Goal: Transaction & Acquisition: Purchase product/service

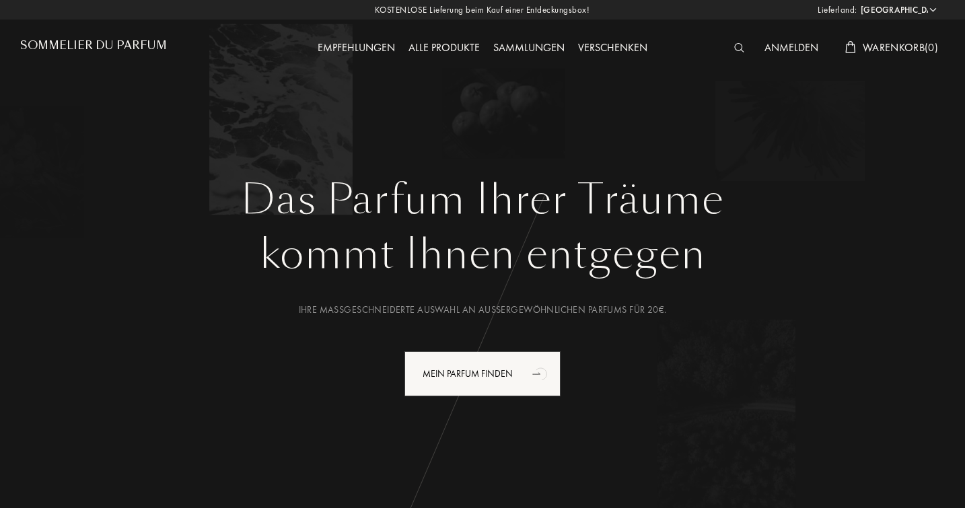
select select "DE"
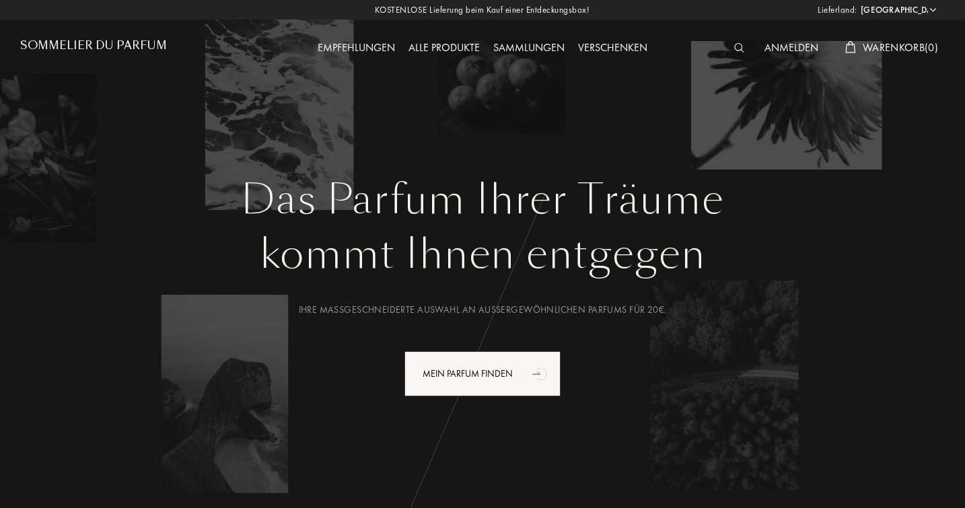
click at [443, 48] on div "Alle Produkte" at bounding box center [444, 49] width 85 height 18
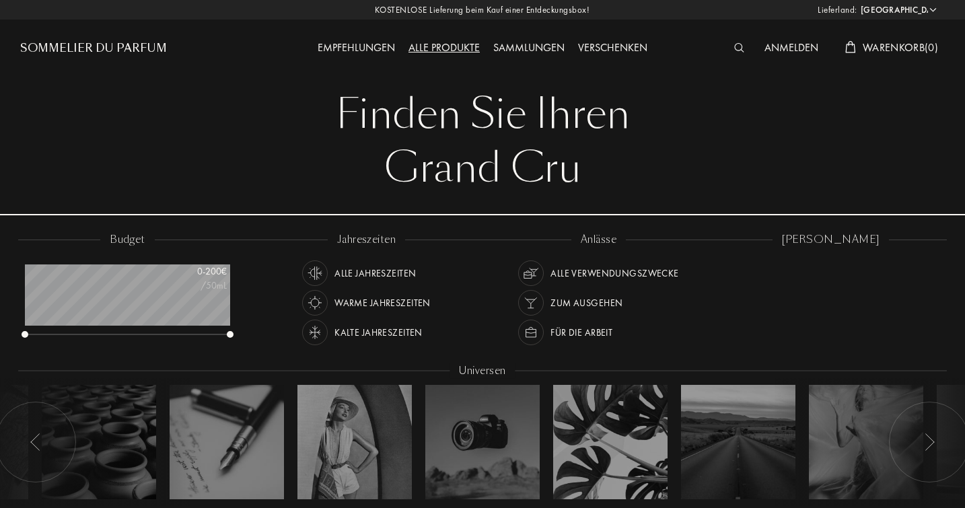
select select "DE"
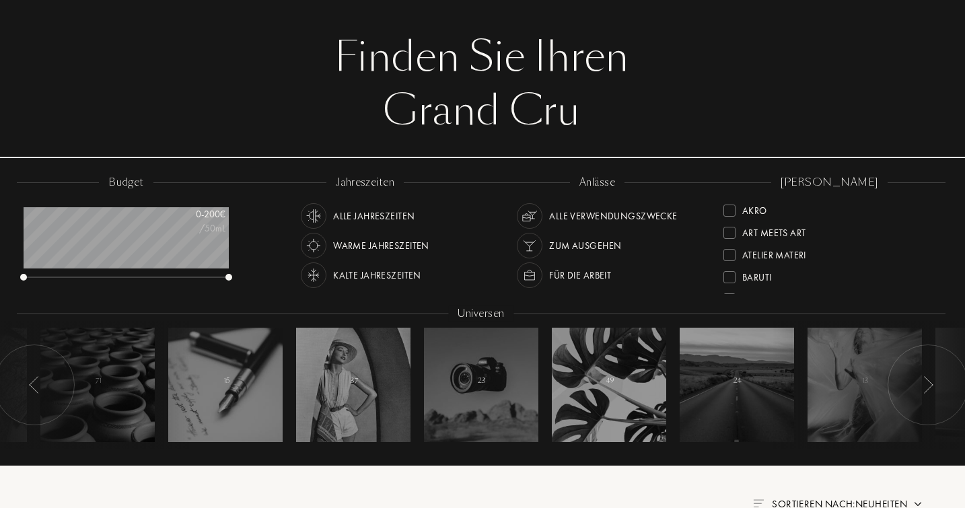
scroll to position [56, 1]
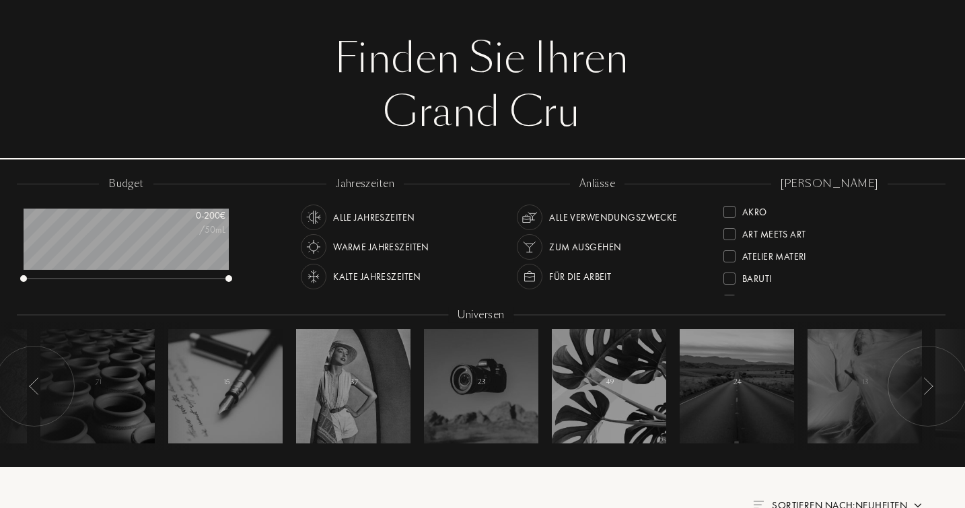
click at [583, 245] on div "Zum Ausgehen" at bounding box center [585, 247] width 72 height 26
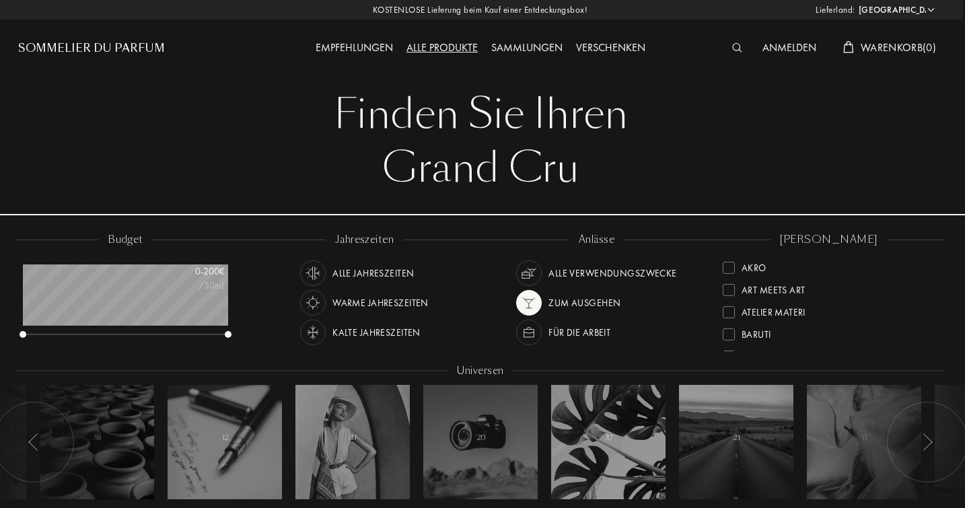
scroll to position [0, 2]
click at [311, 335] on img at bounding box center [313, 332] width 19 height 19
click at [531, 304] on img at bounding box center [529, 303] width 19 height 19
click at [317, 327] on img at bounding box center [313, 332] width 19 height 19
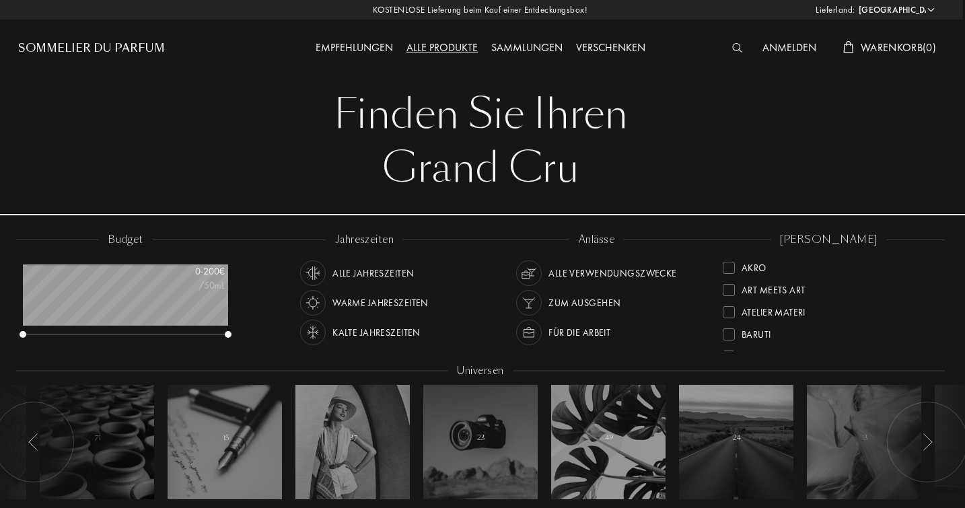
click at [528, 329] on img at bounding box center [529, 332] width 19 height 19
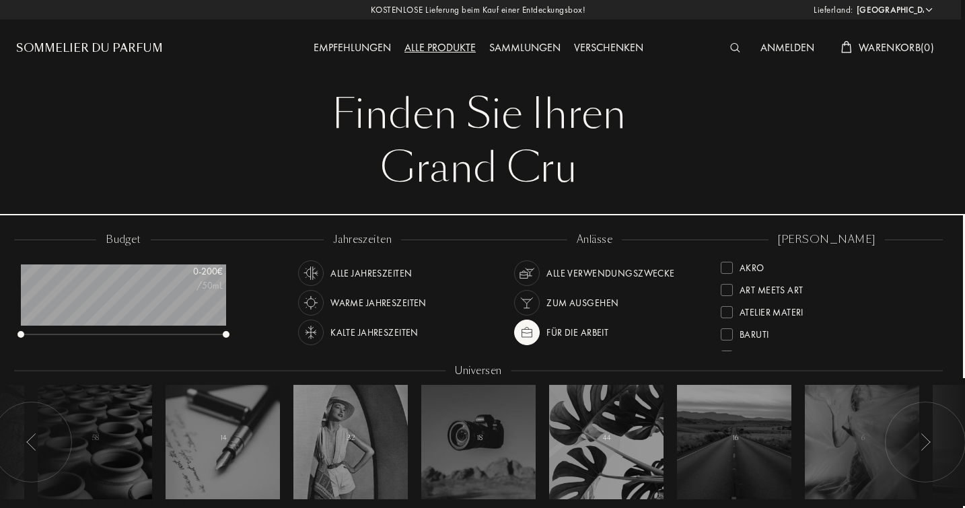
scroll to position [0, 4]
click at [729, 267] on div at bounding box center [727, 268] width 12 height 12
click at [531, 328] on img at bounding box center [527, 332] width 19 height 19
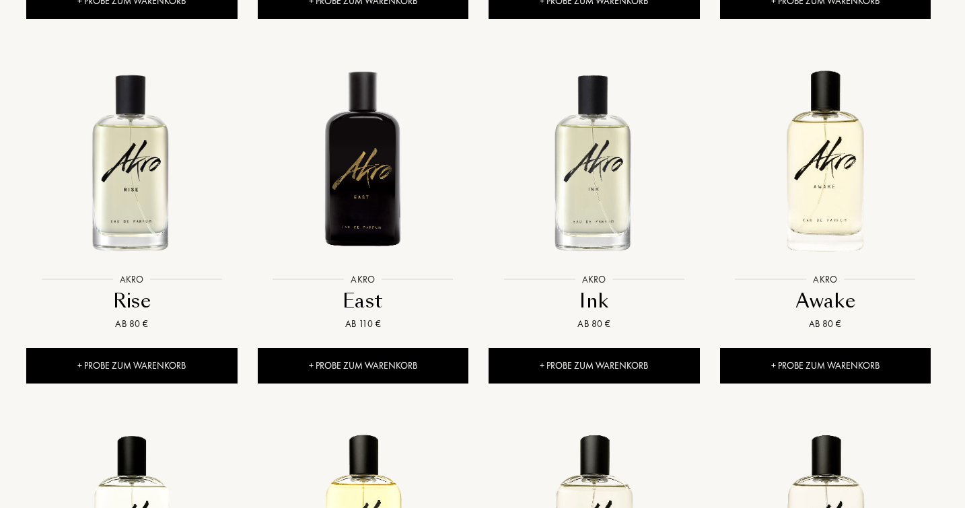
scroll to position [917, 4]
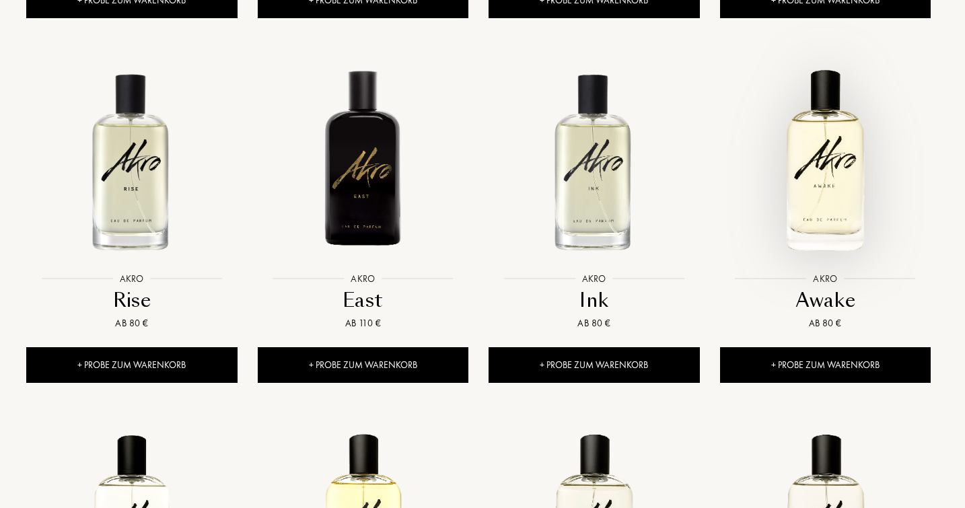
click at [831, 198] on img at bounding box center [826, 161] width 208 height 208
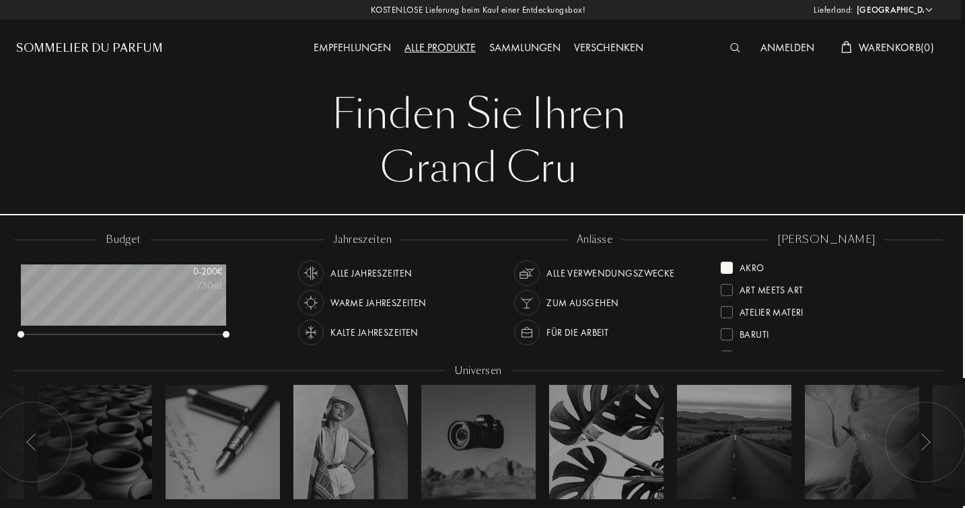
scroll to position [0, 4]
click at [312, 332] on img at bounding box center [311, 332] width 19 height 19
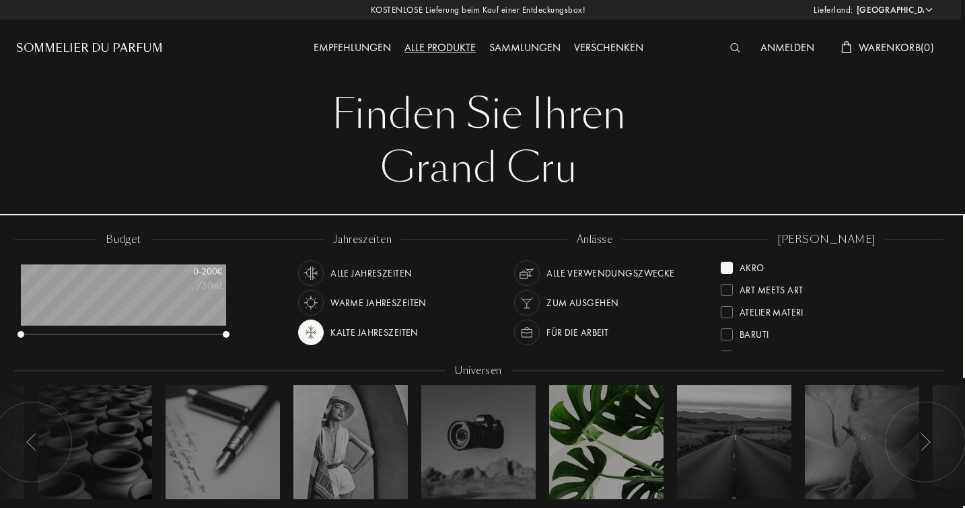
scroll to position [0, 4]
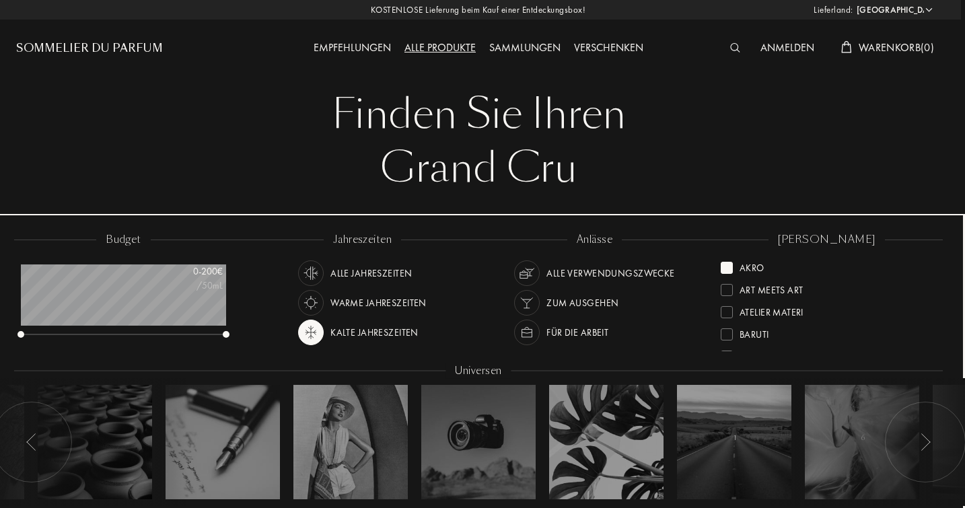
click at [726, 263] on div at bounding box center [727, 268] width 12 height 12
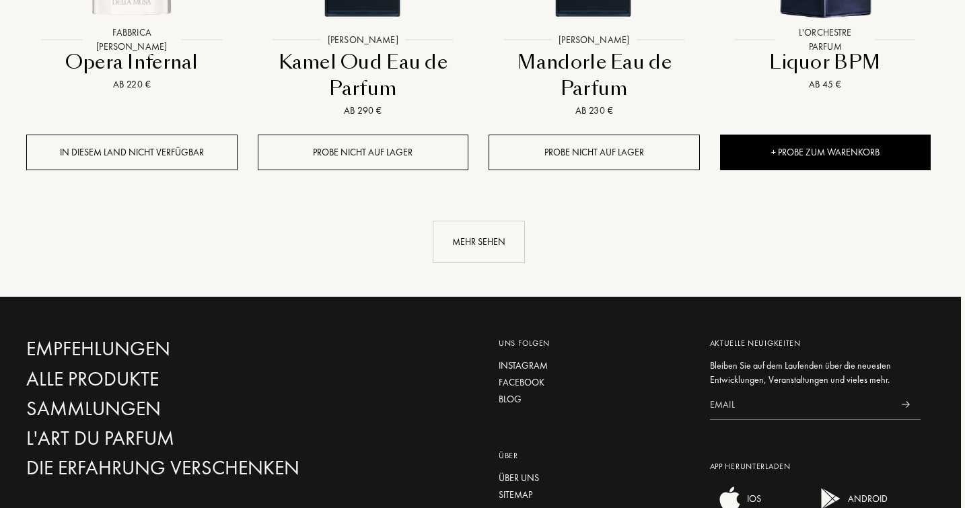
scroll to position [1466, 4]
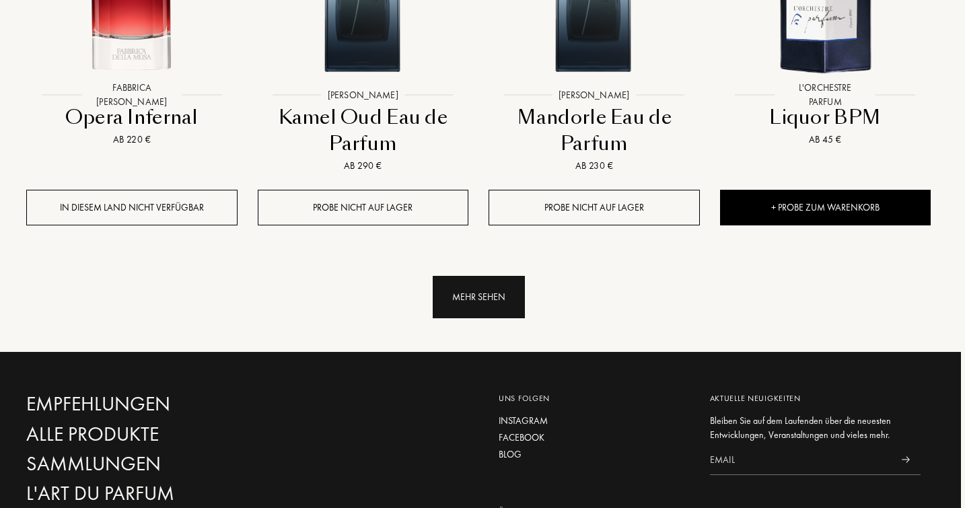
click at [476, 298] on div "Mehr sehen" at bounding box center [479, 297] width 92 height 42
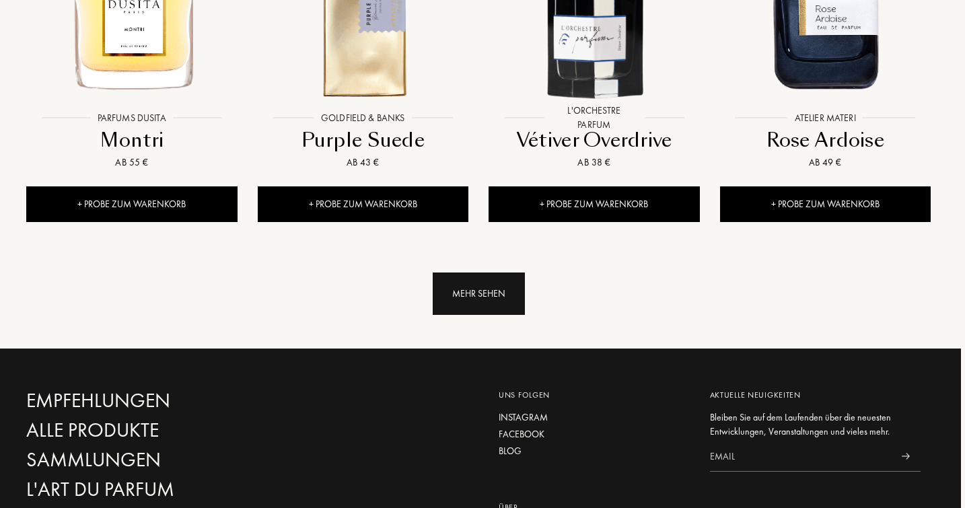
click at [475, 302] on div "Mehr sehen" at bounding box center [479, 294] width 92 height 42
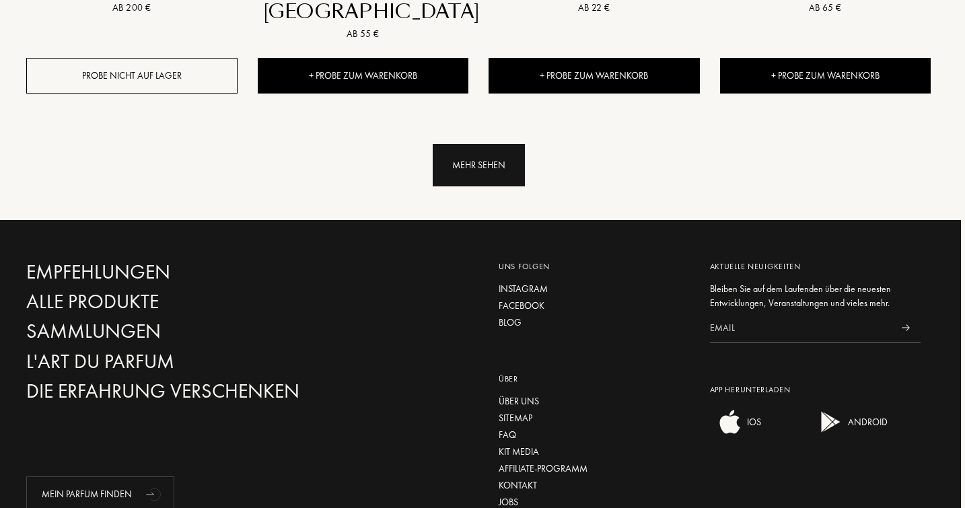
scroll to position [3815, 4]
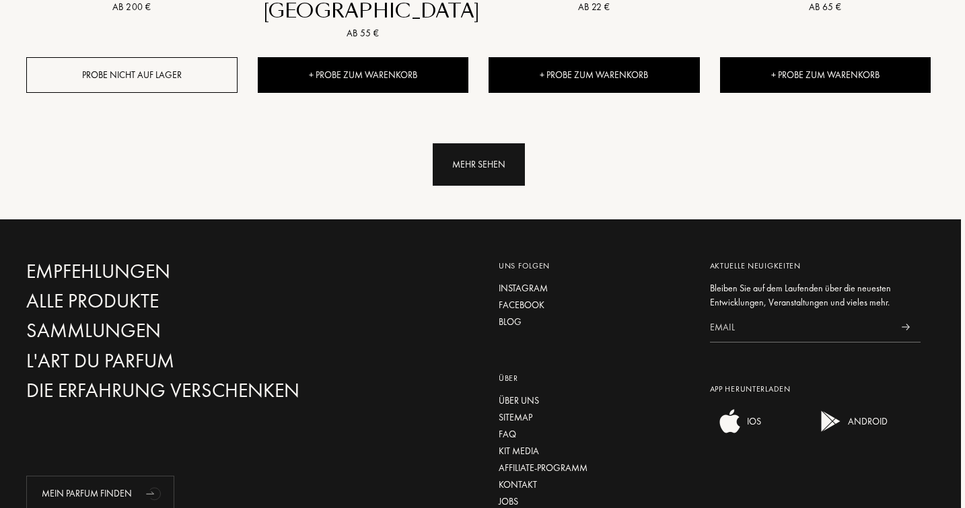
click at [469, 168] on div "Mehr sehen" at bounding box center [479, 164] width 92 height 42
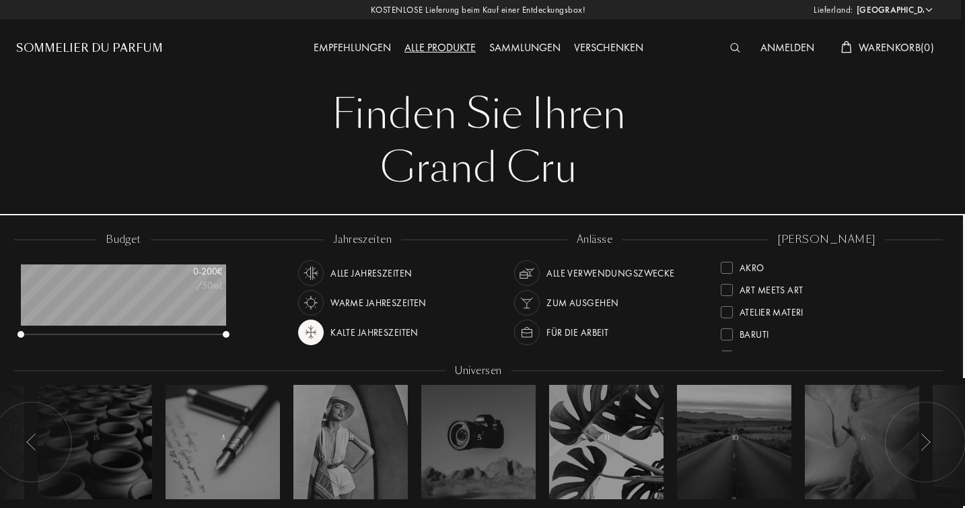
scroll to position [0, 4]
click at [354, 46] on div "Empfehlungen" at bounding box center [352, 49] width 91 height 18
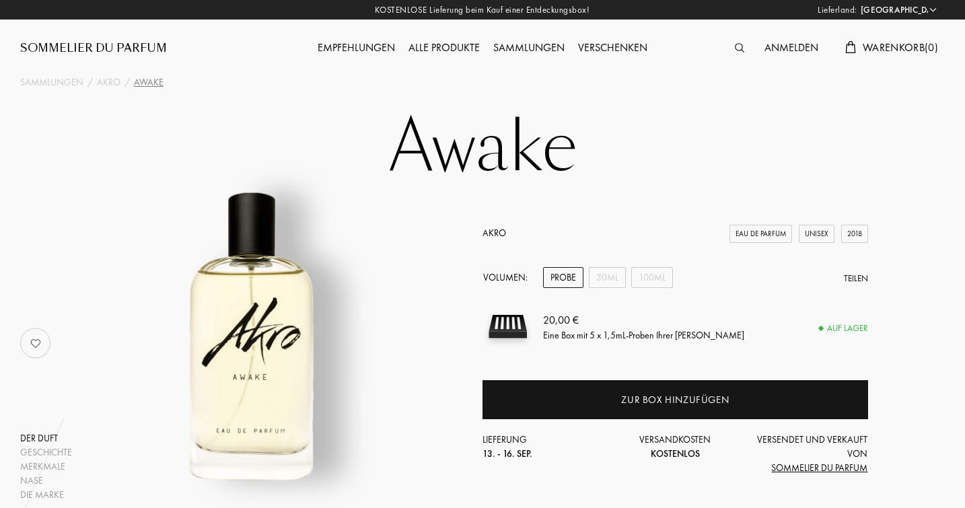
select select "DE"
click at [612, 273] on div "30mL" at bounding box center [607, 277] width 37 height 21
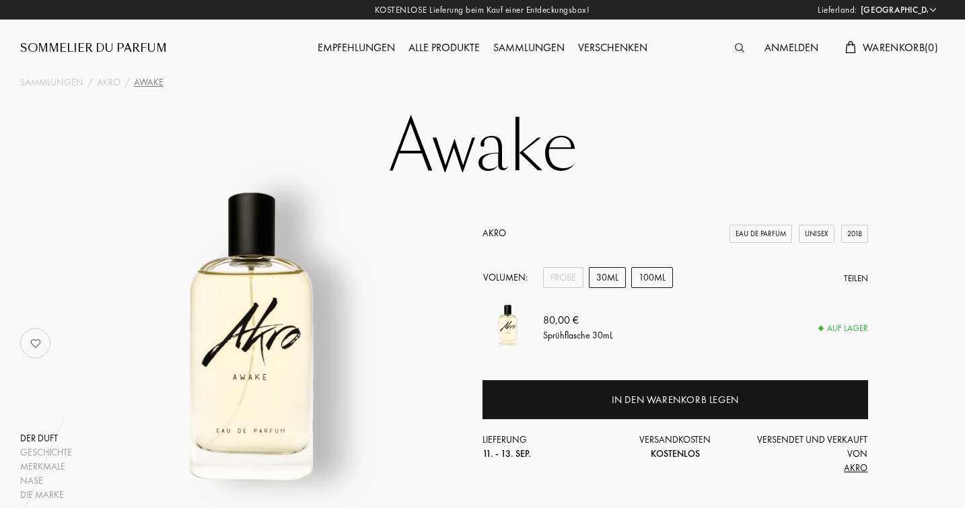
click at [652, 275] on div "100mL" at bounding box center [653, 277] width 42 height 21
click at [607, 270] on div "30mL" at bounding box center [607, 277] width 37 height 21
click at [651, 279] on div "100mL" at bounding box center [653, 277] width 42 height 21
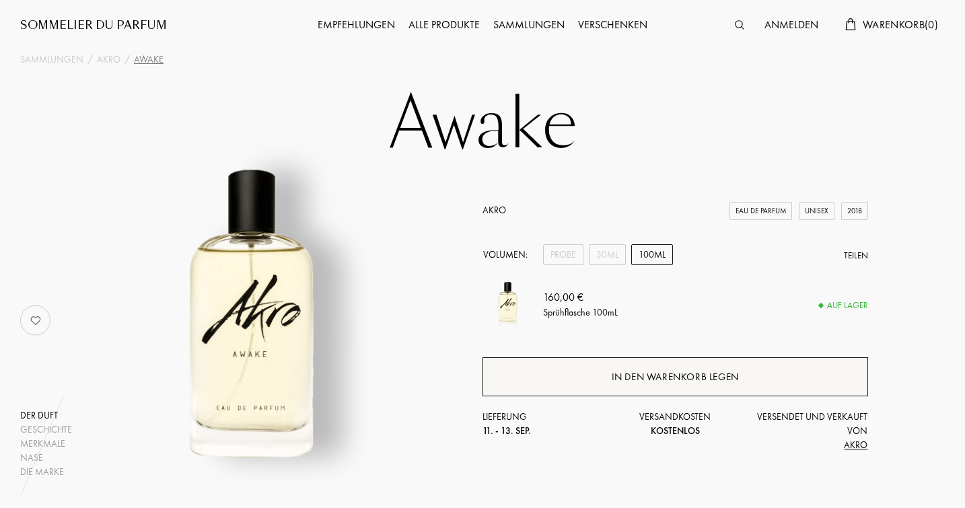
scroll to position [5, 0]
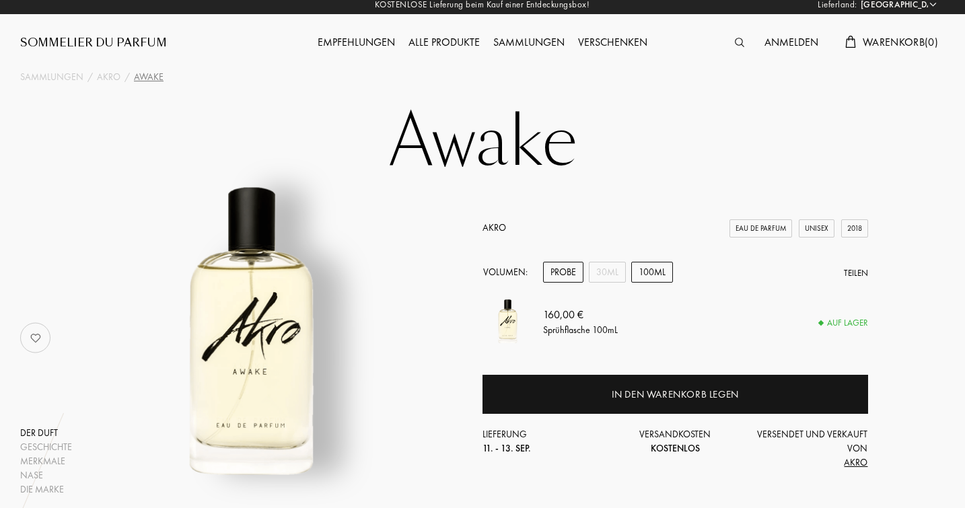
click at [559, 272] on div "Probe" at bounding box center [563, 272] width 40 height 21
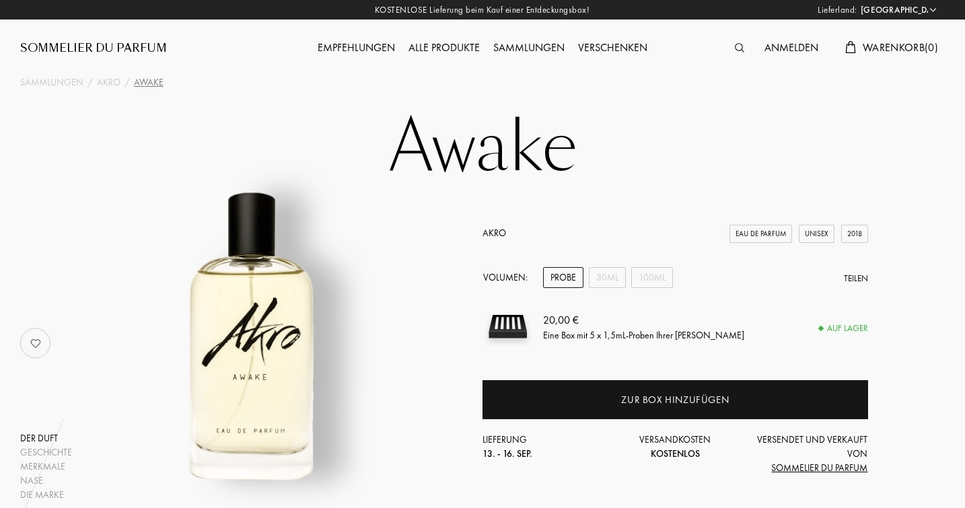
scroll to position [0, 0]
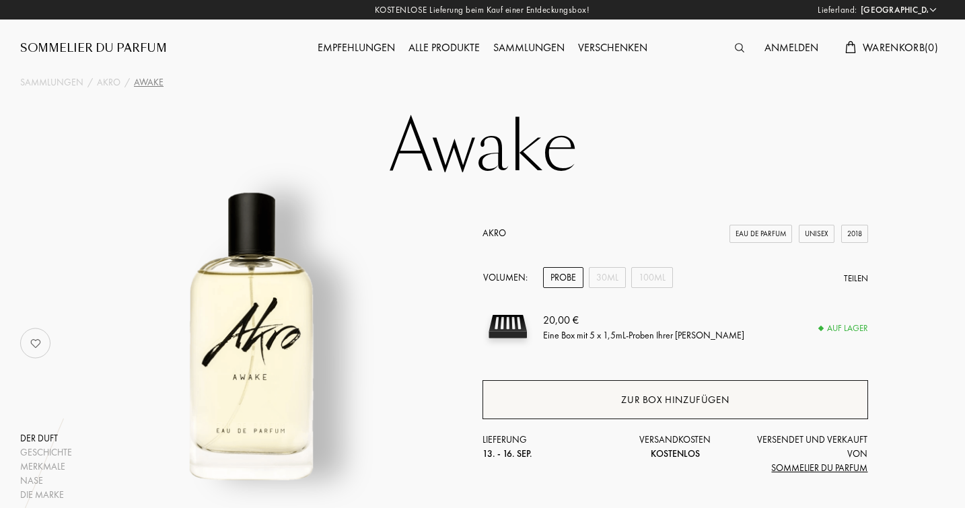
click at [659, 397] on div "Zur Box hinzufügen" at bounding box center [675, 400] width 108 height 15
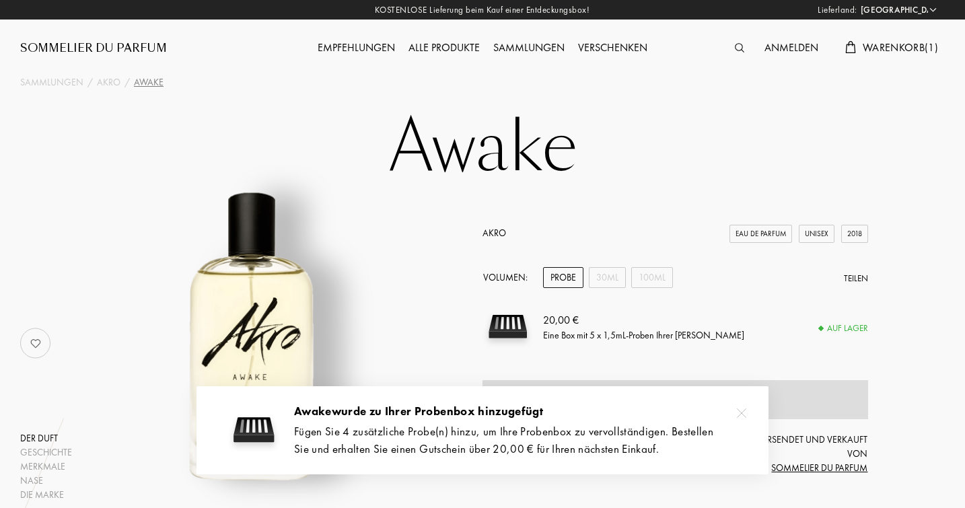
click at [742, 414] on img at bounding box center [741, 413] width 9 height 9
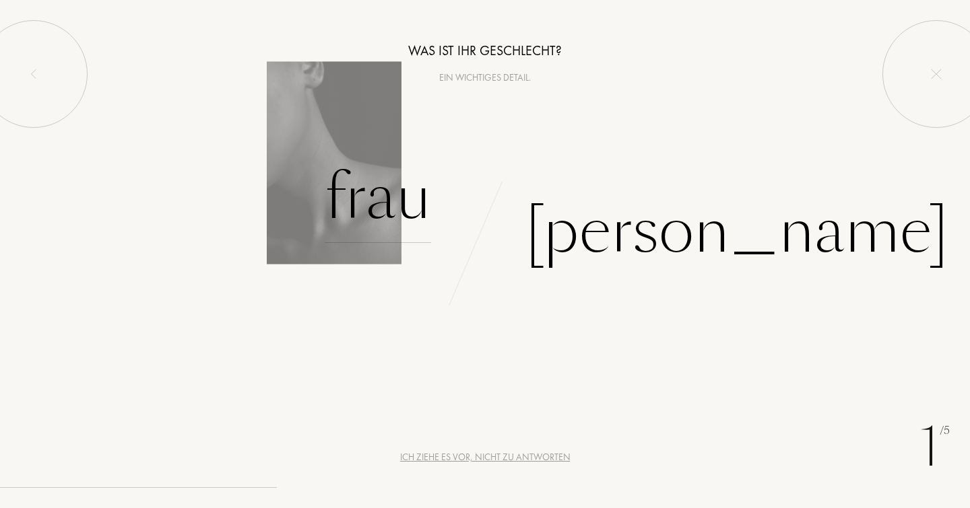
click at [387, 201] on div "Frau" at bounding box center [378, 197] width 106 height 91
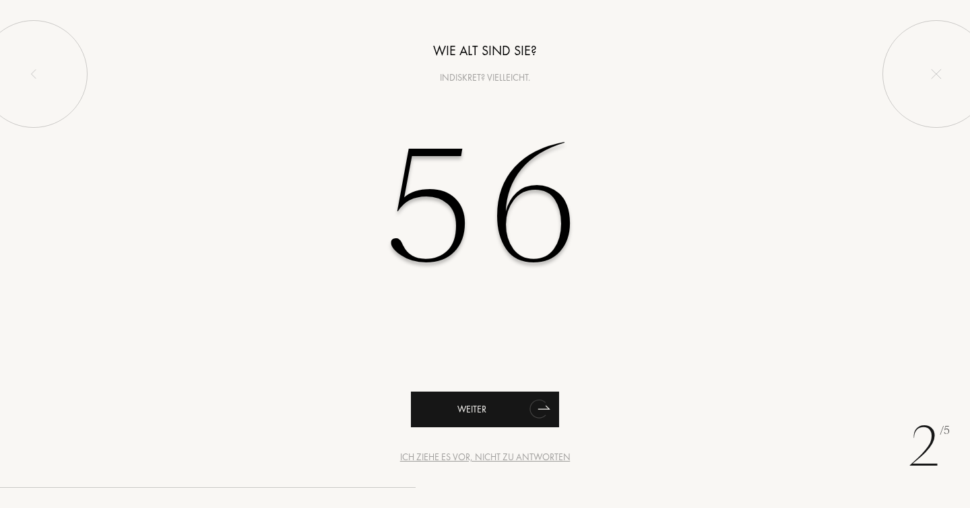
type input "56"
click at [542, 407] on icon "animation" at bounding box center [537, 409] width 17 height 19
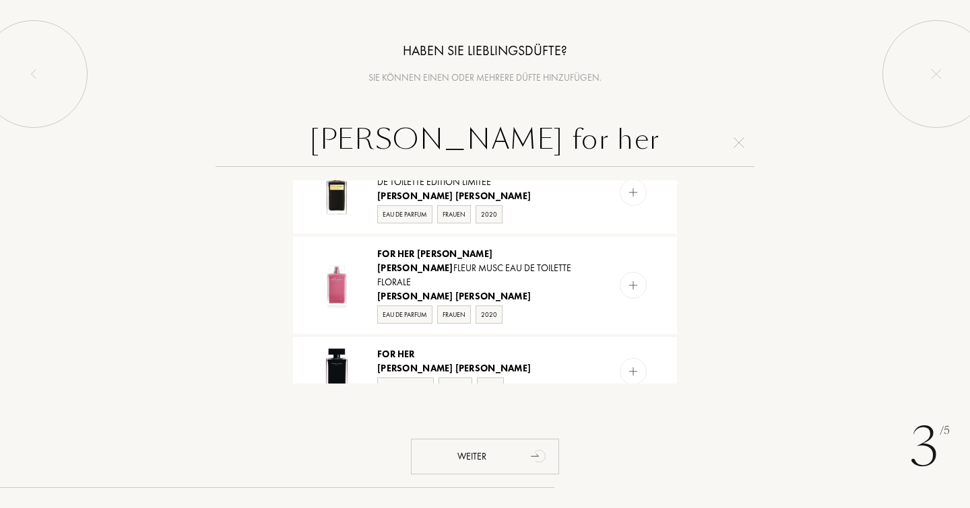
scroll to position [552, 0]
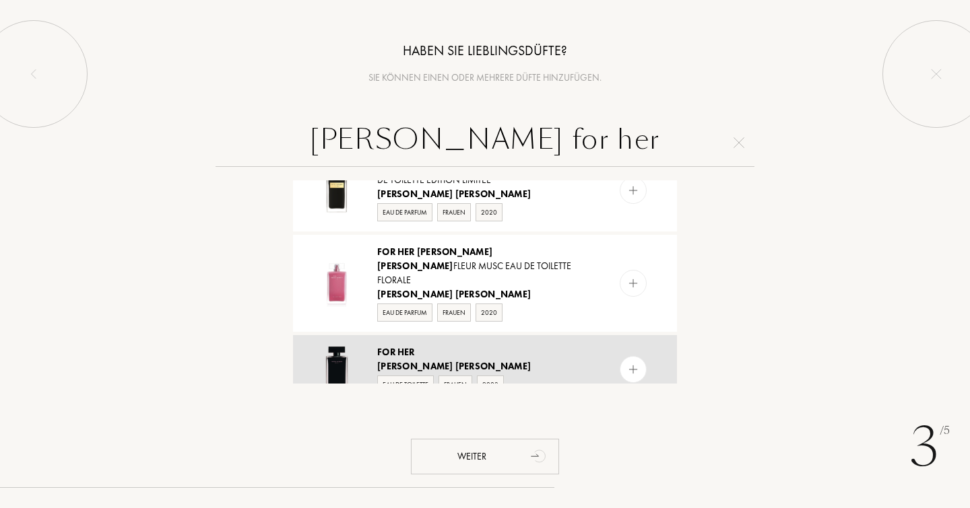
type input "narciso Rodriguez for her"
click at [558, 360] on div "Narciso Rodriguez" at bounding box center [484, 367] width 214 height 14
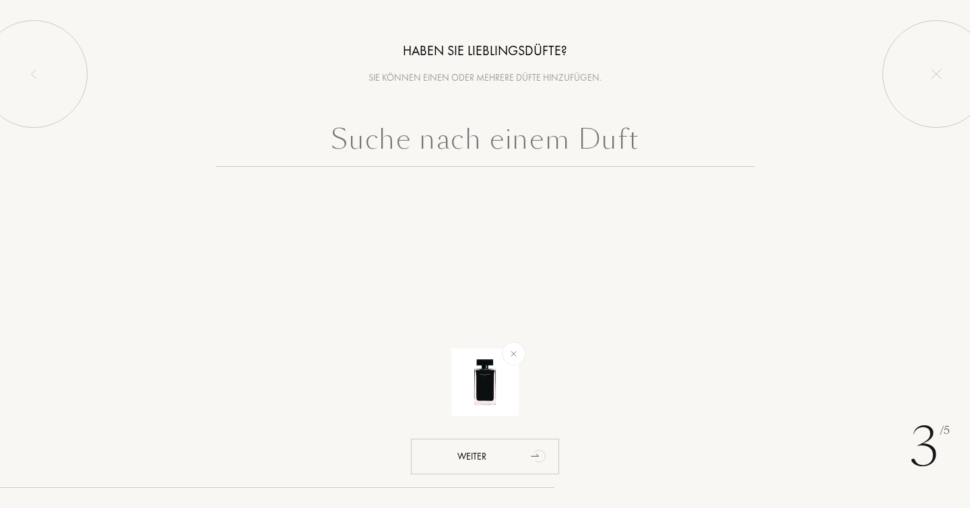
scroll to position [0, 0]
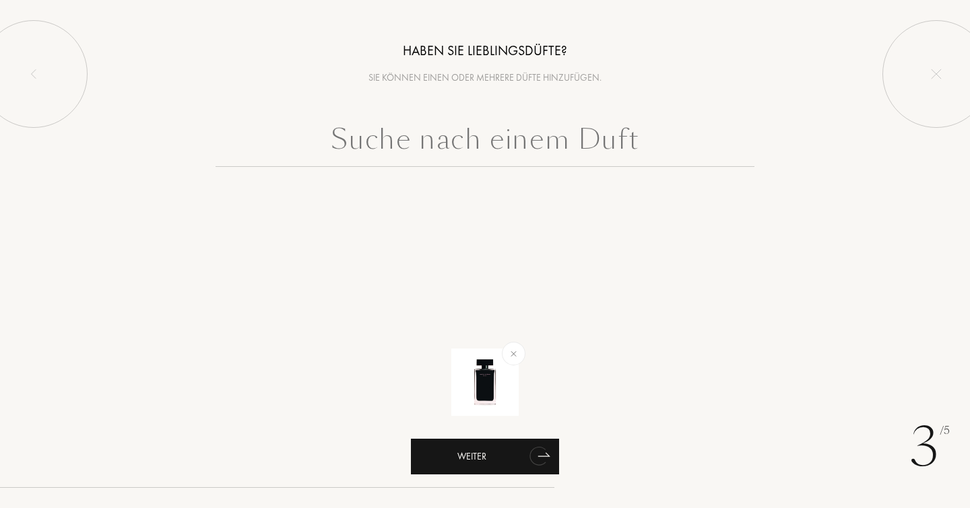
click at [484, 453] on div "Weiter" at bounding box center [485, 457] width 148 height 36
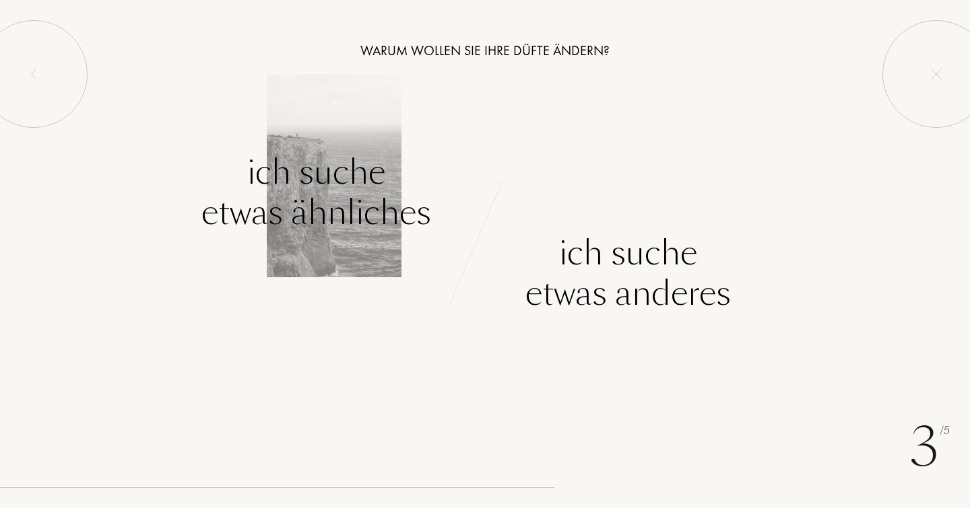
click at [372, 220] on div "Ich suche etwas ähnliches" at bounding box center [316, 192] width 230 height 81
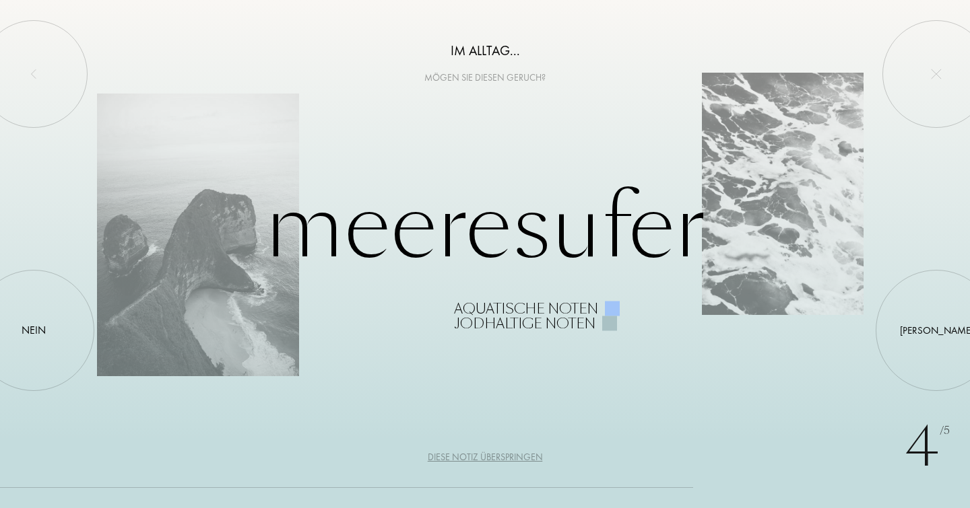
click at [494, 459] on div "Diese Notiz überspringen" at bounding box center [485, 457] width 115 height 14
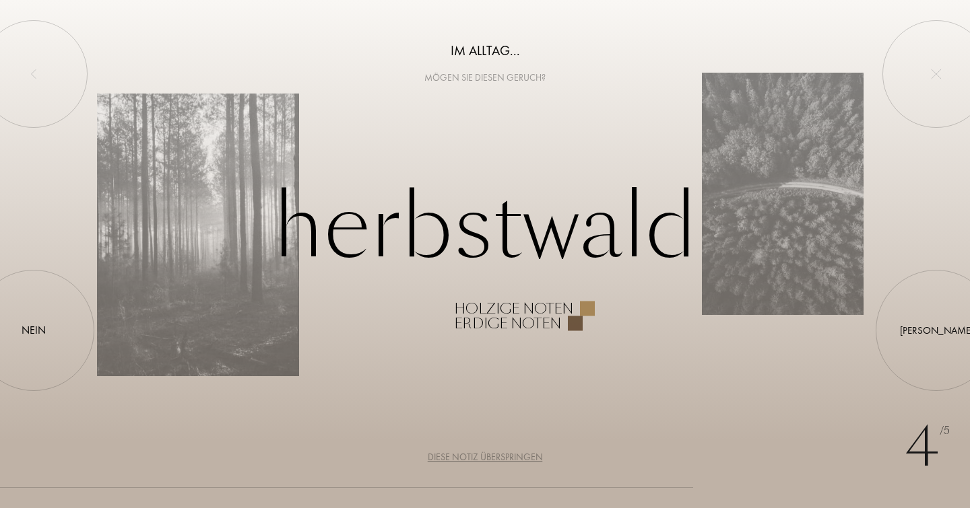
click at [494, 459] on div "Diese Notiz überspringen" at bounding box center [485, 457] width 115 height 14
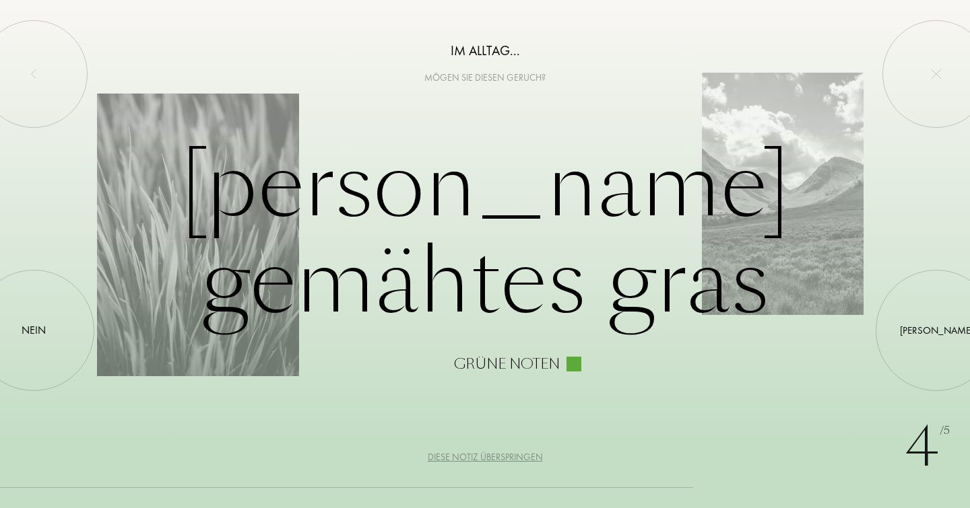
click at [494, 459] on div "Diese Notiz überspringen" at bounding box center [485, 457] width 115 height 14
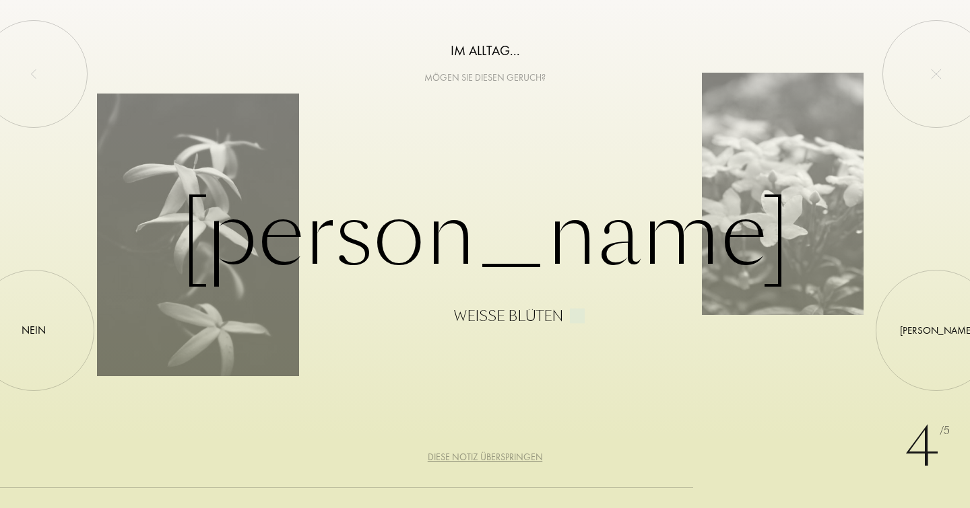
click at [494, 459] on div "Diese Notiz überspringen" at bounding box center [485, 457] width 115 height 14
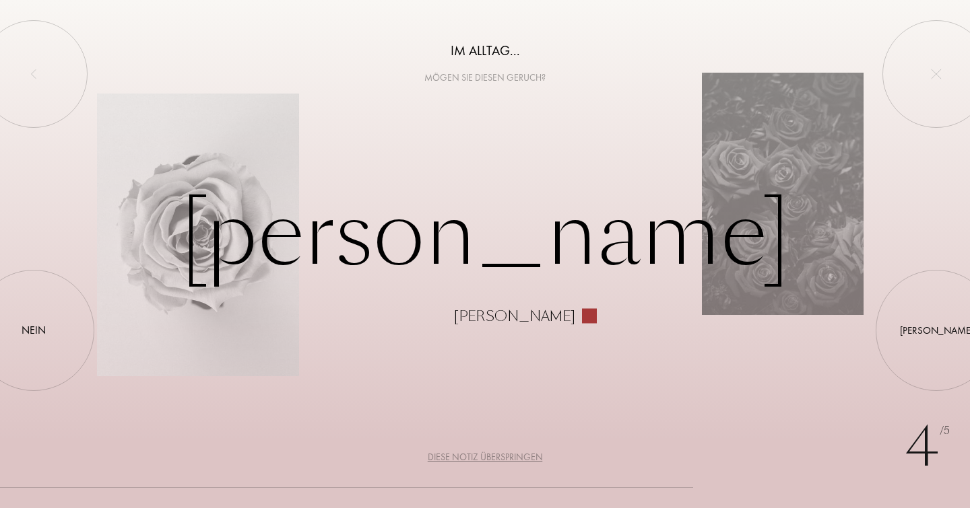
click at [494, 459] on div "Diese Notiz überspringen" at bounding box center [485, 457] width 115 height 14
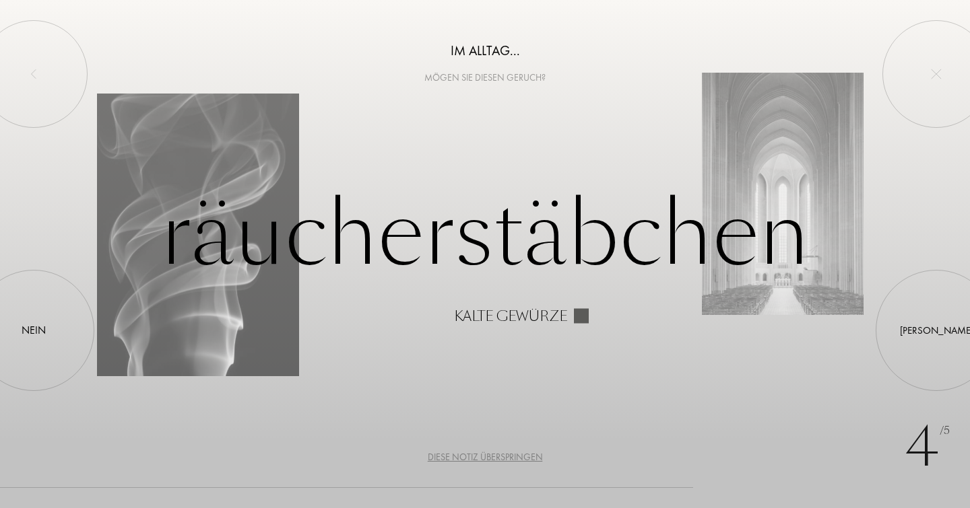
click at [494, 459] on div "Diese Notiz überspringen" at bounding box center [485, 457] width 115 height 14
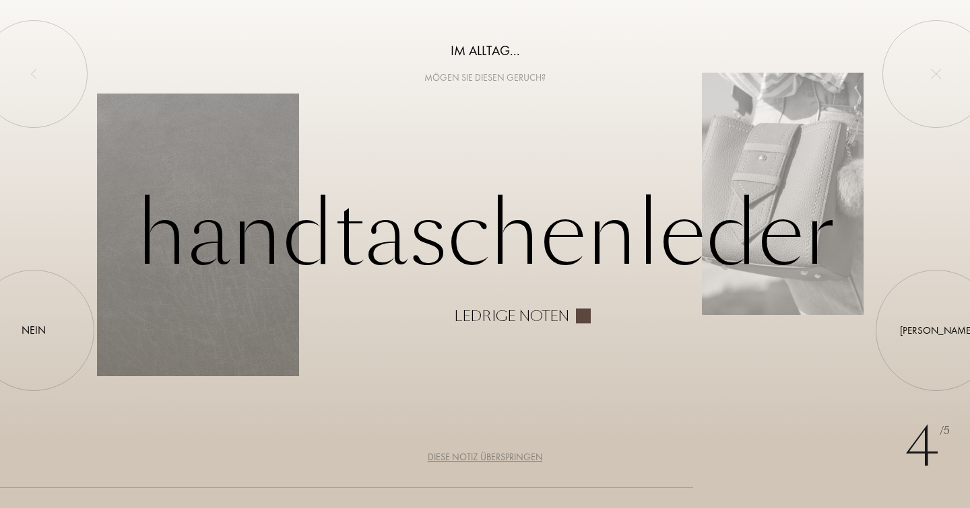
click at [494, 459] on div "Diese Notiz überspringen" at bounding box center [485, 457] width 115 height 14
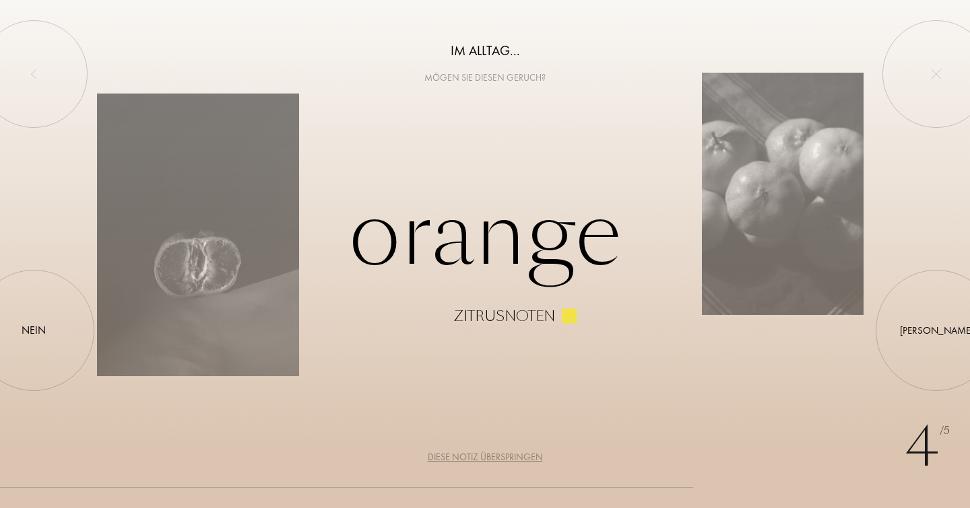
click at [494, 459] on div "Diese Notiz überspringen" at bounding box center [485, 457] width 115 height 14
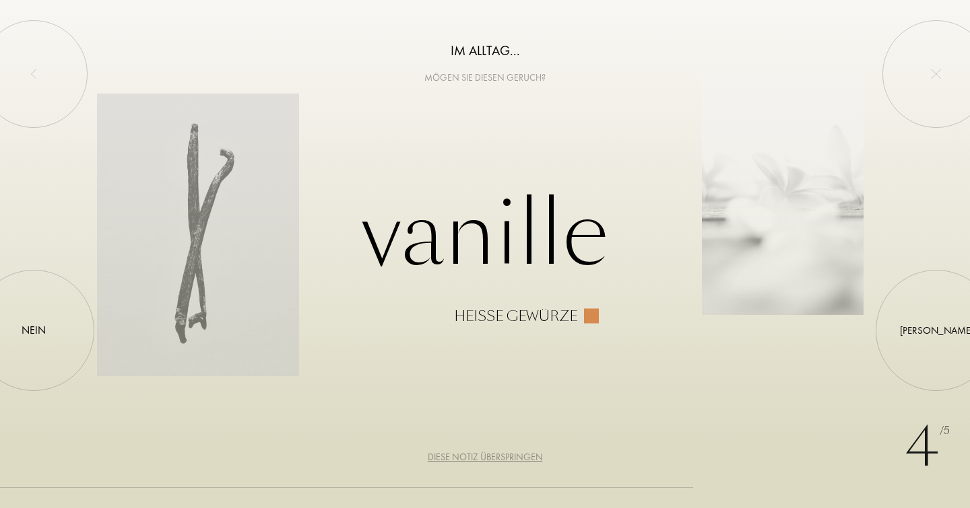
click at [494, 459] on div "Diese Notiz überspringen" at bounding box center [485, 457] width 115 height 14
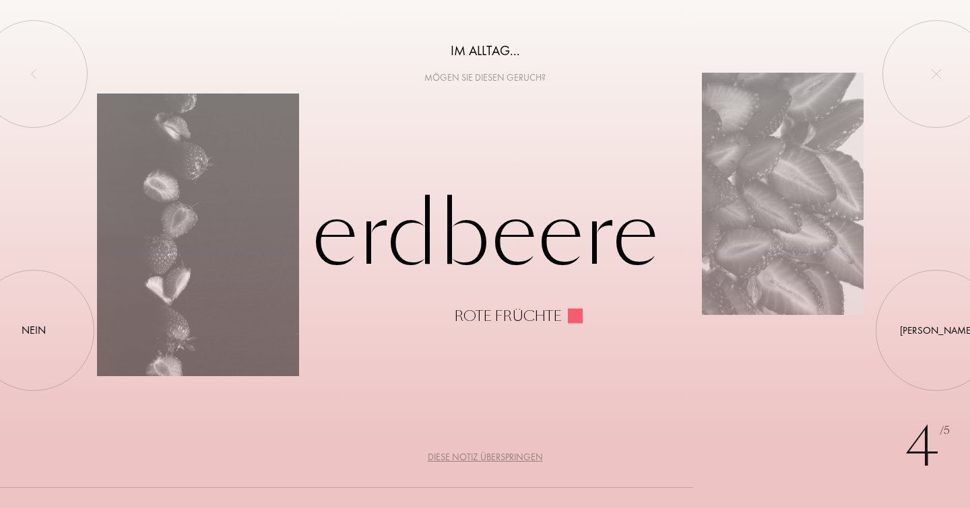
click at [494, 459] on div "Diese Notiz überspringen" at bounding box center [485, 457] width 115 height 14
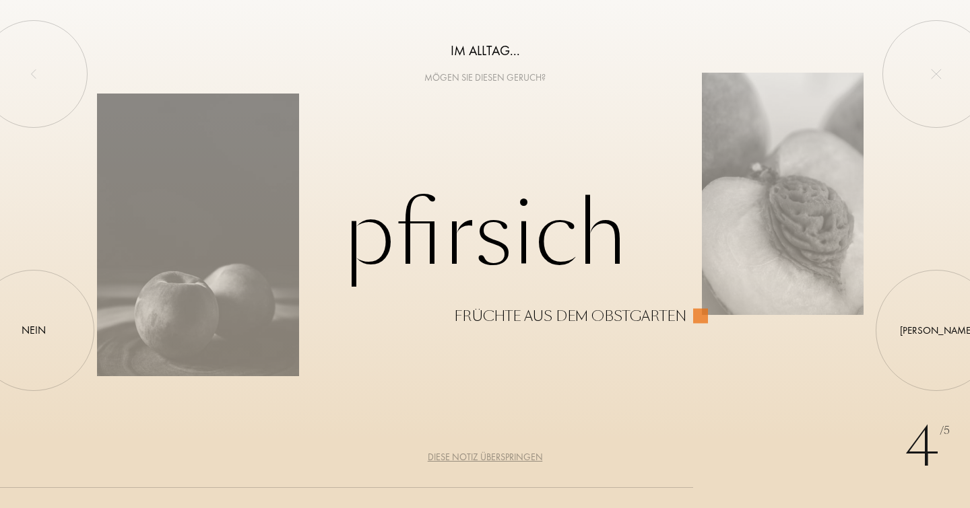
click at [494, 459] on div "Diese Notiz überspringen" at bounding box center [485, 457] width 115 height 14
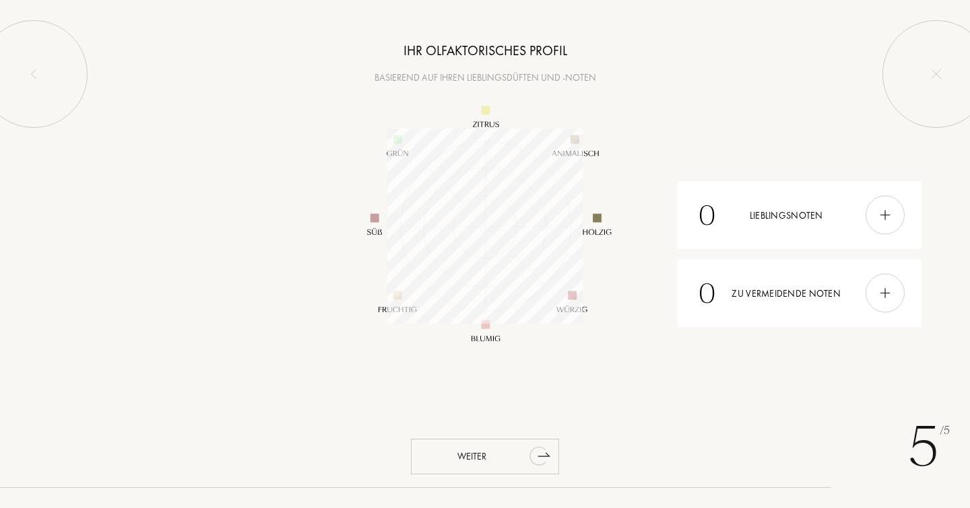
click at [471, 457] on div "Weiter" at bounding box center [485, 457] width 148 height 36
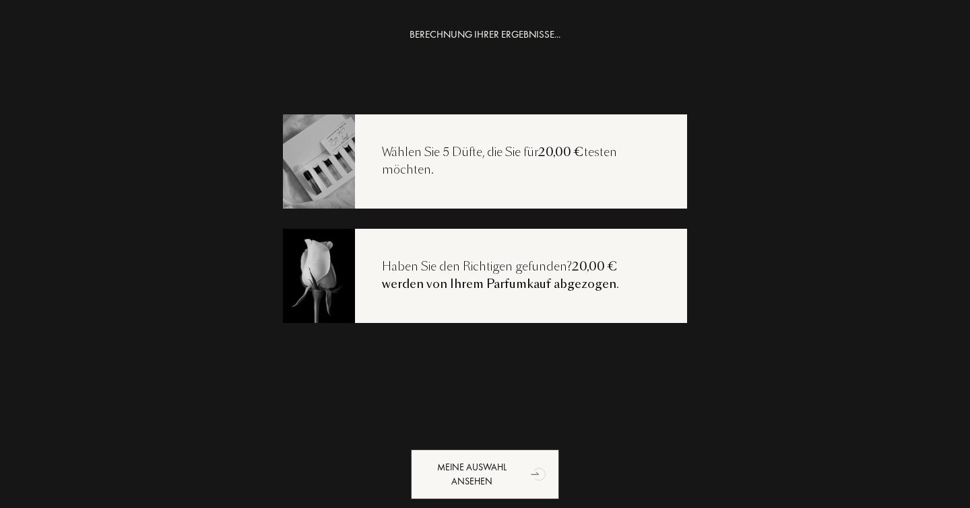
click at [448, 163] on div "Wählen Sie 5 Düfte, die Sie für 20,00 € testen möchten." at bounding box center [521, 161] width 332 height 34
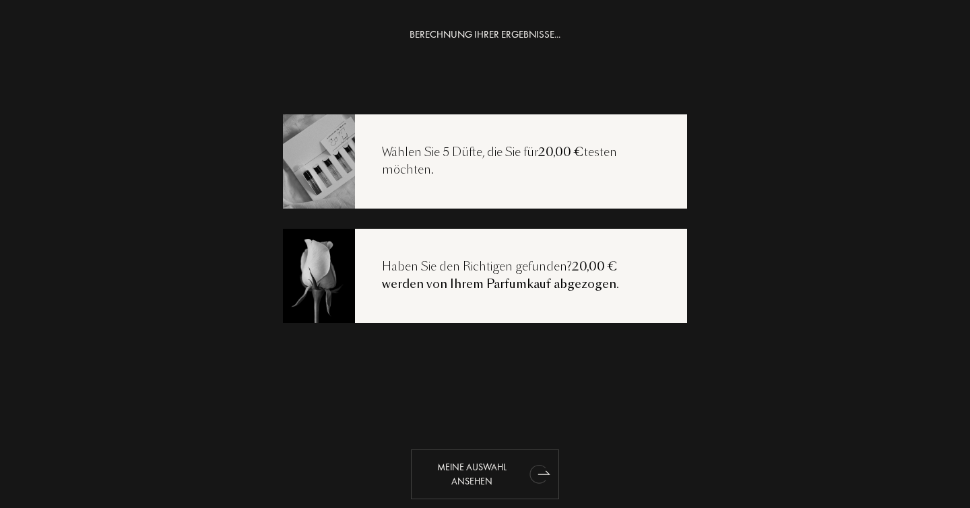
click at [482, 471] on div "Meine Auswahl ansehen" at bounding box center [485, 475] width 148 height 50
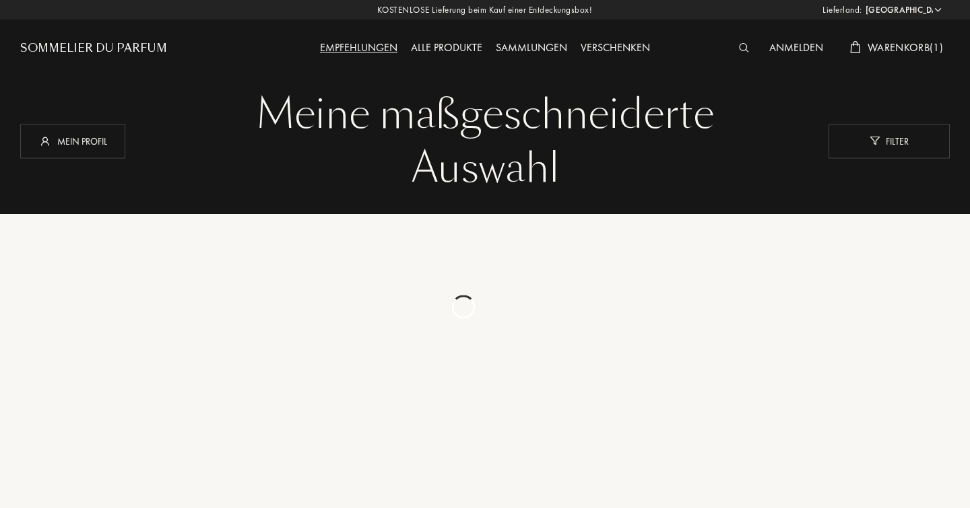
select select "DE"
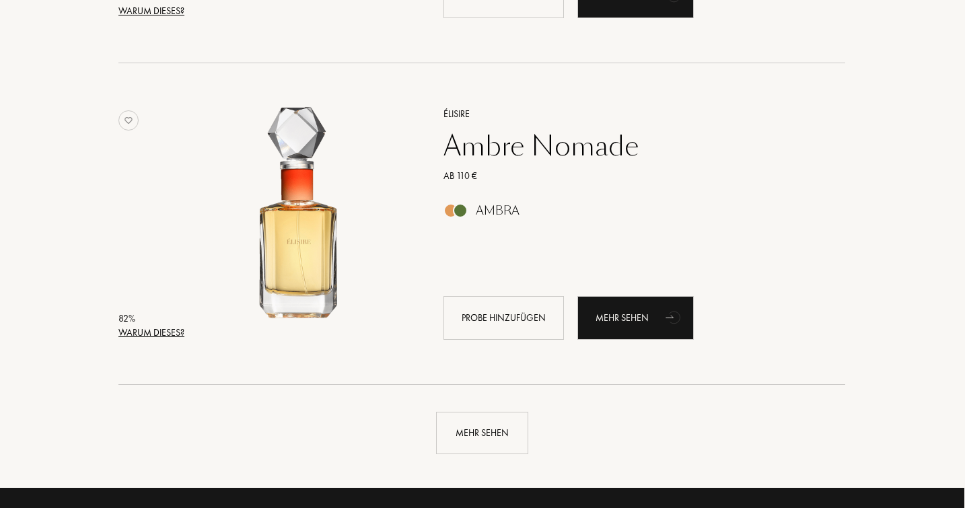
scroll to position [3041, 1]
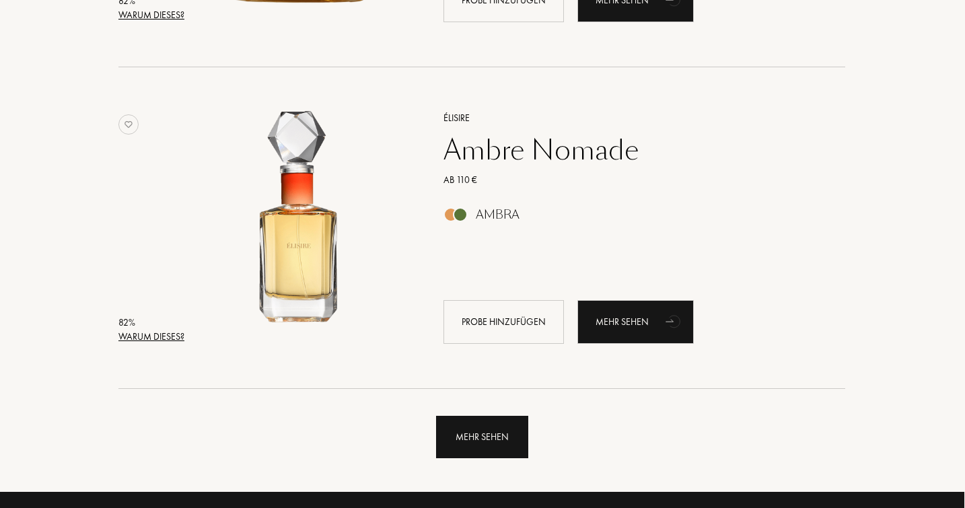
click at [473, 438] on div "Mehr sehen" at bounding box center [482, 437] width 92 height 42
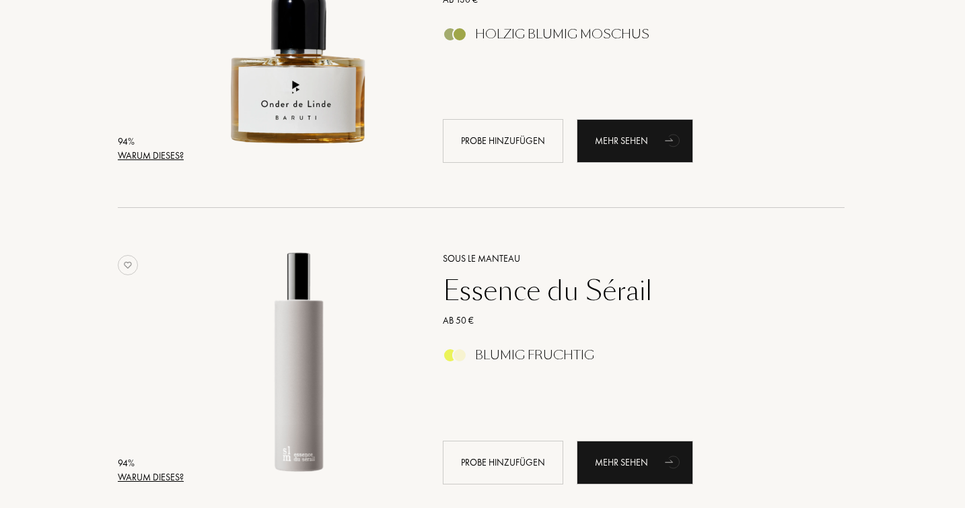
scroll to position [0, 1]
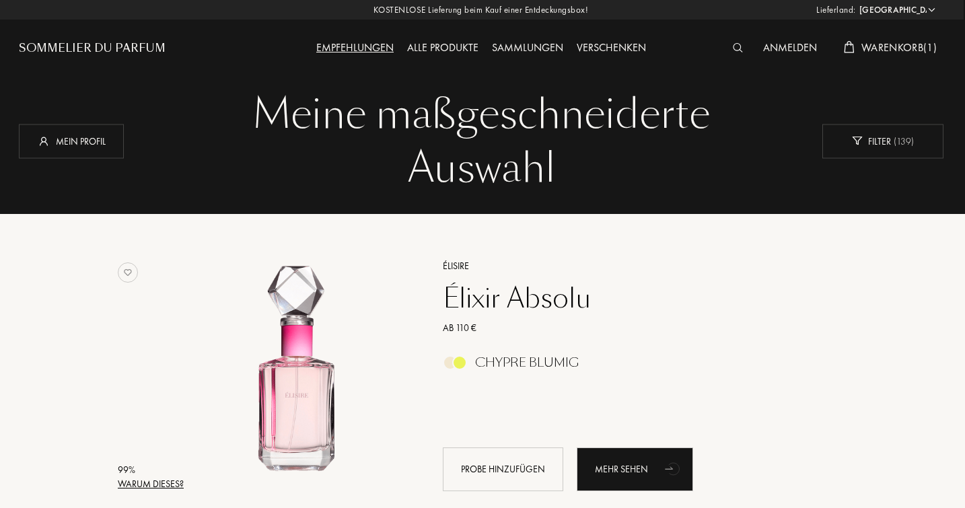
click at [443, 53] on div "Alle Produkte" at bounding box center [443, 49] width 85 height 18
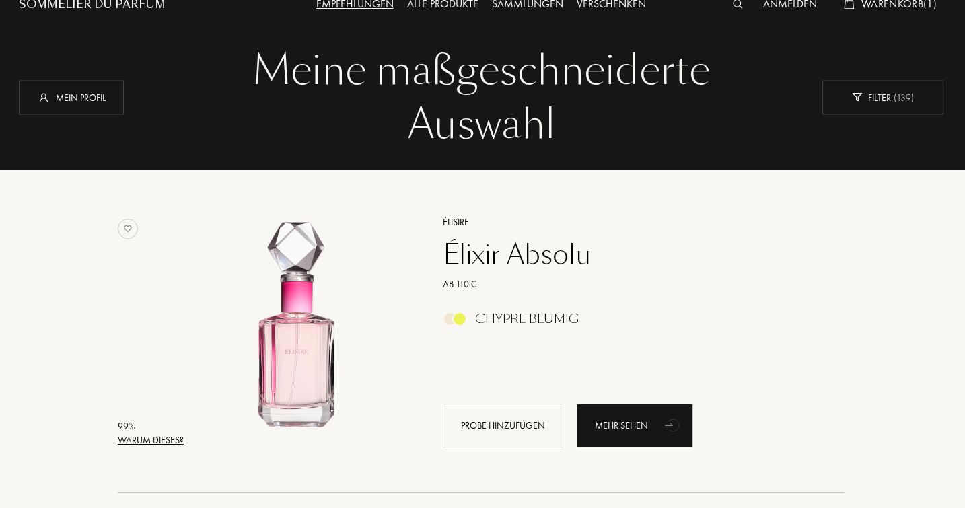
scroll to position [45, 1]
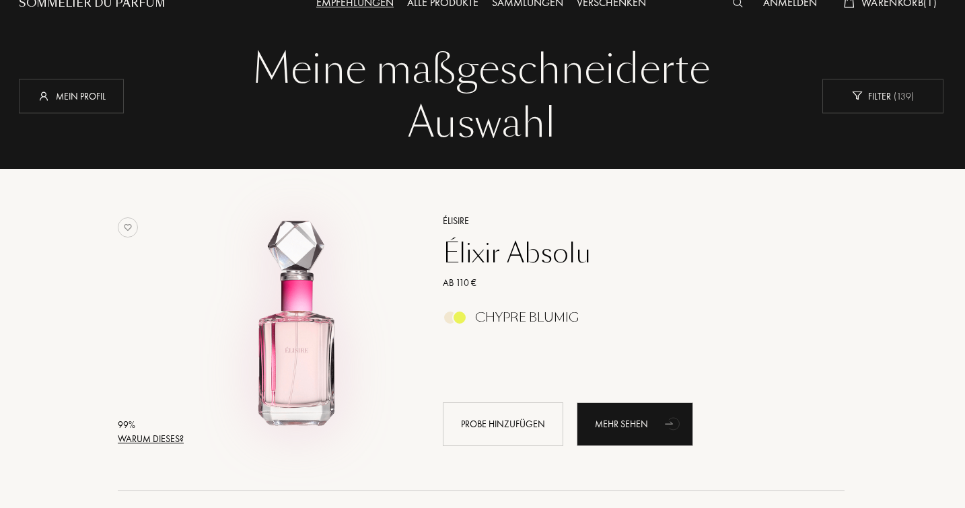
click at [292, 360] on img at bounding box center [299, 324] width 224 height 224
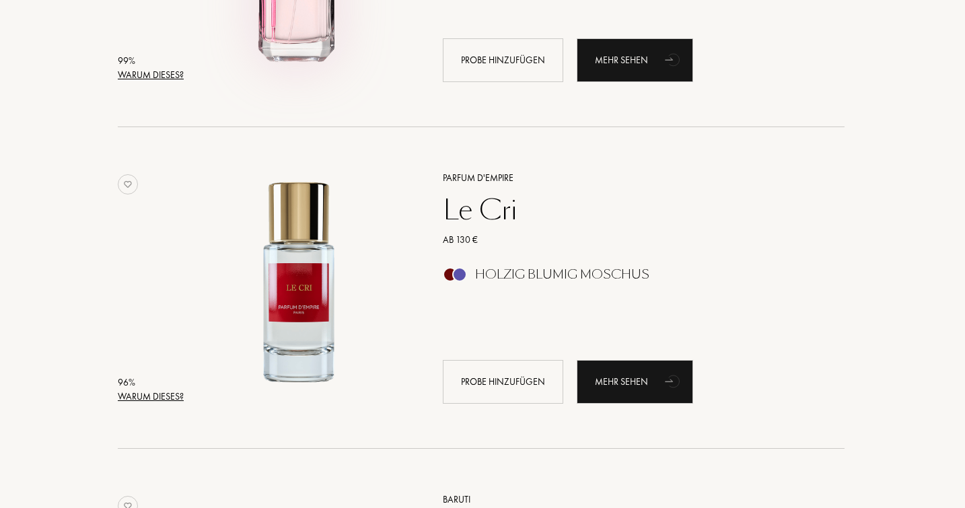
scroll to position [412, 1]
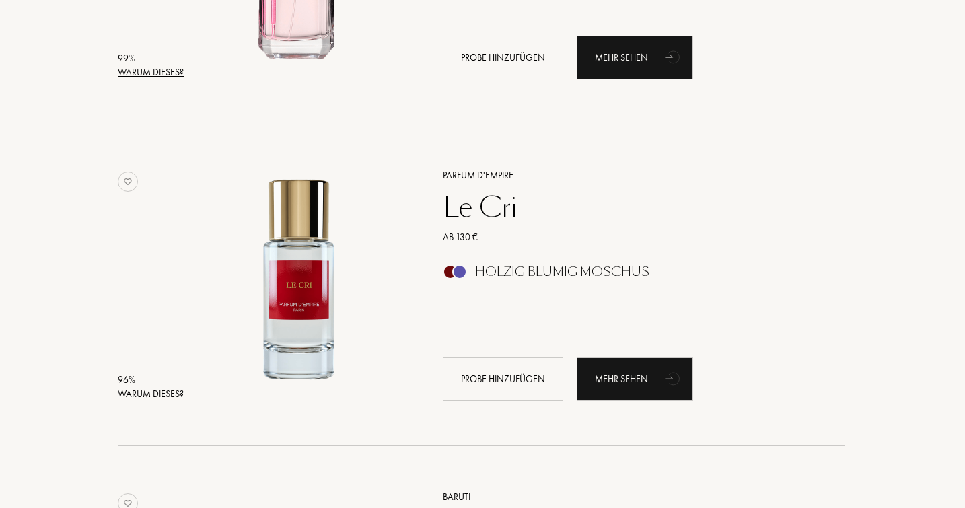
click at [475, 224] on div "Le Cri" at bounding box center [629, 207] width 393 height 32
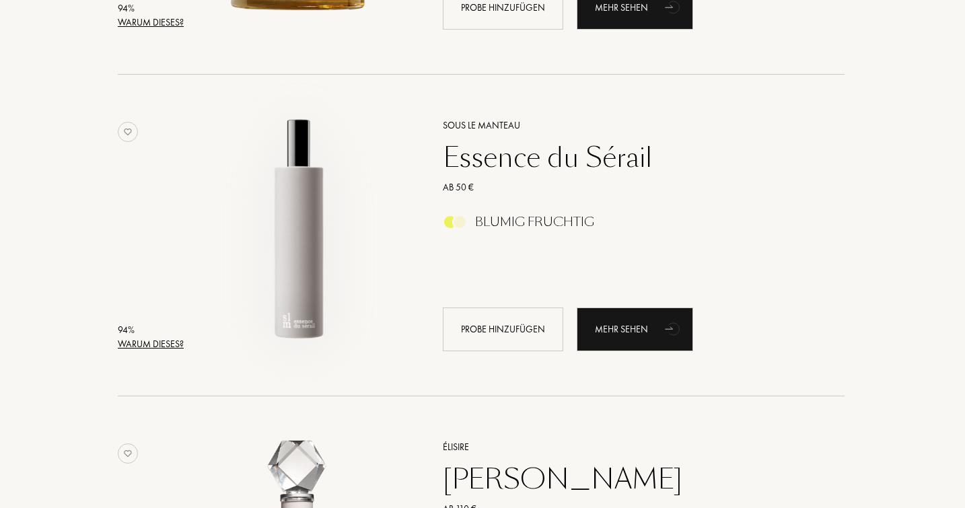
scroll to position [1111, 1]
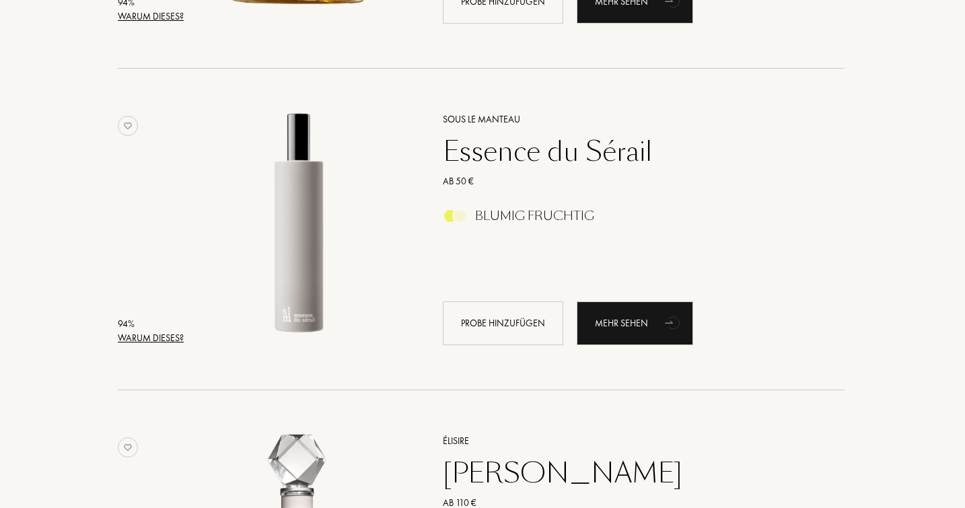
click at [487, 144] on div "Essence du Sérail" at bounding box center [629, 151] width 393 height 32
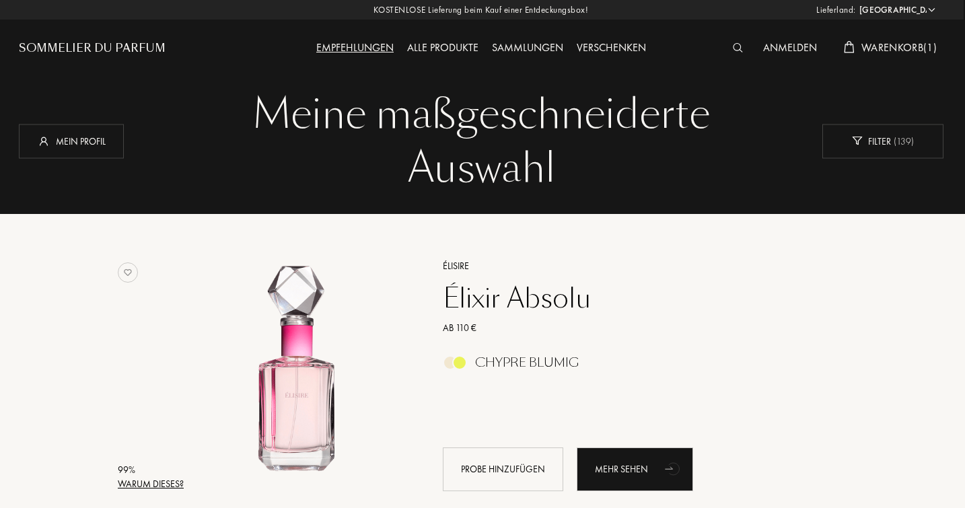
scroll to position [0, 1]
click at [90, 141] on div "Mein Profil" at bounding box center [71, 141] width 105 height 34
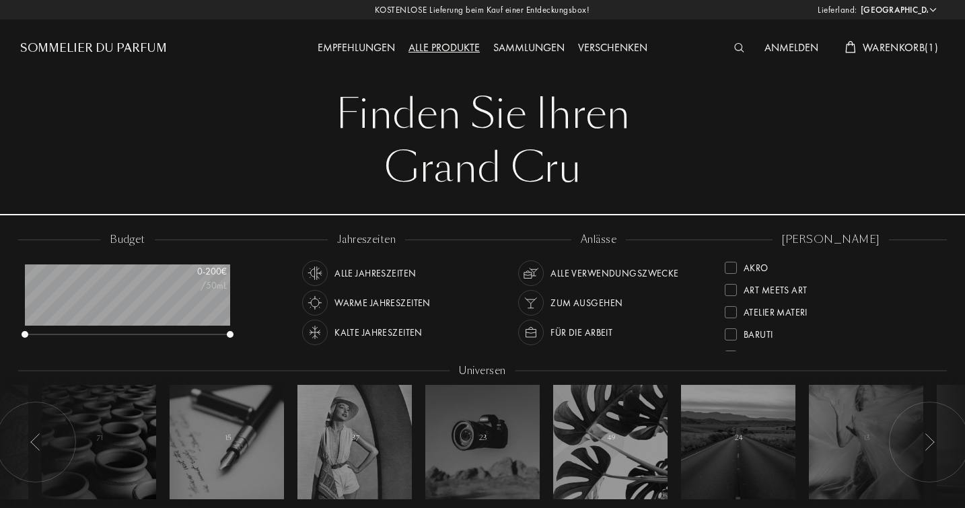
select select "DE"
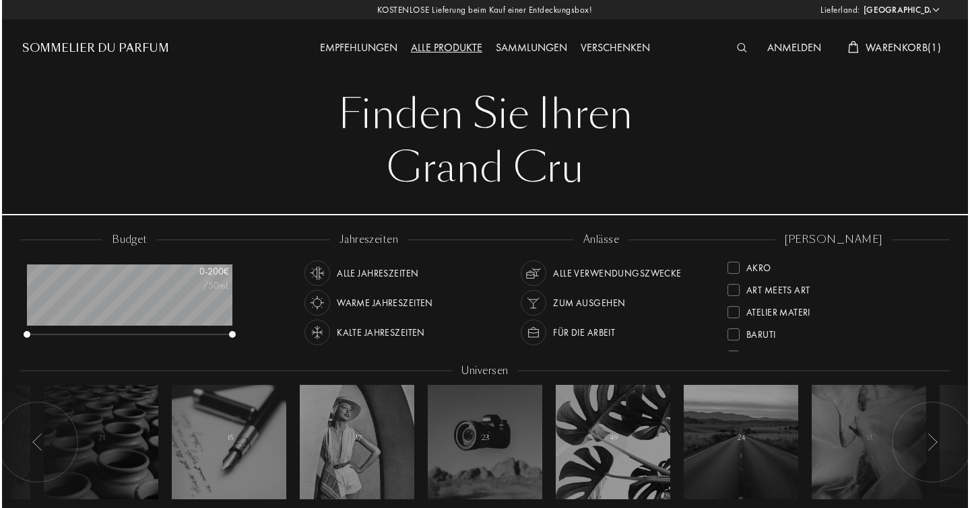
scroll to position [67, 205]
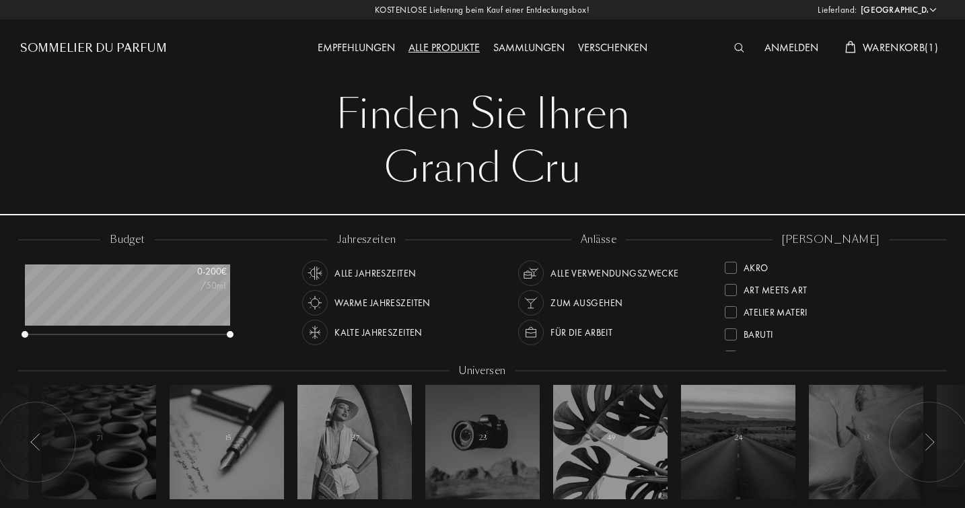
click at [739, 48] on img at bounding box center [740, 47] width 10 height 9
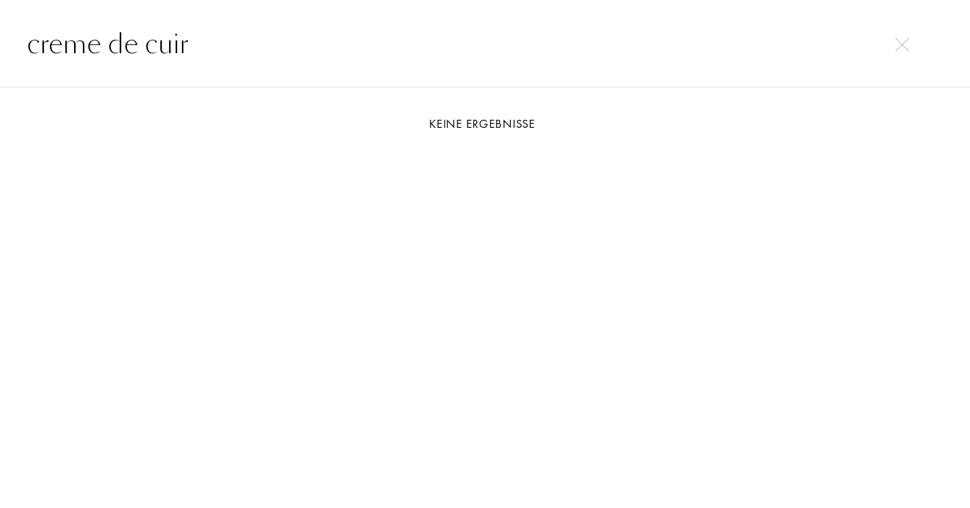
click at [60, 48] on input "creme de cuir" at bounding box center [485, 44] width 970 height 40
click at [305, 61] on input "crème de cuir" at bounding box center [485, 44] width 970 height 40
type input "crème de cuir"
click at [429, 135] on div at bounding box center [484, 183] width 943 height 101
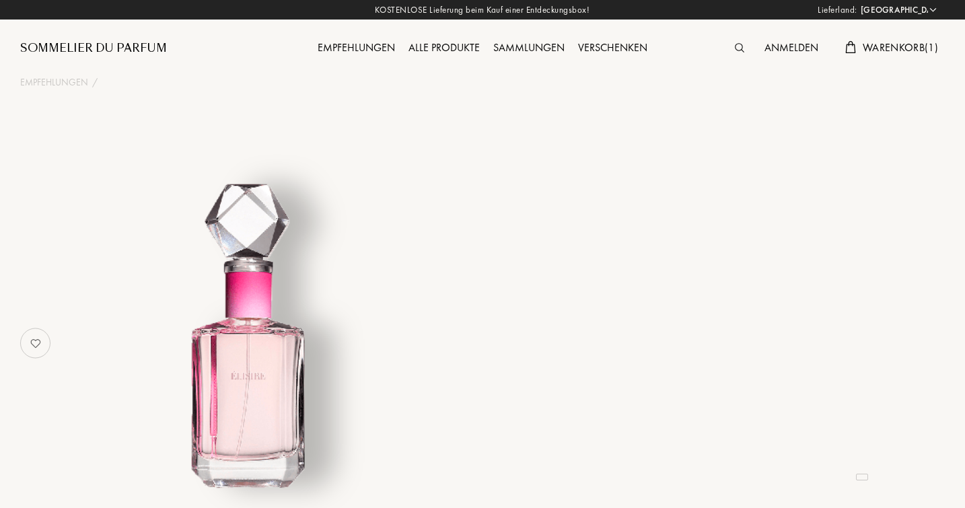
select select "DE"
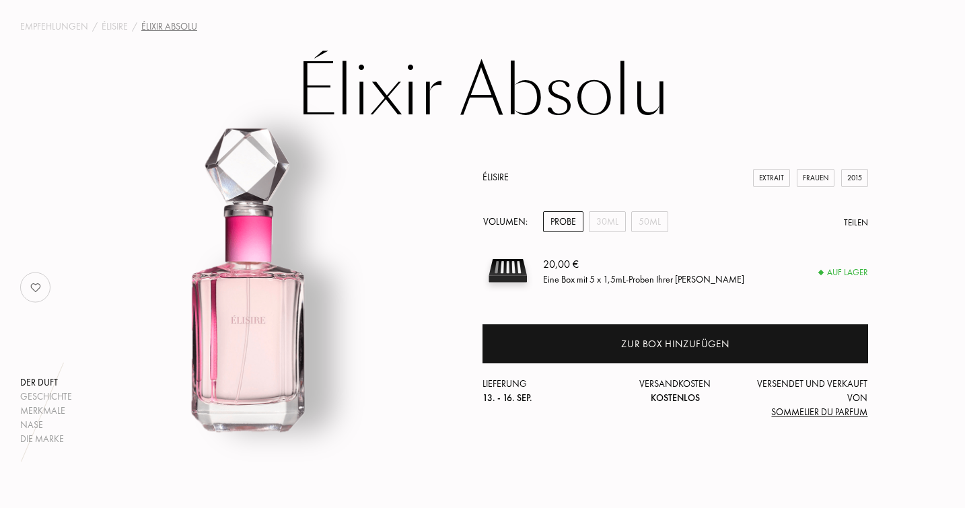
scroll to position [64, 0]
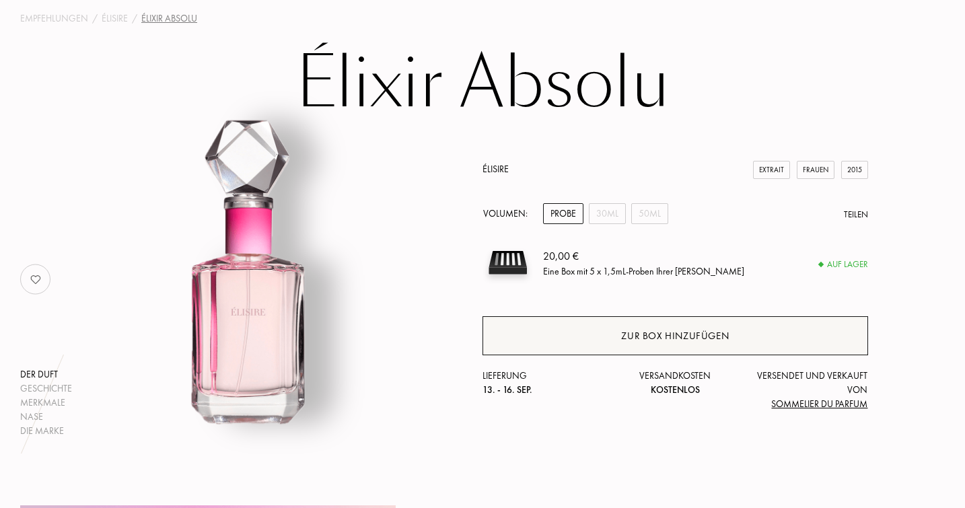
click at [684, 337] on div "Zur Box hinzufügen" at bounding box center [675, 336] width 108 height 15
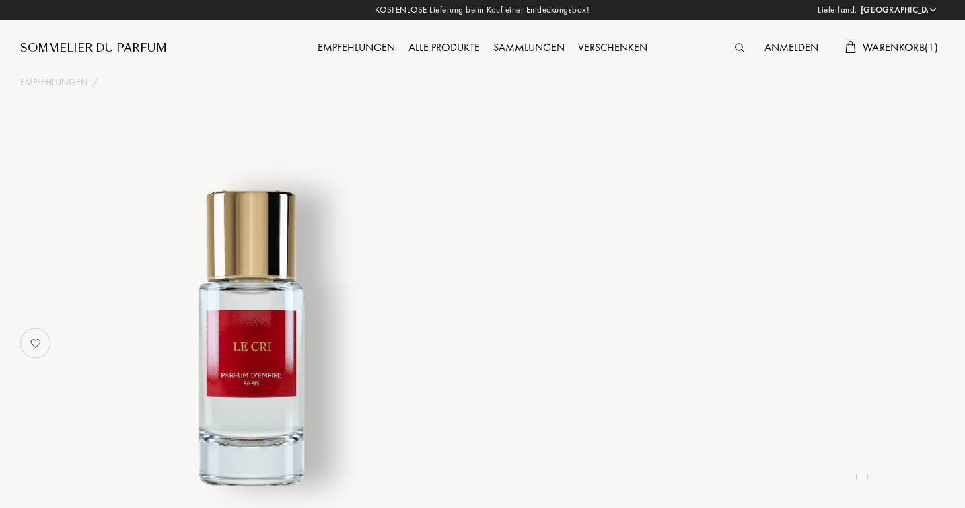
select select "DE"
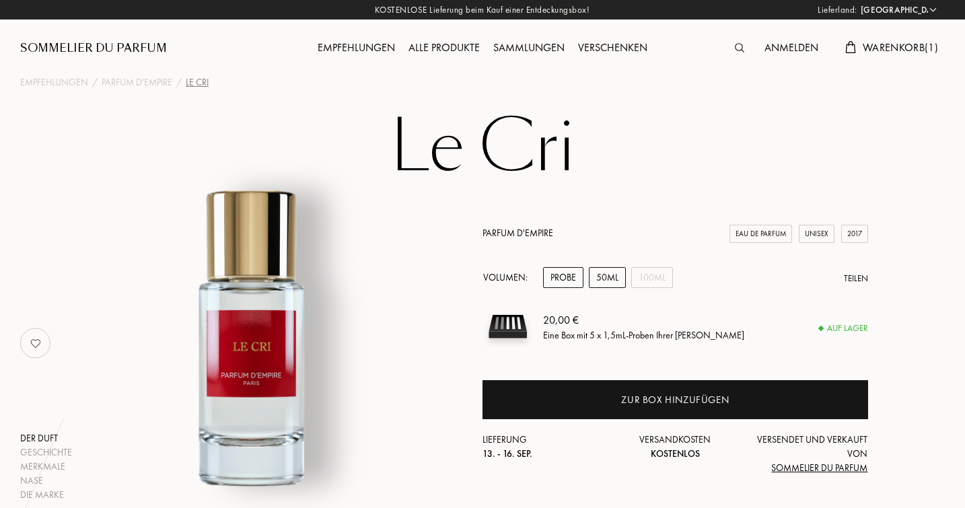
click at [607, 274] on div "50mL" at bounding box center [607, 277] width 37 height 21
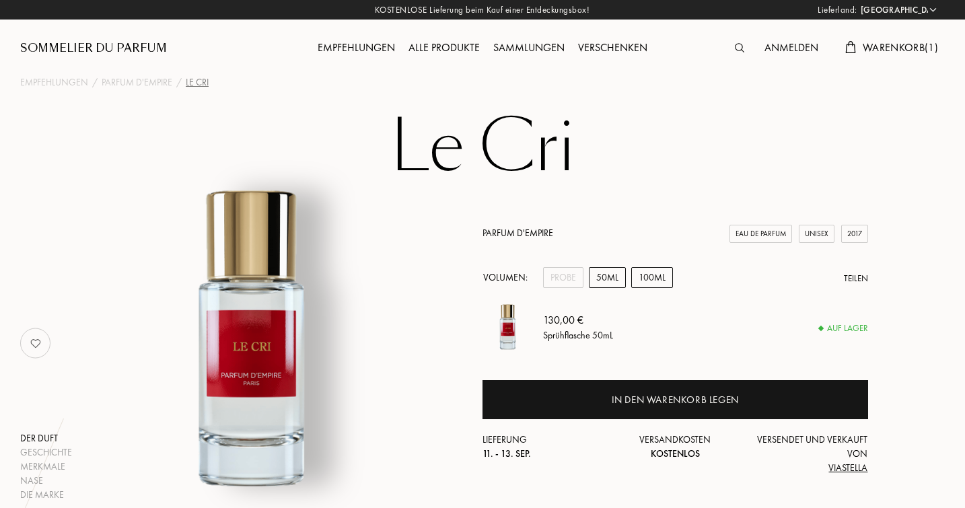
click at [648, 278] on div "100mL" at bounding box center [653, 277] width 42 height 21
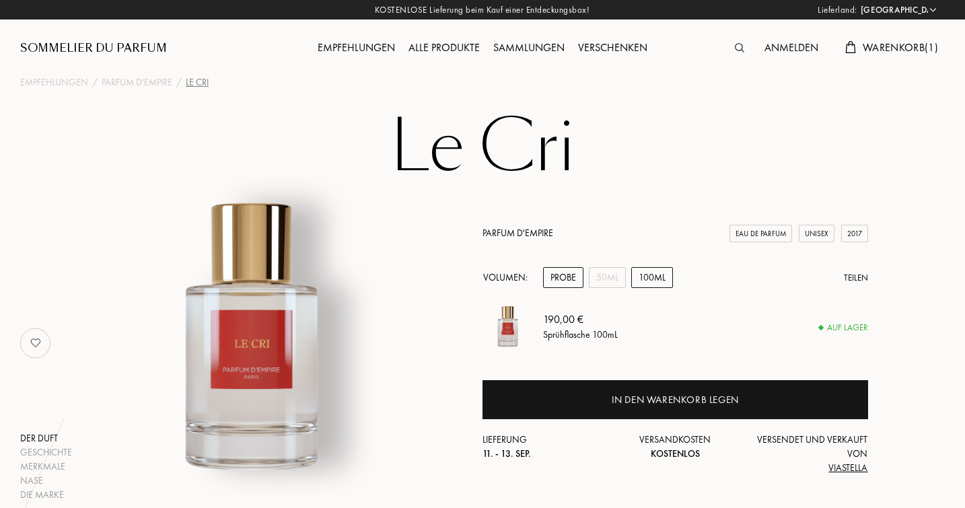
click at [563, 278] on div "Probe" at bounding box center [563, 277] width 40 height 21
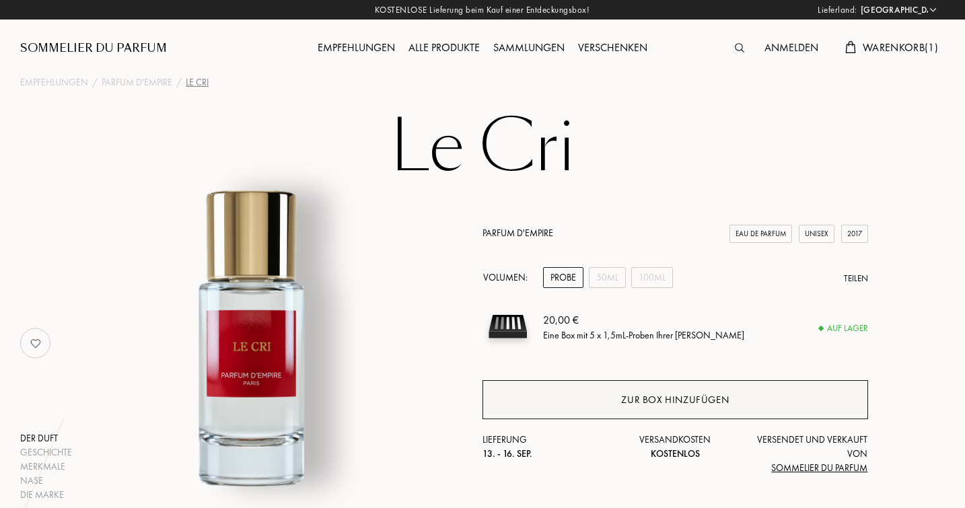
click at [674, 397] on div "Zur Box hinzufügen" at bounding box center [675, 400] width 108 height 15
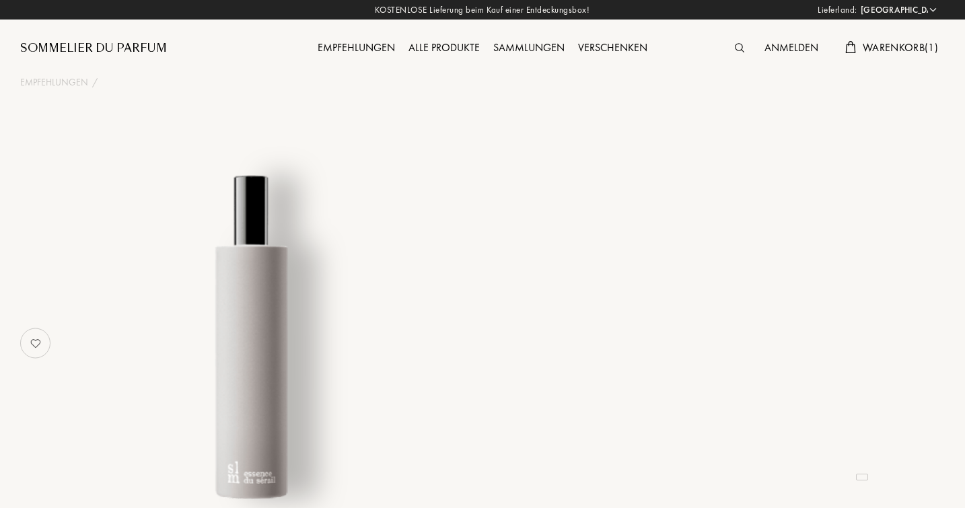
select select "DE"
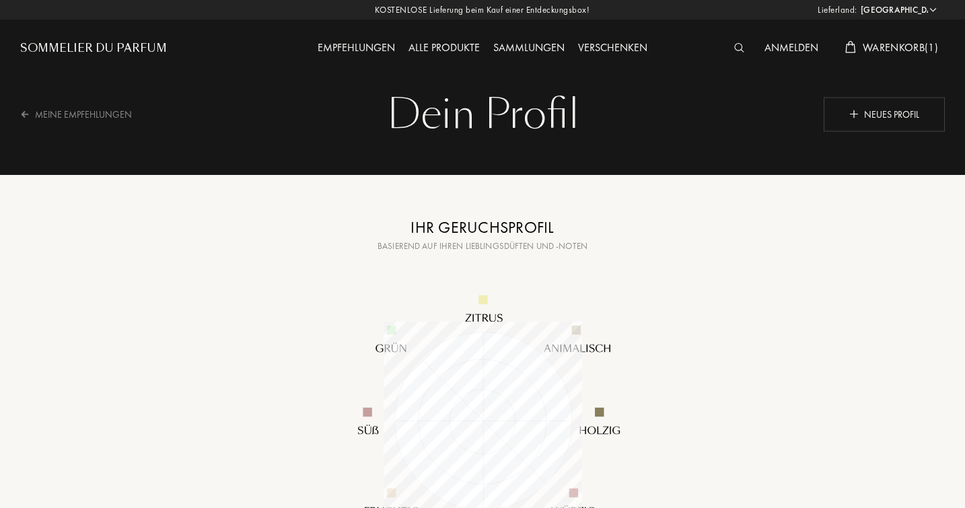
select select "DE"
click at [886, 112] on div "Neues Profil" at bounding box center [884, 114] width 121 height 34
click at [871, 116] on div "Neues Profil" at bounding box center [884, 114] width 121 height 34
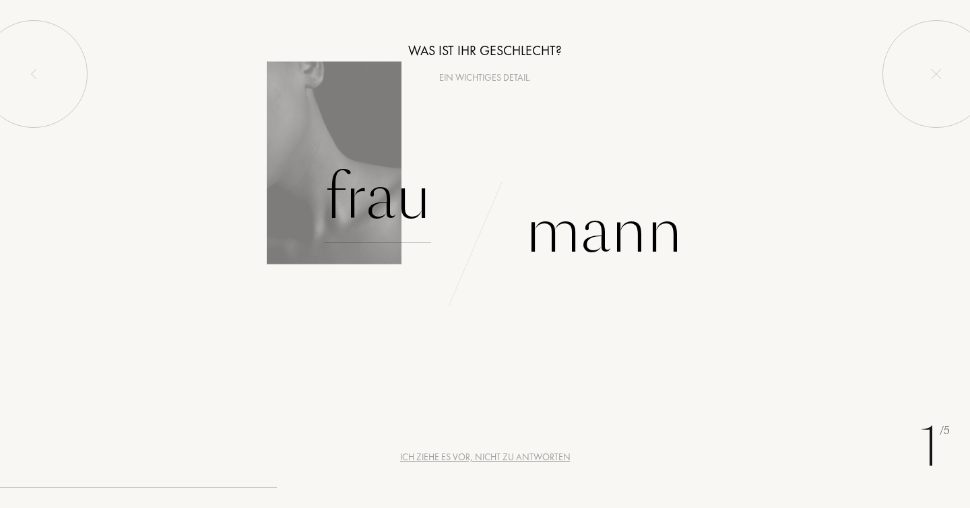
click at [388, 196] on div "Frau" at bounding box center [378, 197] width 106 height 91
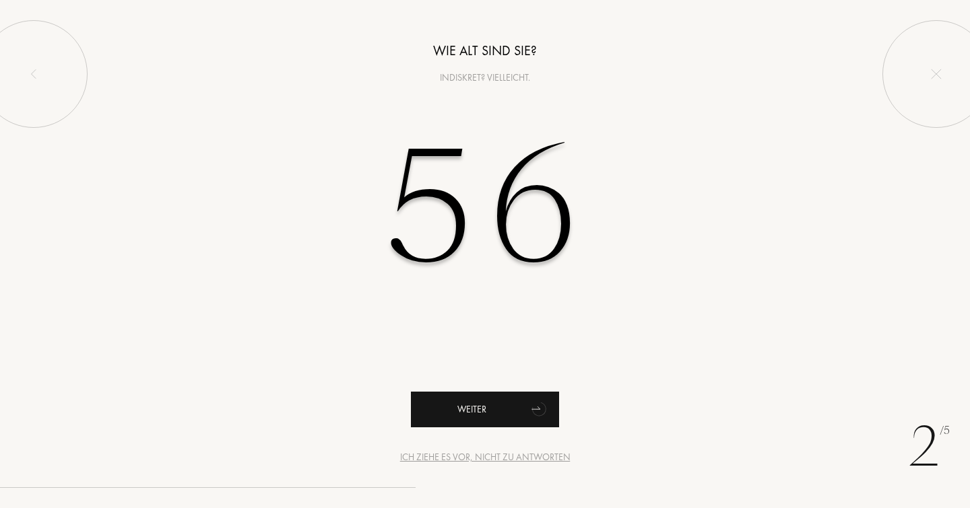
type input "56"
click at [539, 406] on icon "animation" at bounding box center [540, 410] width 18 height 17
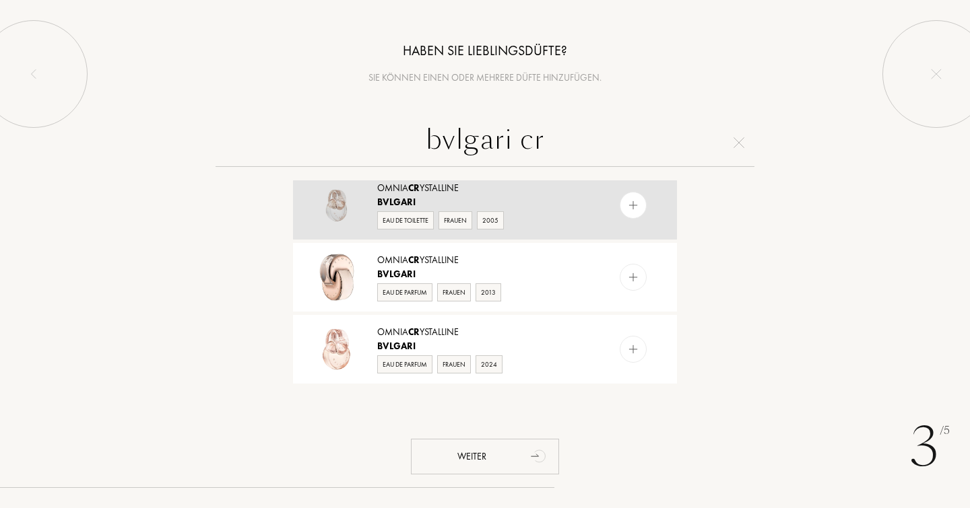
type input "bvlgari cr"
click at [553, 213] on div "Eau de Toilette Frauen 2005" at bounding box center [484, 219] width 214 height 20
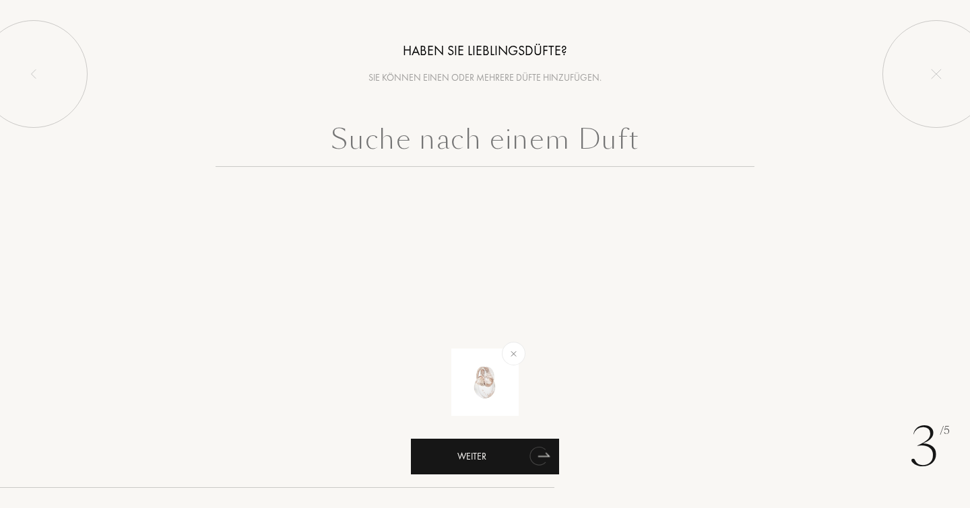
click at [539, 454] on icon "animation" at bounding box center [537, 456] width 17 height 19
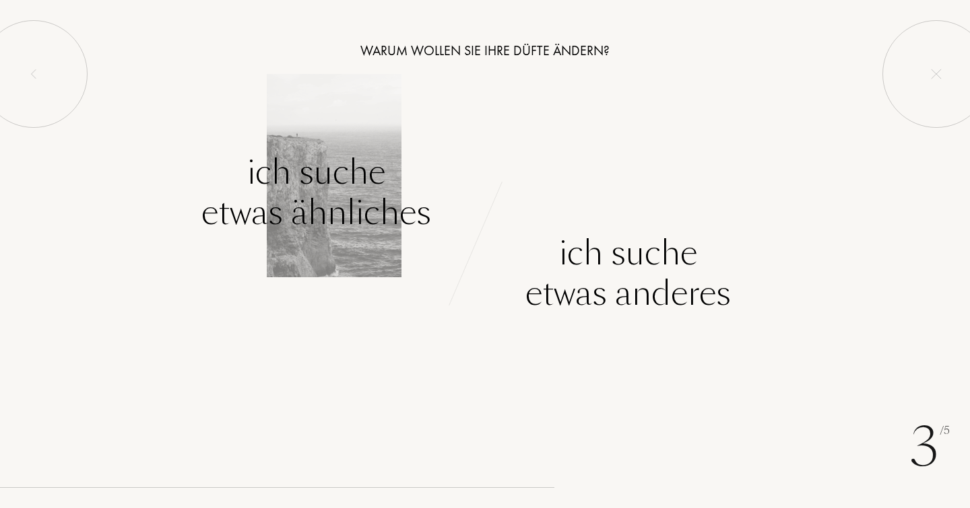
click at [333, 189] on div "Ich suche etwas ähnliches" at bounding box center [316, 192] width 230 height 81
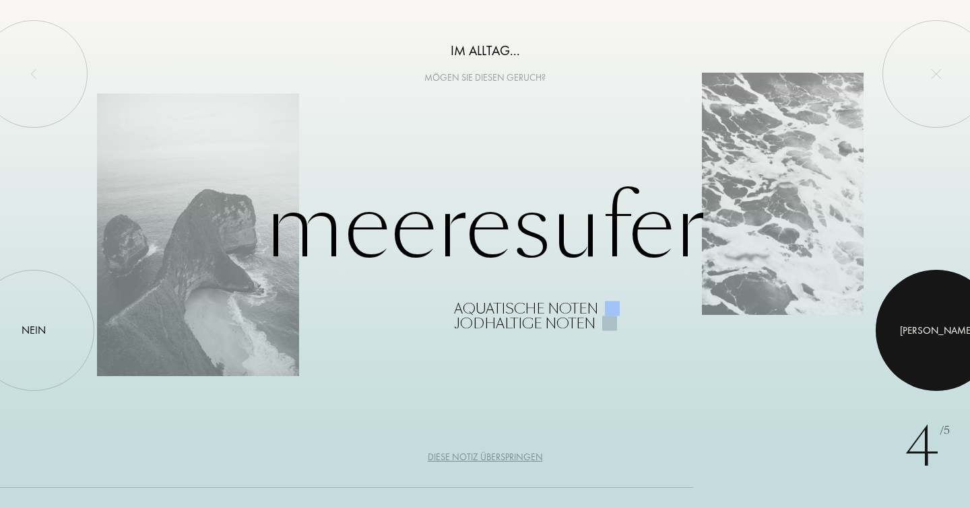
click at [936, 324] on div "[PERSON_NAME]" at bounding box center [936, 330] width 73 height 15
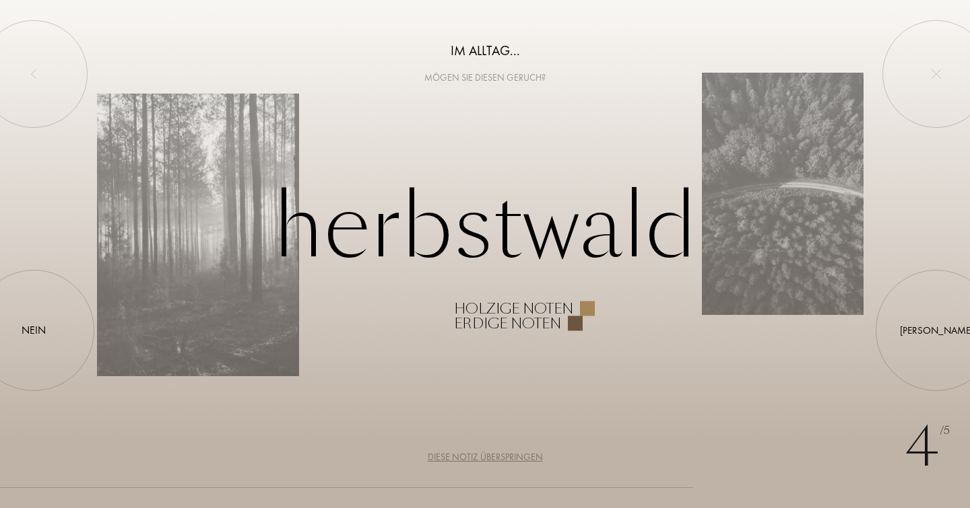
click at [512, 459] on div "Diese Notiz überspringen" at bounding box center [485, 457] width 115 height 14
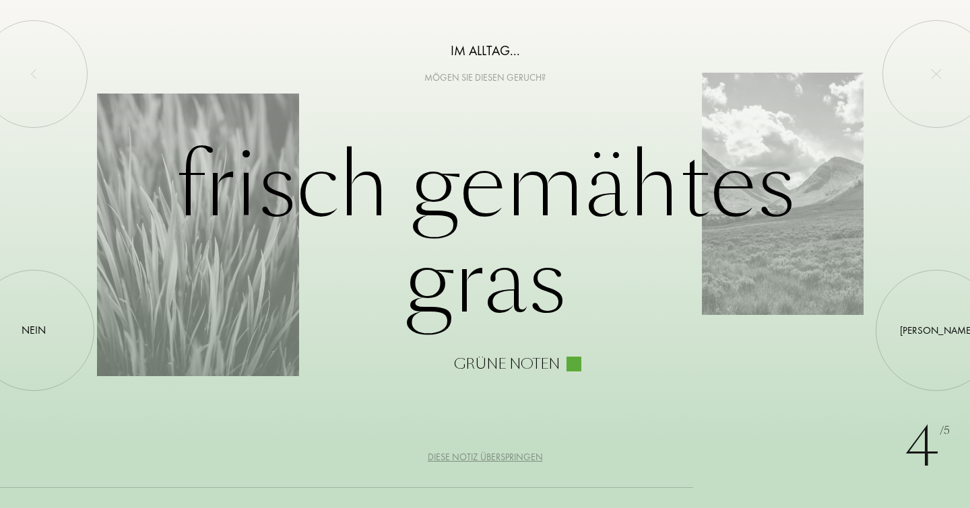
click at [514, 457] on div "Diese Notiz überspringen" at bounding box center [485, 457] width 115 height 14
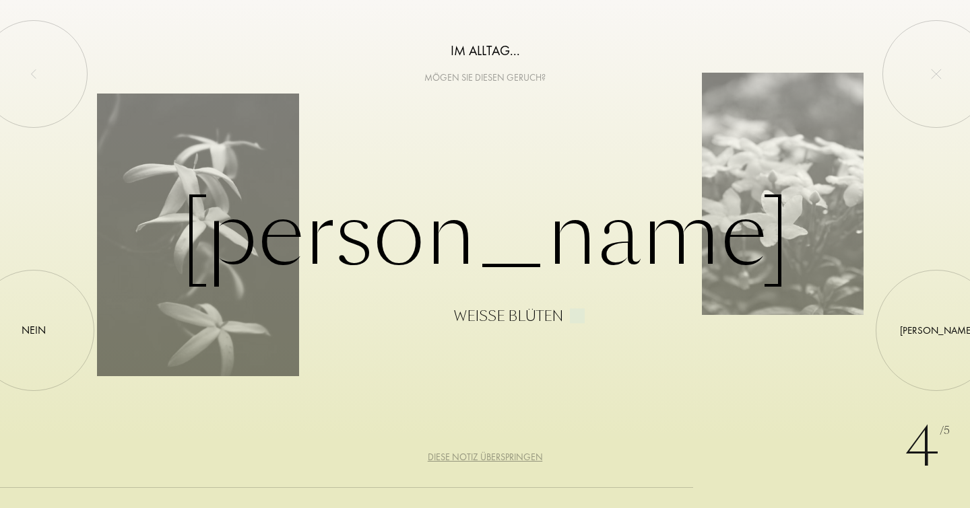
click at [516, 456] on div "Diese Notiz überspringen" at bounding box center [485, 457] width 115 height 14
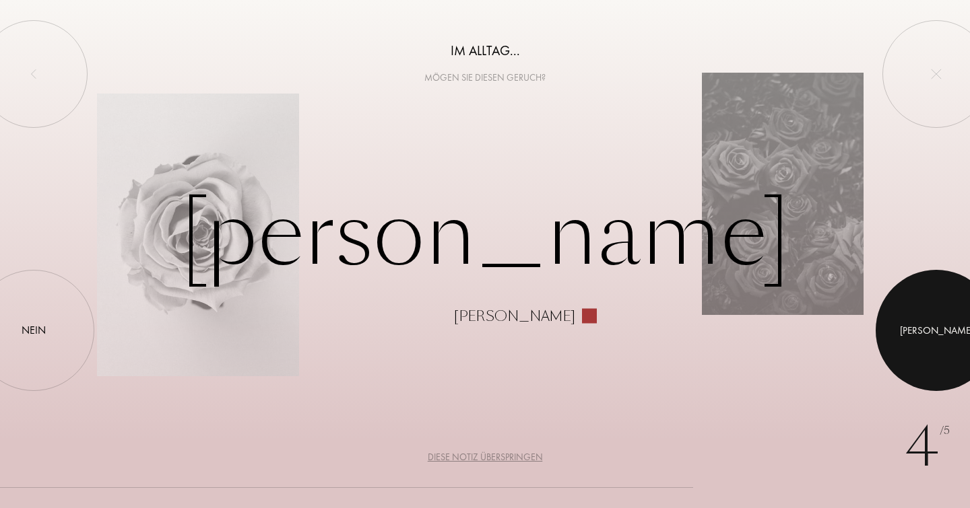
click at [928, 321] on div at bounding box center [935, 330] width 121 height 121
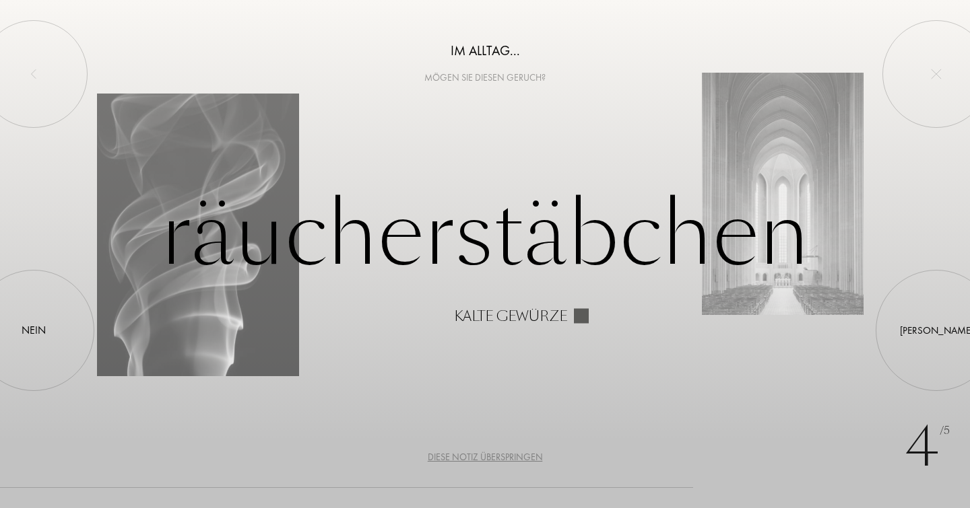
click at [481, 457] on div "Diese Notiz überspringen" at bounding box center [485, 457] width 115 height 14
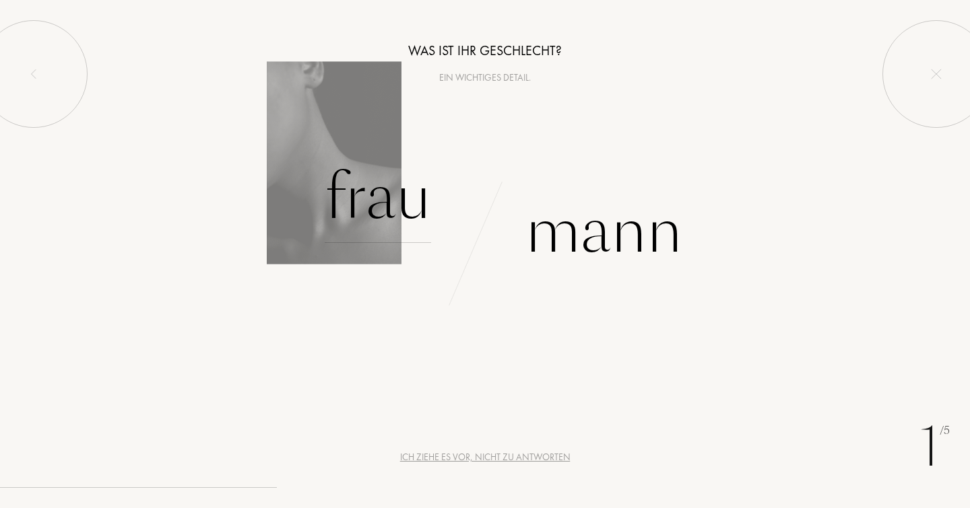
click at [393, 207] on div "Frau" at bounding box center [378, 197] width 106 height 91
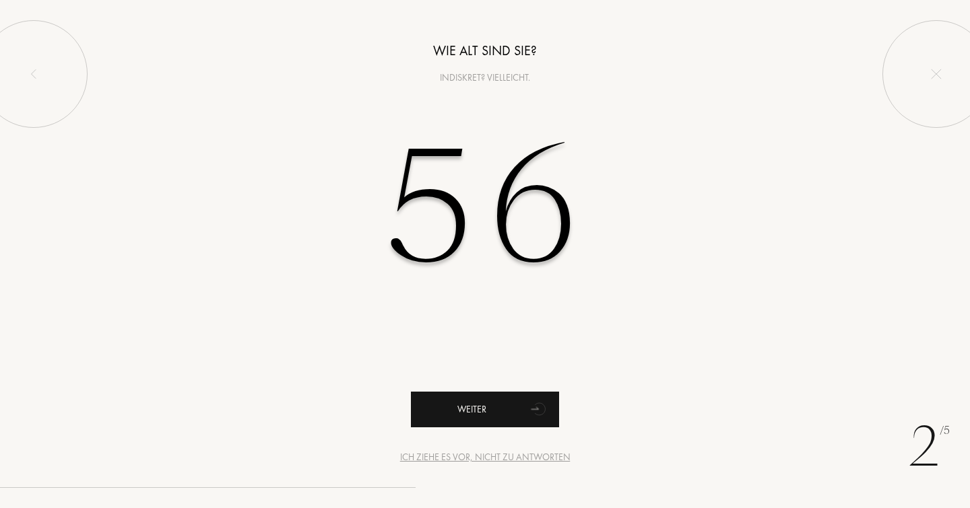
type input "56"
click at [533, 412] on icon "animation" at bounding box center [538, 411] width 21 height 20
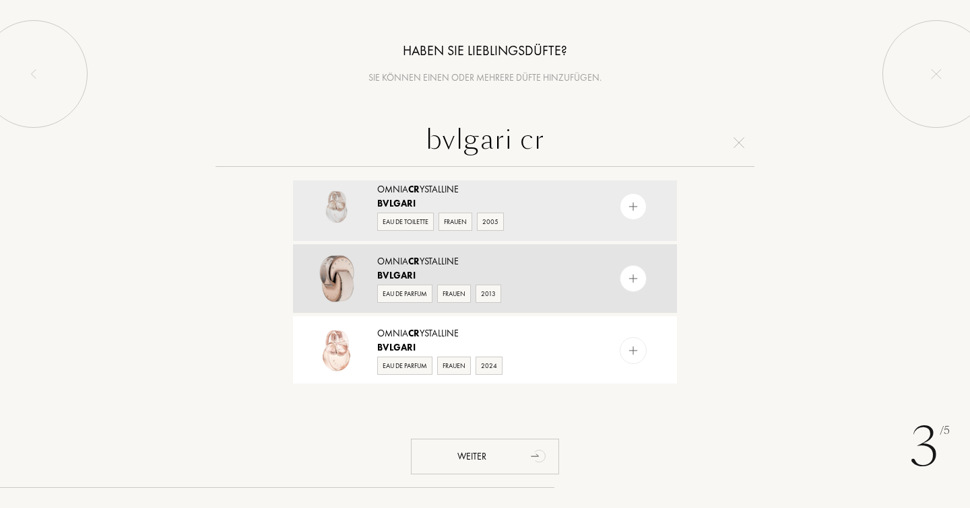
scroll to position [13, 0]
type input "bvlgari cr"
click at [540, 283] on div "Eau de Parfum Frauen 2013" at bounding box center [484, 291] width 214 height 20
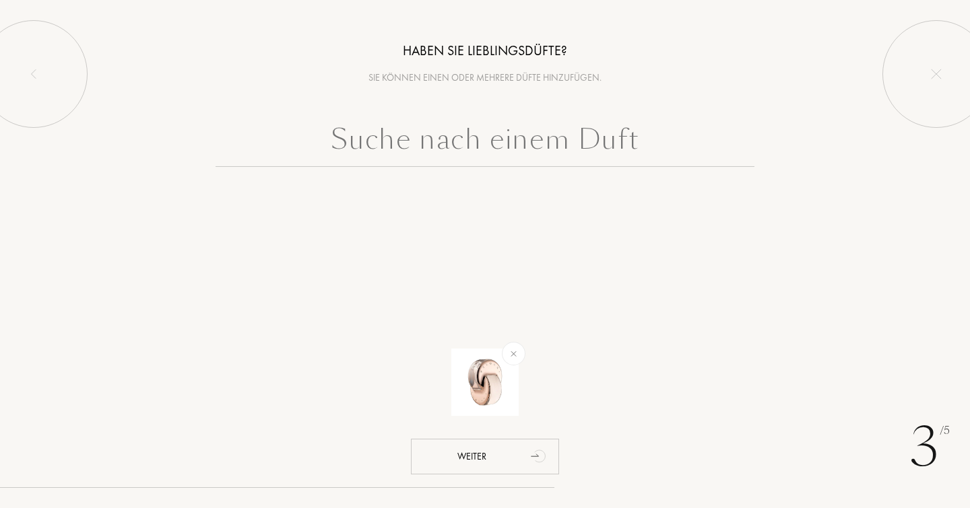
scroll to position [0, 0]
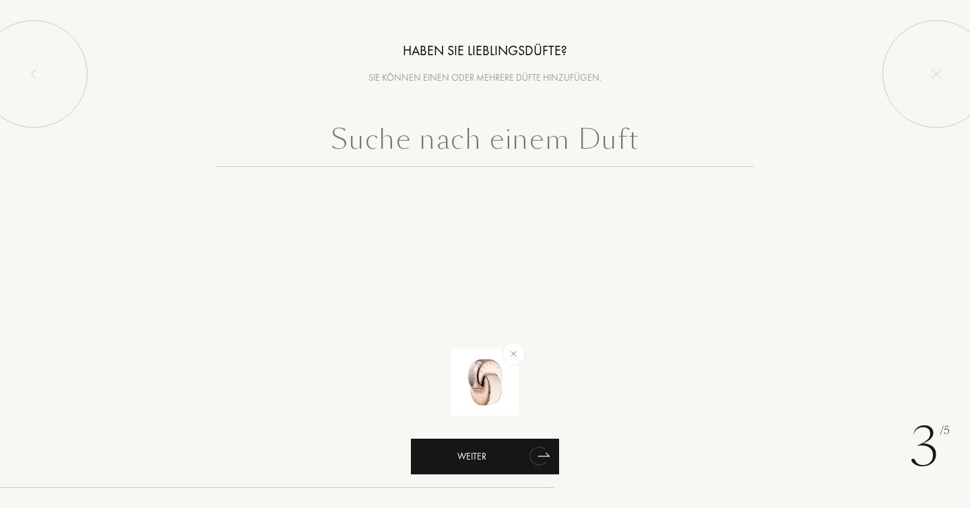
click at [541, 455] on icon "animation" at bounding box center [537, 456] width 17 height 19
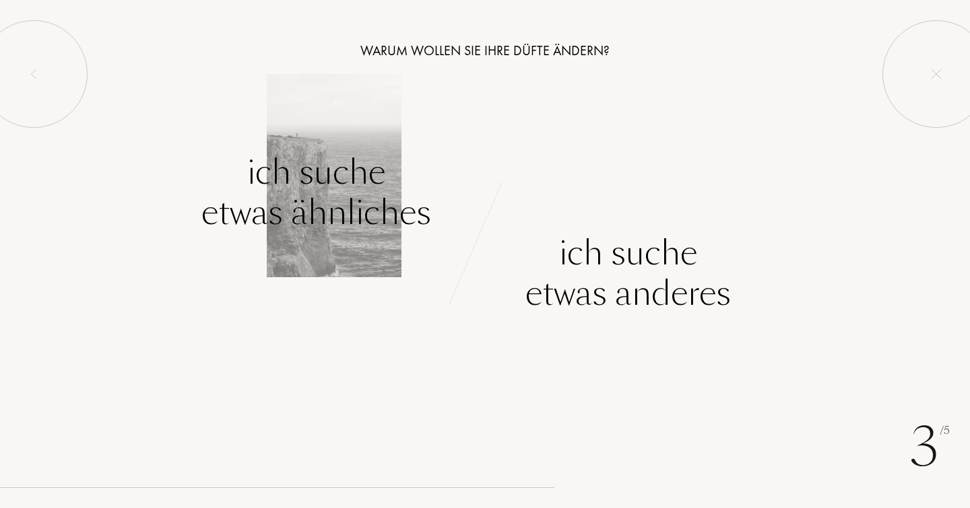
click at [335, 204] on div "Ich suche etwas ähnliches" at bounding box center [316, 192] width 230 height 81
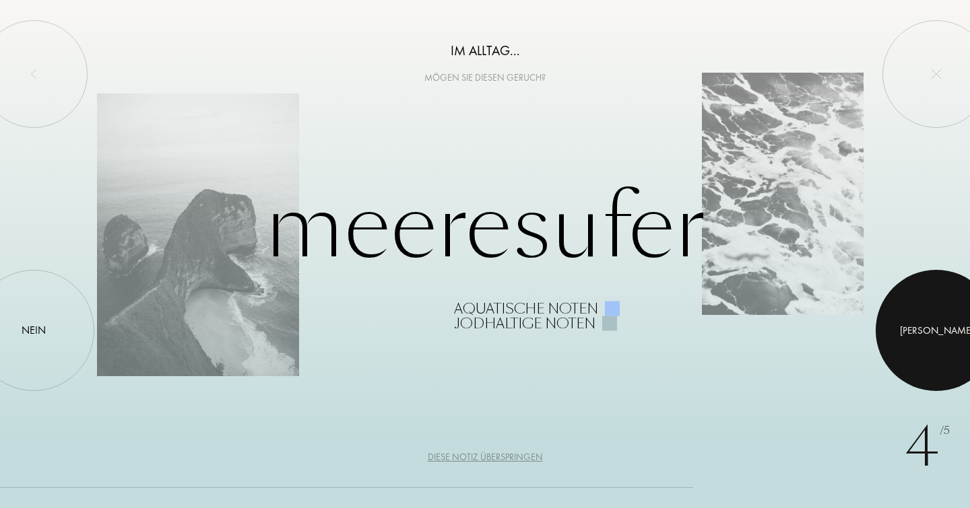
click at [930, 335] on div at bounding box center [935, 330] width 121 height 121
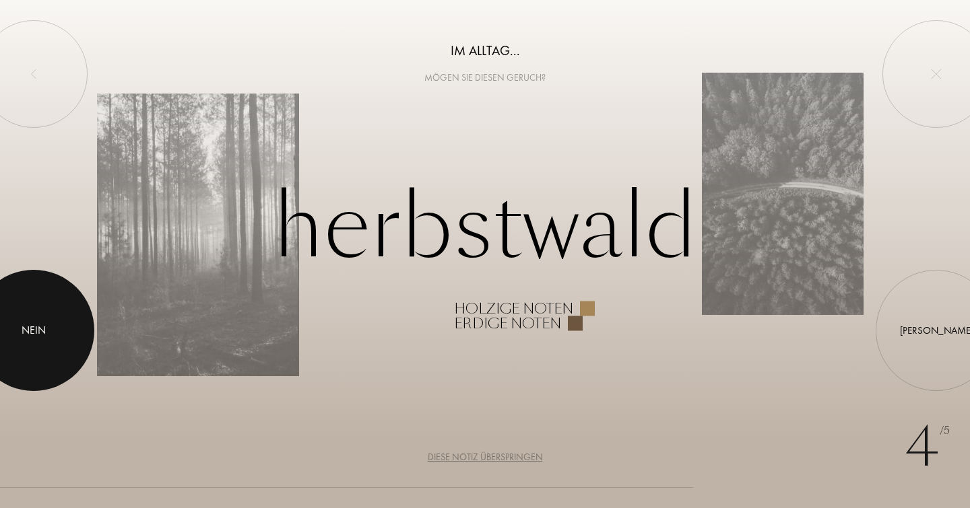
click at [42, 312] on div at bounding box center [33, 330] width 121 height 121
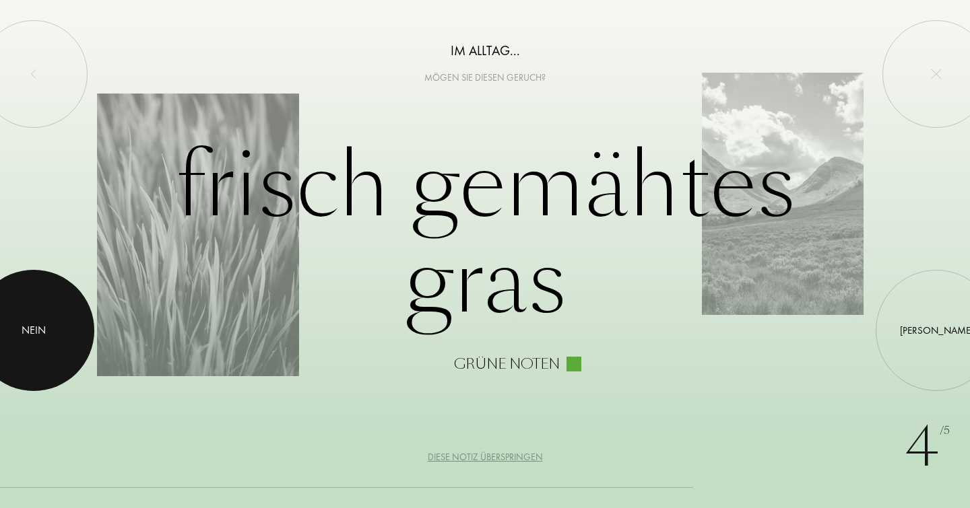
click at [48, 321] on div at bounding box center [33, 330] width 121 height 121
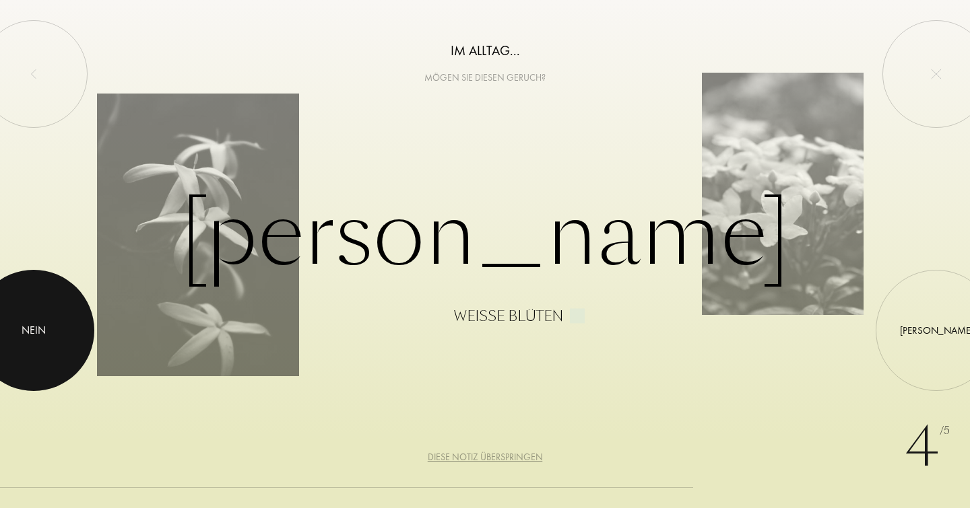
click at [42, 336] on div "Nein" at bounding box center [34, 331] width 24 height 16
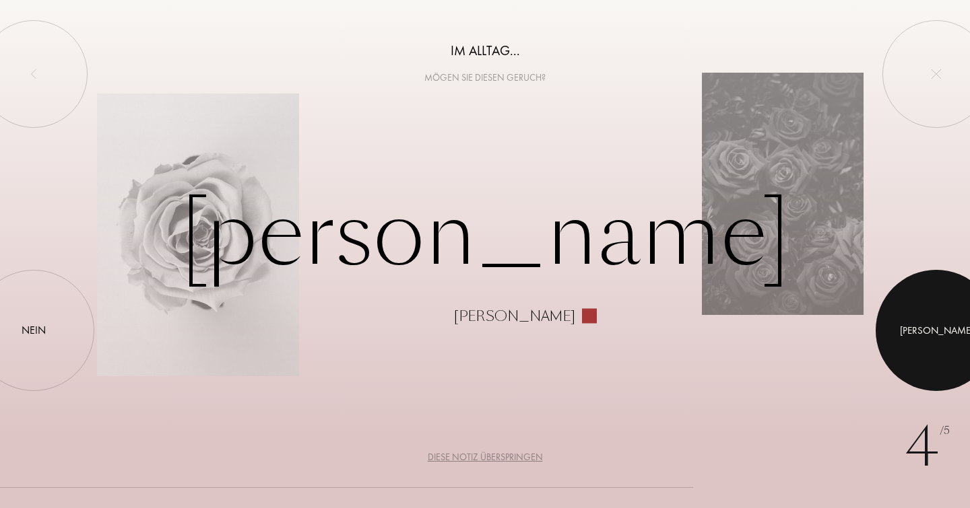
click at [935, 334] on div "Ja" at bounding box center [936, 330] width 73 height 15
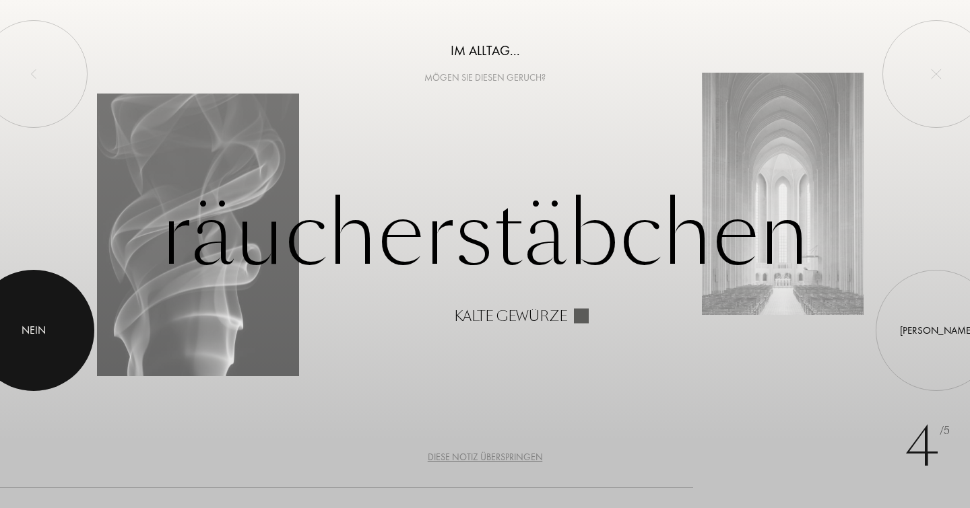
click at [42, 351] on div at bounding box center [33, 330] width 121 height 121
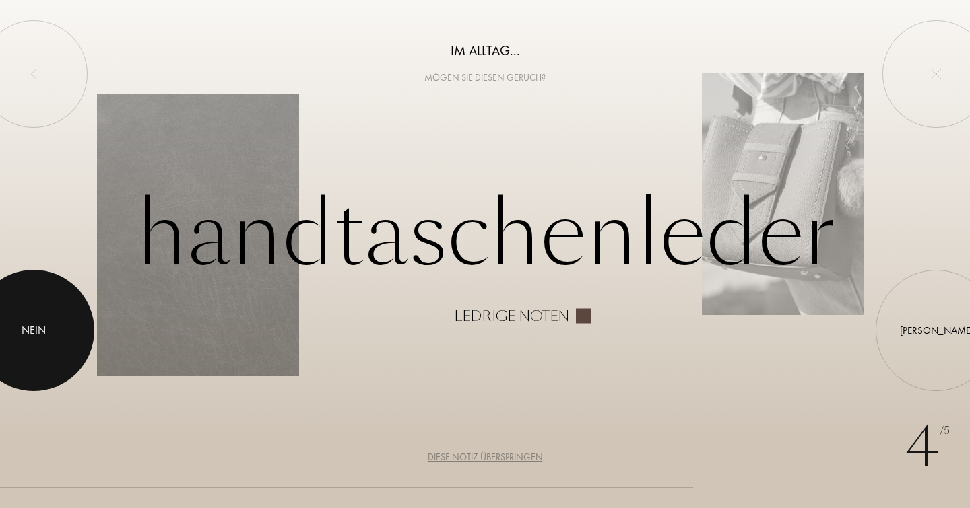
click at [42, 325] on div "Nein" at bounding box center [34, 331] width 24 height 16
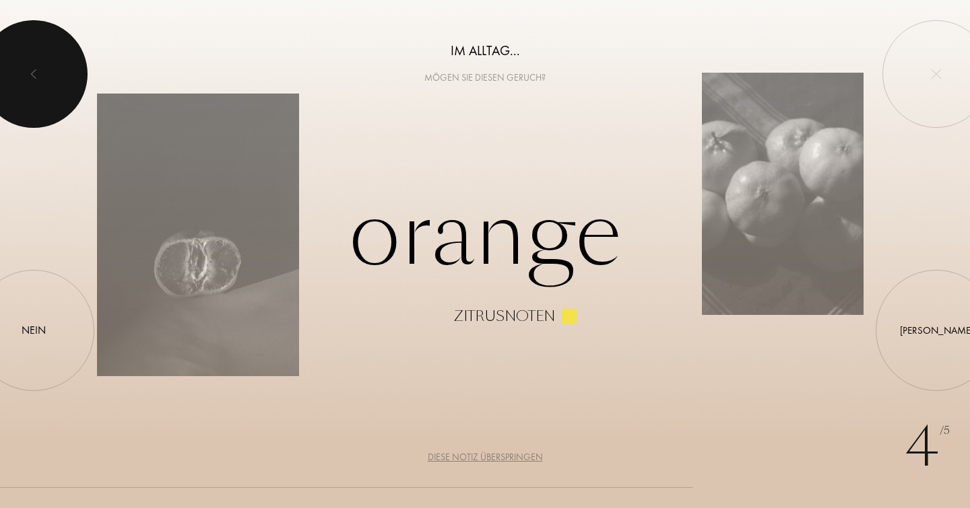
click at [42, 75] on div at bounding box center [34, 74] width 108 height 108
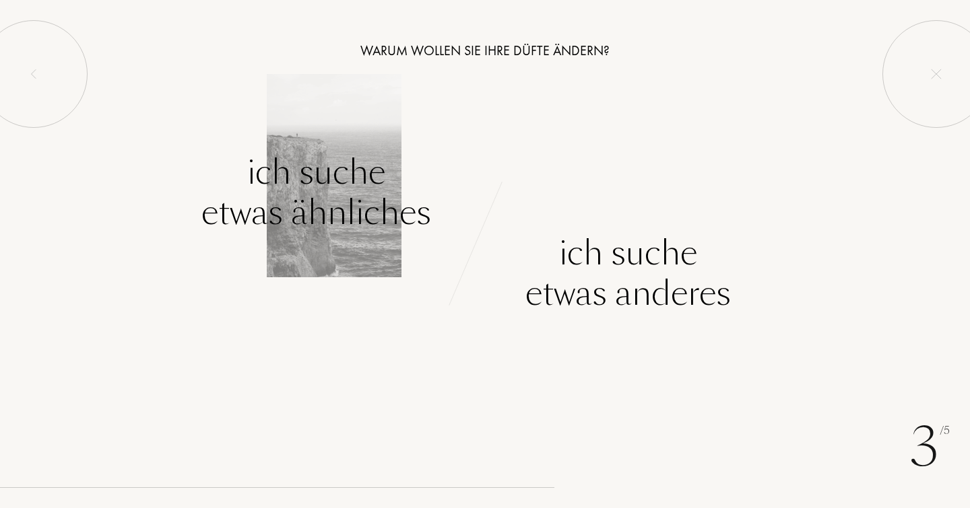
click at [300, 212] on div "Ich suche etwas ähnliches" at bounding box center [316, 192] width 230 height 81
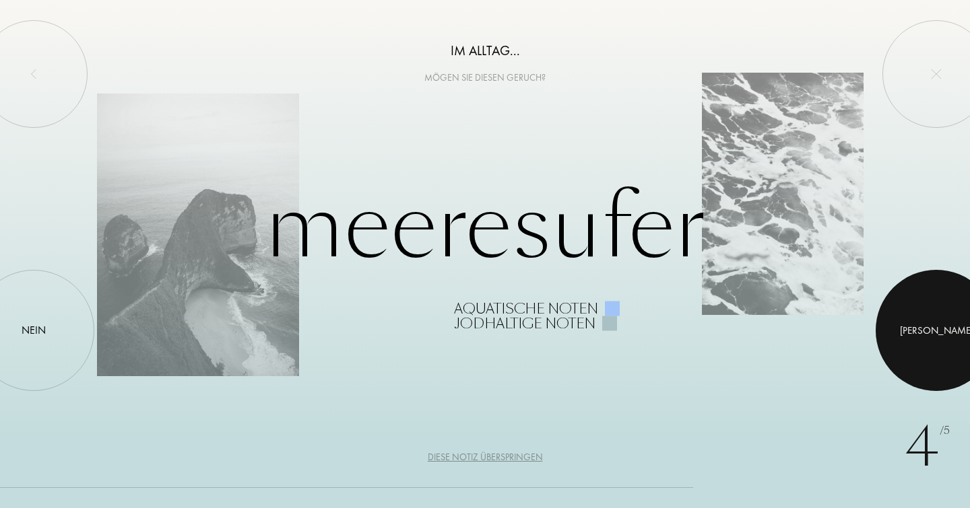
click at [906, 323] on div at bounding box center [935, 330] width 121 height 121
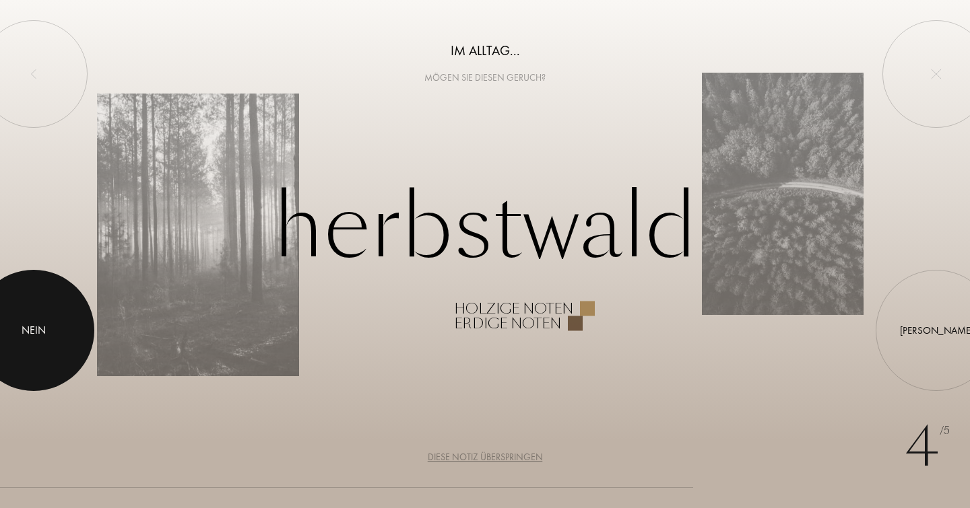
click at [46, 325] on div "Nein" at bounding box center [34, 331] width 24 height 16
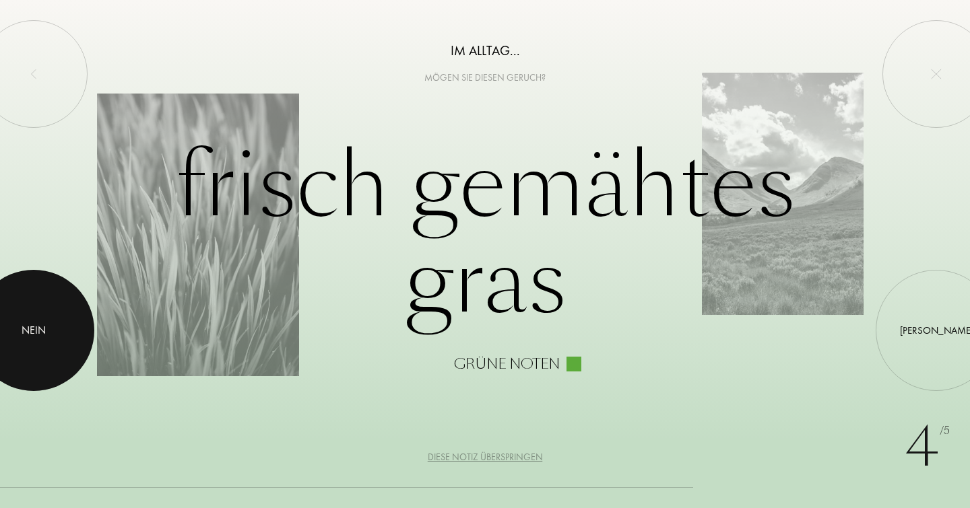
click at [50, 323] on div at bounding box center [33, 330] width 121 height 121
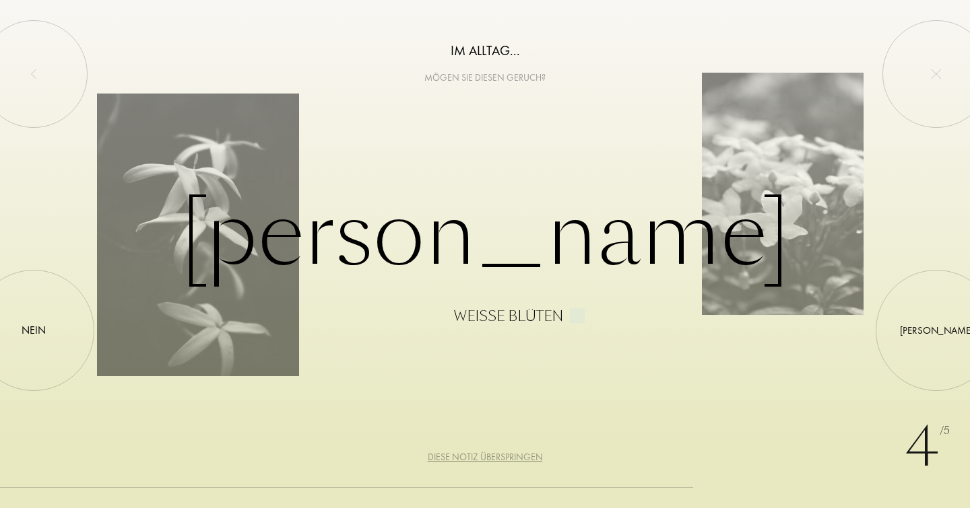
click at [485, 453] on div "Diese Notiz überspringen" at bounding box center [485, 457] width 115 height 14
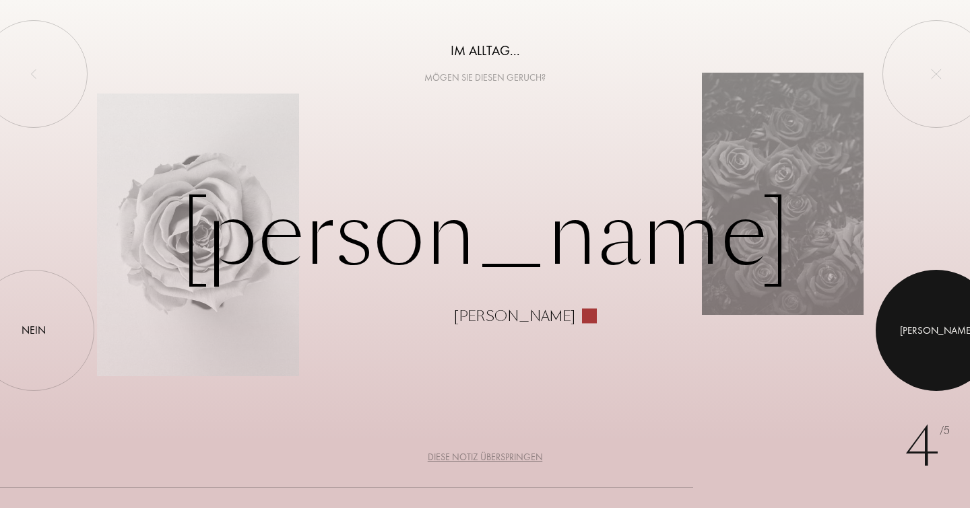
click at [920, 338] on div at bounding box center [935, 330] width 121 height 121
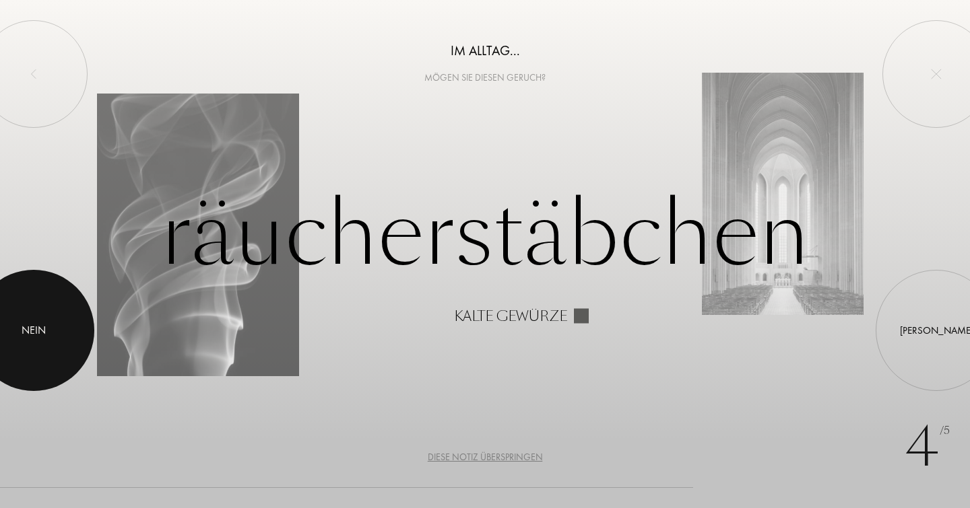
click at [48, 337] on div at bounding box center [33, 330] width 121 height 121
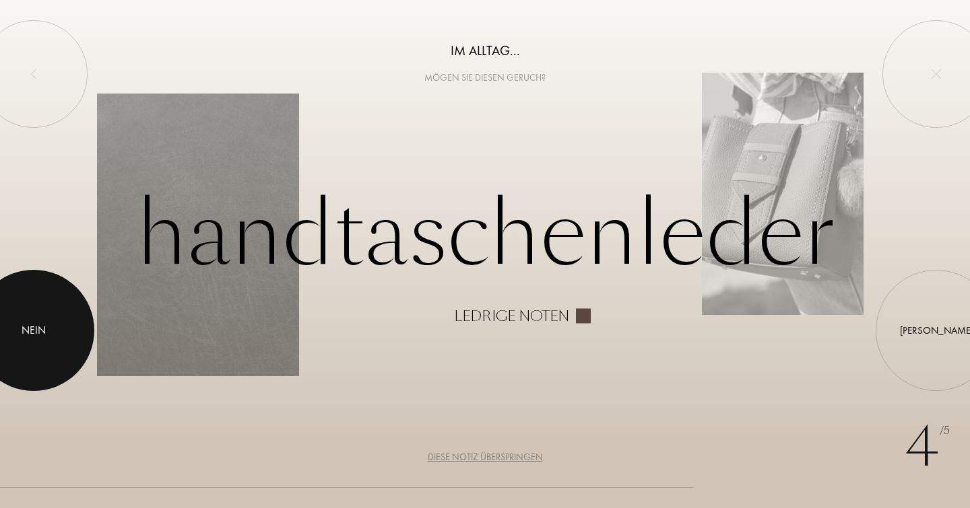
click at [28, 335] on div "Nein" at bounding box center [34, 331] width 24 height 16
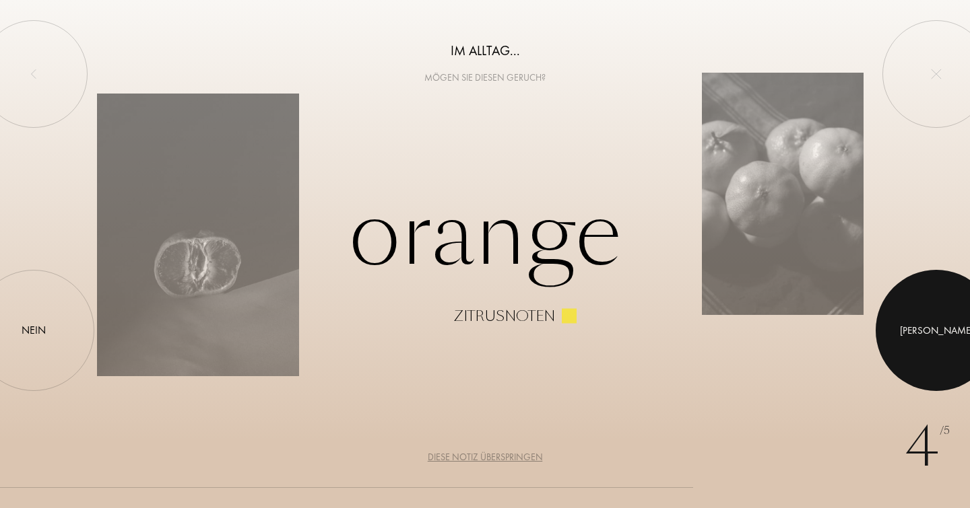
click at [931, 331] on div "Ja" at bounding box center [936, 330] width 73 height 15
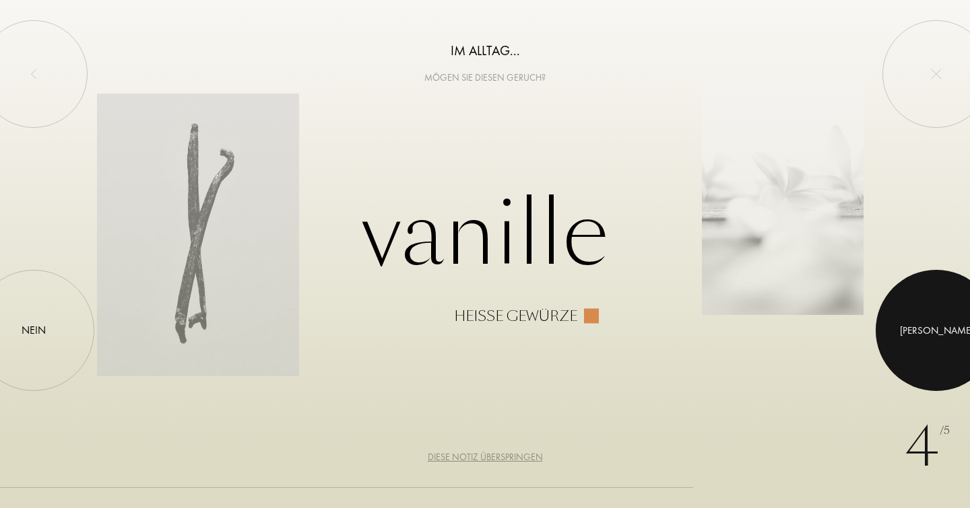
click at [932, 338] on div at bounding box center [935, 330] width 121 height 121
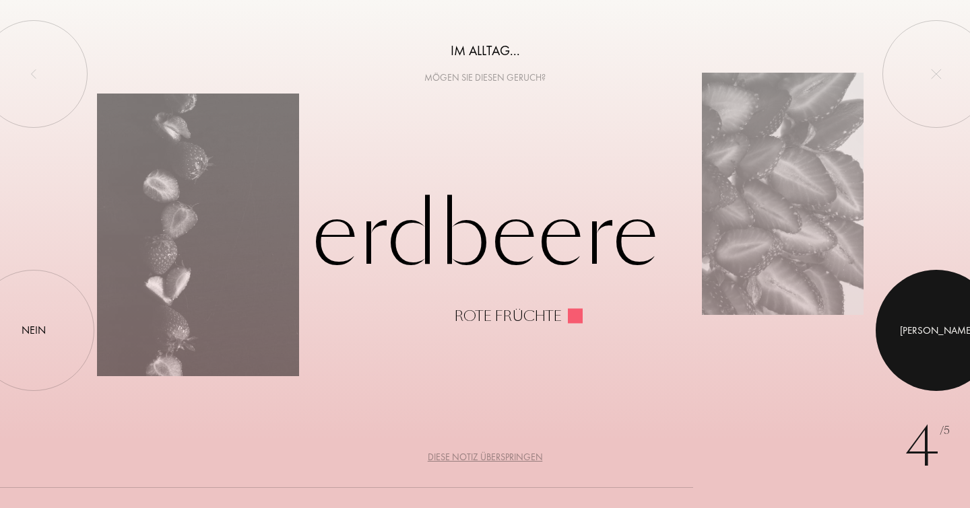
click at [894, 341] on div at bounding box center [935, 330] width 121 height 121
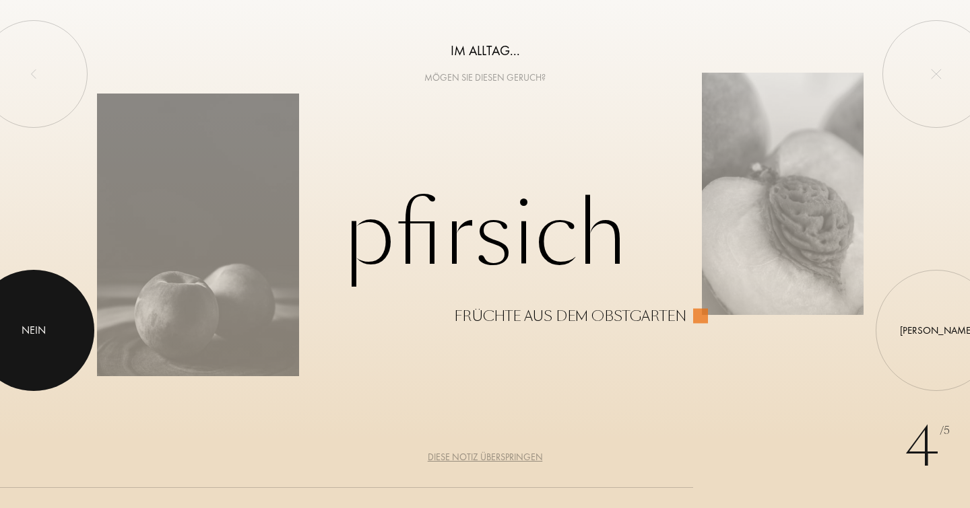
click at [42, 333] on div "Nein" at bounding box center [34, 331] width 24 height 16
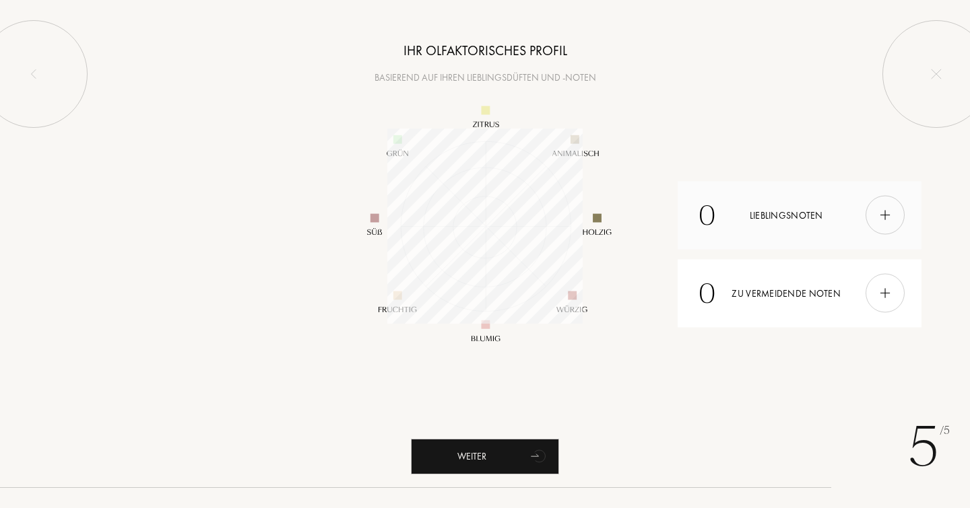
click at [883, 211] on img at bounding box center [884, 215] width 15 height 15
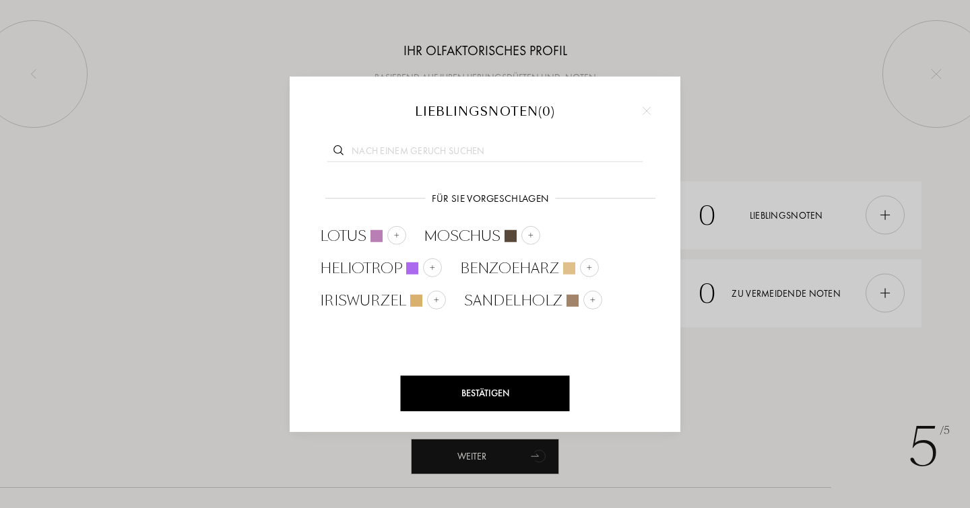
click at [885, 291] on div at bounding box center [485, 254] width 970 height 508
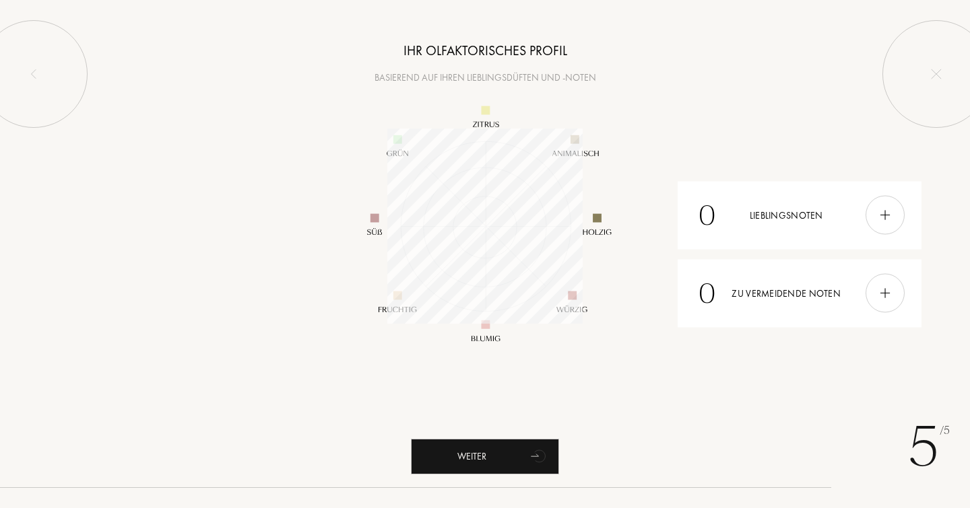
click at [885, 291] on img at bounding box center [884, 293] width 15 height 15
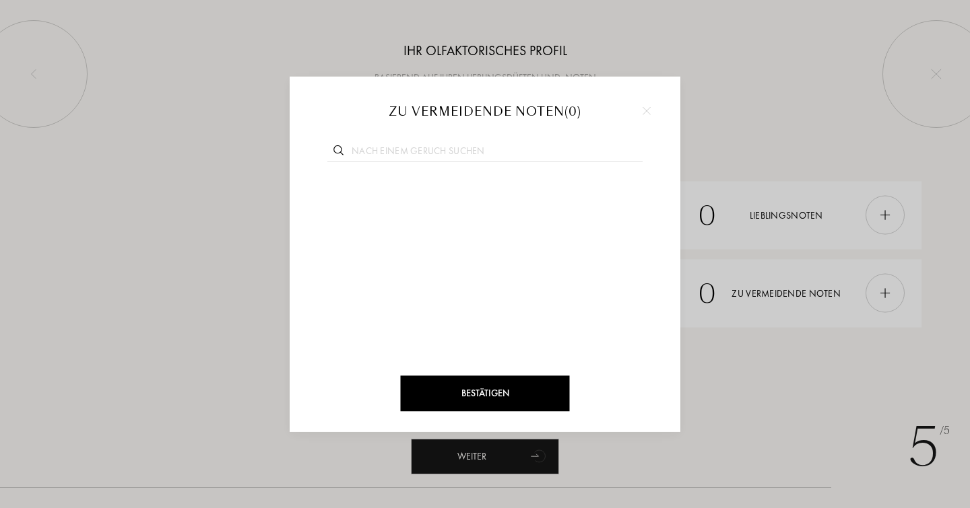
click at [854, 167] on div at bounding box center [485, 254] width 970 height 508
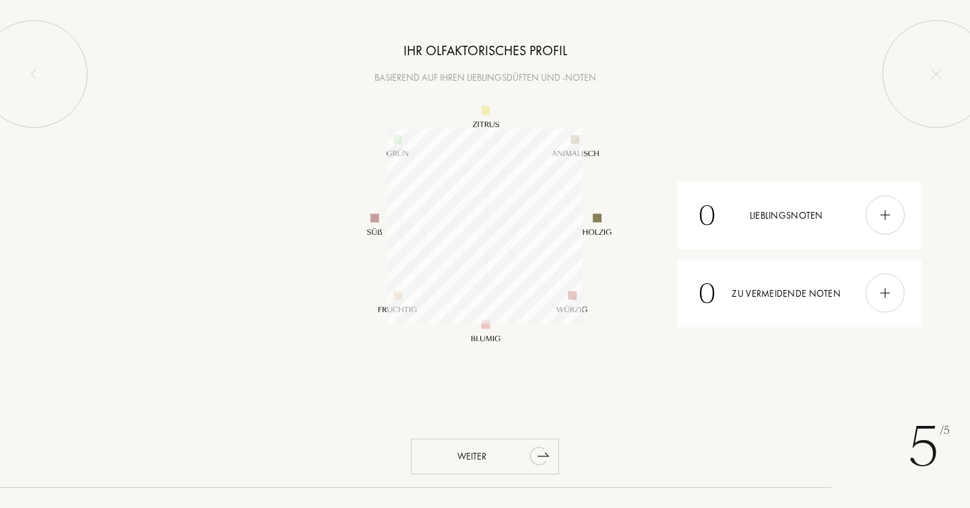
click at [541, 453] on icon "animation" at bounding box center [538, 456] width 18 height 19
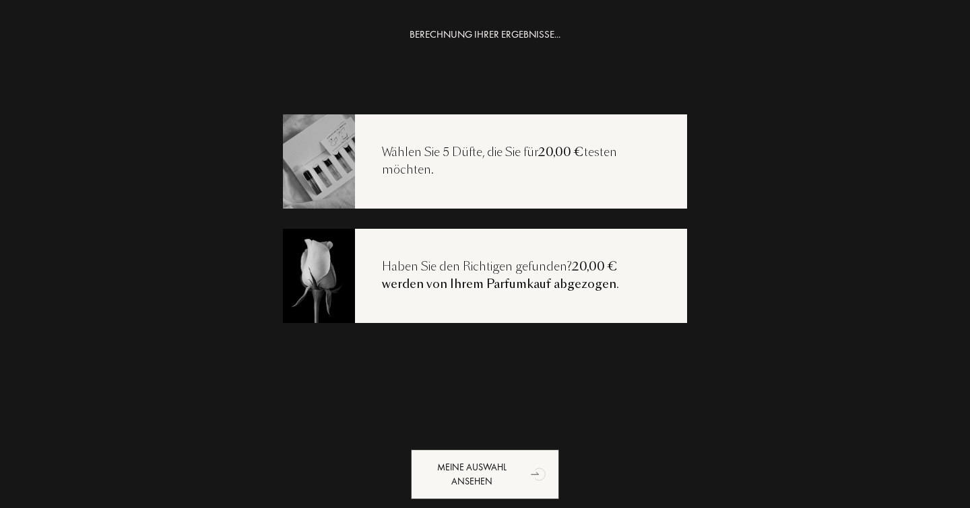
scroll to position [22, 0]
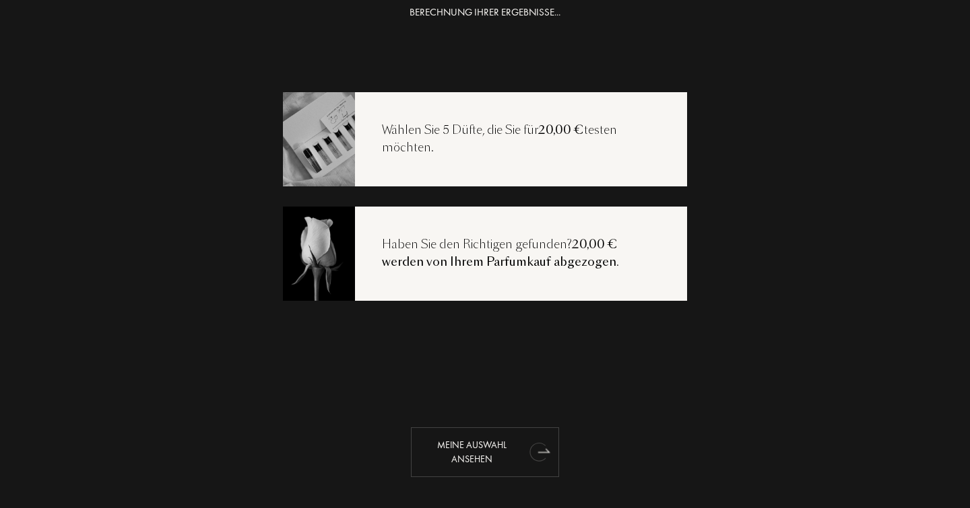
click at [480, 441] on div "Meine Auswahl ansehen" at bounding box center [485, 453] width 148 height 50
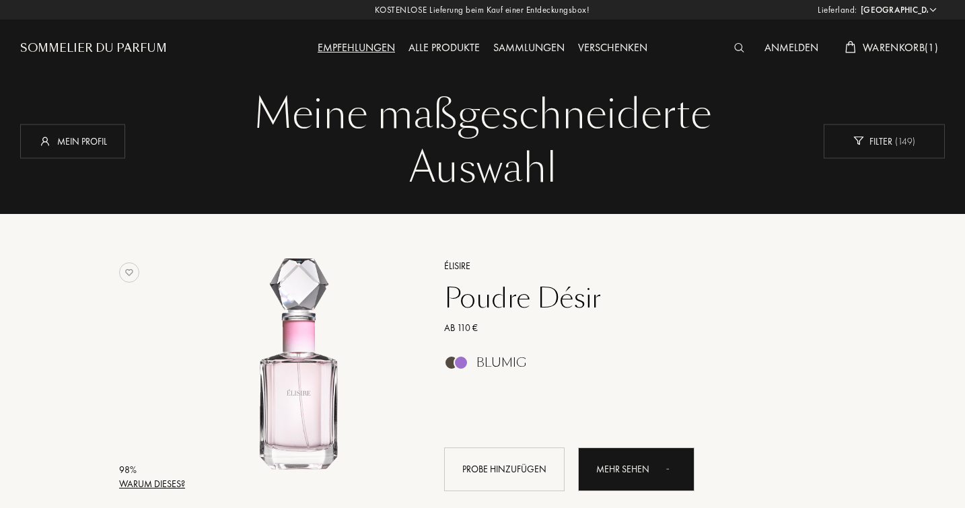
select select "DE"
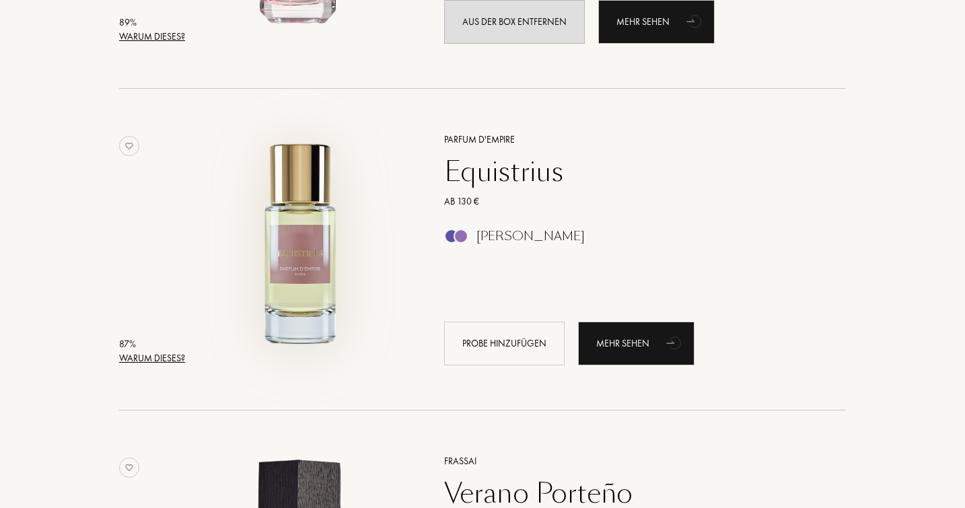
scroll to position [2377, 0]
click at [298, 269] on img at bounding box center [301, 242] width 224 height 224
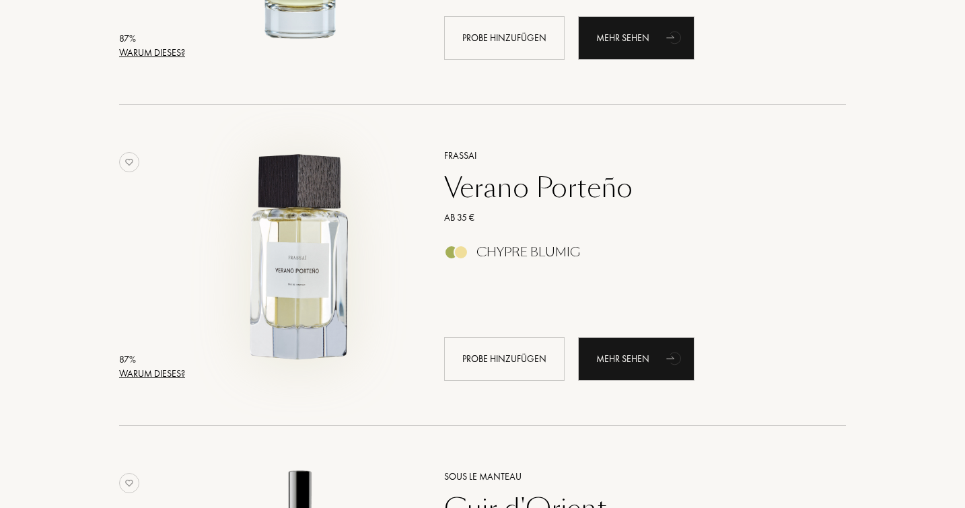
scroll to position [2687, 0]
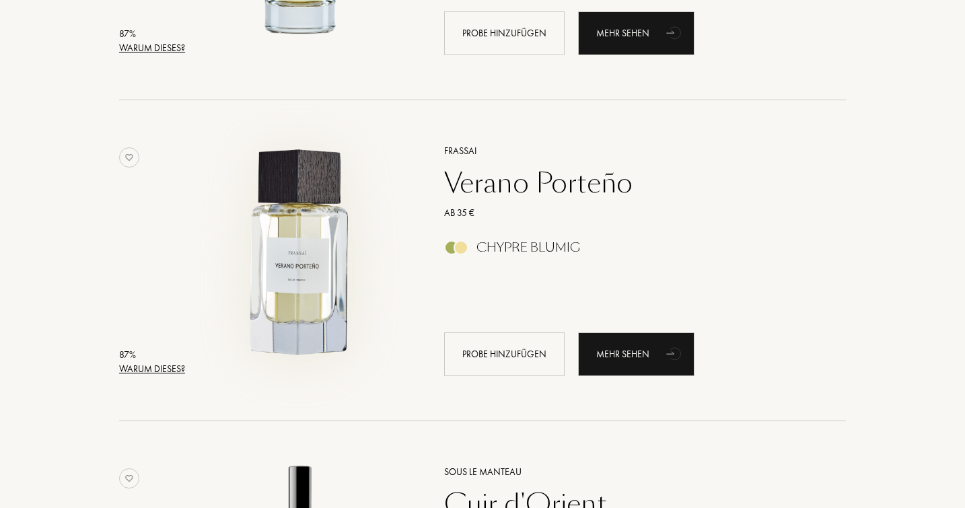
click at [244, 239] on img at bounding box center [301, 254] width 224 height 224
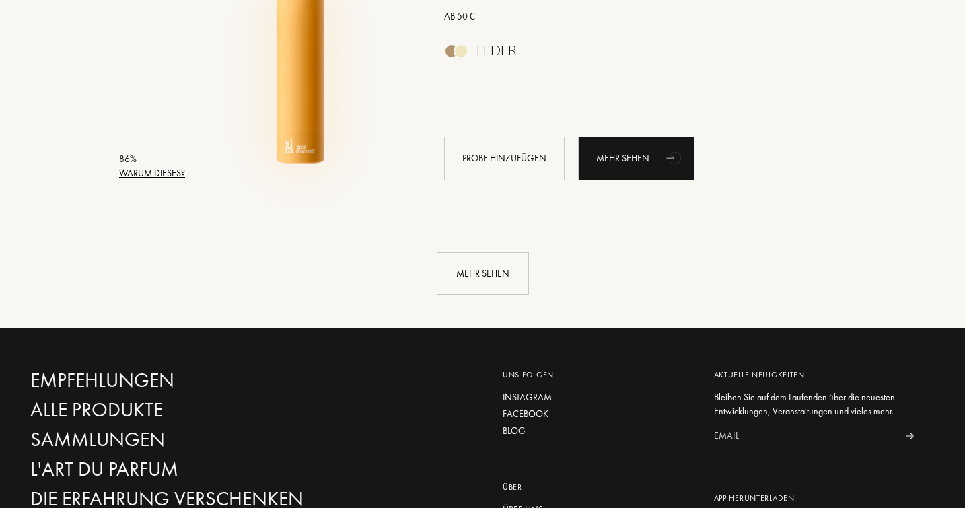
scroll to position [3208, 0]
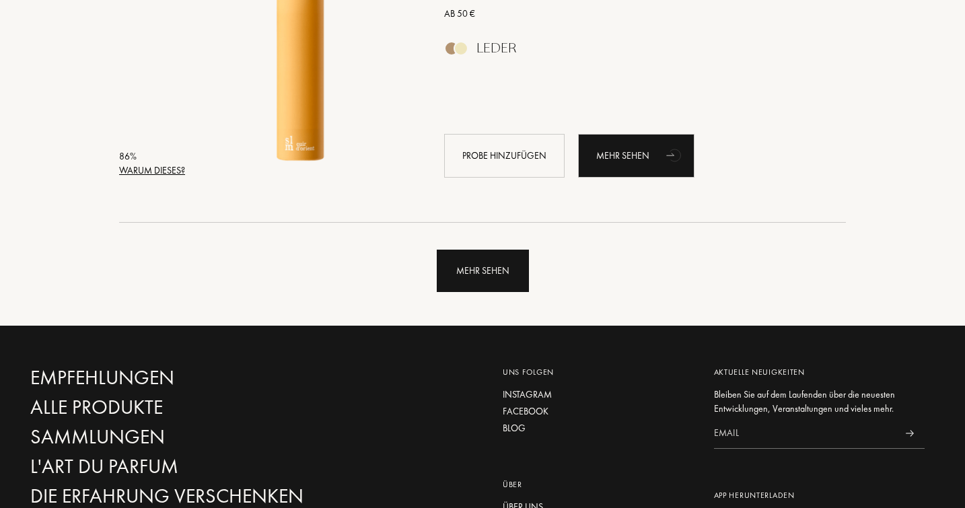
click at [483, 281] on div "Mehr sehen" at bounding box center [483, 271] width 92 height 42
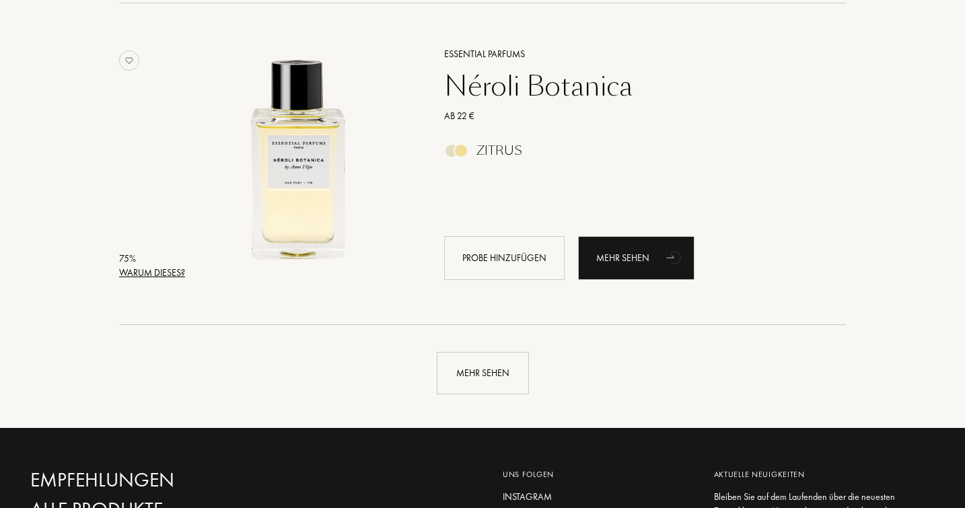
scroll to position [6372, 0]
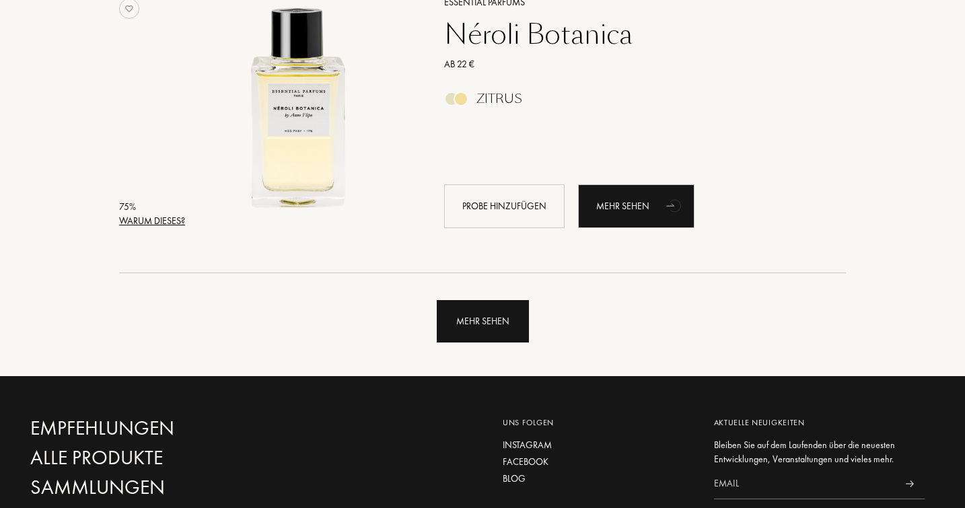
click at [483, 329] on div "Mehr sehen" at bounding box center [483, 321] width 92 height 42
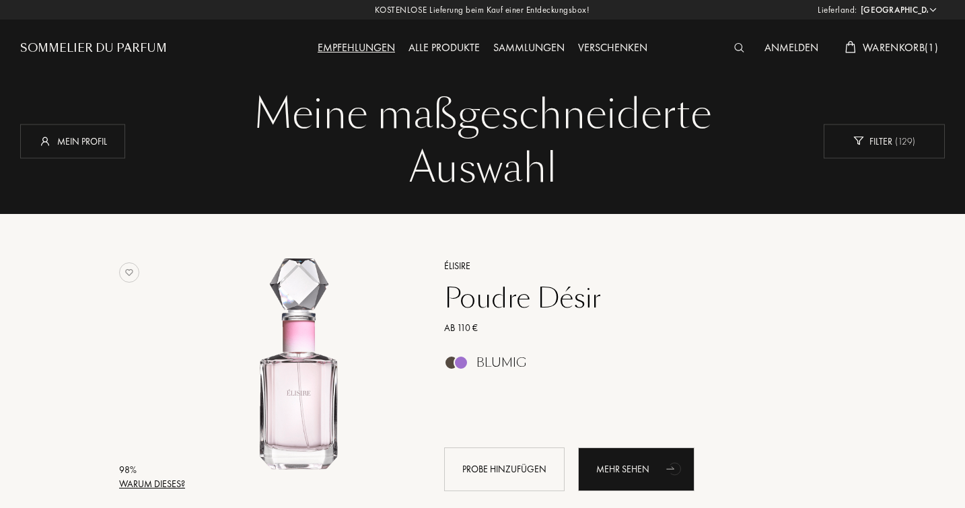
scroll to position [0, 0]
click at [69, 143] on div "Mein Profil" at bounding box center [72, 141] width 105 height 34
click at [784, 46] on div "Anmelden" at bounding box center [791, 49] width 67 height 18
click at [440, 44] on div "Alle Produkte" at bounding box center [444, 49] width 85 height 18
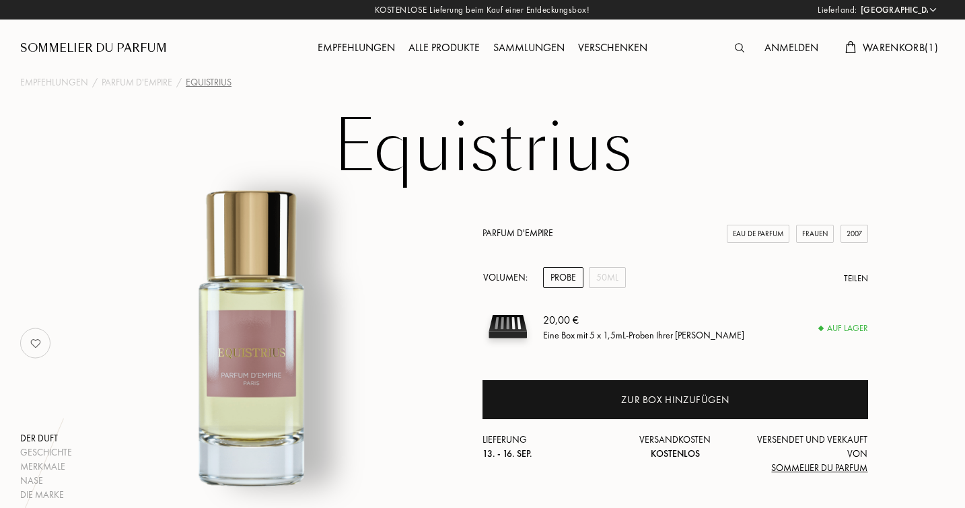
select select "DE"
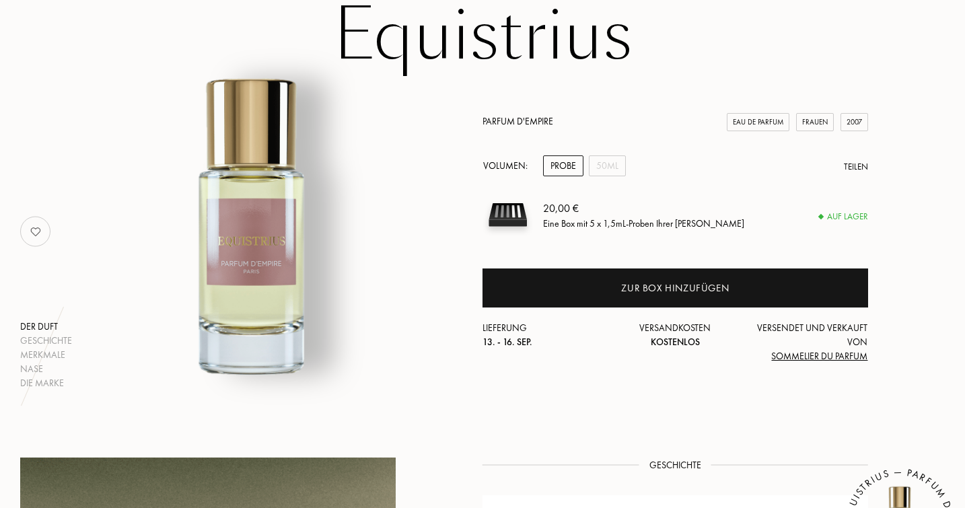
scroll to position [132, 0]
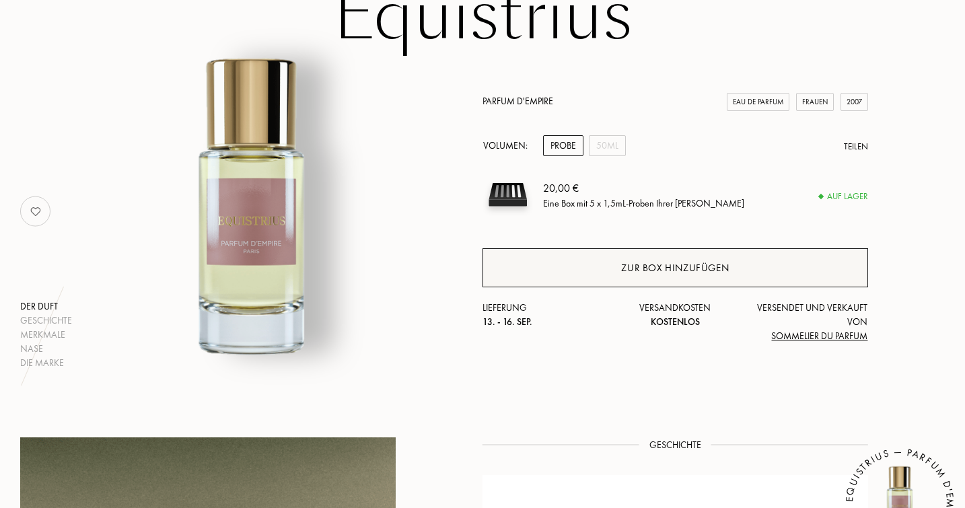
click at [603, 267] on div "Zur Box hinzufügen" at bounding box center [676, 267] width 386 height 39
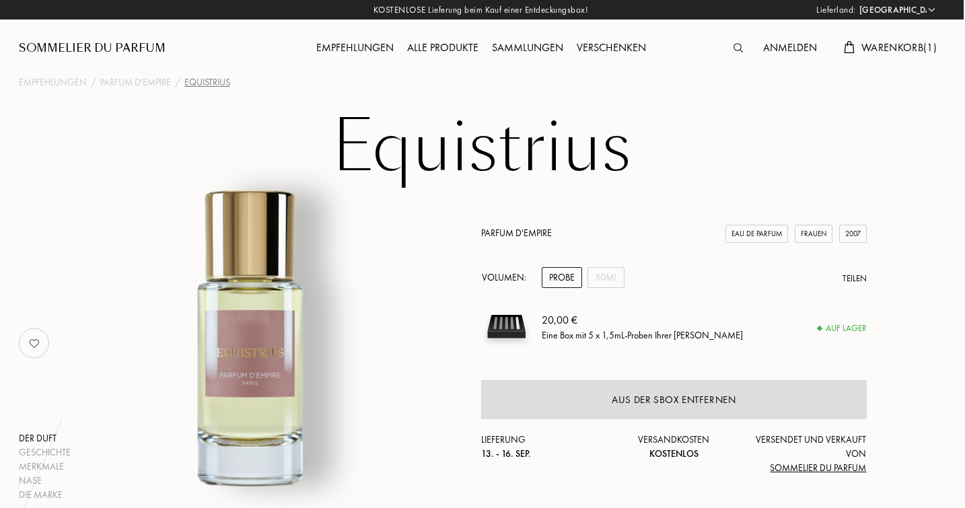
scroll to position [0, 1]
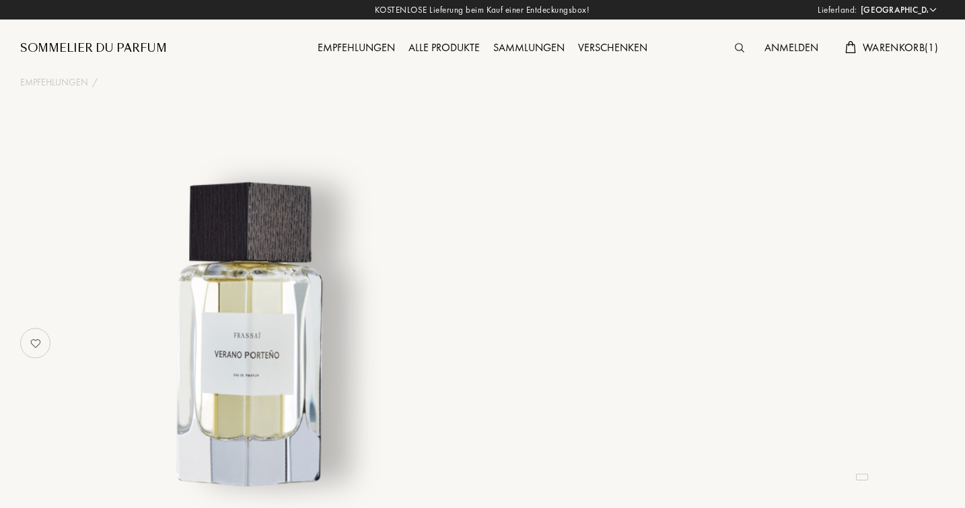
select select "DE"
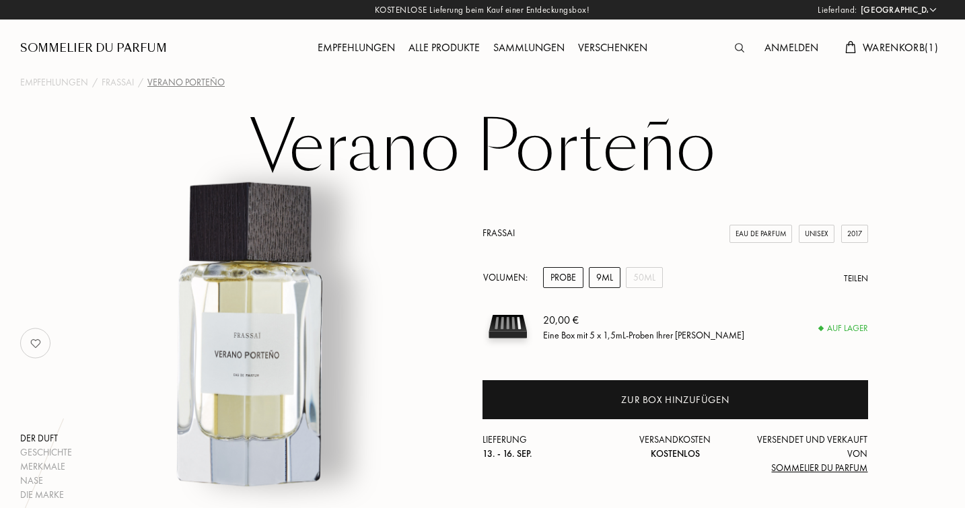
click at [610, 273] on div "9mL" at bounding box center [605, 277] width 32 height 21
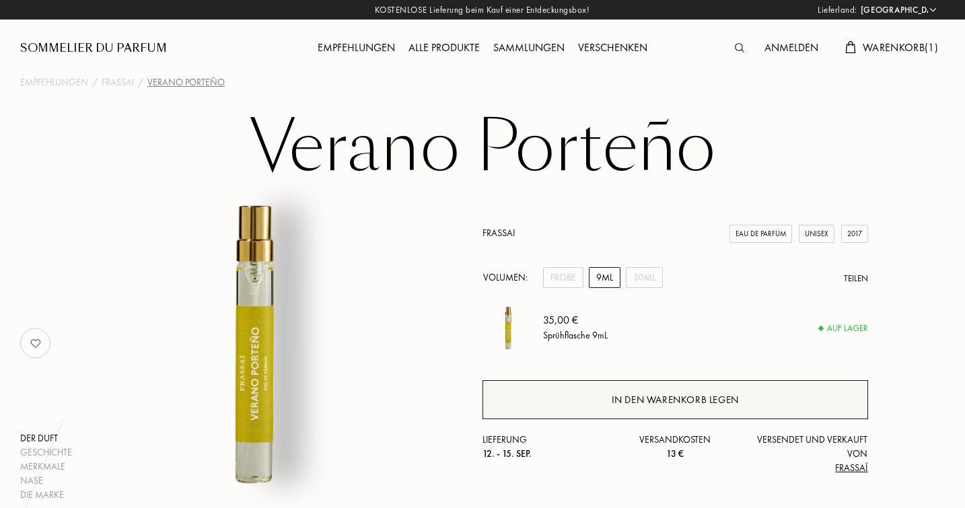
click at [661, 399] on div "In den Warenkorb legen" at bounding box center [675, 400] width 127 height 15
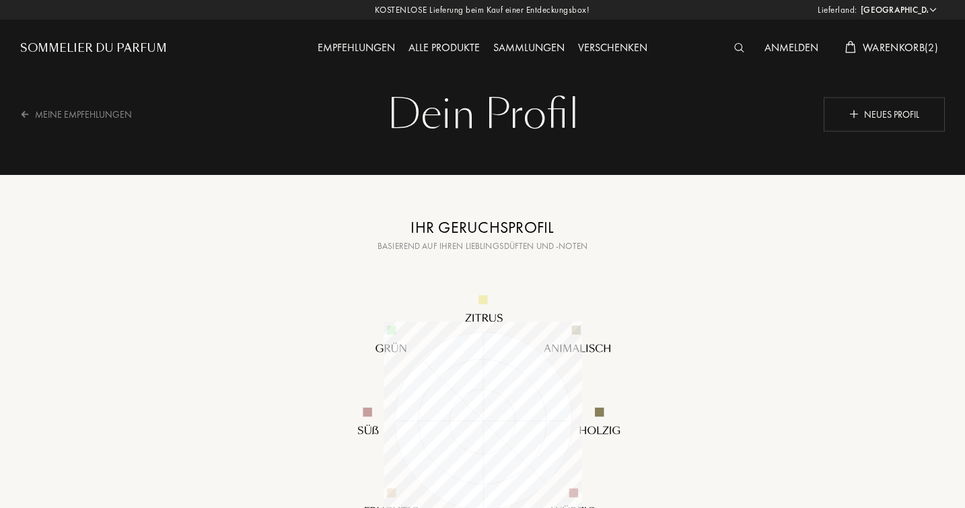
select select "DE"
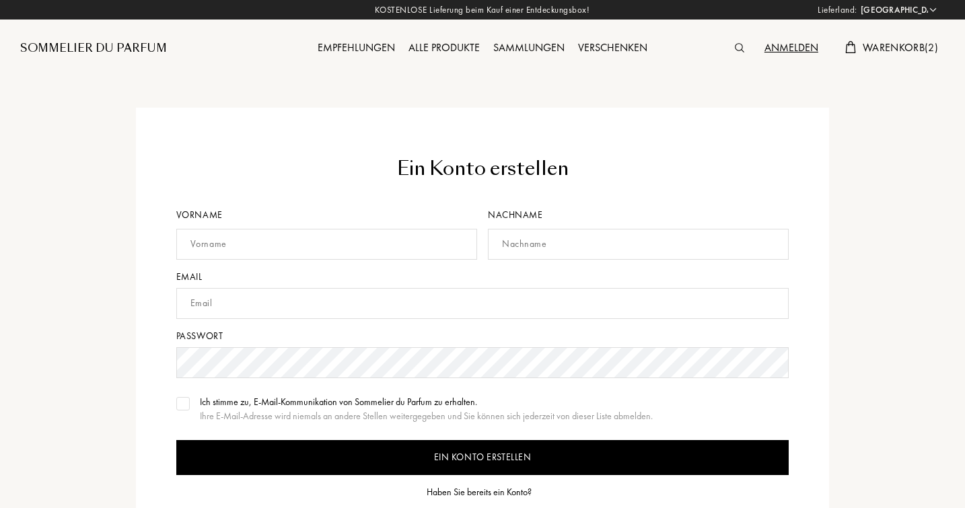
select select "DE"
type input "[EMAIL_ADDRESS][DOMAIN_NAME]"
click at [497, 459] on input "Ein Konto erstellen" at bounding box center [482, 457] width 613 height 35
click at [291, 244] on input "text" at bounding box center [326, 244] width 301 height 31
click at [291, 244] on input "P" at bounding box center [326, 244] width 301 height 31
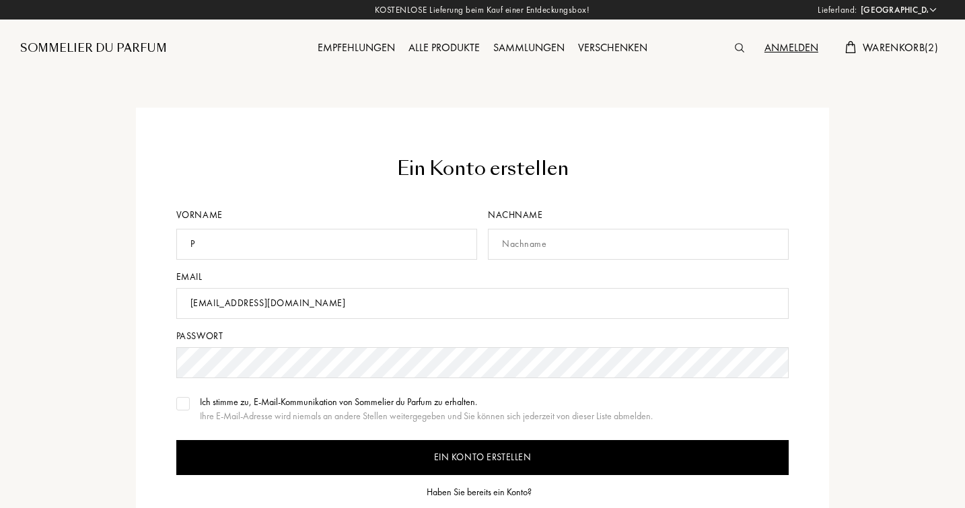
type input "P"
click at [215, 244] on input "P" at bounding box center [326, 244] width 301 height 31
click at [893, 46] on span "Warenkorb ( 2 )" at bounding box center [900, 47] width 75 height 14
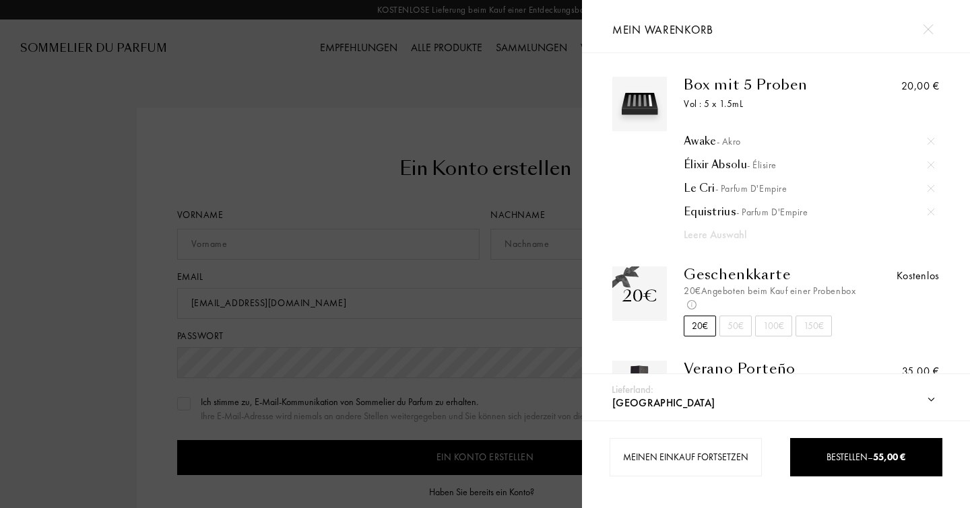
click at [926, 28] on img at bounding box center [927, 29] width 10 height 10
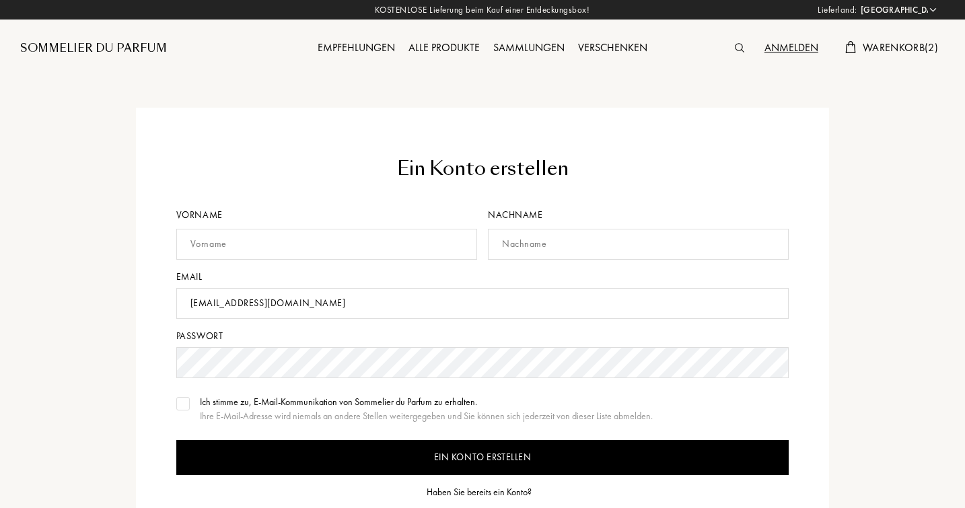
click at [735, 49] on img at bounding box center [739, 47] width 9 height 9
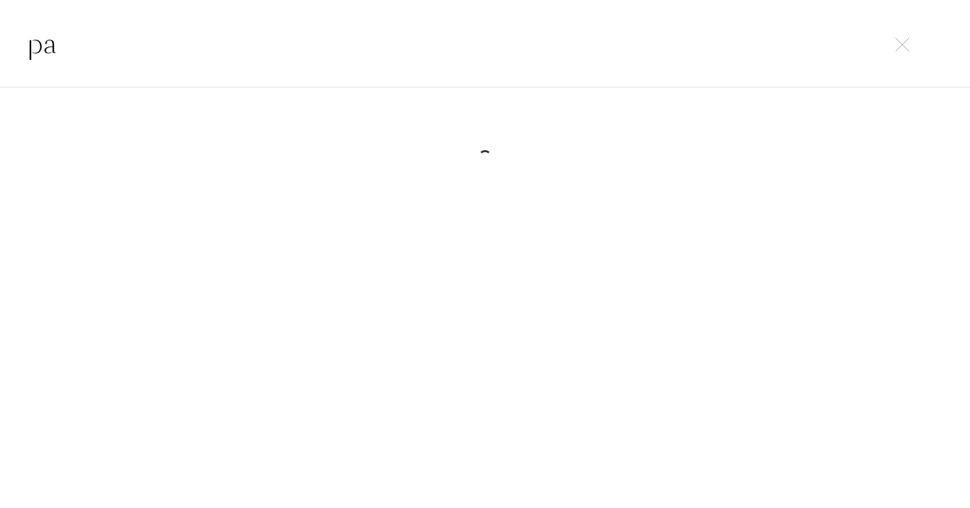
type input "p"
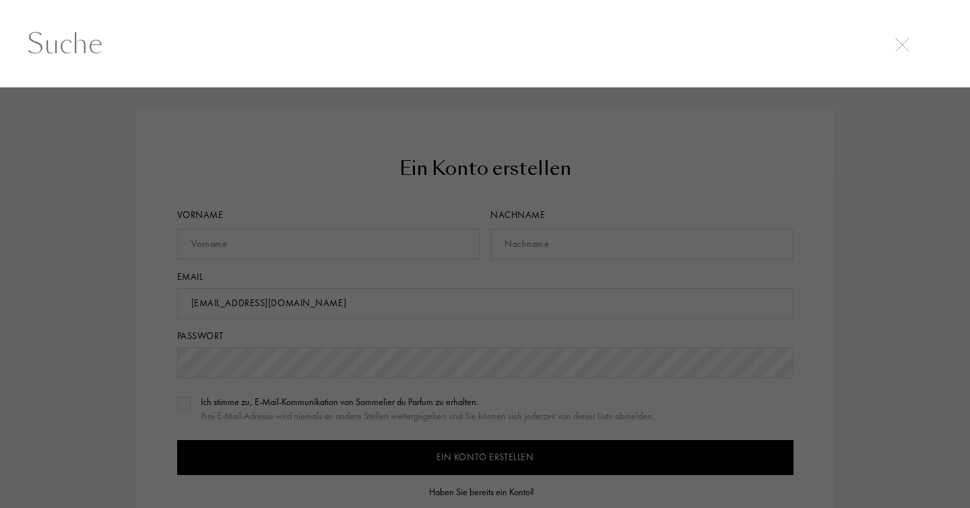
click at [414, 47] on input "text" at bounding box center [485, 44] width 970 height 40
click at [88, 351] on div at bounding box center [485, 298] width 970 height 421
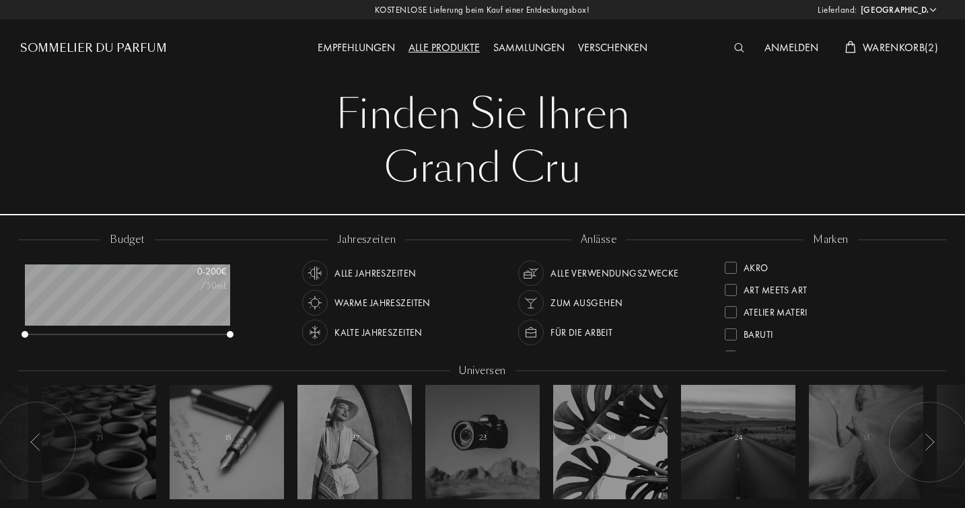
select select "DE"
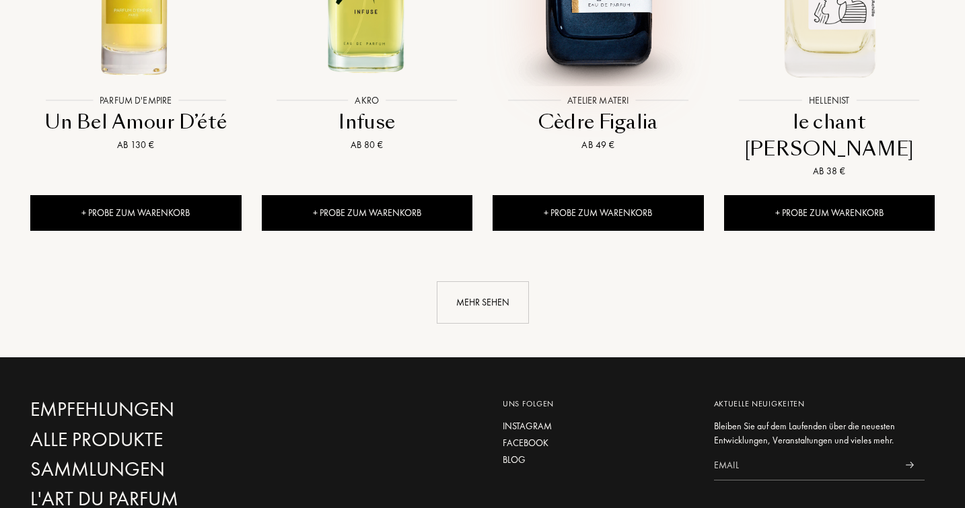
scroll to position [1563, 0]
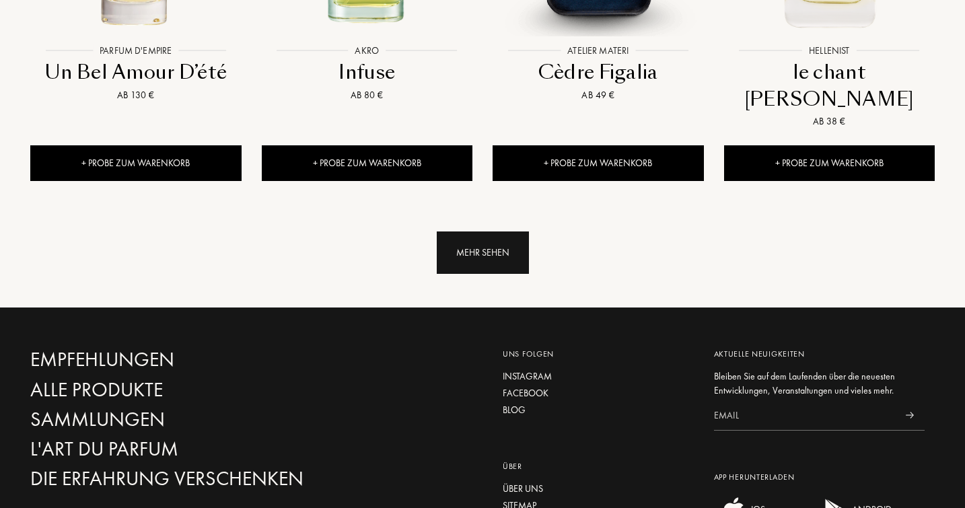
click at [489, 232] on div "Mehr sehen" at bounding box center [483, 253] width 92 height 42
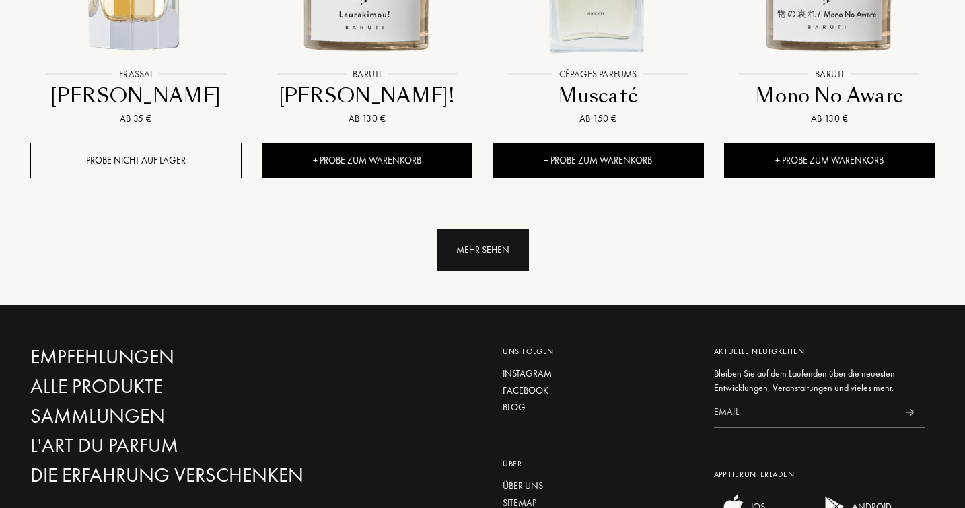
scroll to position [2686, 0]
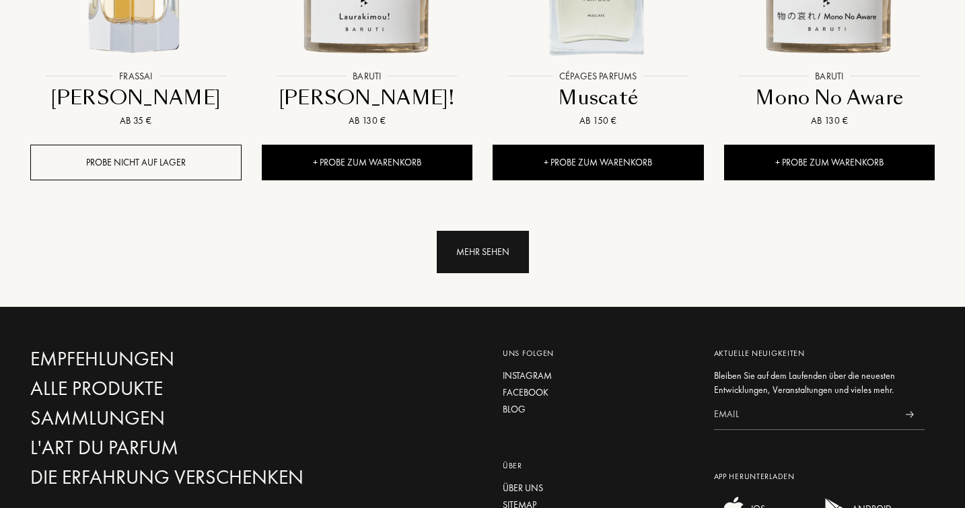
click at [490, 231] on div "Mehr sehen" at bounding box center [483, 252] width 92 height 42
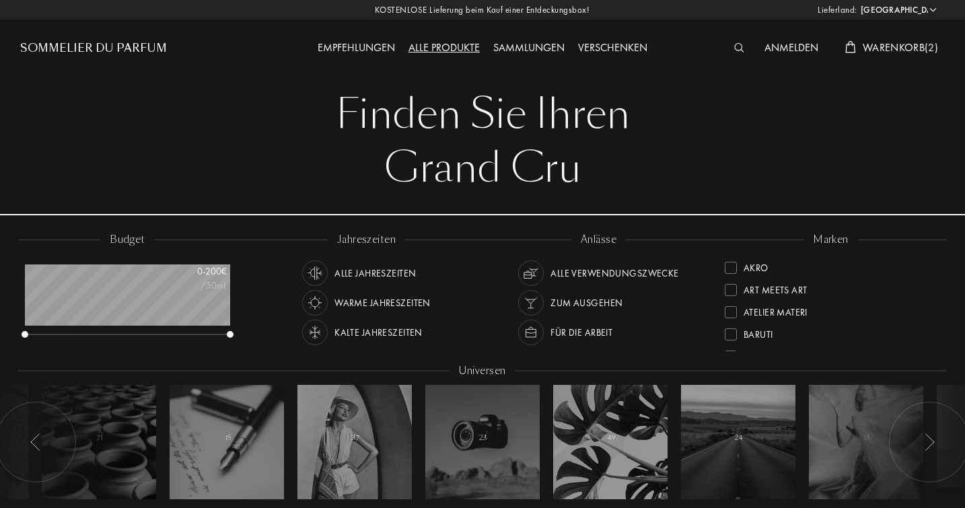
scroll to position [0, 0]
click at [517, 48] on div "Sammlungen" at bounding box center [529, 49] width 85 height 18
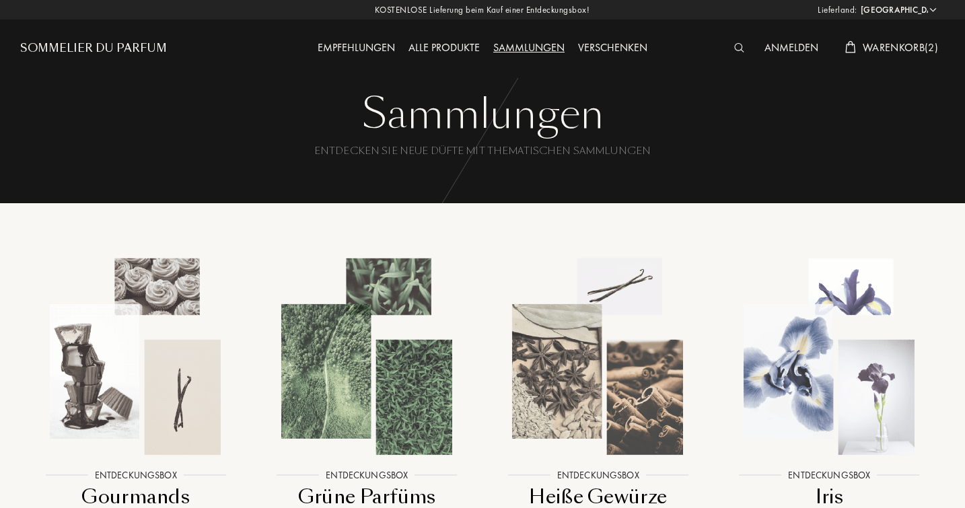
select select "DE"
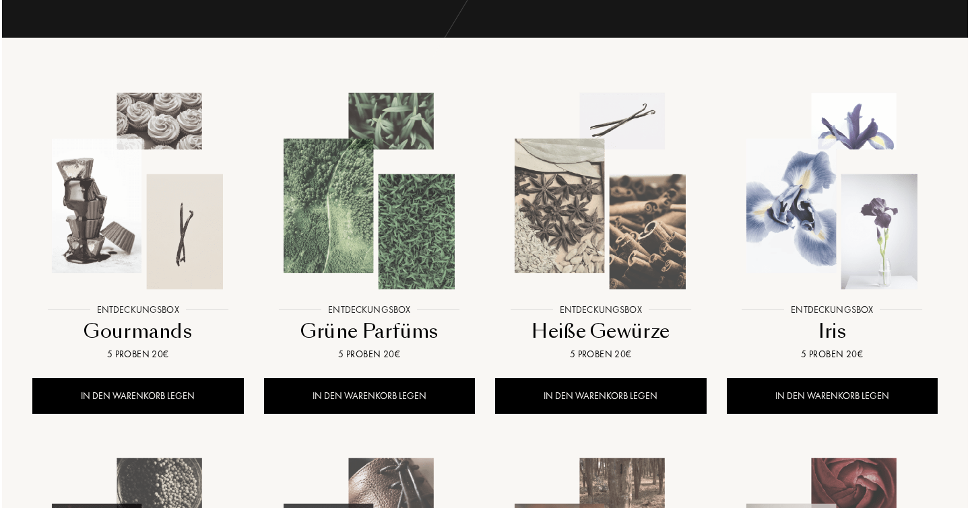
scroll to position [160, 0]
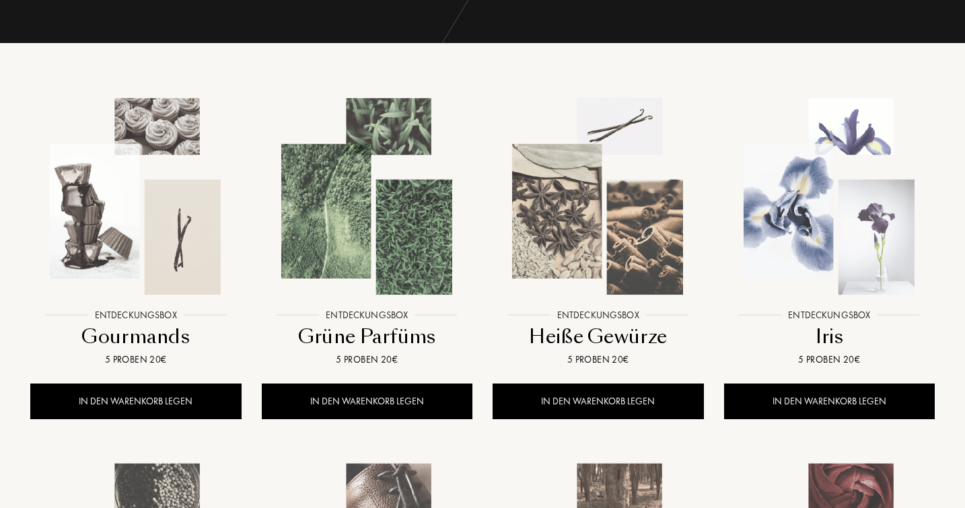
click at [131, 321] on div at bounding box center [136, 207] width 232 height 261
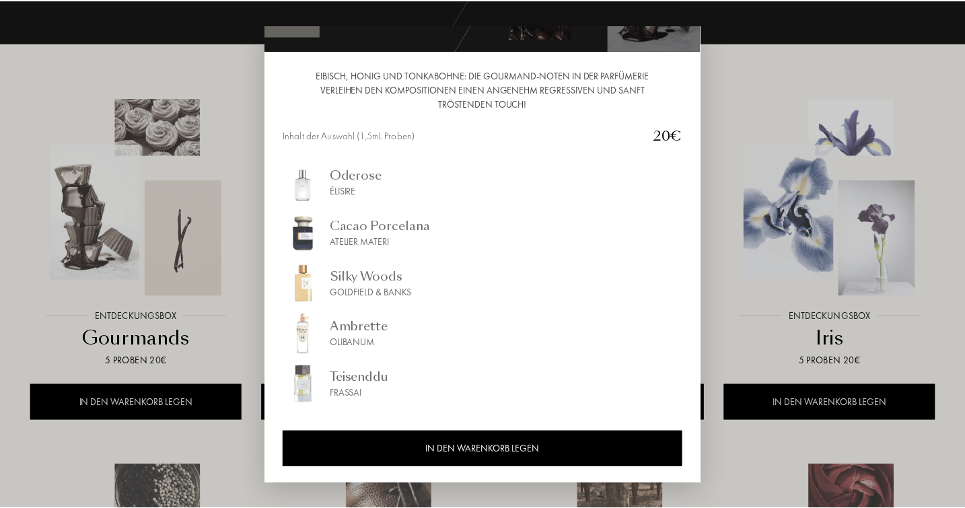
scroll to position [115, 0]
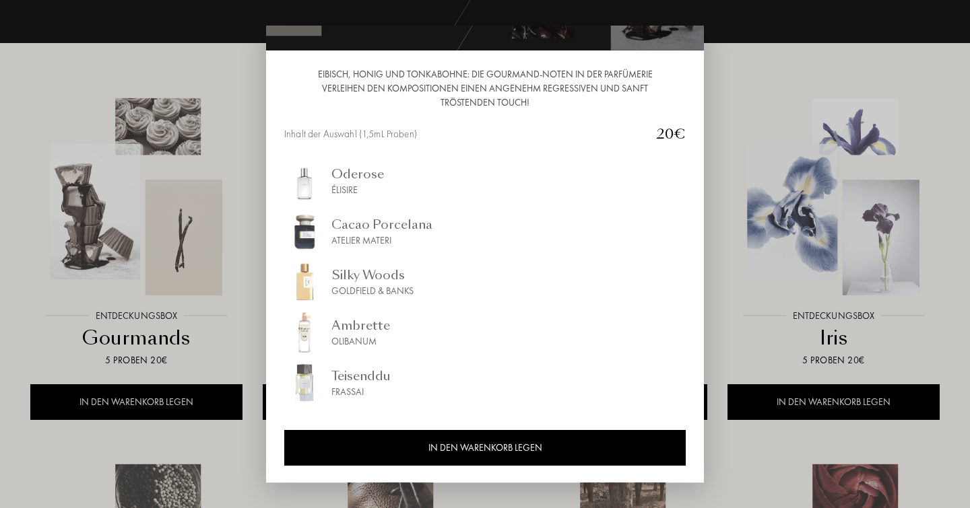
click at [116, 286] on div at bounding box center [485, 254] width 970 height 508
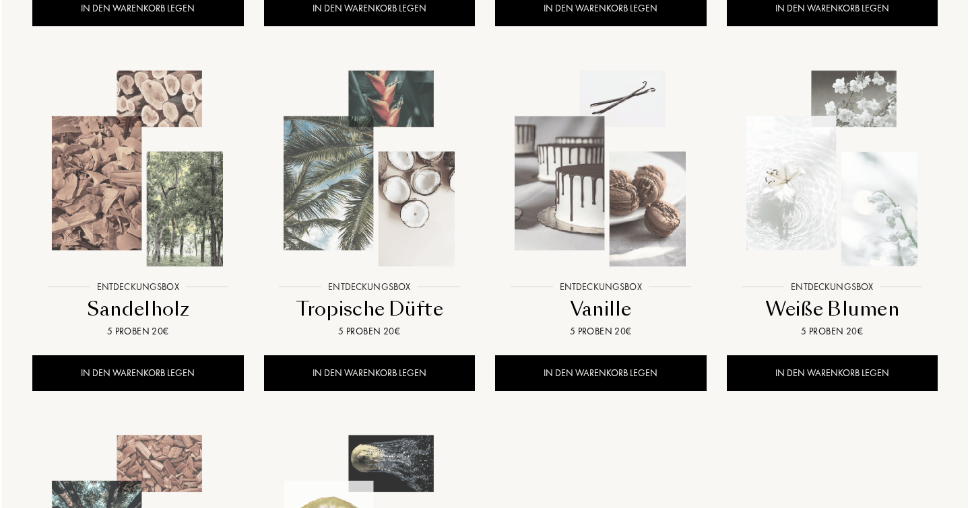
scroll to position [914, 0]
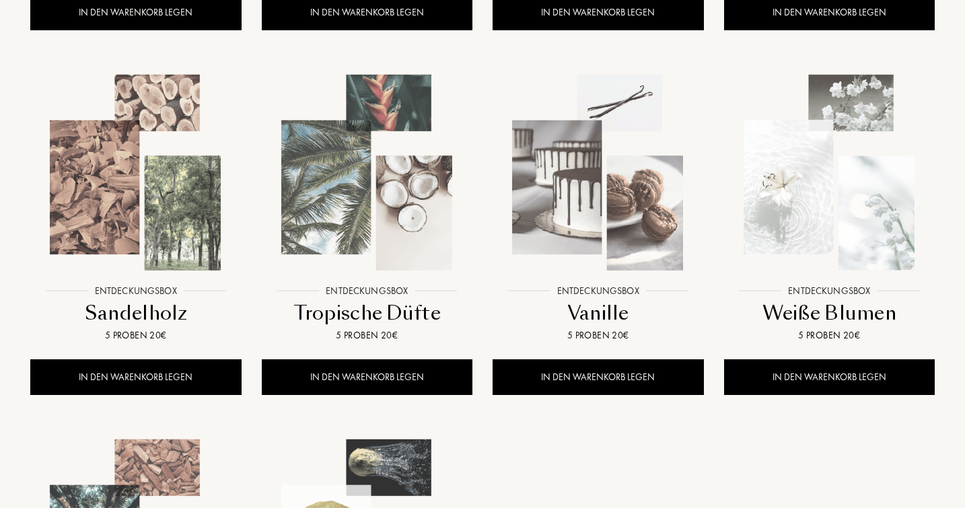
click at [636, 199] on img at bounding box center [598, 173] width 208 height 208
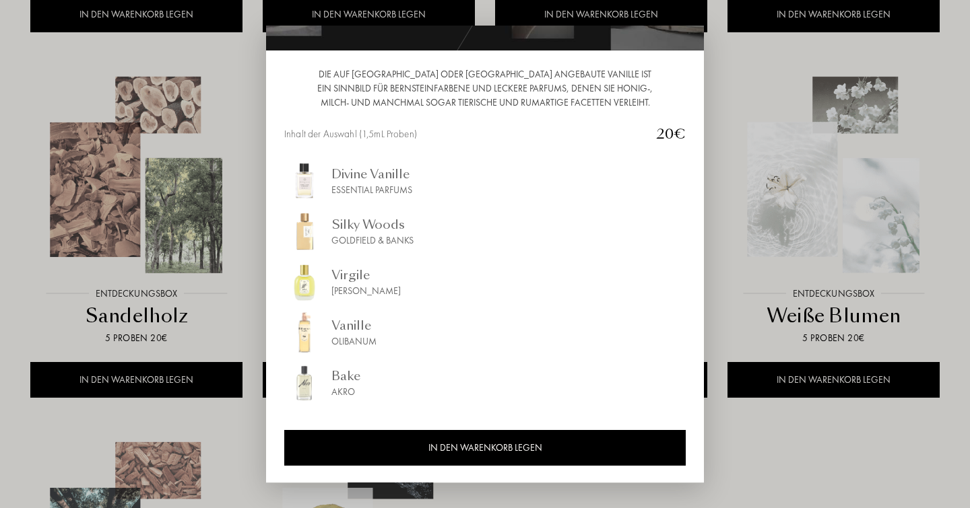
scroll to position [115, 0]
click at [378, 178] on div "Divine Vanille" at bounding box center [371, 174] width 81 height 18
click at [339, 383] on div "Bake" at bounding box center [345, 376] width 29 height 18
click at [184, 149] on div at bounding box center [485, 254] width 970 height 508
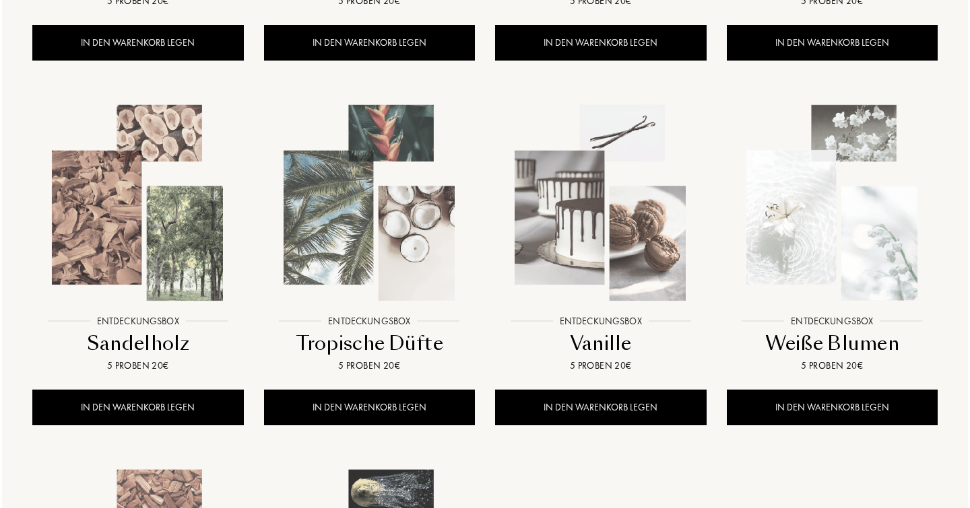
scroll to position [882, 0]
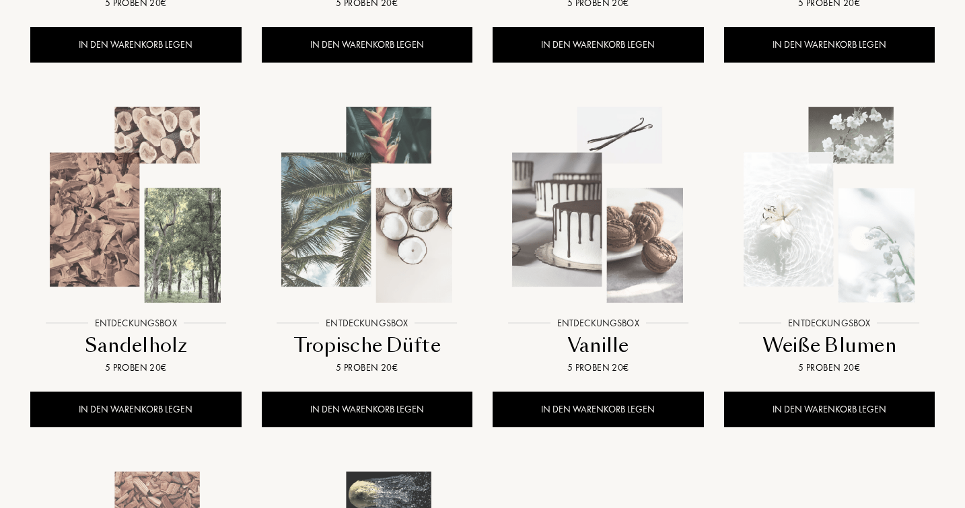
click at [799, 234] on img at bounding box center [830, 205] width 208 height 208
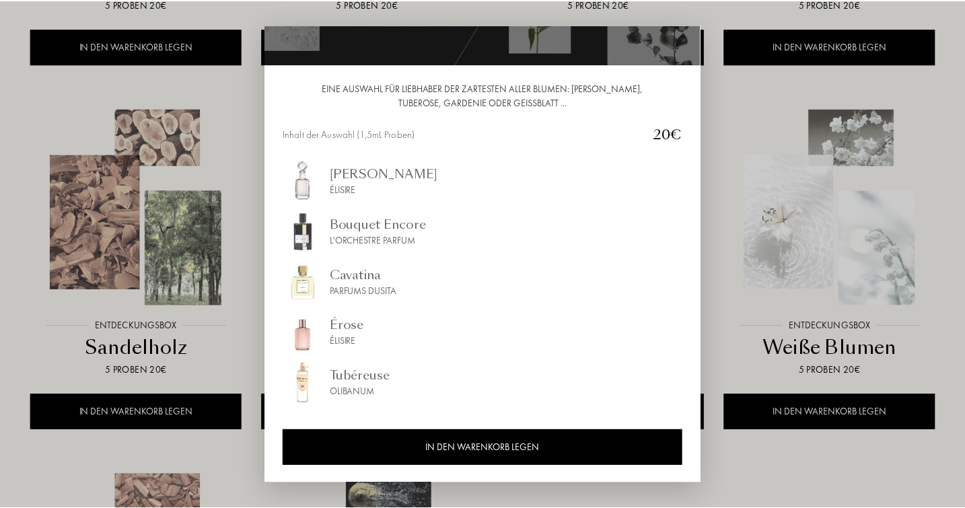
scroll to position [0, 0]
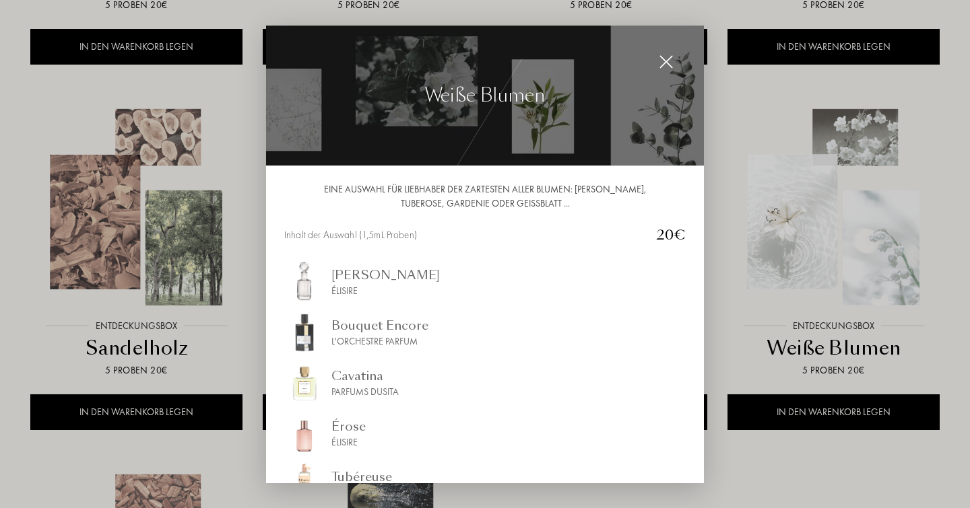
click at [667, 59] on img at bounding box center [665, 62] width 15 height 15
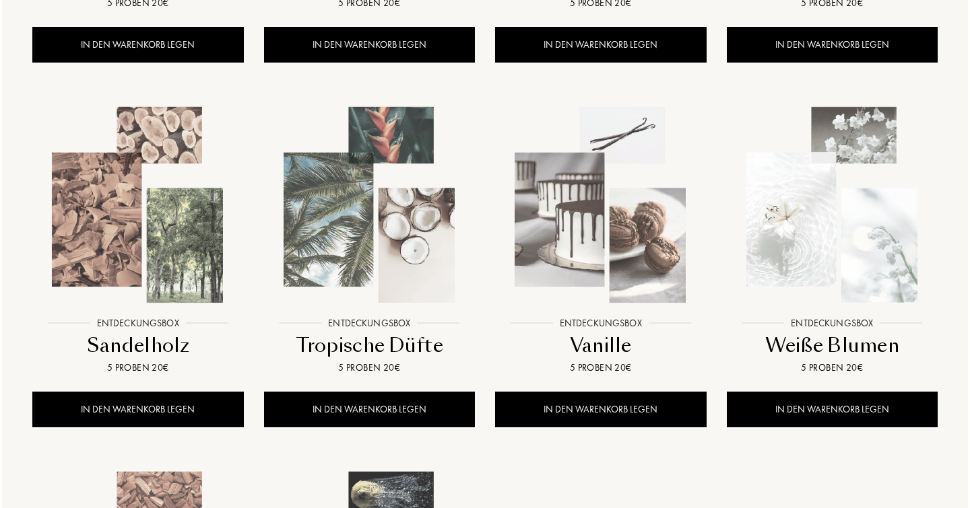
scroll to position [863, 0]
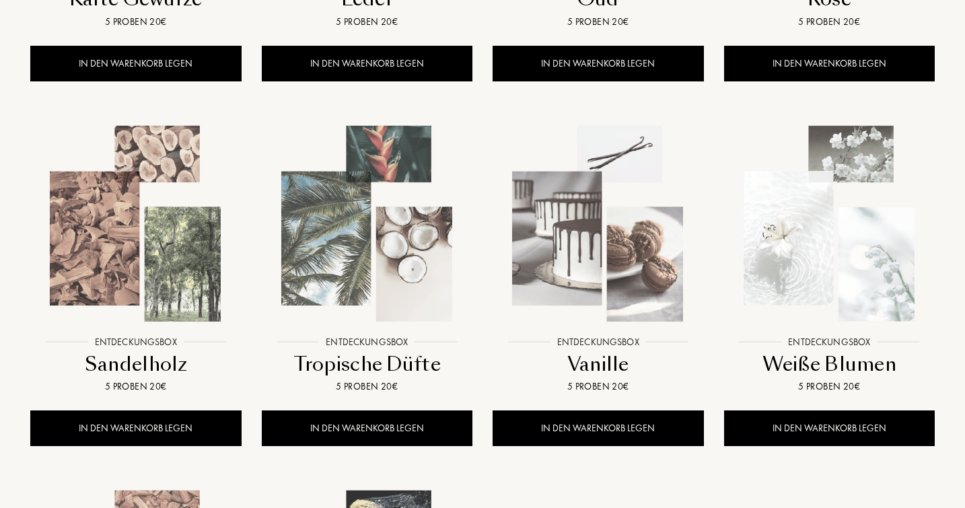
click at [388, 236] on img at bounding box center [367, 224] width 208 height 208
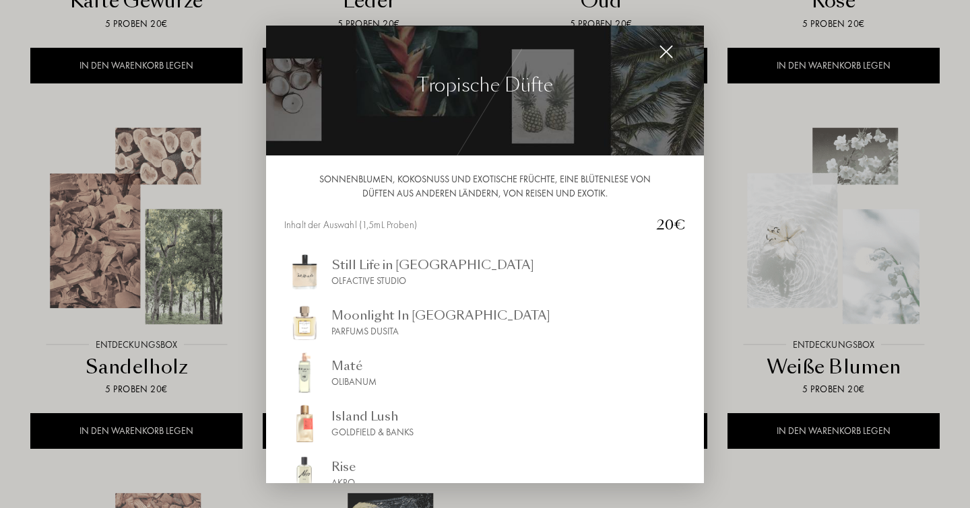
scroll to position [7, 0]
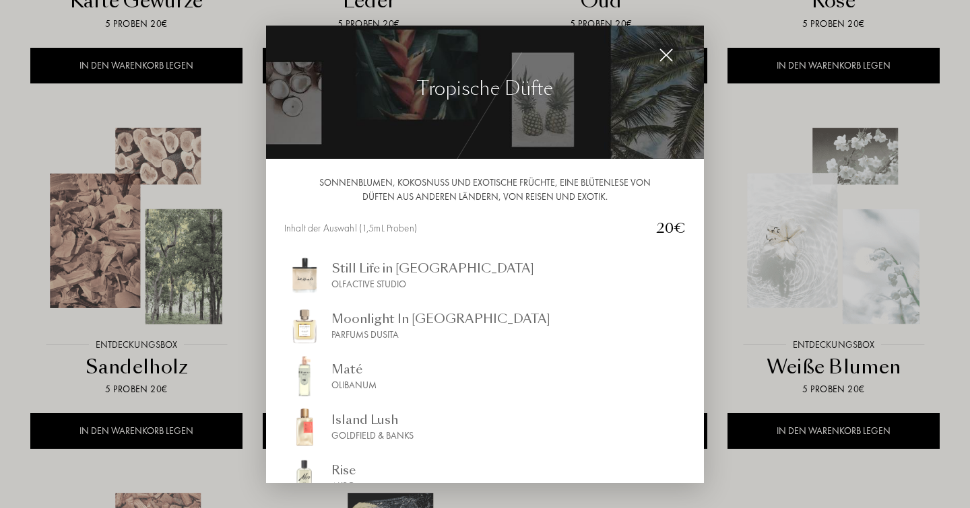
click at [661, 59] on img at bounding box center [665, 55] width 15 height 15
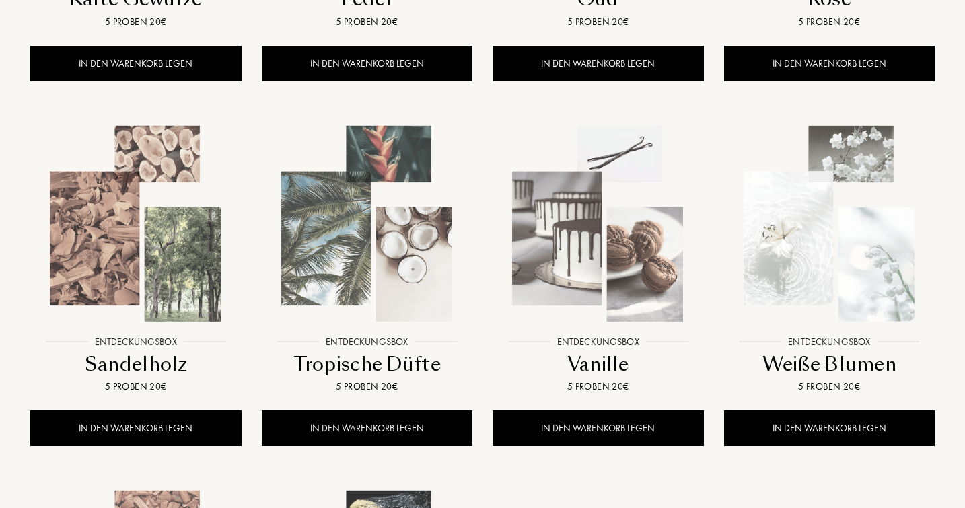
click at [194, 244] on img at bounding box center [136, 224] width 208 height 208
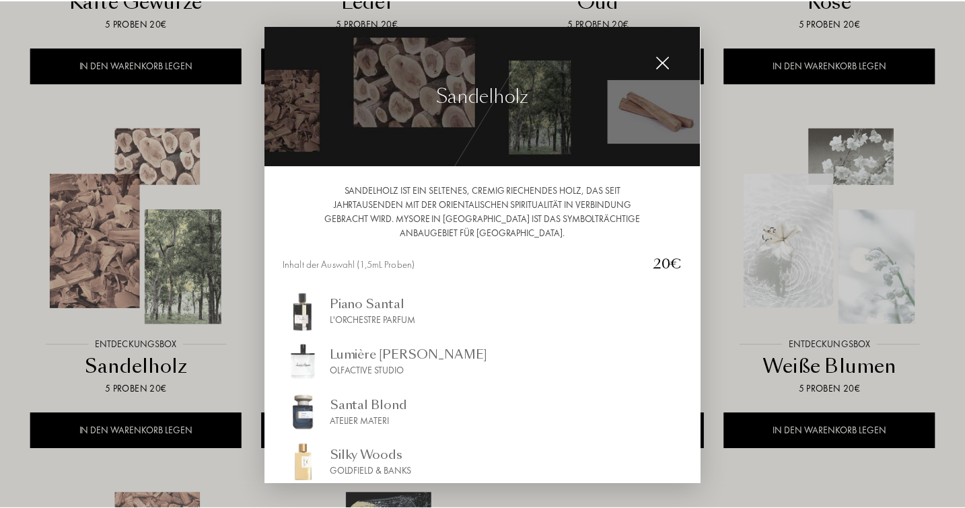
scroll to position [0, 0]
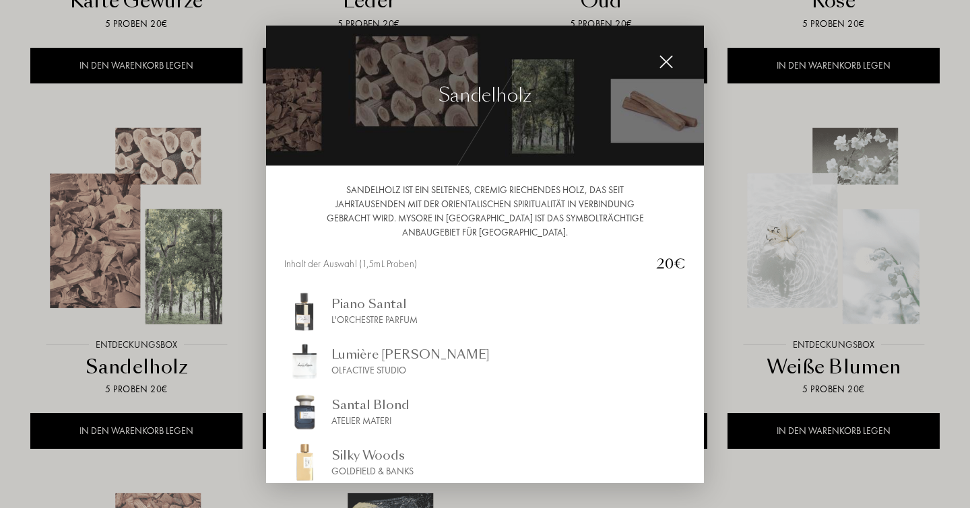
click at [664, 58] on img at bounding box center [665, 62] width 15 height 15
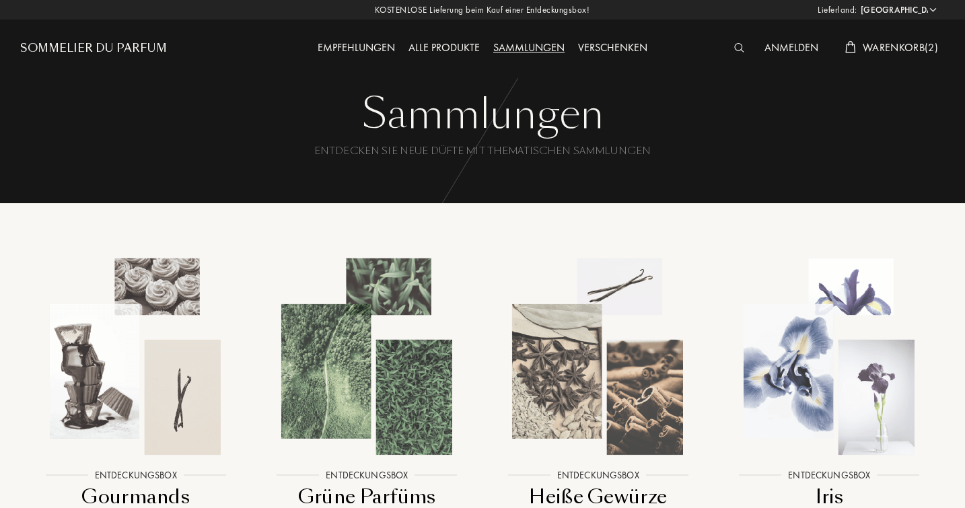
click at [450, 45] on div "Alle Produkte" at bounding box center [444, 49] width 85 height 18
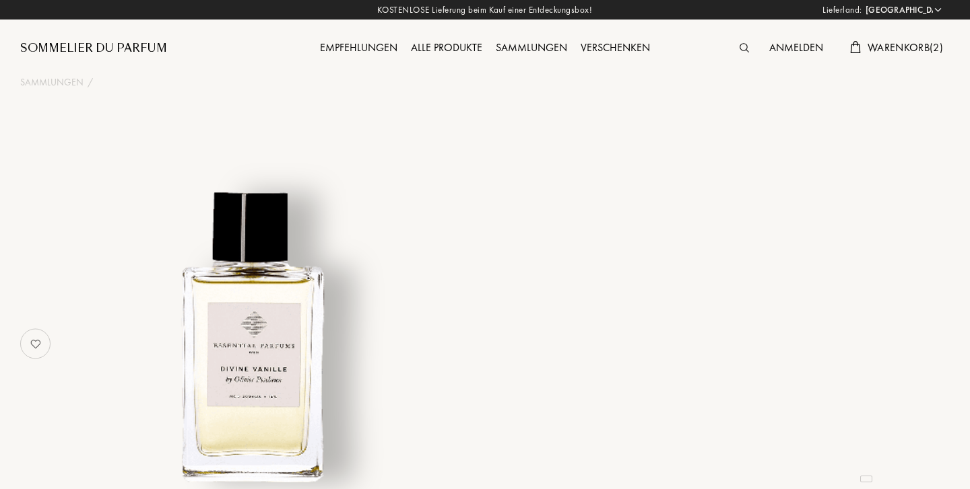
select select "DE"
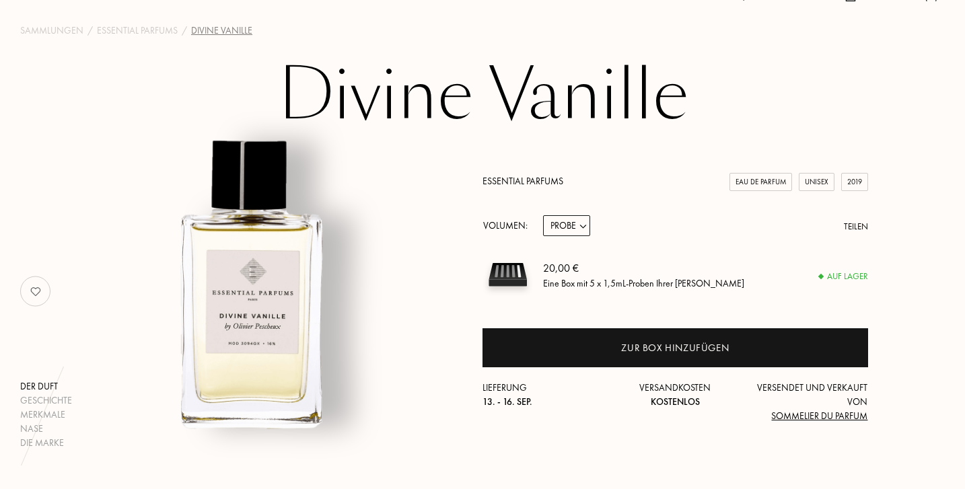
scroll to position [42, 0]
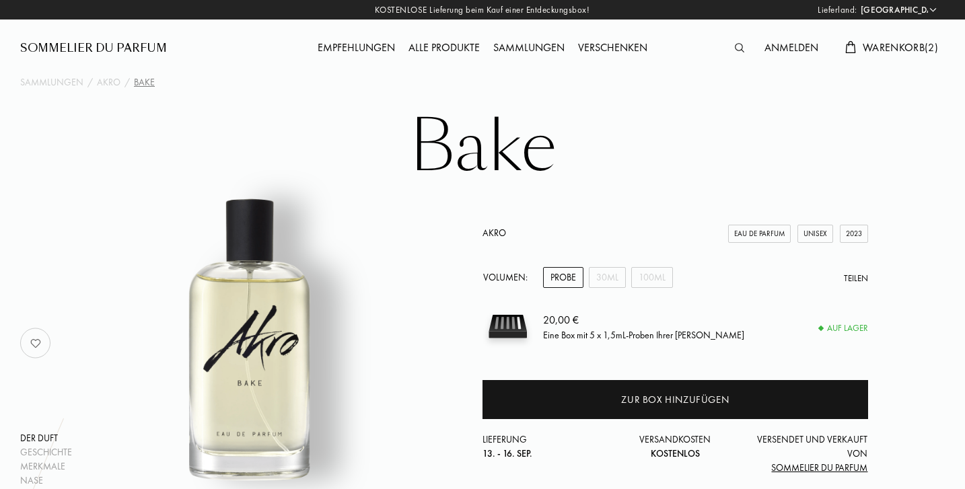
select select "DE"
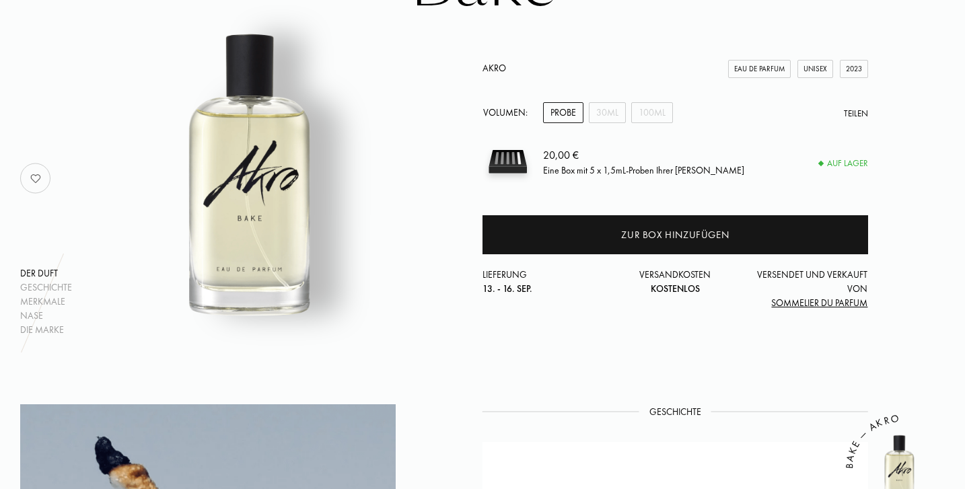
scroll to position [169, 0]
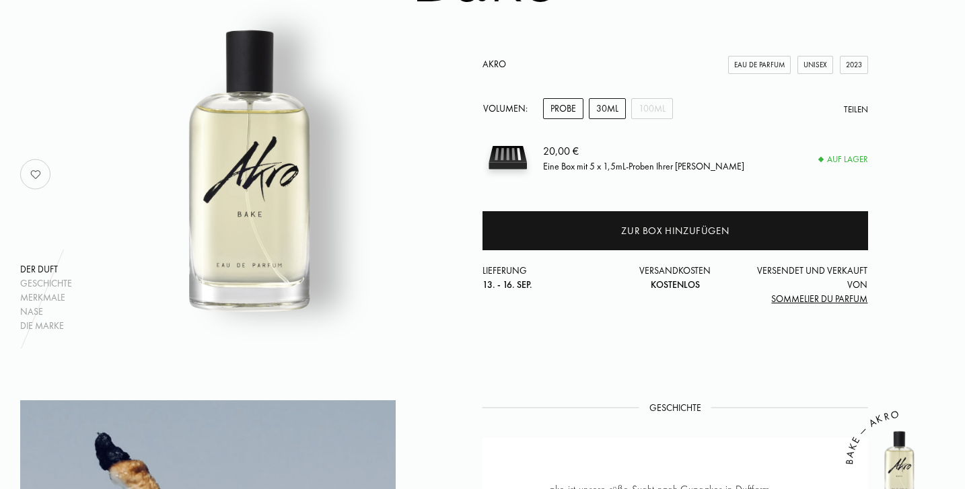
click at [609, 107] on div "30mL" at bounding box center [607, 108] width 37 height 21
click at [564, 109] on div "Probe" at bounding box center [563, 108] width 40 height 21
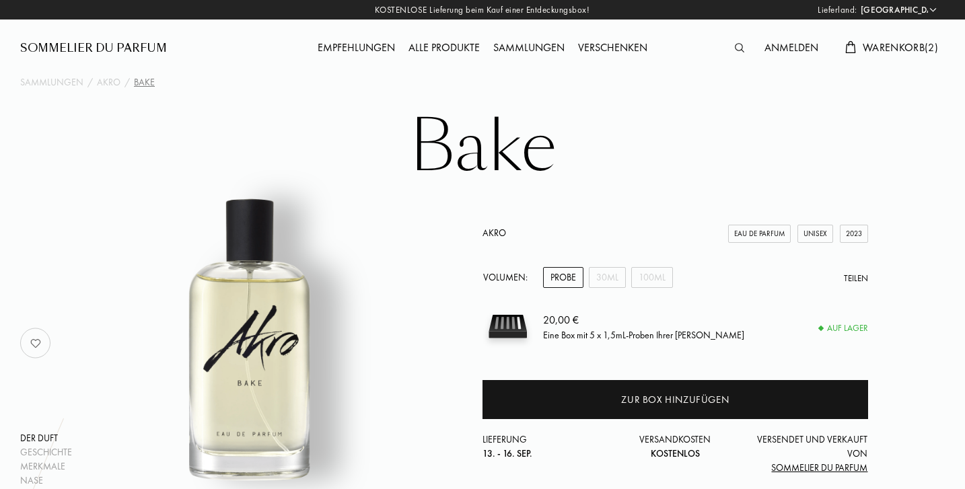
scroll to position [15, 0]
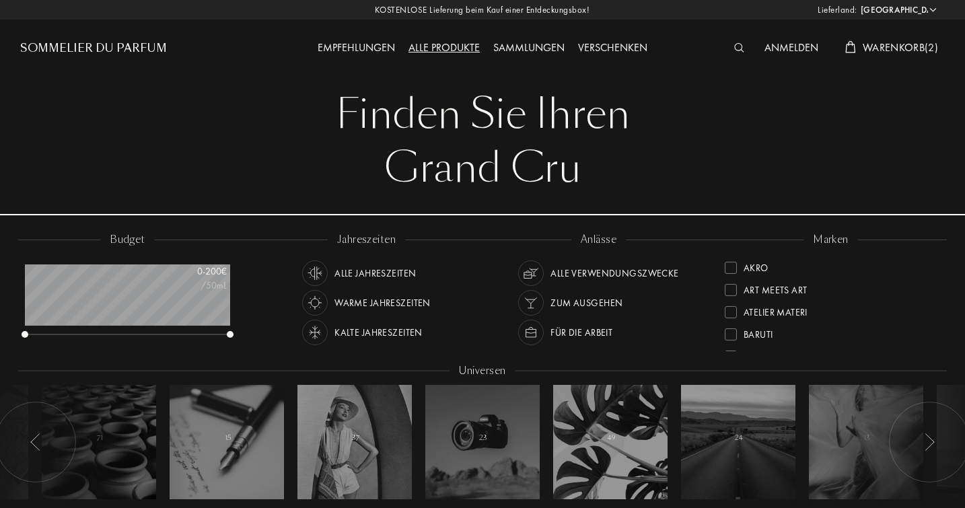
select select "DE"
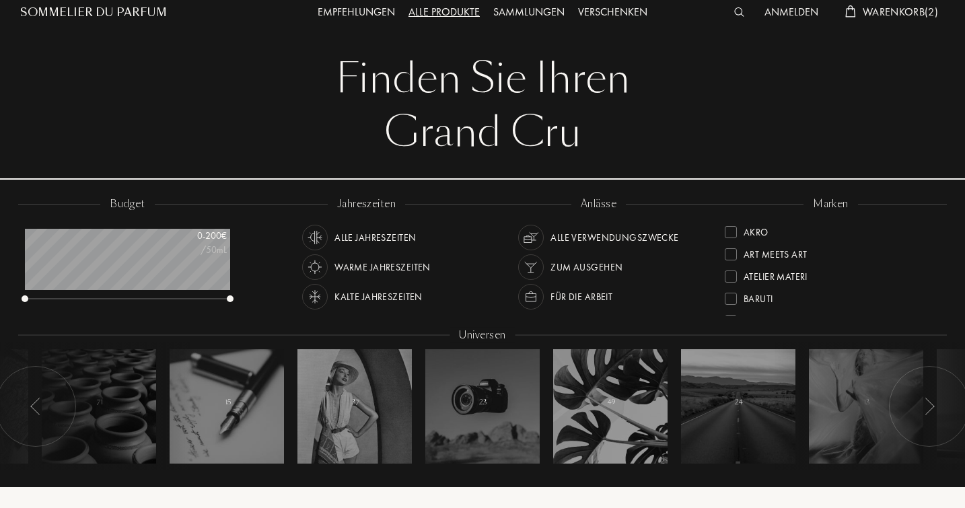
scroll to position [65, 0]
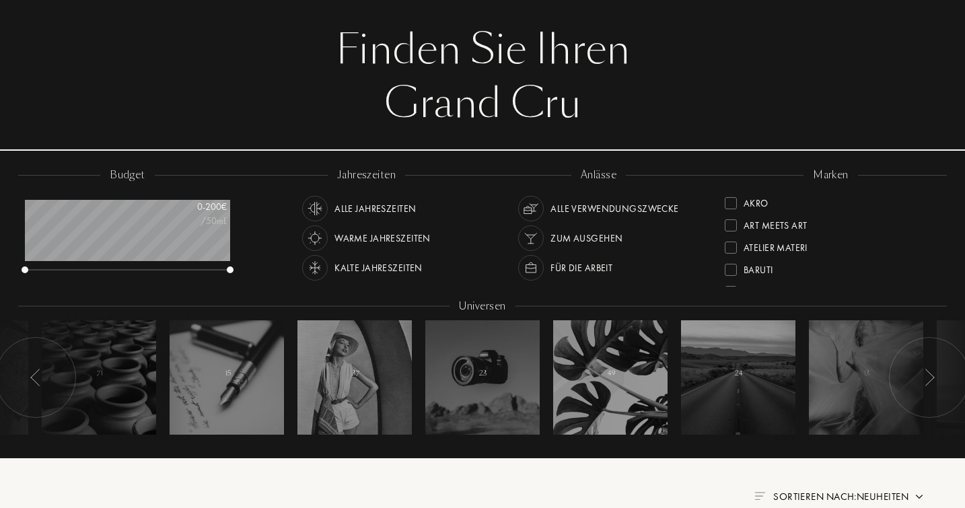
click at [366, 206] on div "Alle Jahreszeiten" at bounding box center [375, 209] width 81 height 26
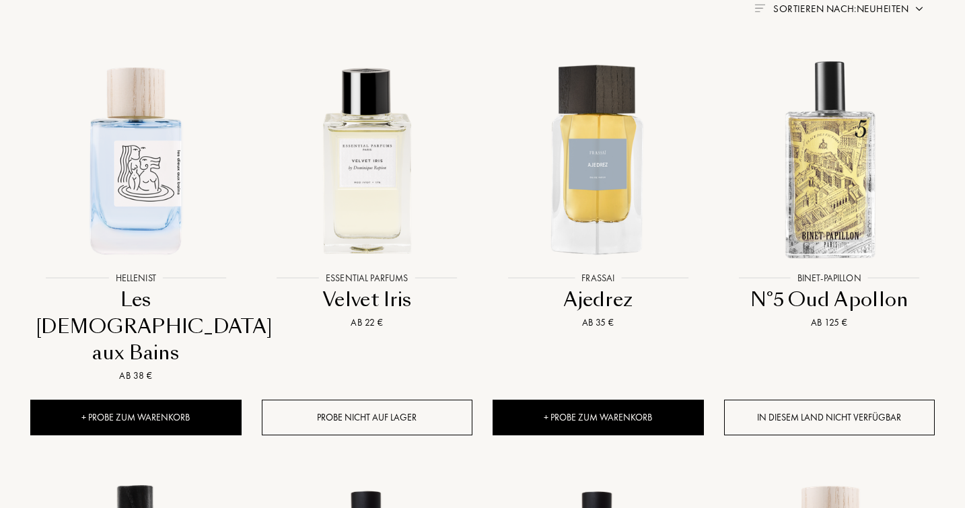
scroll to position [553, 0]
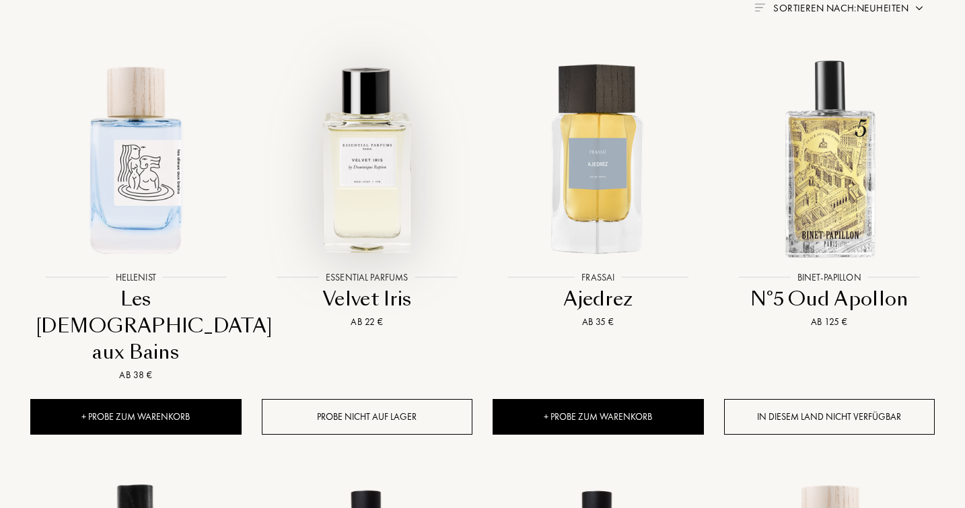
click at [378, 215] on img at bounding box center [367, 159] width 208 height 208
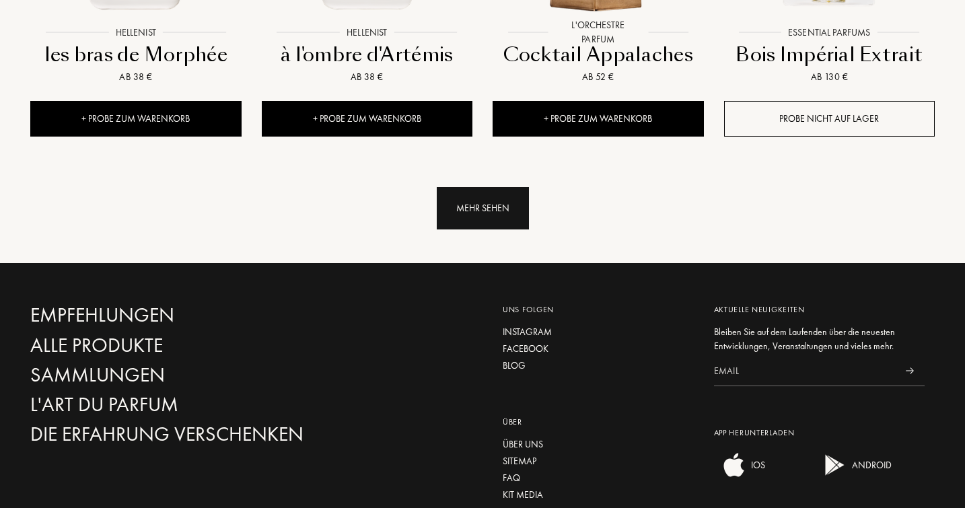
scroll to position [1610, 0]
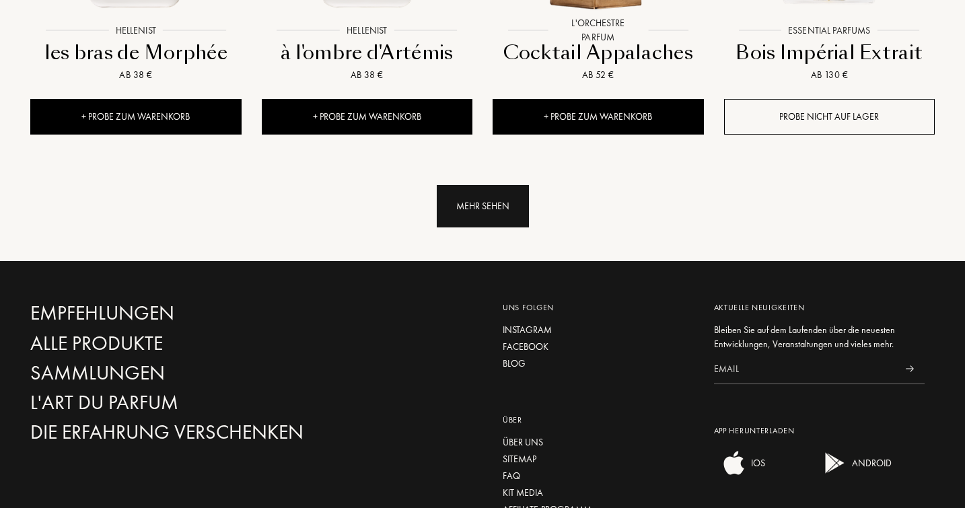
click at [489, 185] on div "Mehr sehen" at bounding box center [483, 206] width 92 height 42
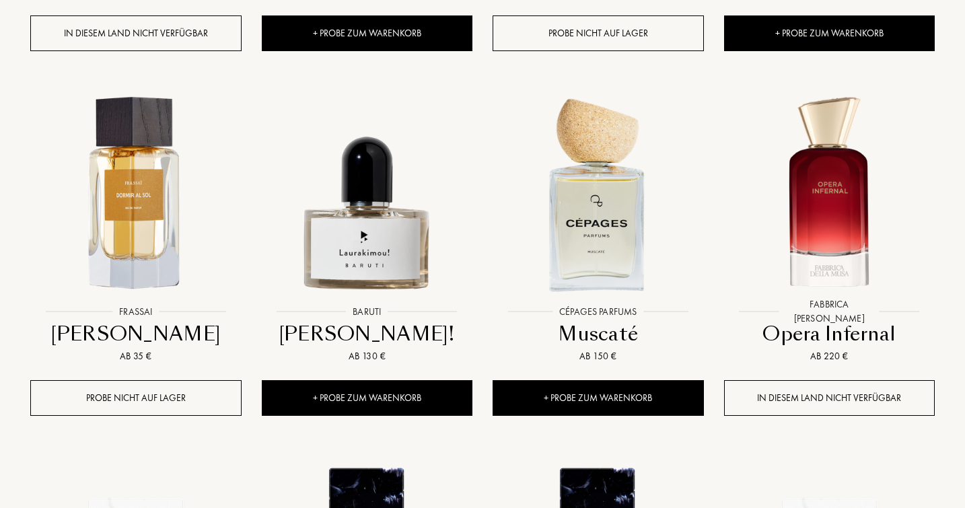
scroll to position [2087, 0]
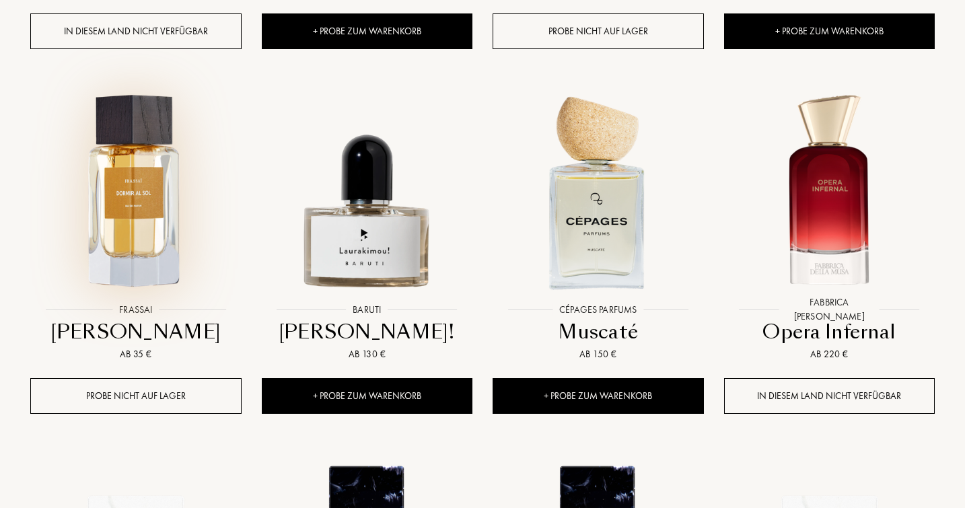
click at [136, 145] on img at bounding box center [136, 192] width 208 height 208
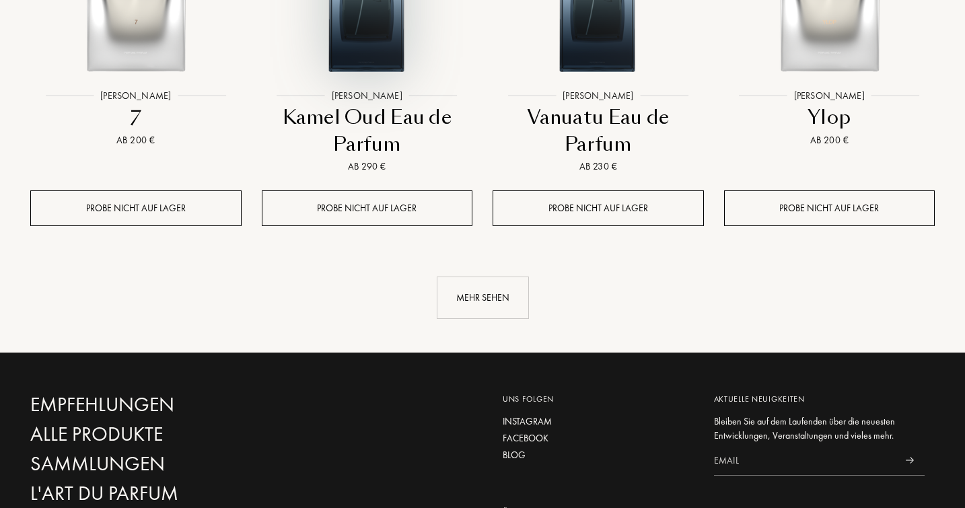
scroll to position [2672, 0]
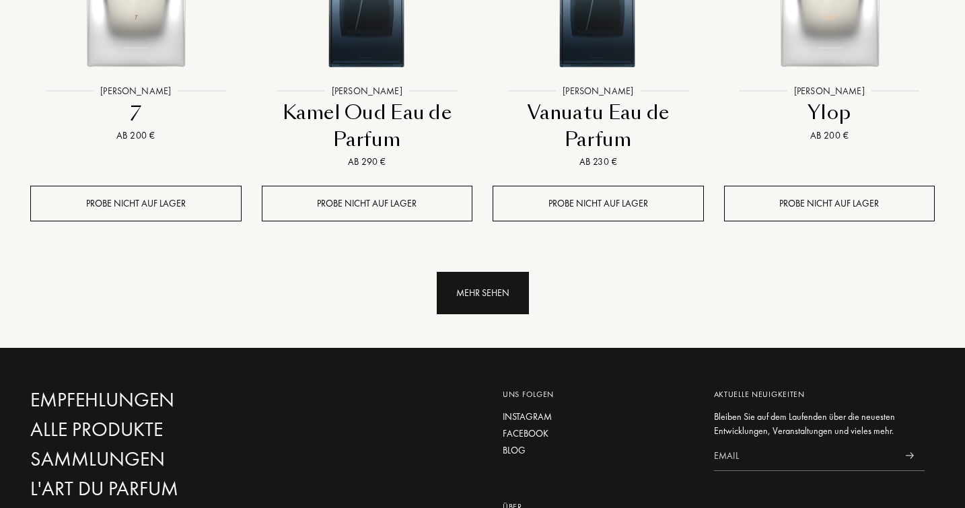
click at [473, 272] on div "Mehr sehen" at bounding box center [483, 293] width 92 height 42
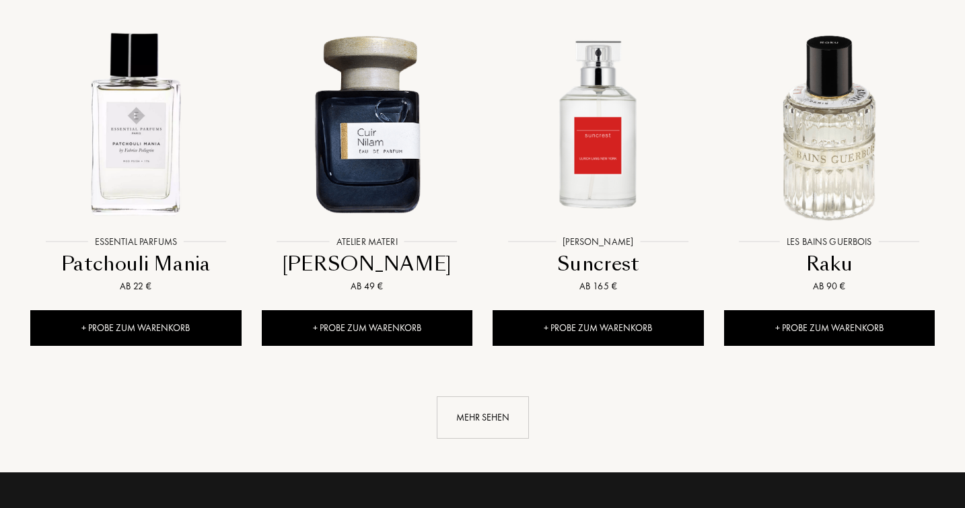
scroll to position [3680, 0]
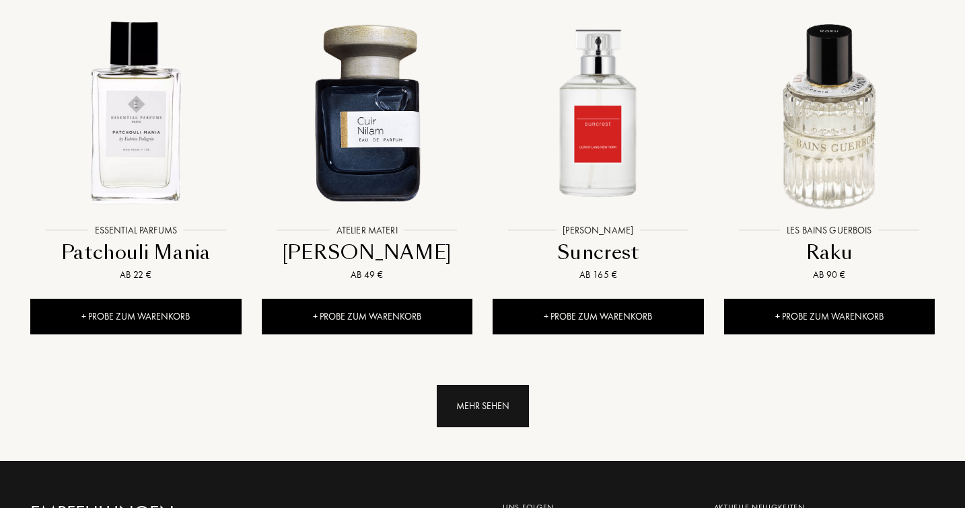
click at [461, 385] on div "Mehr sehen" at bounding box center [483, 406] width 92 height 42
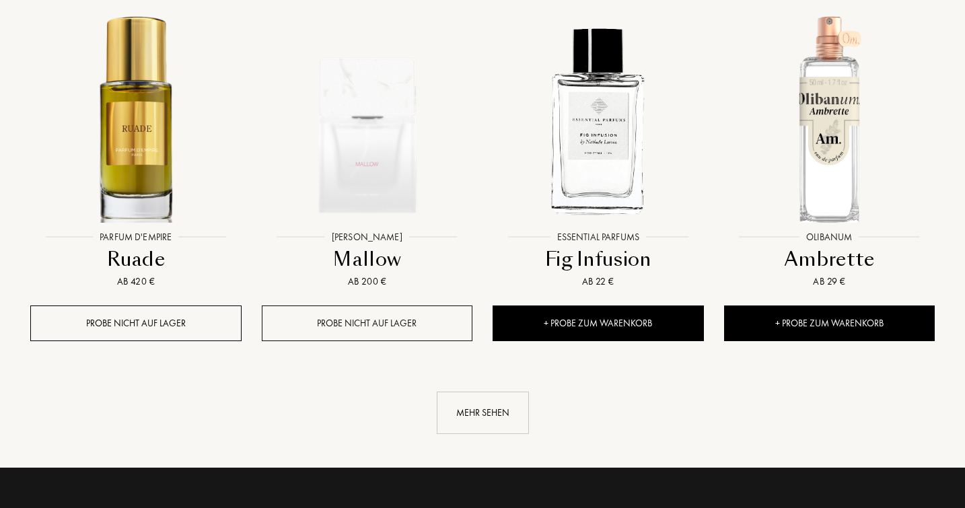
scroll to position [4835, 0]
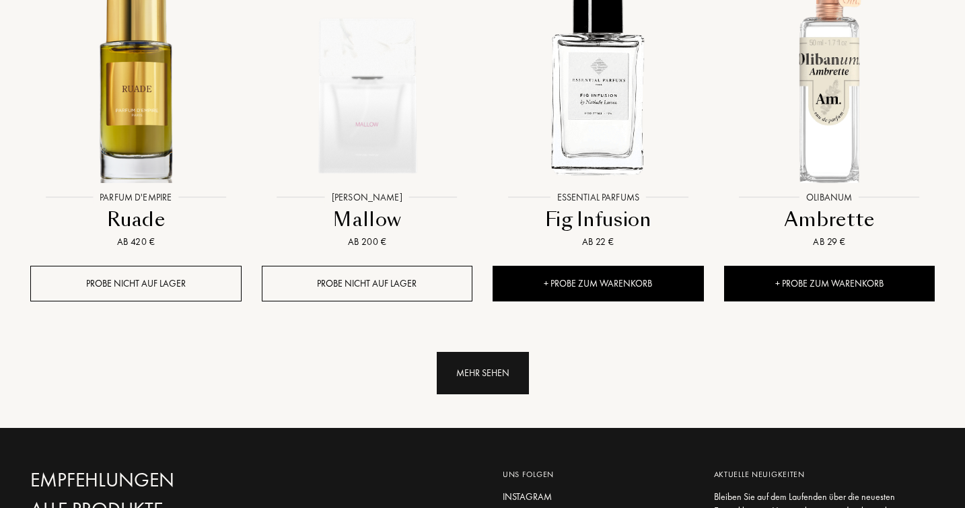
click at [469, 352] on div "Mehr sehen" at bounding box center [483, 373] width 92 height 42
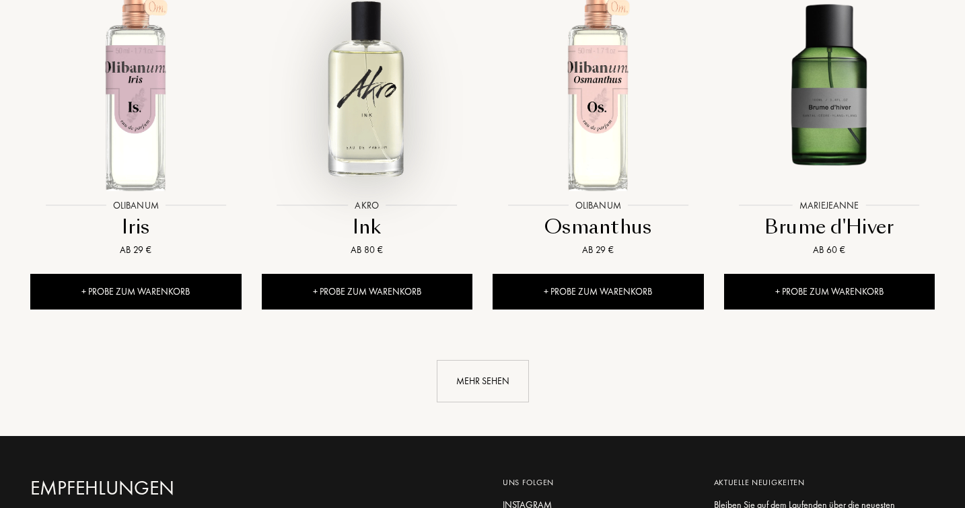
scroll to position [5977, 0]
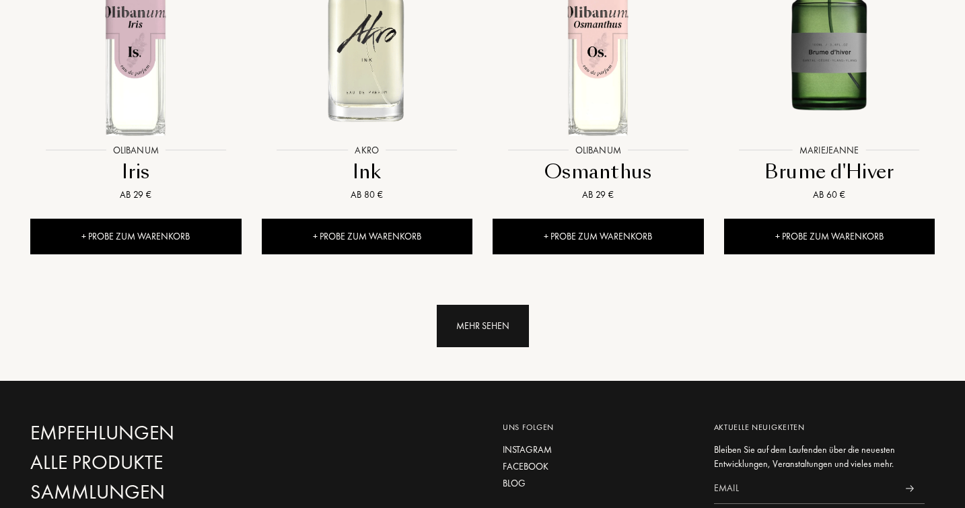
click at [476, 305] on div "Mehr sehen" at bounding box center [483, 326] width 92 height 42
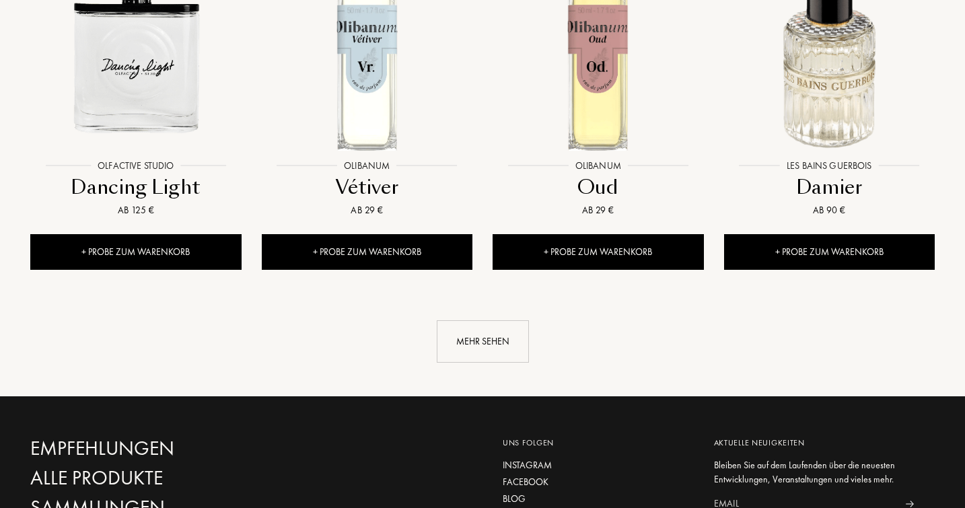
scroll to position [7060, 0]
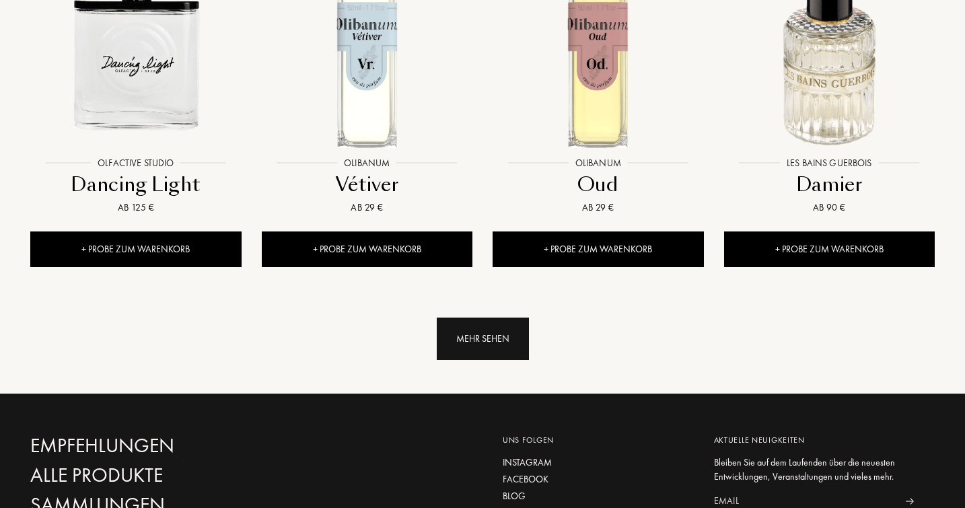
click at [476, 318] on div "Mehr sehen" at bounding box center [483, 339] width 92 height 42
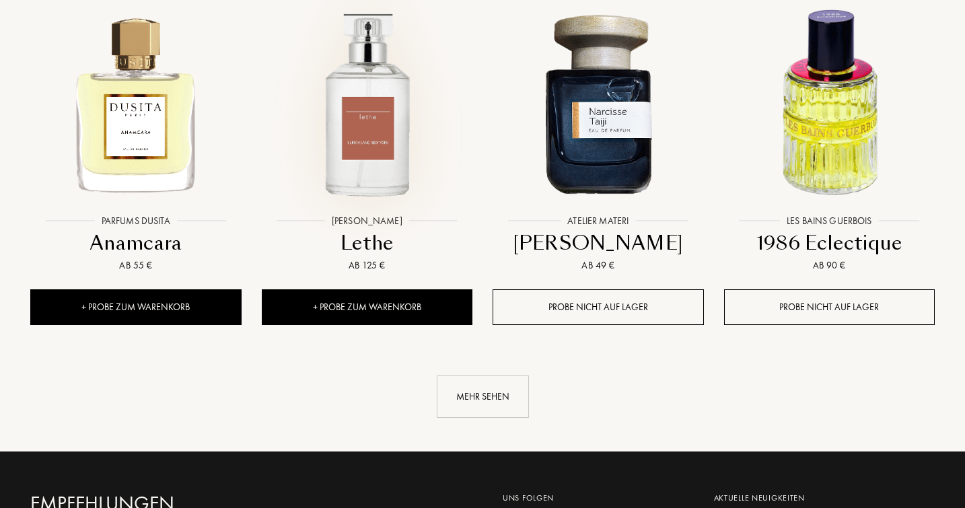
scroll to position [8103, 0]
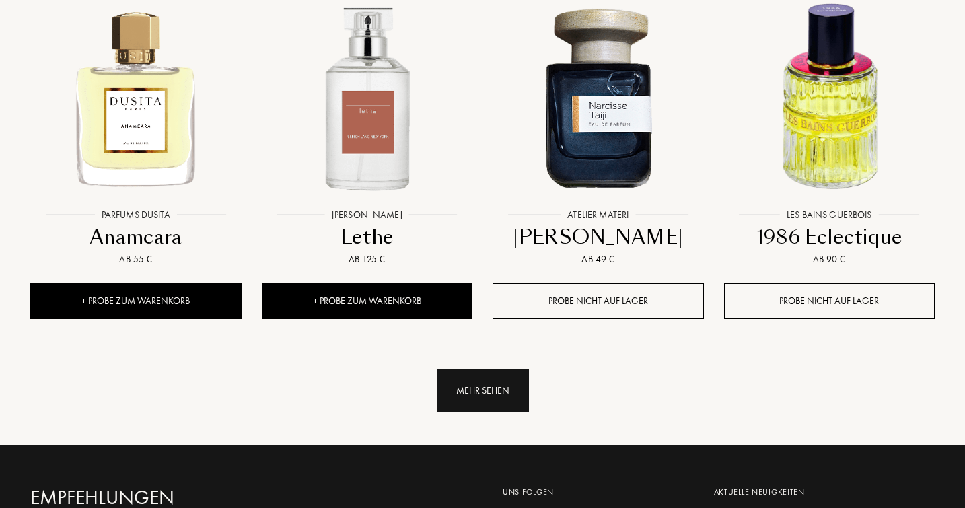
click at [473, 370] on div "Mehr sehen" at bounding box center [483, 391] width 92 height 42
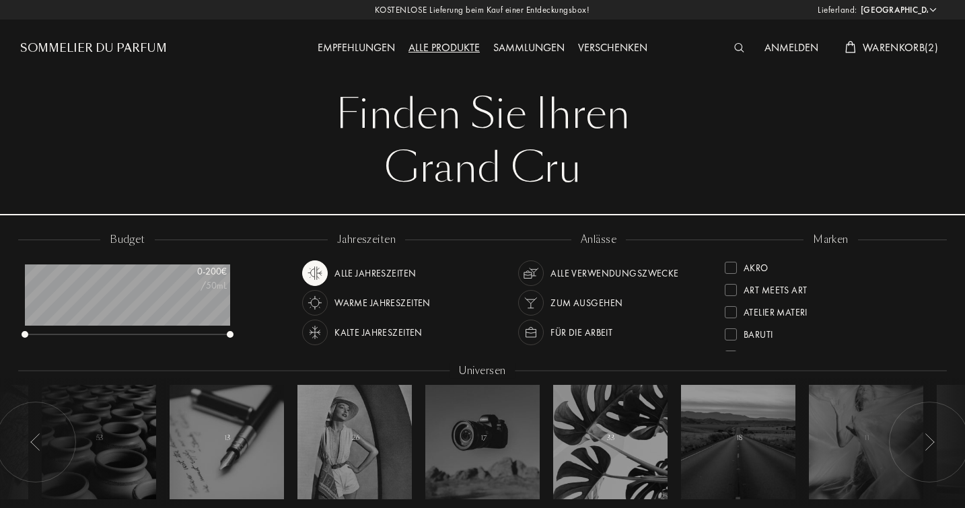
scroll to position [0, 0]
click at [739, 46] on img at bounding box center [740, 47] width 10 height 9
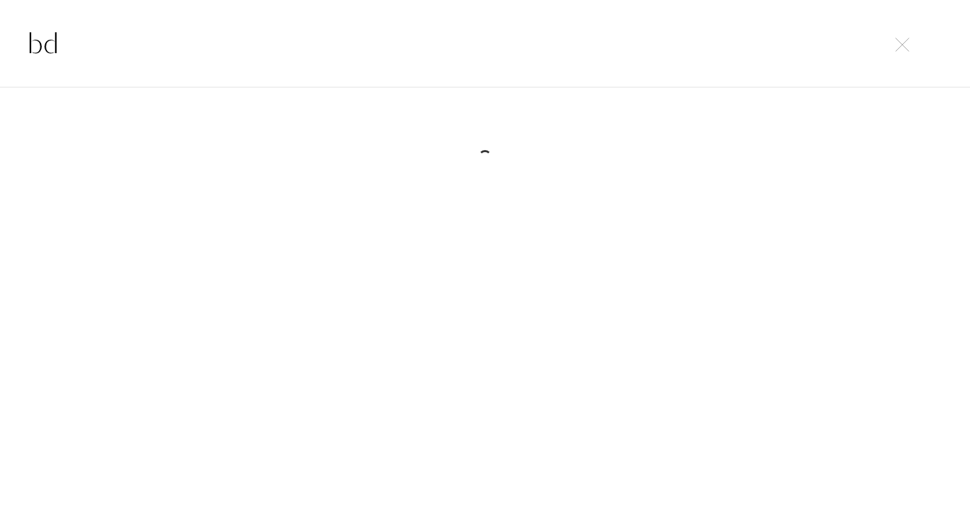
type input "b"
type input "BDK"
click at [903, 46] on img at bounding box center [902, 45] width 14 height 14
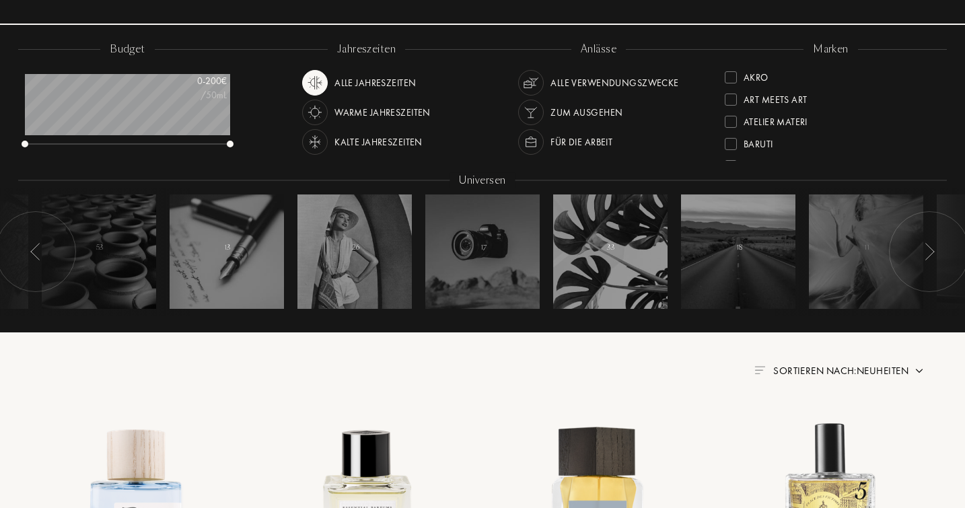
scroll to position [193, 0]
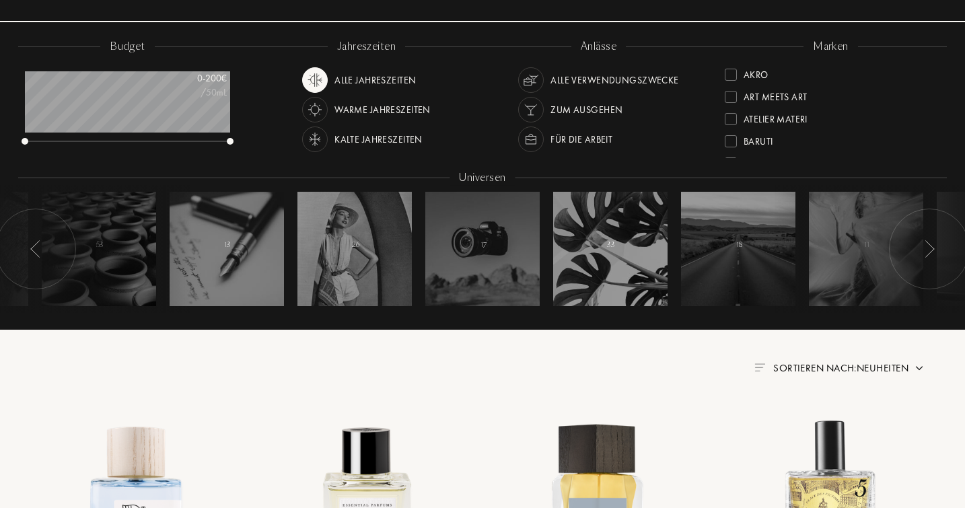
drag, startPoint x: 233, startPoint y: 143, endPoint x: 187, endPoint y: 138, distance: 46.0
click at [187, 138] on div "budget 0 - 200 € /50mL" at bounding box center [134, 99] width 232 height 121
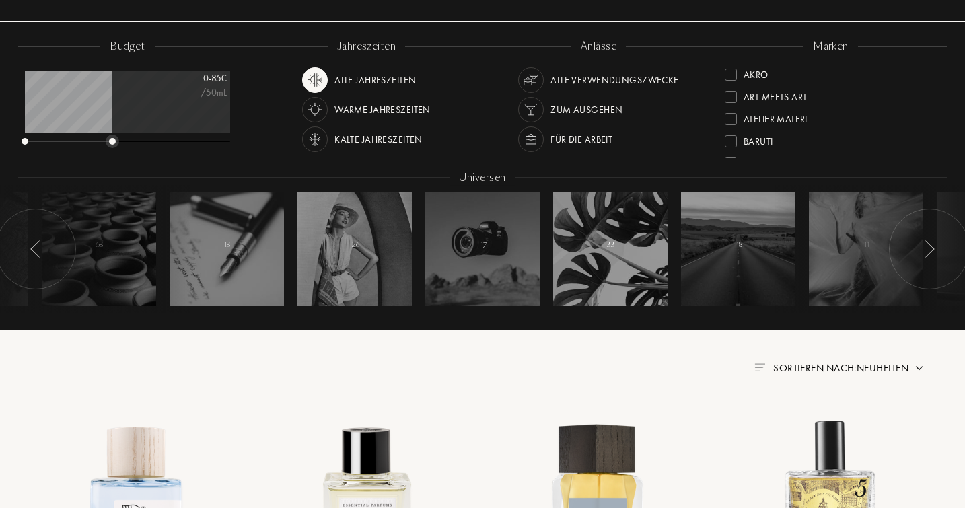
drag, startPoint x: 232, startPoint y: 143, endPoint x: 113, endPoint y: 143, distance: 118.5
click at [113, 143] on div at bounding box center [112, 141] width 7 height 7
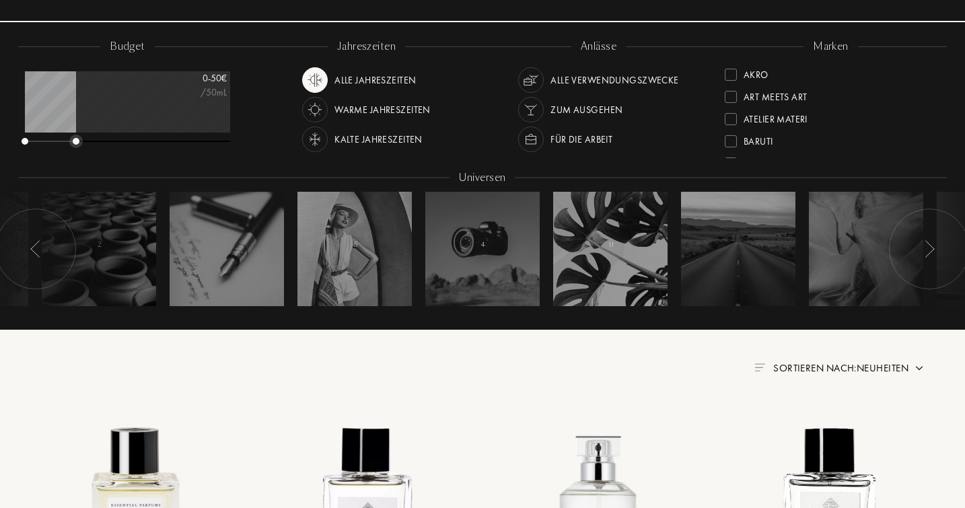
drag, startPoint x: 113, startPoint y: 141, endPoint x: 77, endPoint y: 137, distance: 35.9
click at [77, 138] on div at bounding box center [76, 141] width 7 height 7
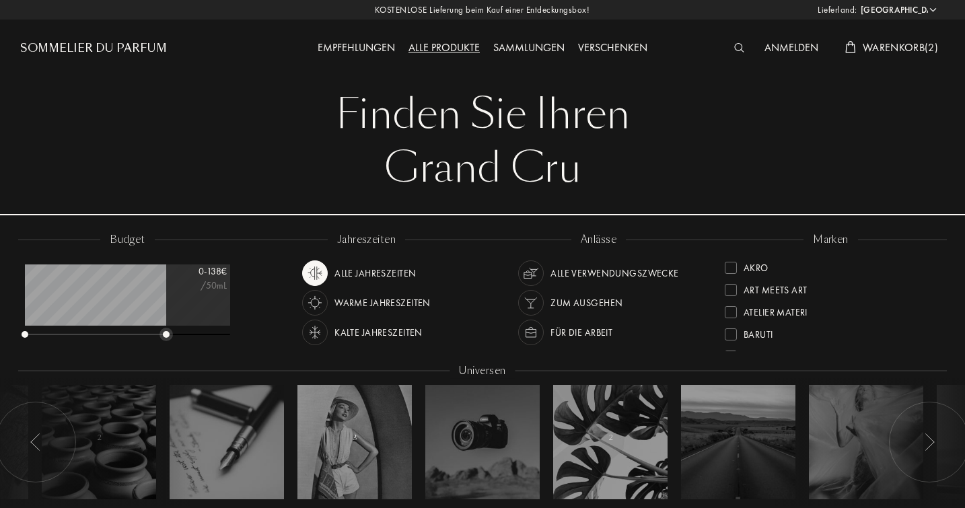
drag, startPoint x: 79, startPoint y: 336, endPoint x: 190, endPoint y: 338, distance: 111.1
click at [189, 338] on div at bounding box center [127, 335] width 205 height 9
drag, startPoint x: 186, startPoint y: 334, endPoint x: 261, endPoint y: 341, distance: 75.1
click at [257, 341] on div "budget 0 - 200 € /50mL jahreszeiten Alle Jahreszeiten Warme Jahreszeiten Kalte …" at bounding box center [482, 376] width 929 height 288
click at [735, 45] on img at bounding box center [740, 47] width 10 height 9
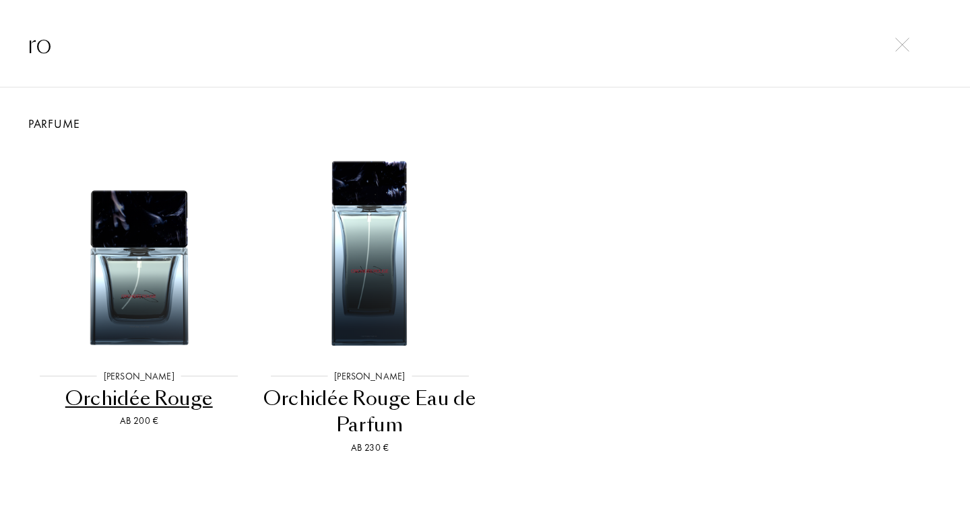
type input "r"
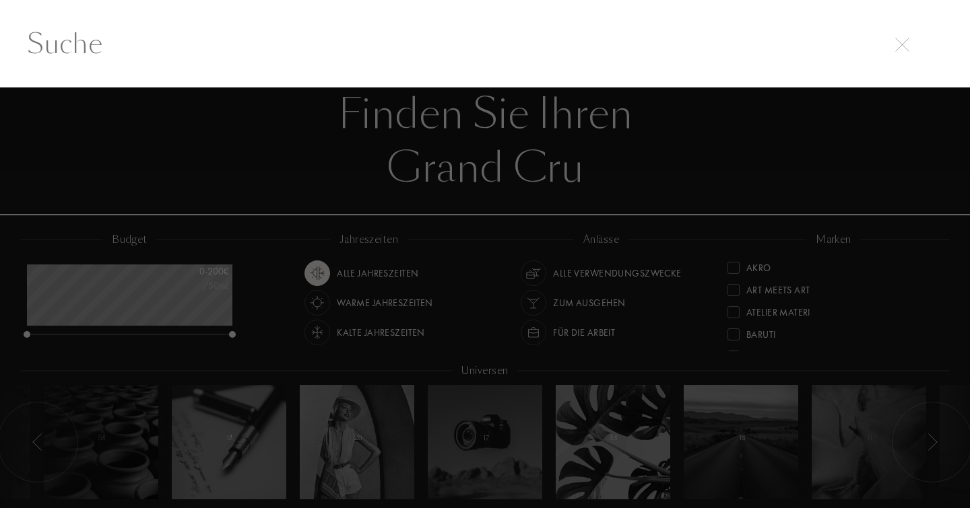
click at [276, 238] on div at bounding box center [485, 298] width 970 height 421
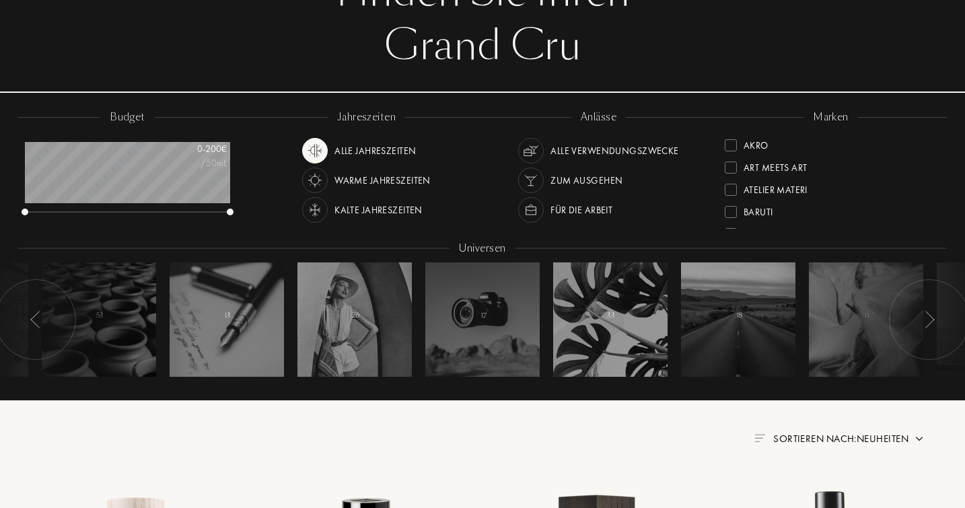
scroll to position [141, 0]
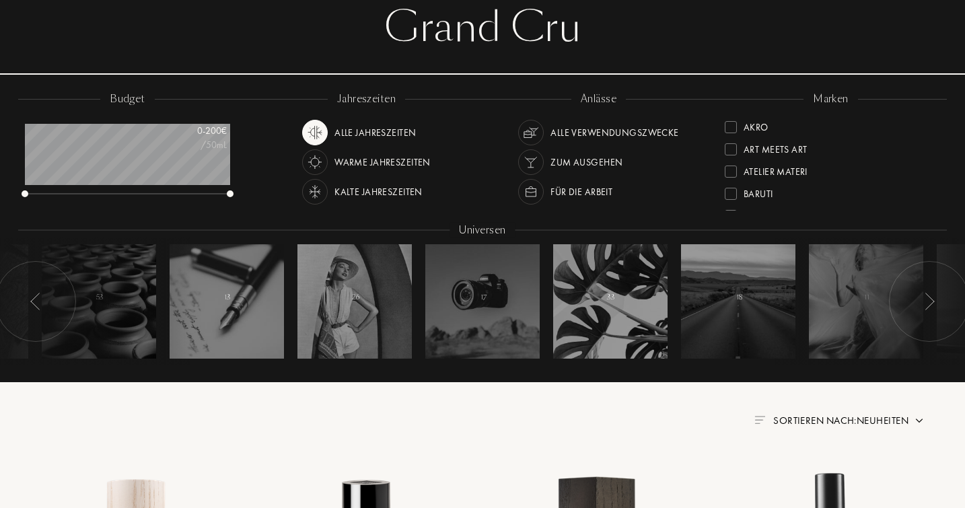
click at [934, 299] on img at bounding box center [929, 302] width 11 height 18
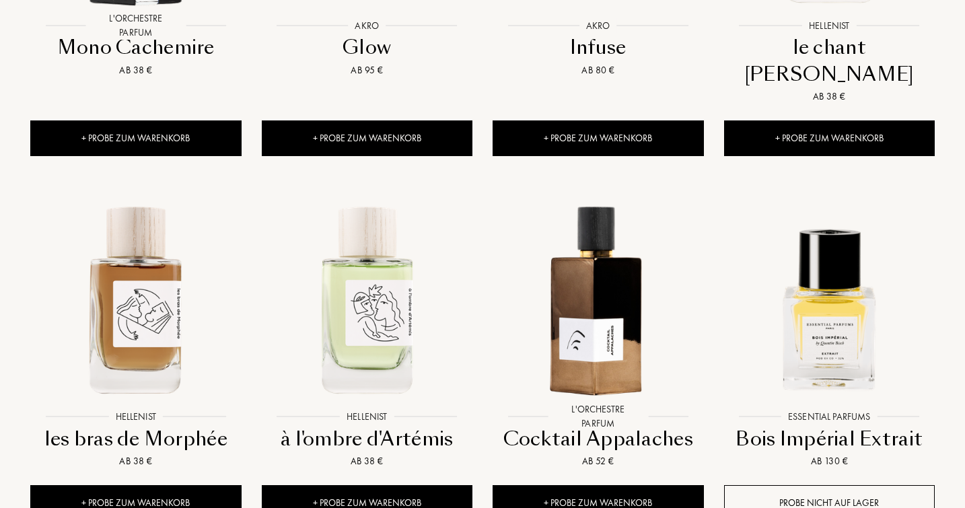
scroll to position [1223, 0]
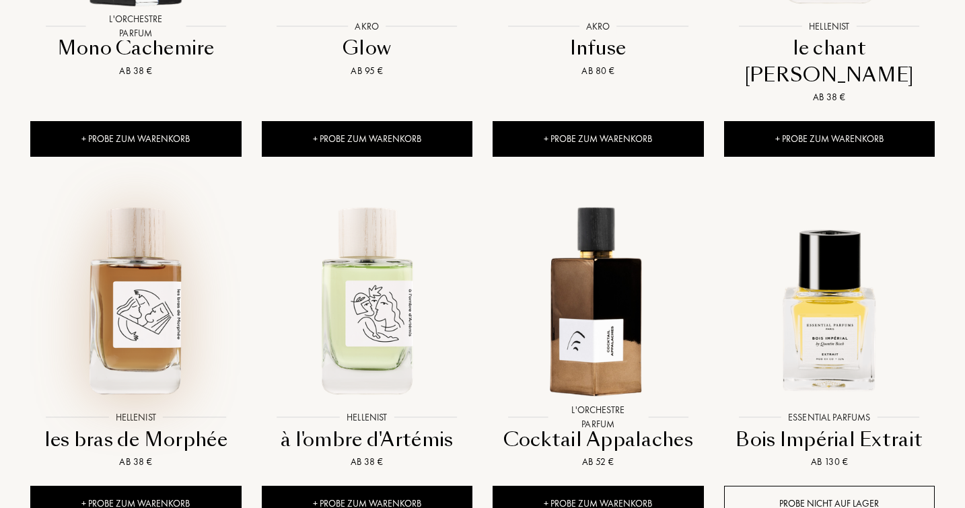
click at [147, 283] on img at bounding box center [136, 299] width 208 height 208
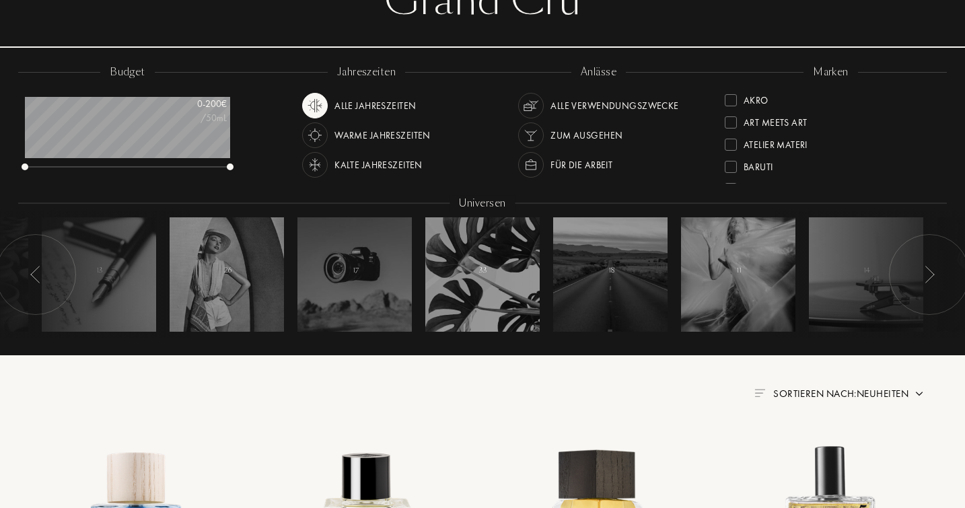
scroll to position [0, 0]
click at [534, 132] on img at bounding box center [531, 135] width 19 height 19
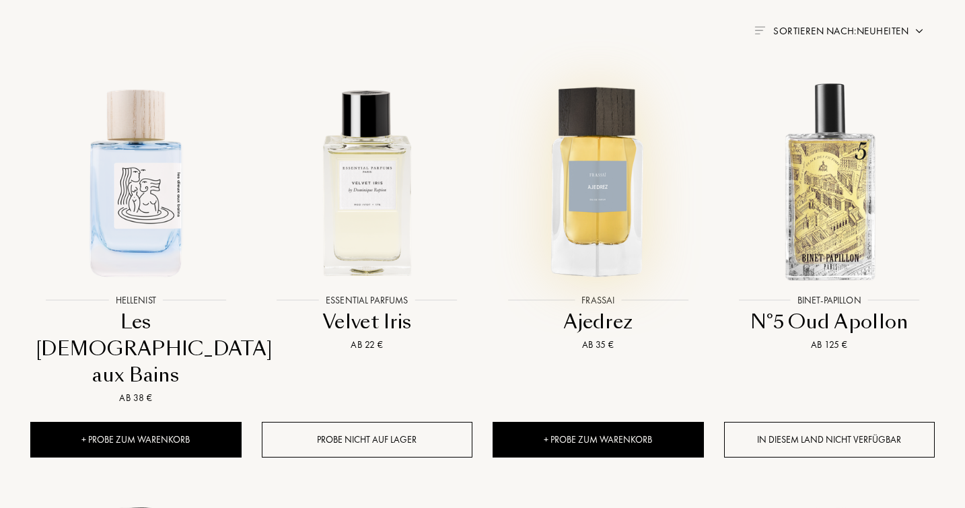
scroll to position [542, 0]
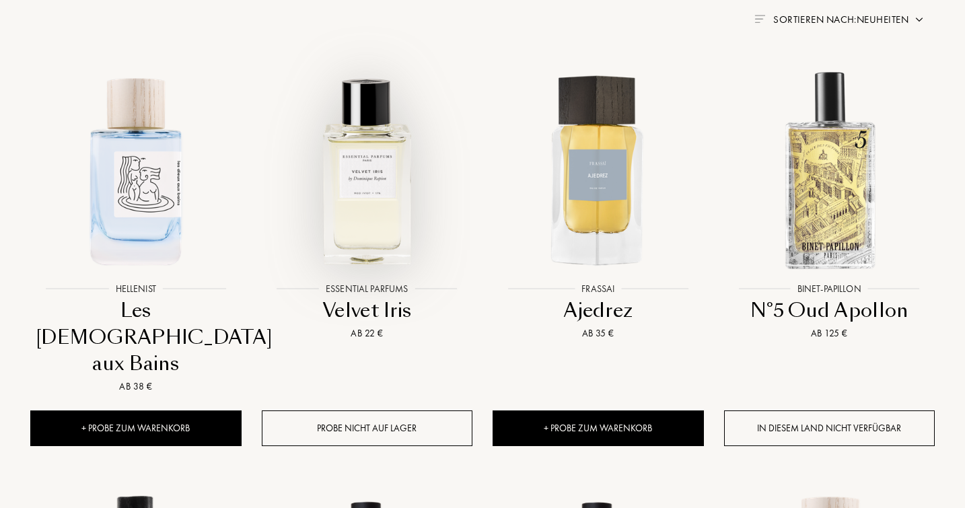
click at [370, 207] on img at bounding box center [367, 170] width 208 height 208
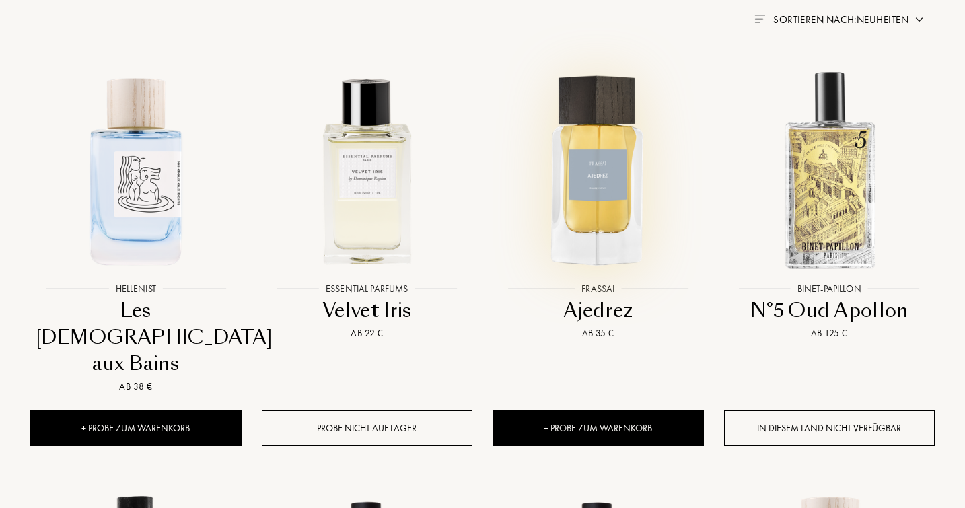
click at [602, 167] on img at bounding box center [598, 170] width 208 height 208
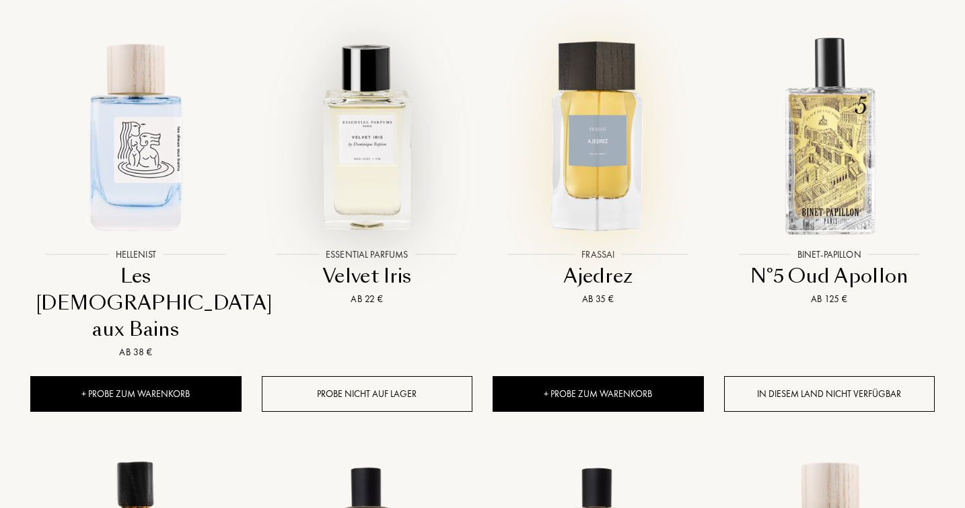
scroll to position [582, 0]
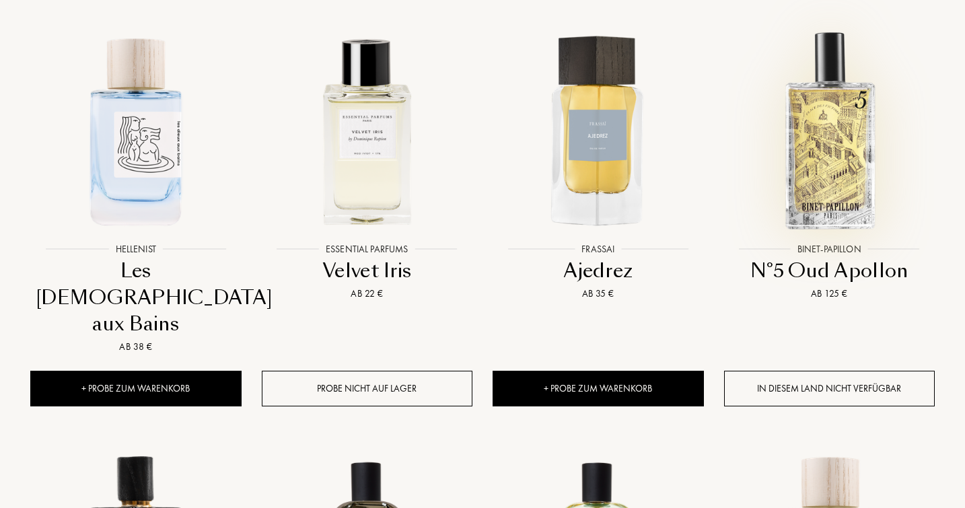
click at [827, 142] on img at bounding box center [830, 130] width 208 height 208
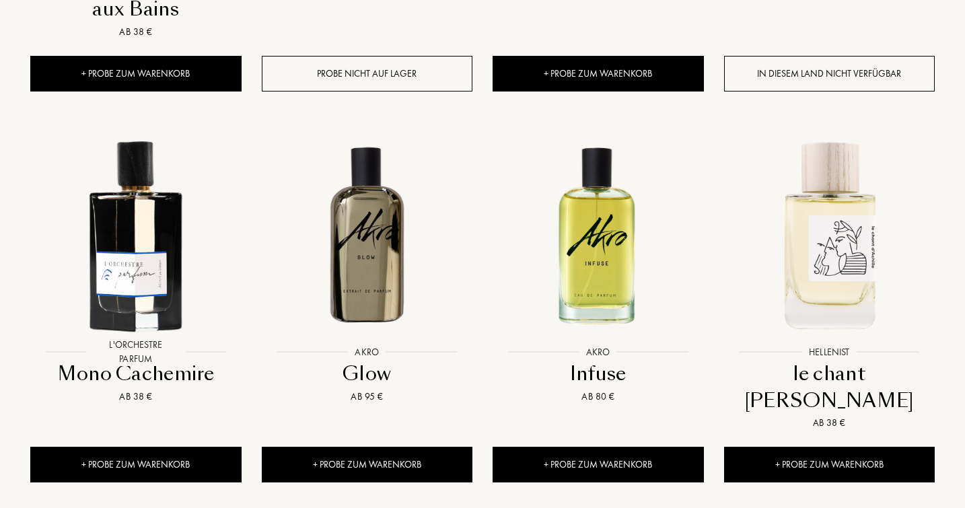
scroll to position [900, 0]
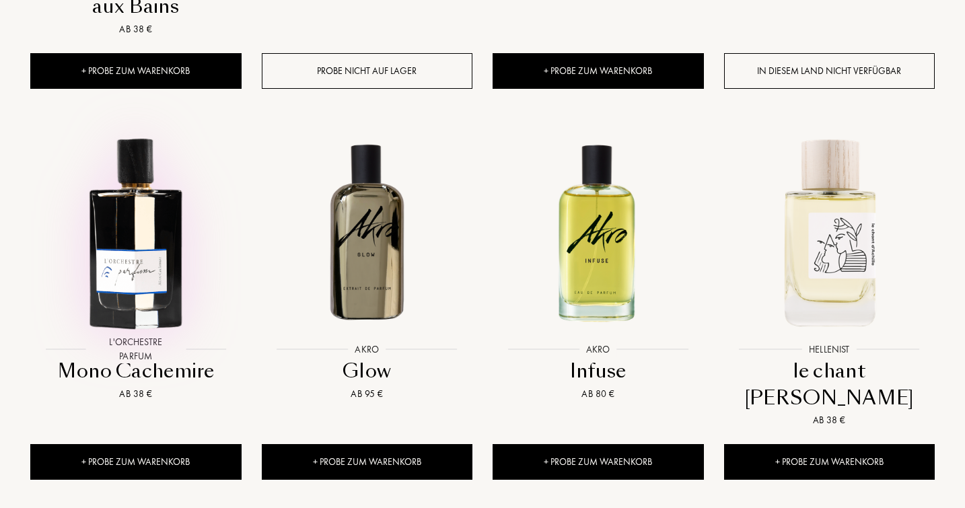
click at [105, 162] on img at bounding box center [136, 231] width 208 height 208
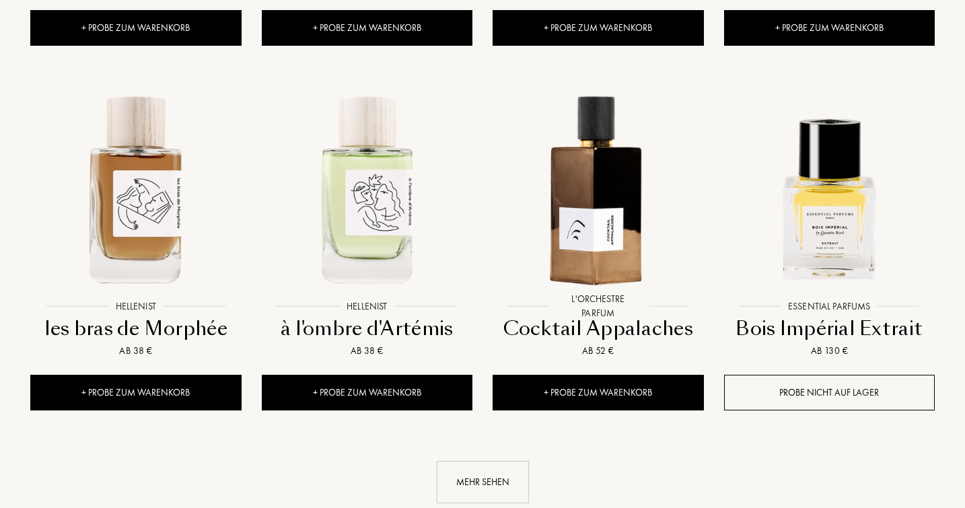
scroll to position [1332, 0]
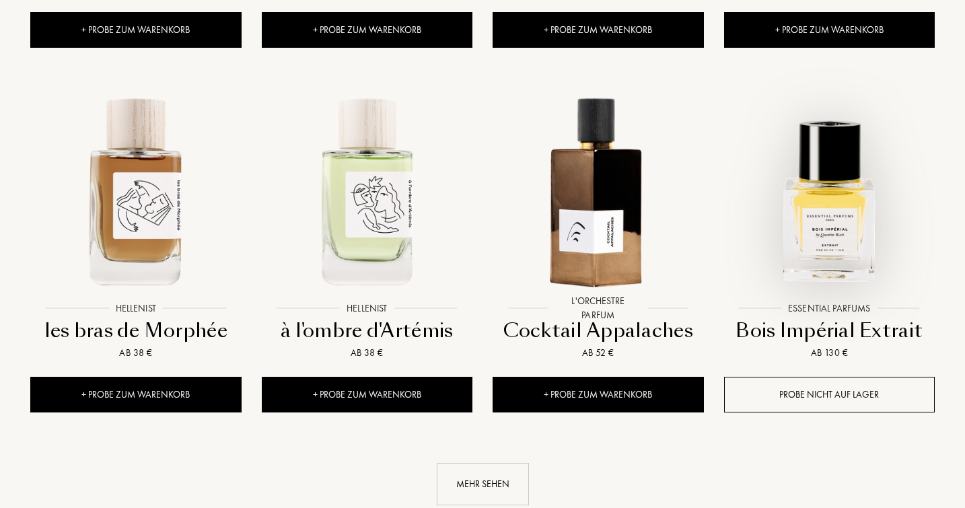
click at [819, 159] on img at bounding box center [830, 190] width 208 height 208
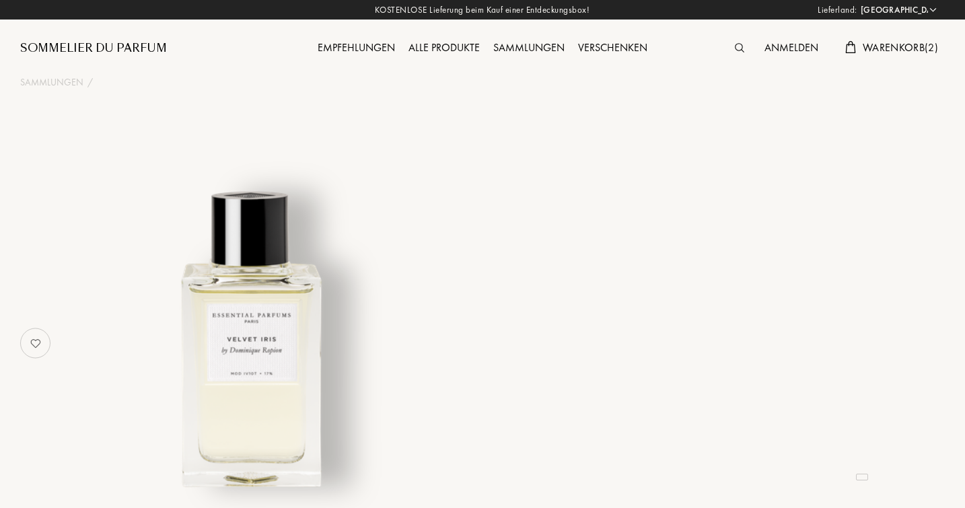
select select "DE"
select select "3"
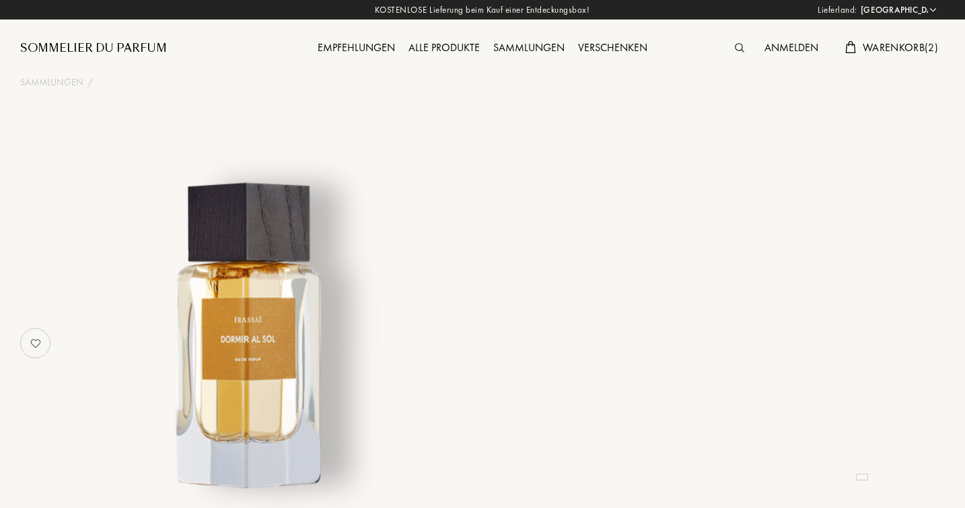
select select "DE"
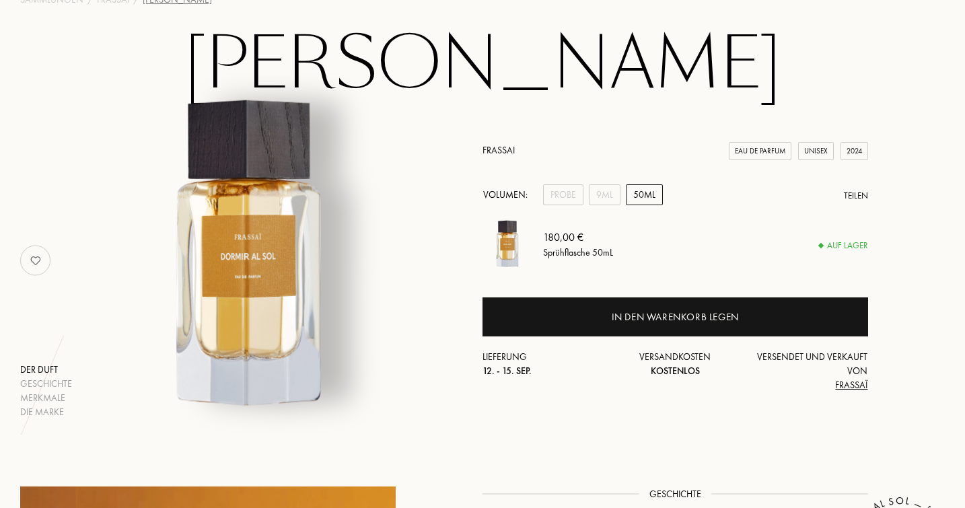
scroll to position [47, 0]
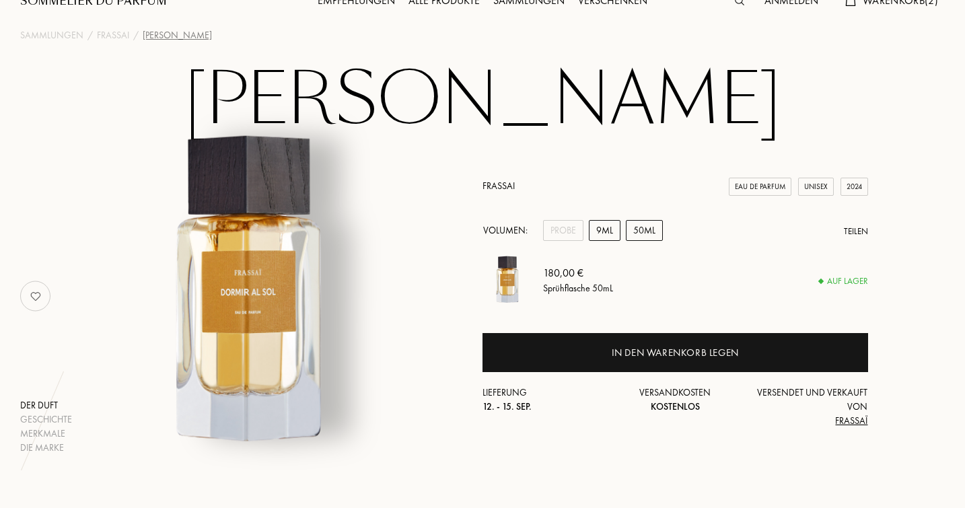
click at [609, 228] on div "9mL" at bounding box center [605, 230] width 32 height 21
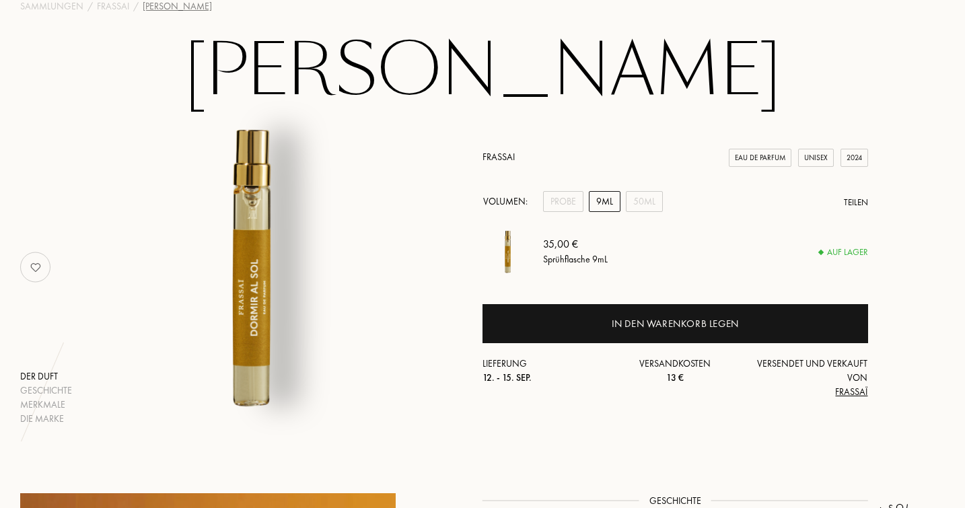
scroll to position [92, 0]
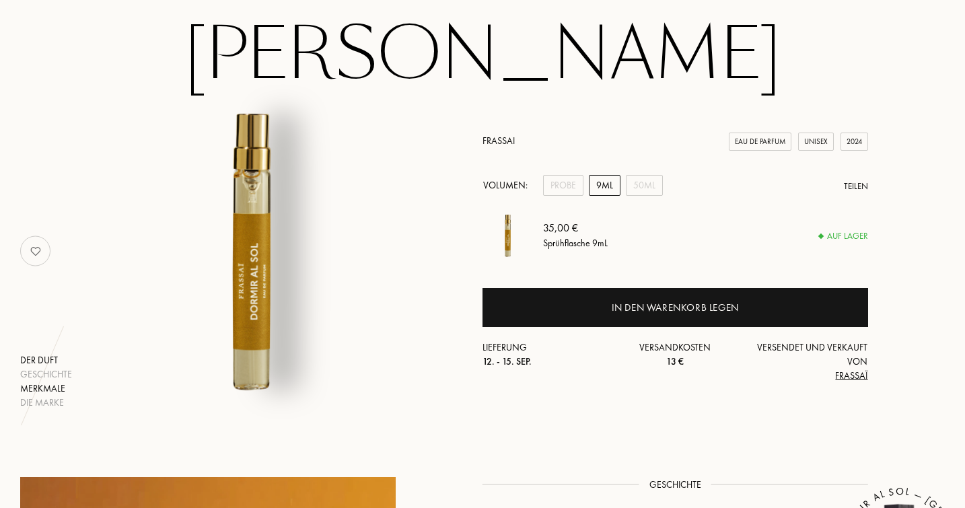
click at [57, 383] on div "Merkmale" at bounding box center [46, 389] width 52 height 14
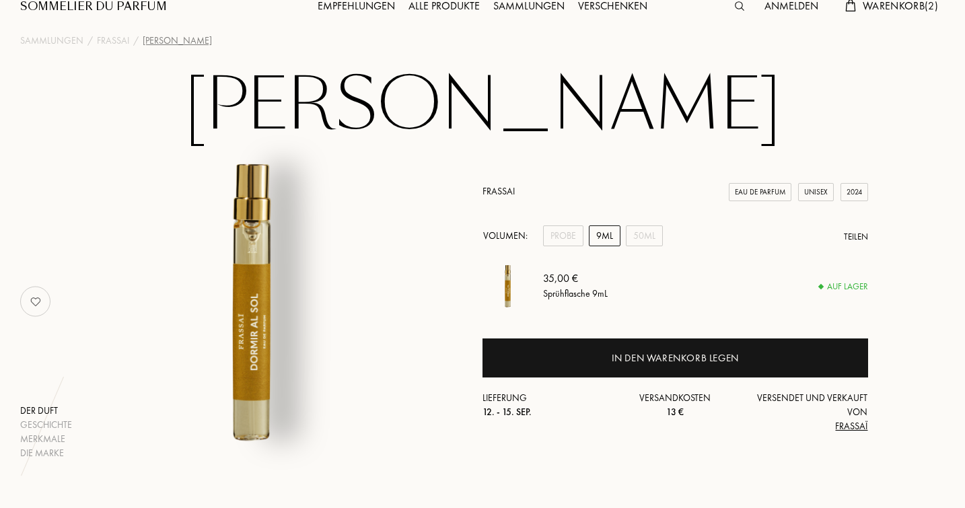
scroll to position [57, 0]
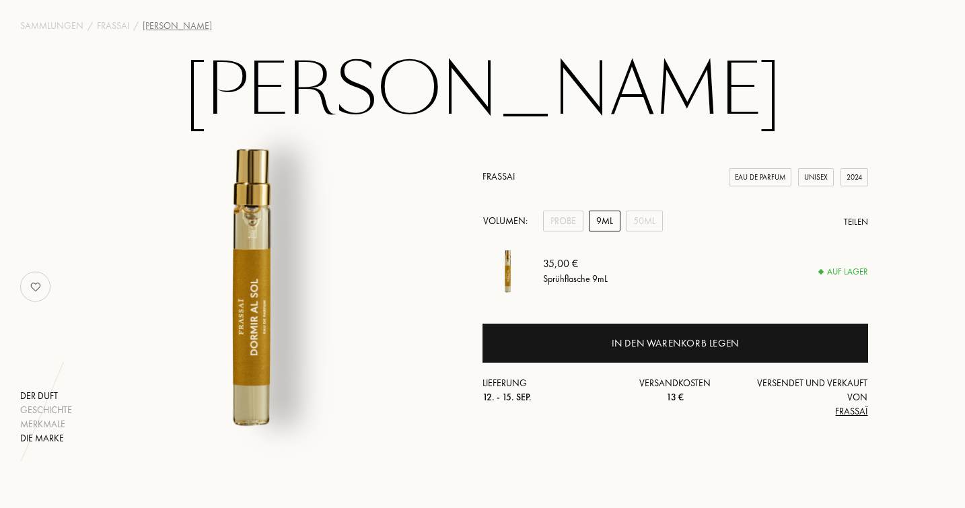
click at [44, 438] on div "Die Marke" at bounding box center [46, 439] width 52 height 14
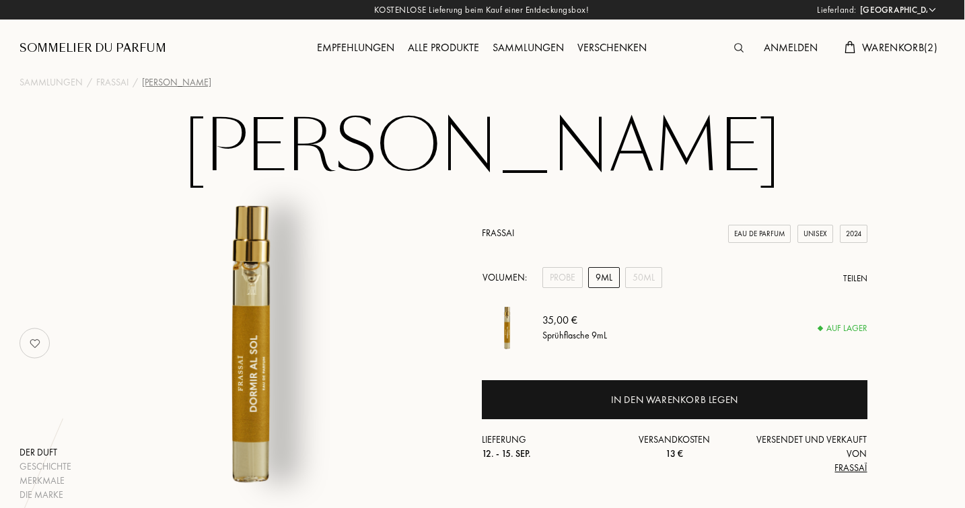
scroll to position [0, 1]
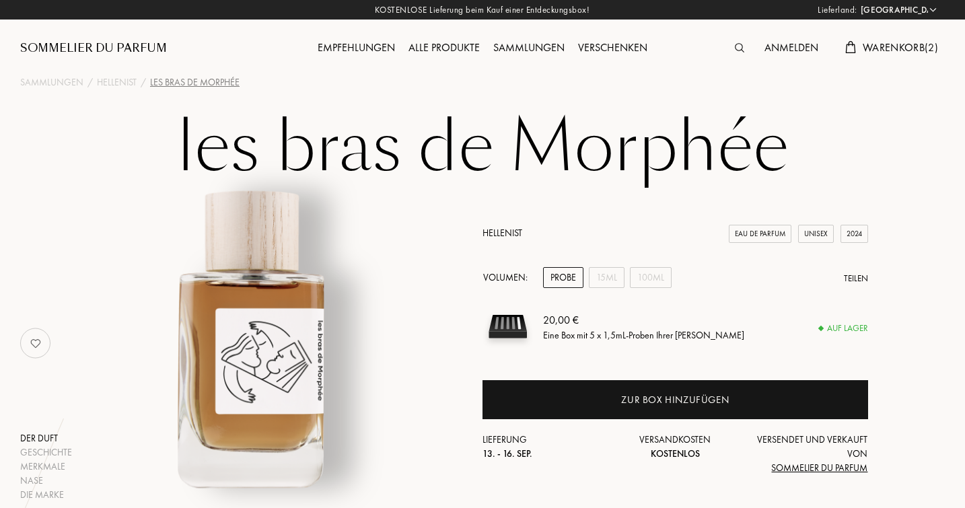
select select "DE"
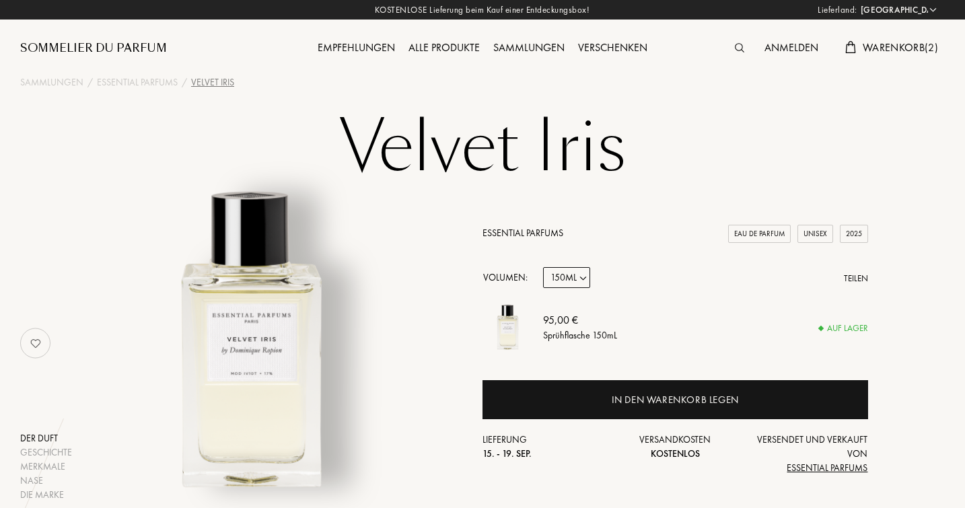
select select "DE"
select select "3"
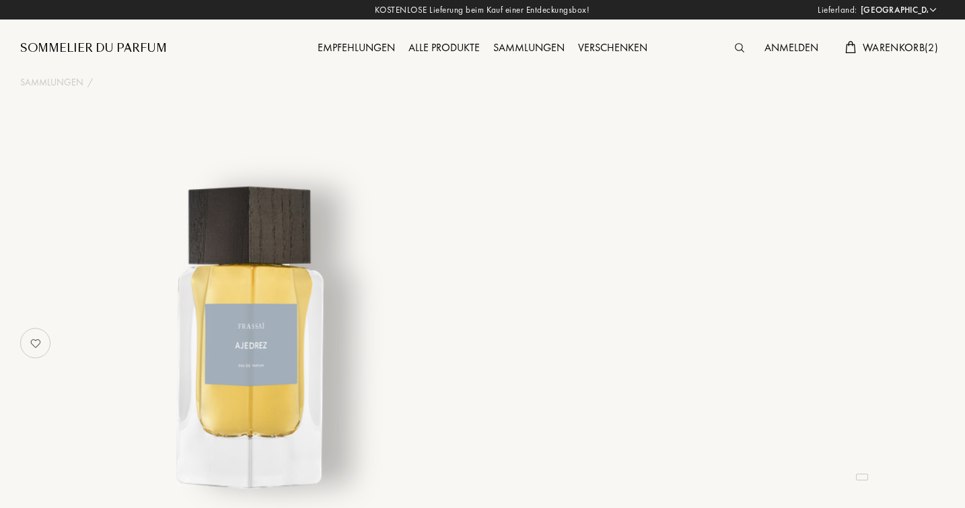
select select "DE"
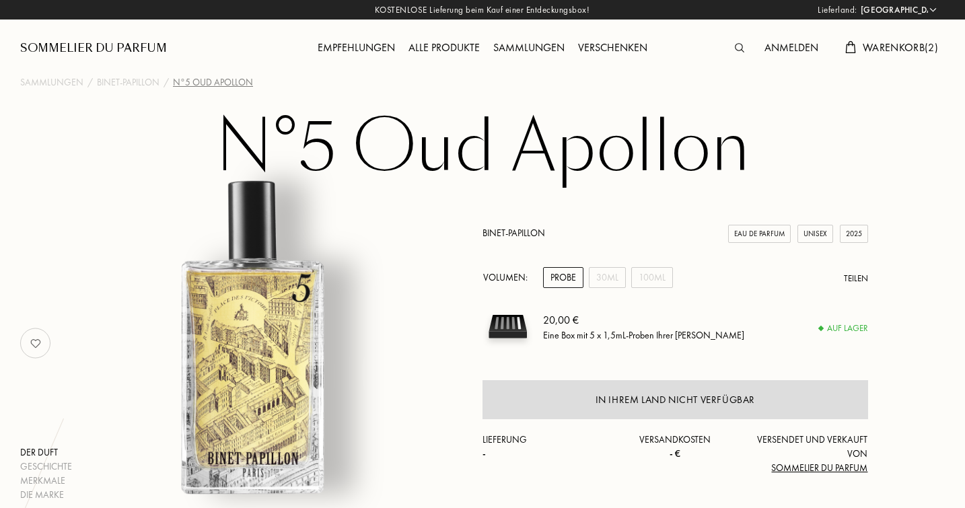
select select "DE"
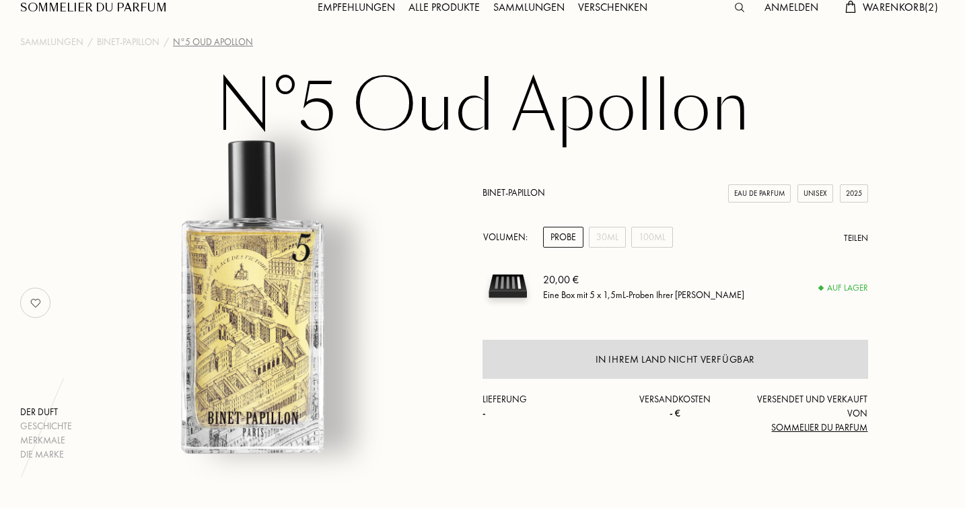
scroll to position [44, 0]
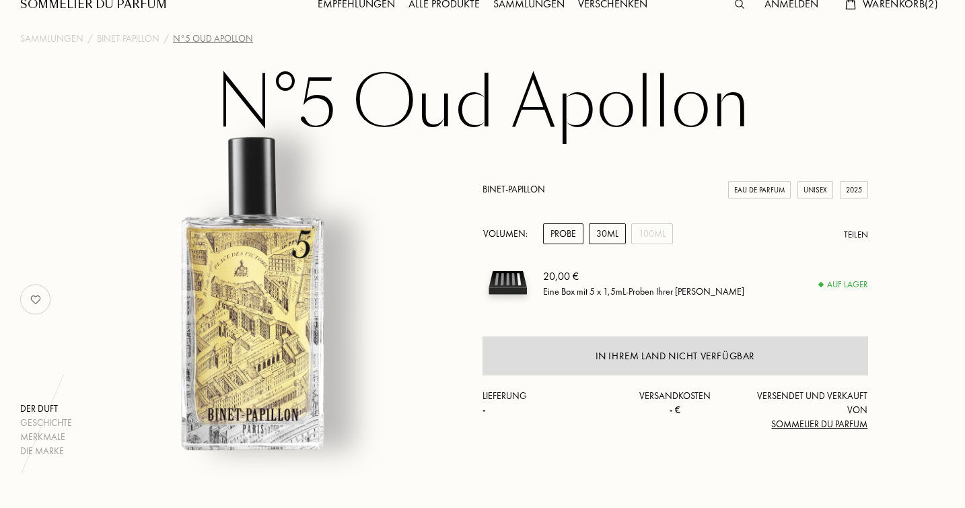
click at [610, 238] on div "30mL" at bounding box center [607, 234] width 37 height 21
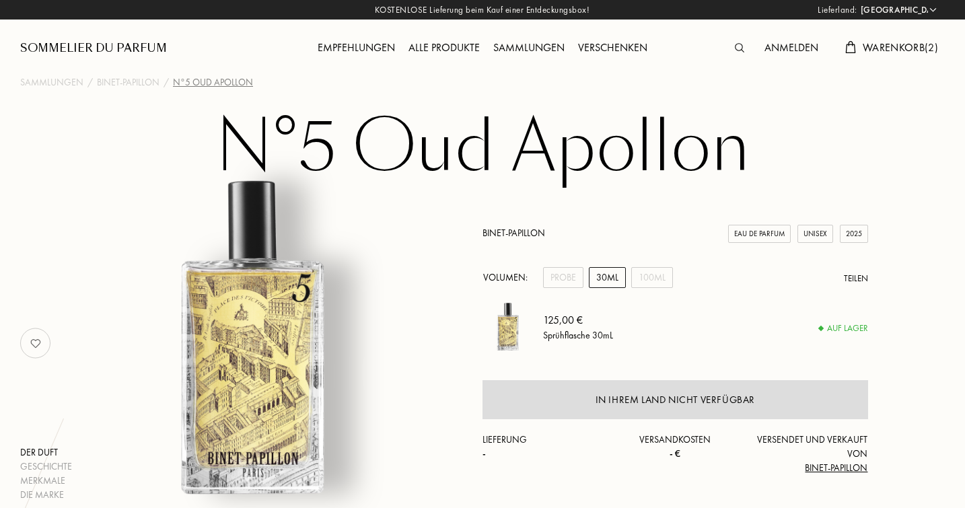
scroll to position [0, 0]
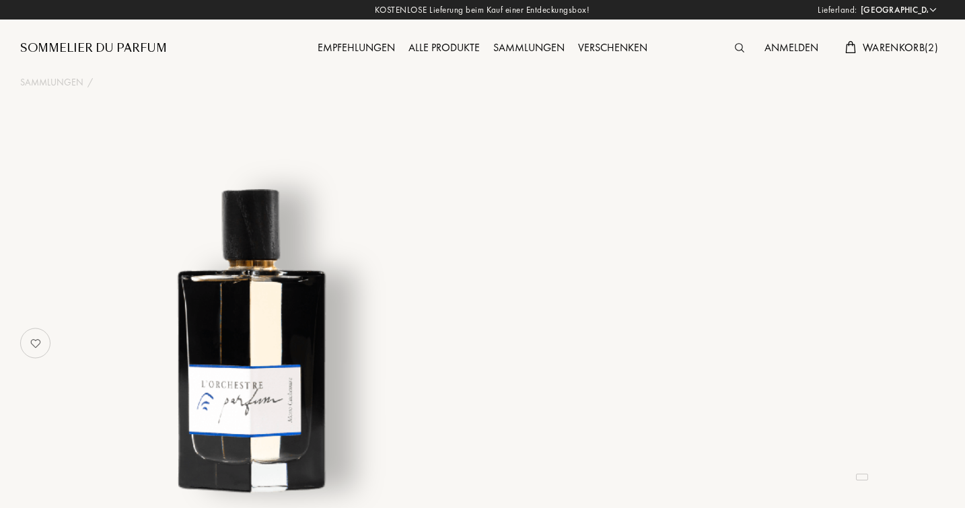
select select "DE"
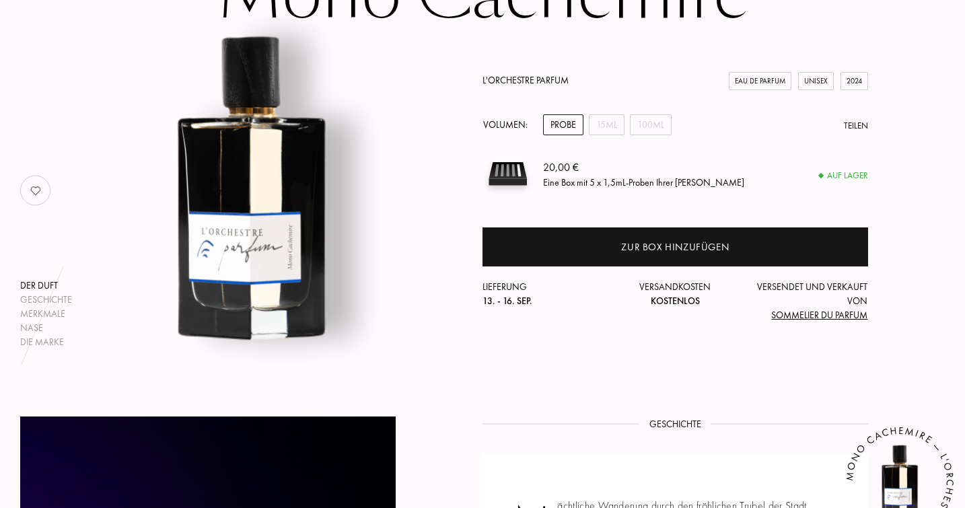
scroll to position [154, 0]
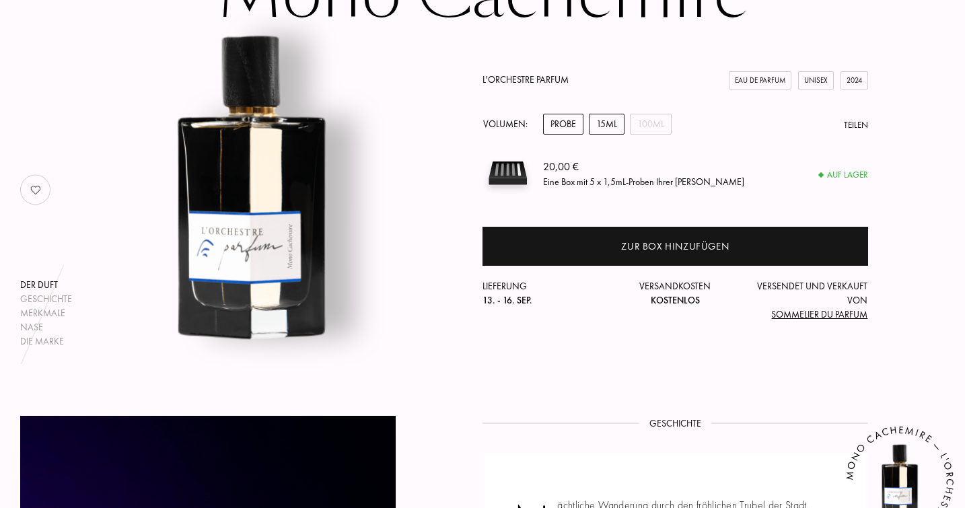
click at [605, 128] on div "15mL" at bounding box center [607, 124] width 36 height 21
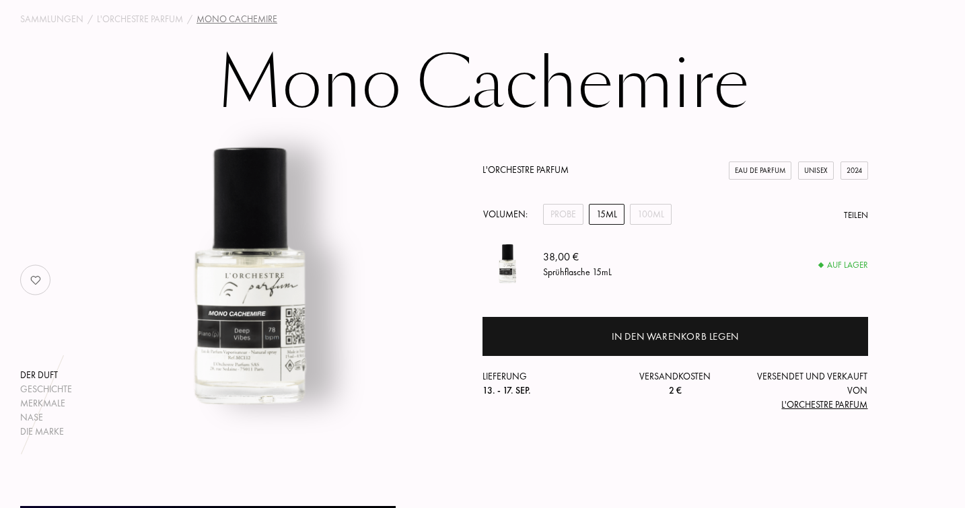
scroll to position [91, 0]
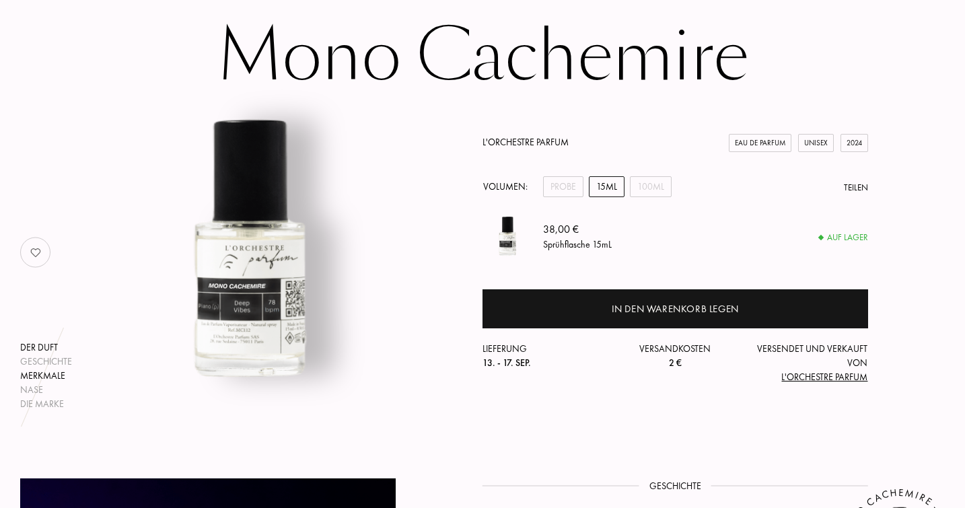
click at [48, 369] on div "Merkmale" at bounding box center [46, 376] width 52 height 14
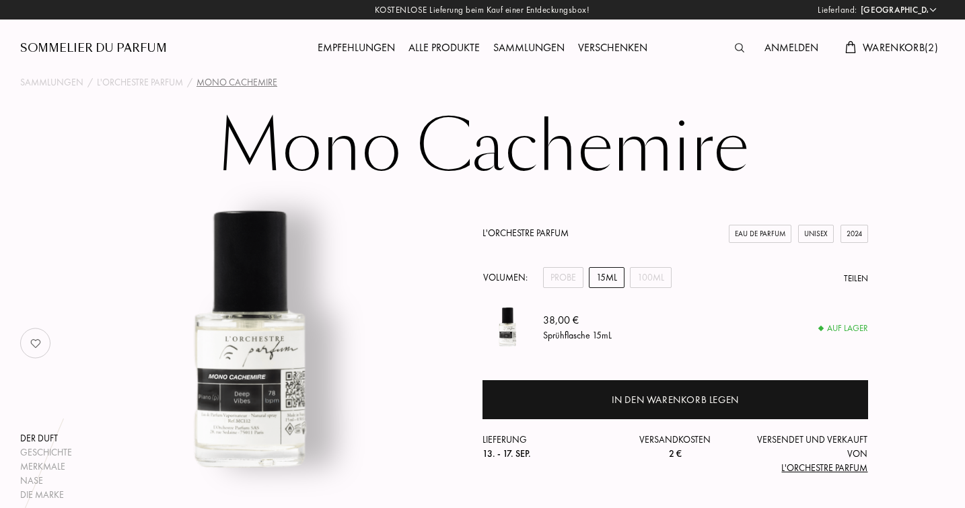
scroll to position [0, 0]
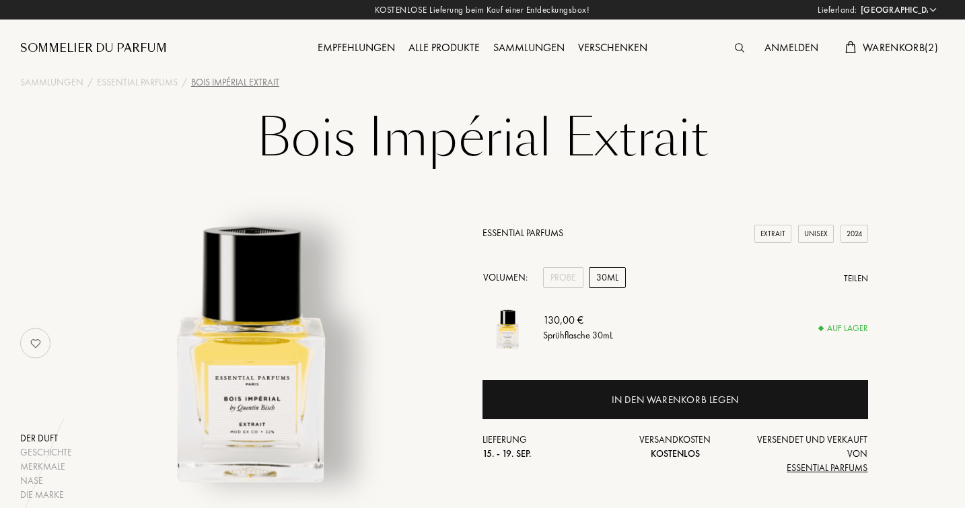
select select "DE"
click at [361, 49] on div "Empfehlungen" at bounding box center [355, 49] width 91 height 18
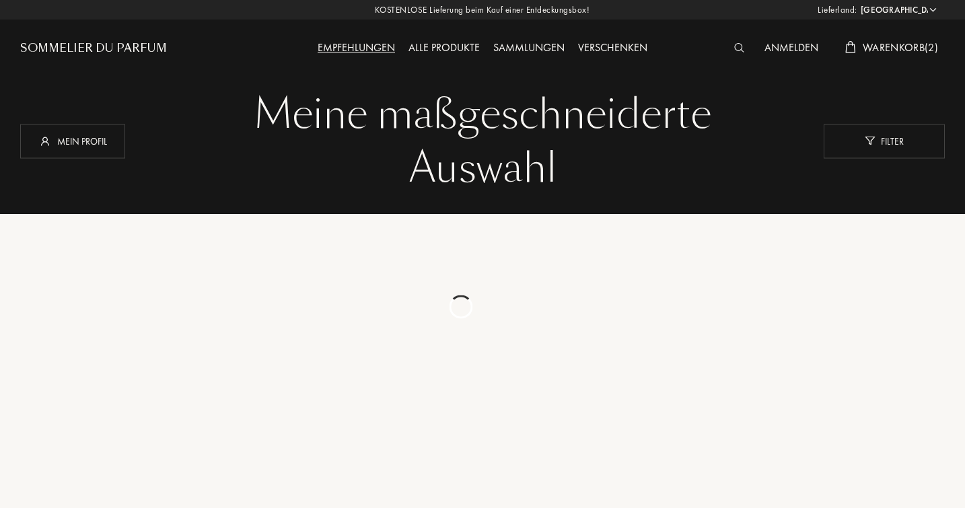
select select "DE"
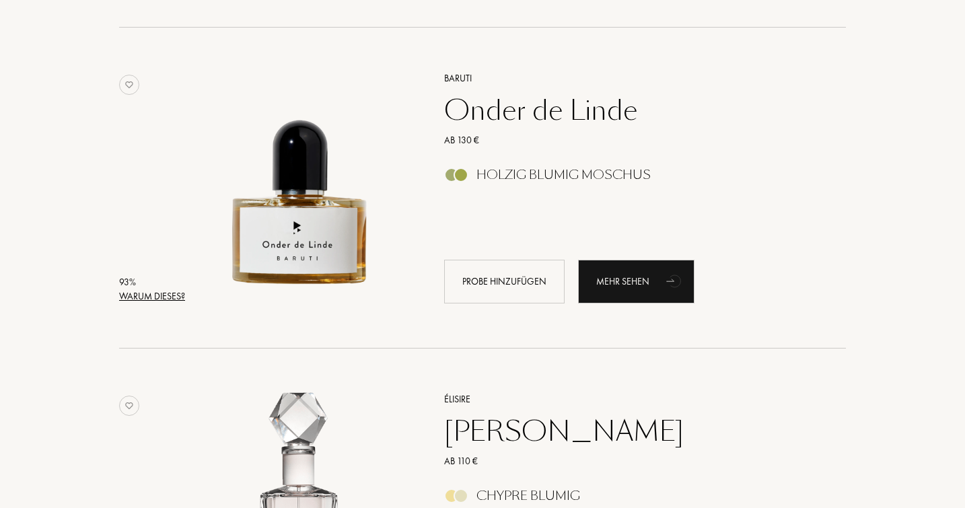
scroll to position [832, 0]
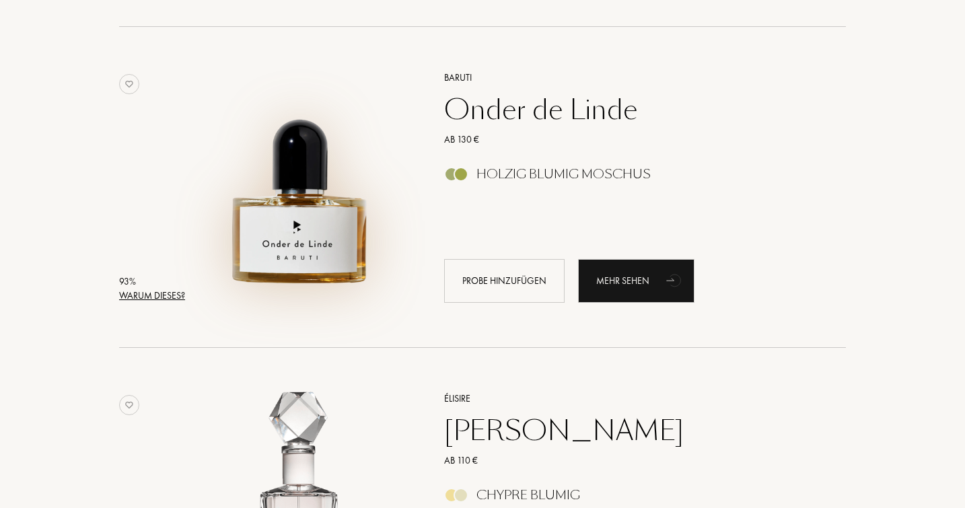
click at [304, 164] on img at bounding box center [301, 181] width 224 height 224
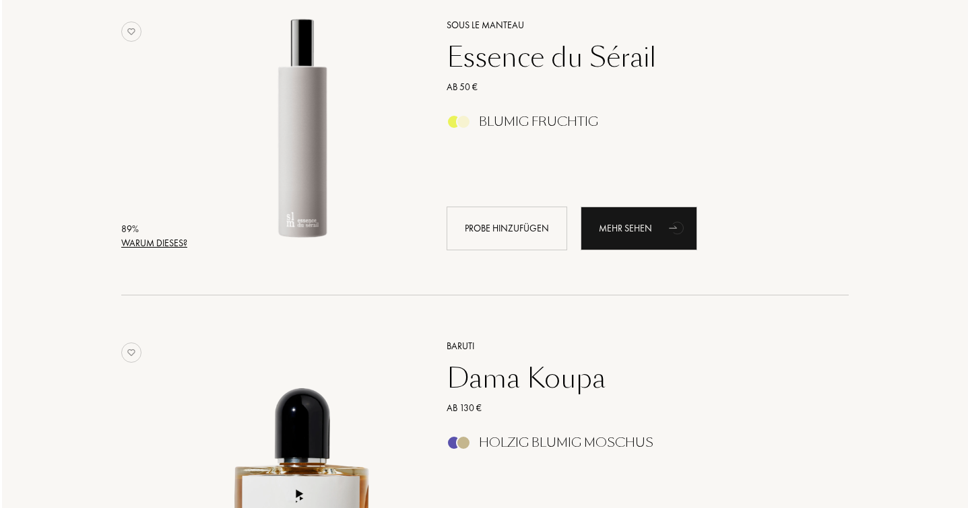
scroll to position [1524, 0]
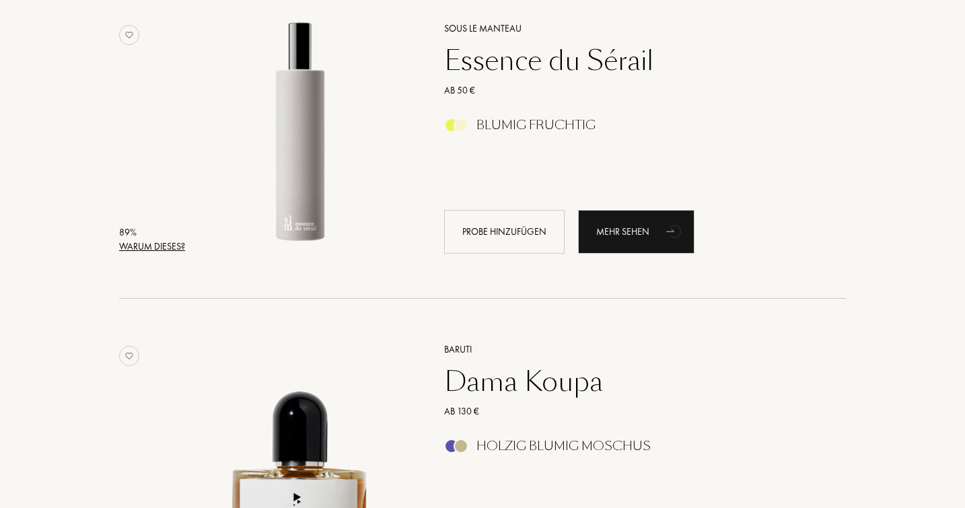
click at [161, 244] on div "Warum dieses?" at bounding box center [152, 247] width 66 height 14
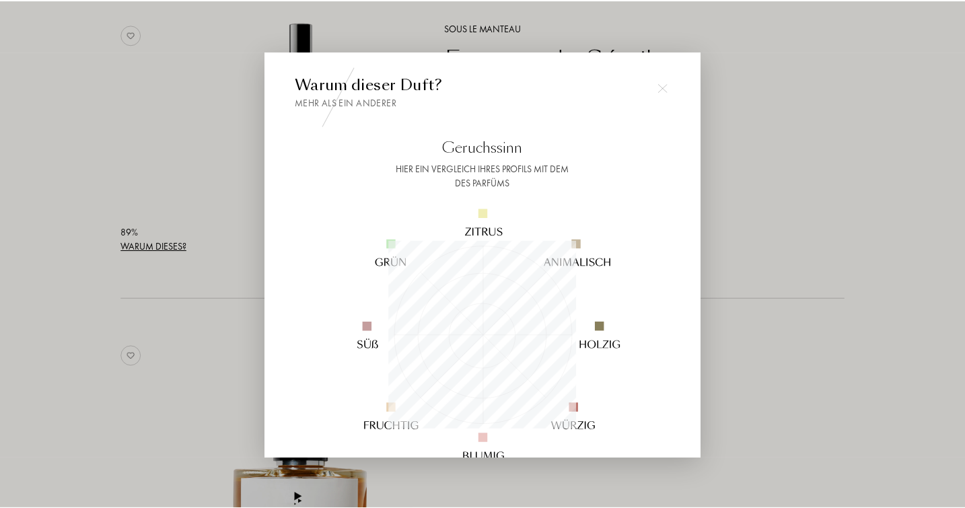
scroll to position [0, 0]
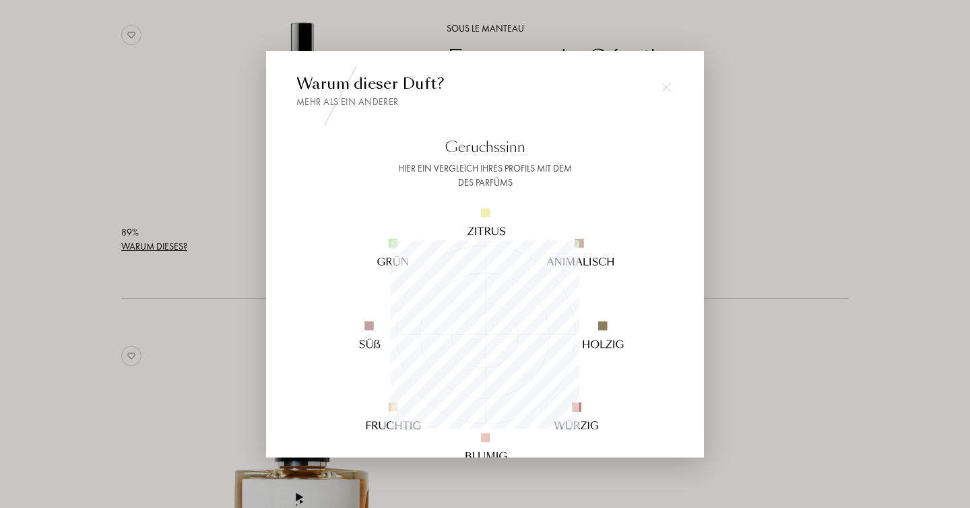
click at [666, 88] on img at bounding box center [665, 87] width 9 height 9
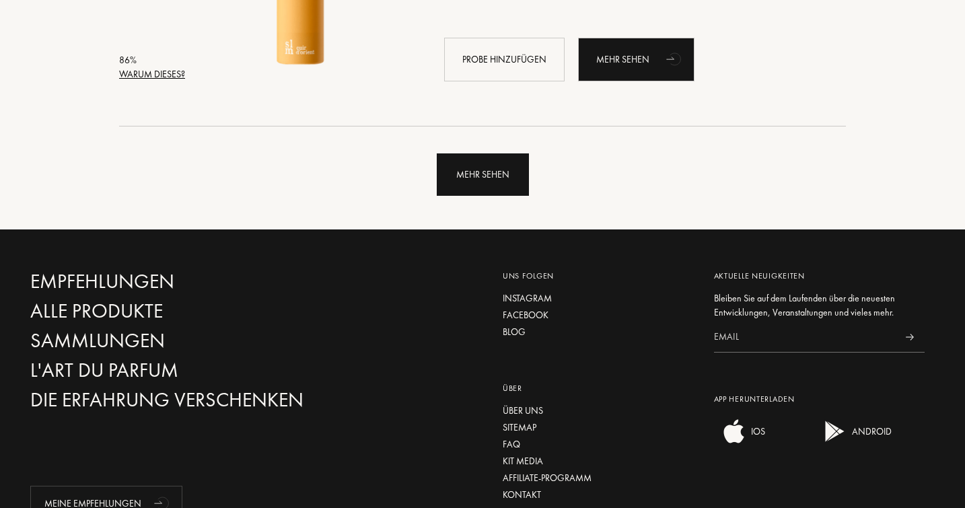
scroll to position [3313, 0]
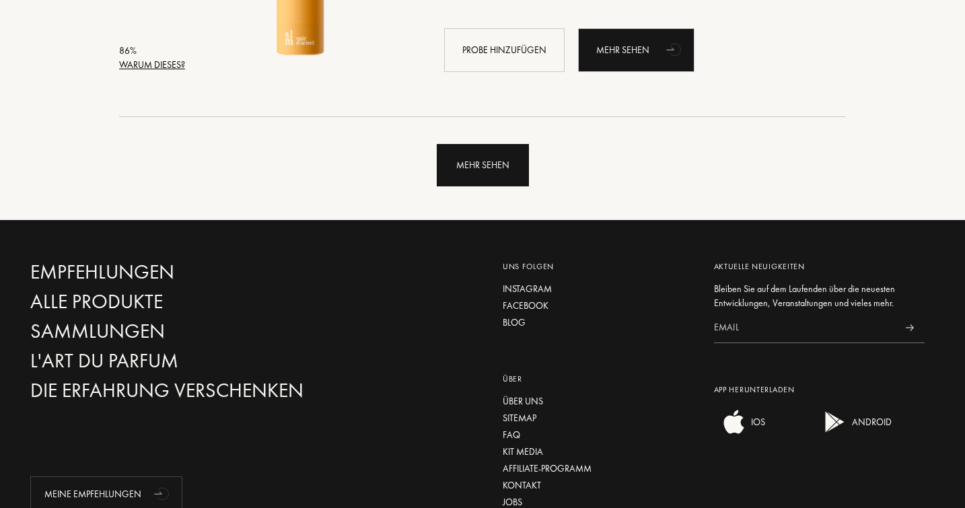
click at [493, 180] on div "Mehr sehen" at bounding box center [483, 165] width 92 height 42
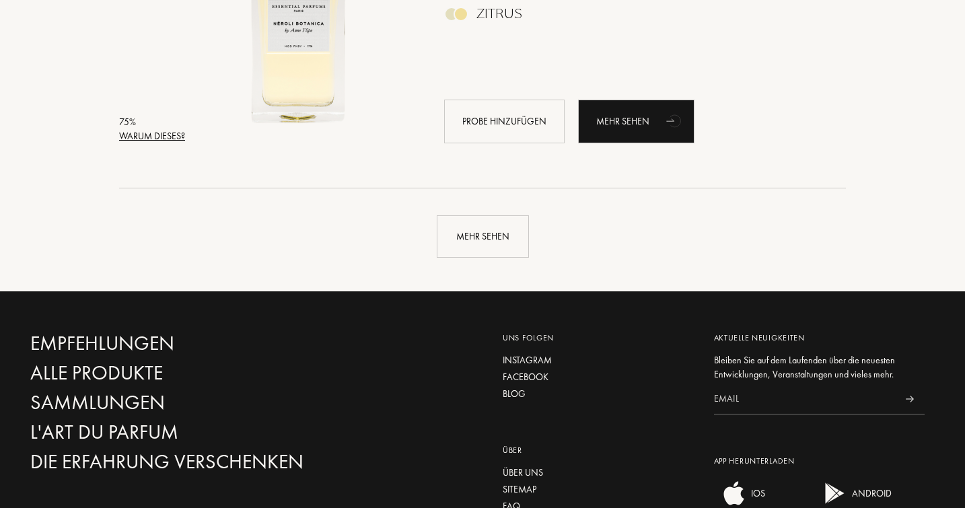
scroll to position [6468, 0]
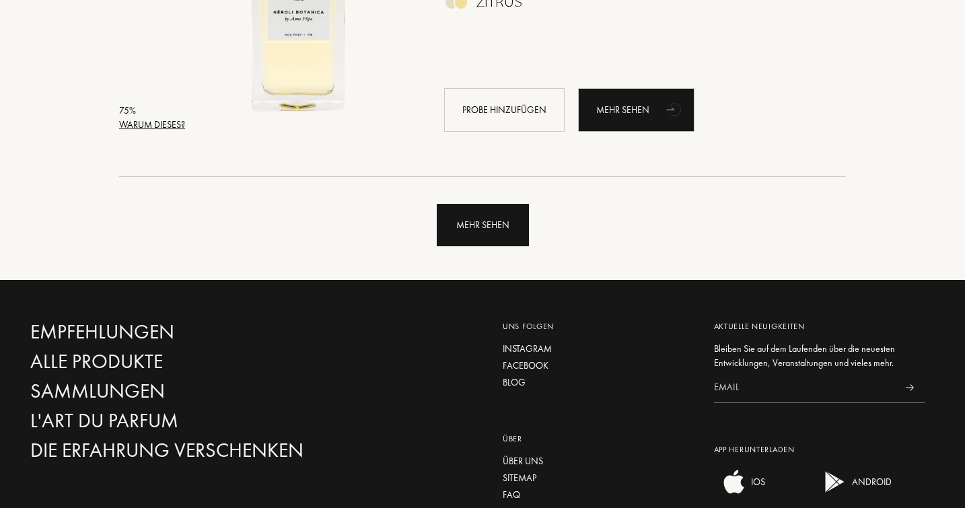
click at [479, 231] on div "Mehr sehen" at bounding box center [483, 225] width 92 height 42
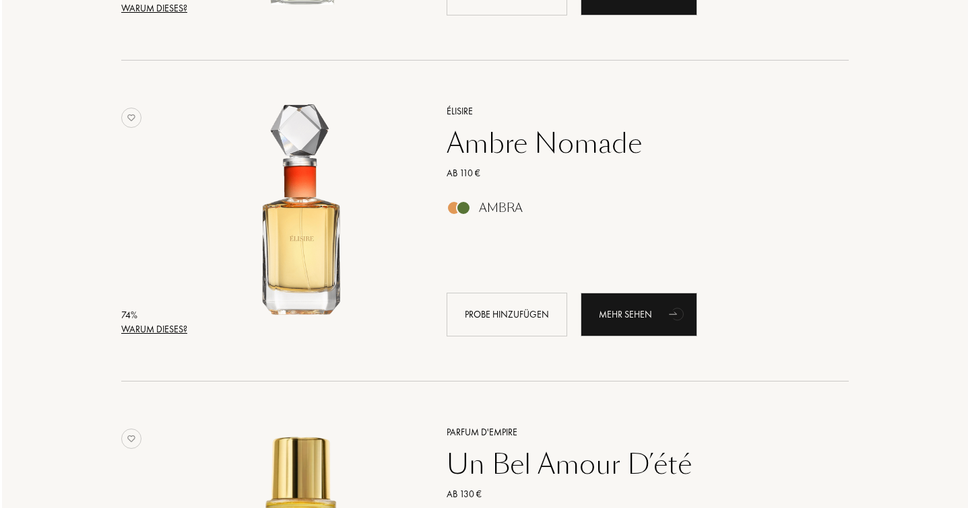
scroll to position [8518, 0]
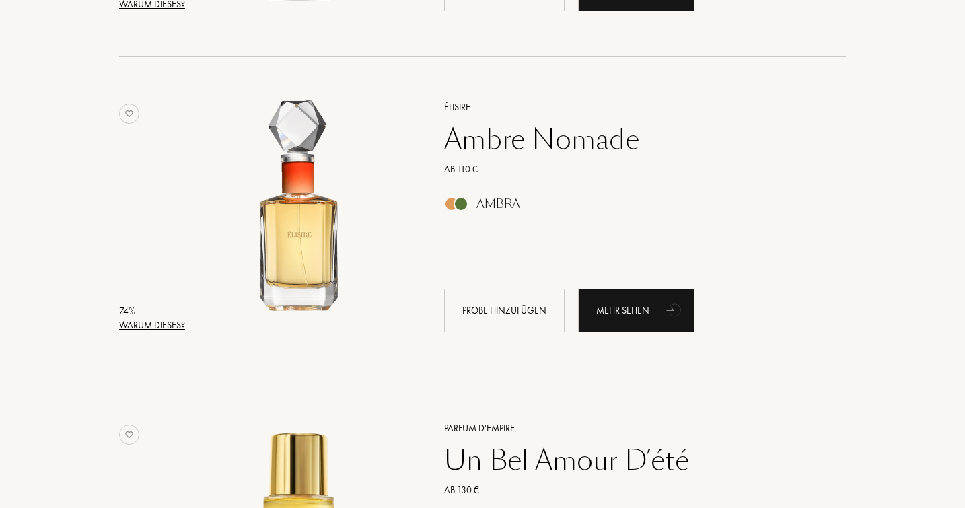
click at [155, 333] on div "Warum dieses?" at bounding box center [152, 325] width 66 height 14
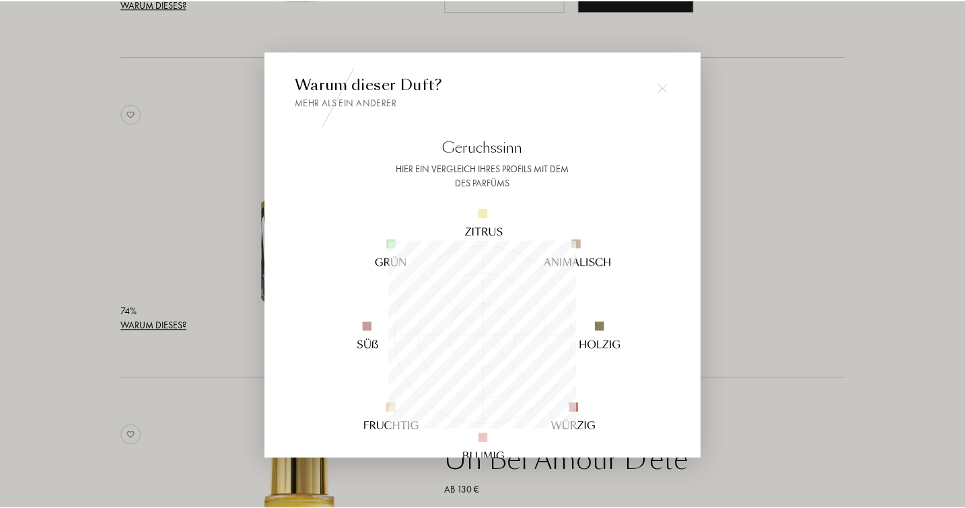
scroll to position [189, 189]
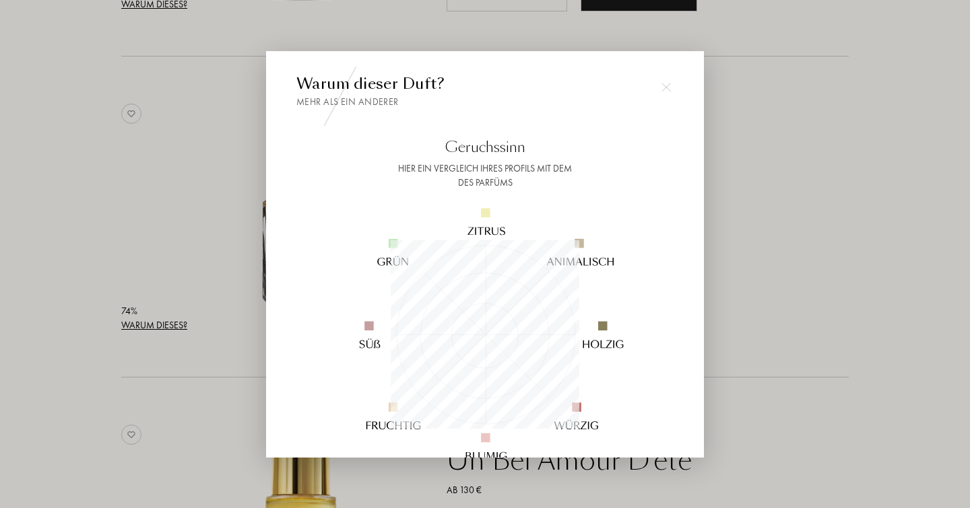
click at [662, 81] on div at bounding box center [665, 87] width 27 height 27
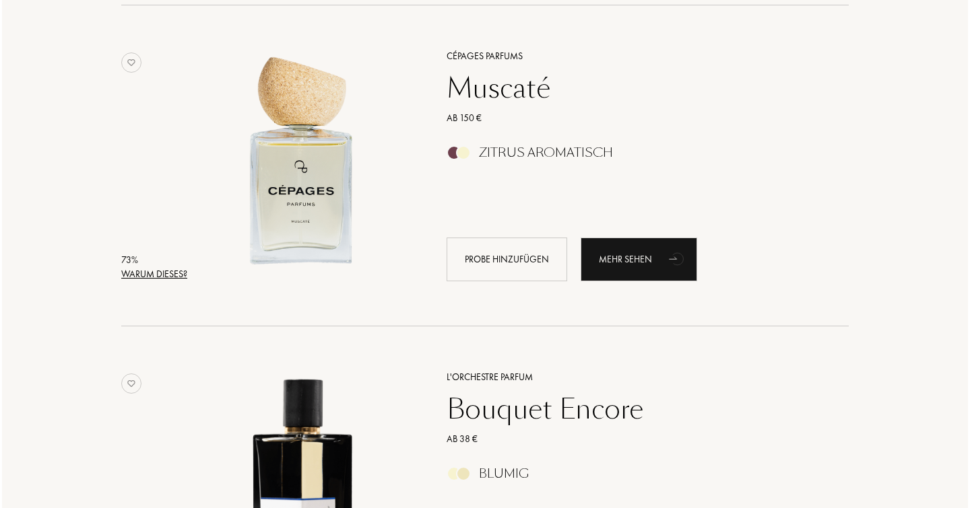
scroll to position [9213, 0]
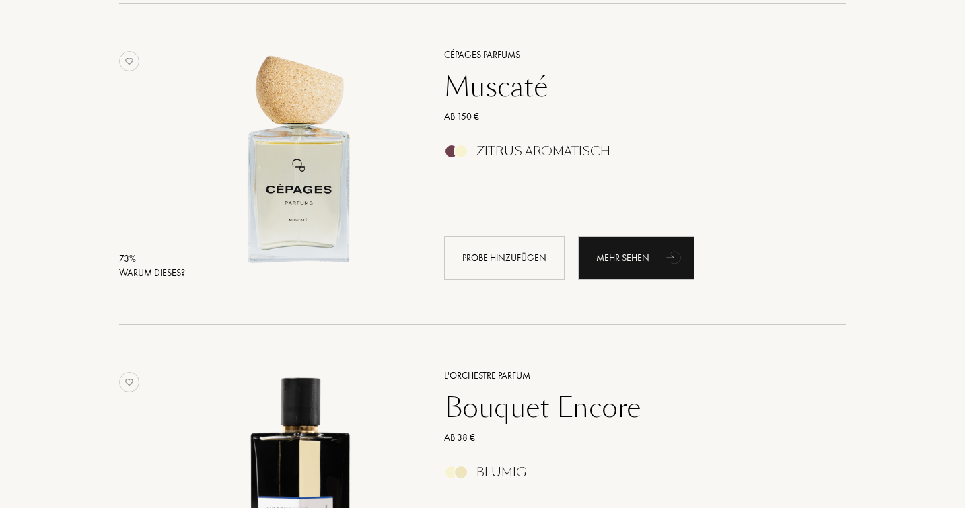
click at [168, 280] on div "Warum dieses?" at bounding box center [152, 273] width 66 height 14
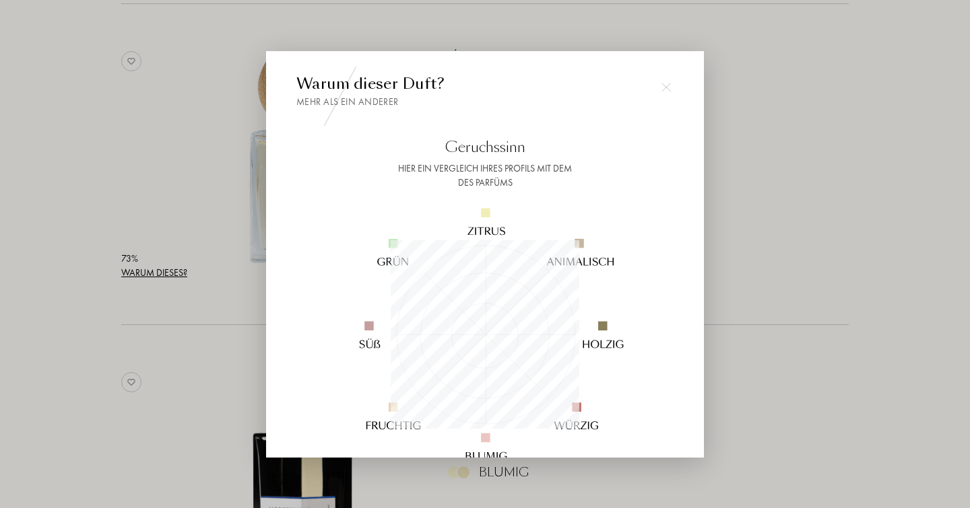
scroll to position [189, 189]
click at [212, 210] on div at bounding box center [485, 254] width 970 height 508
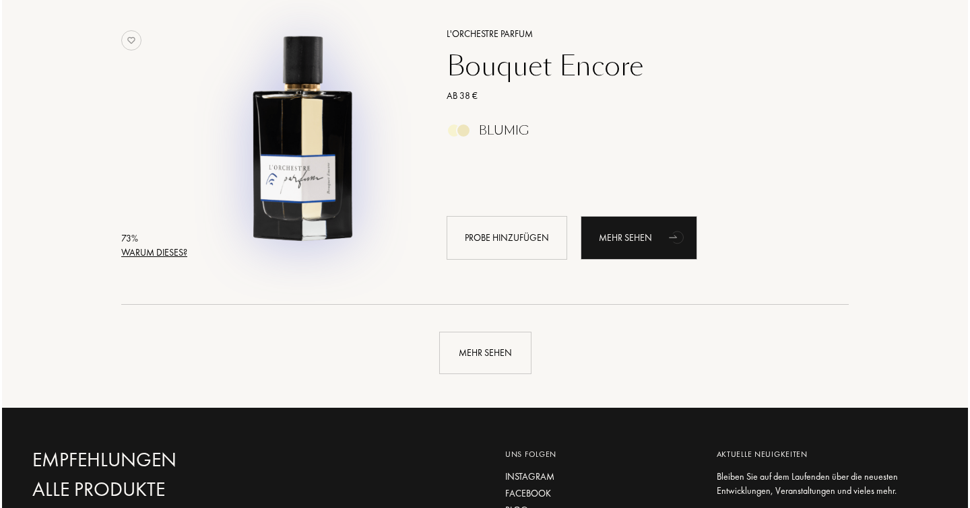
scroll to position [9544, 0]
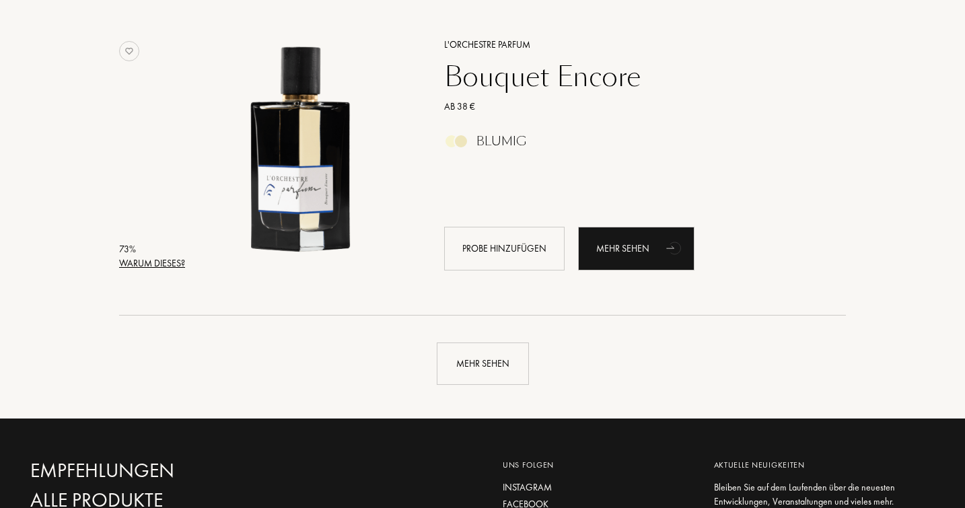
click at [172, 271] on div "Warum dieses?" at bounding box center [152, 264] width 66 height 14
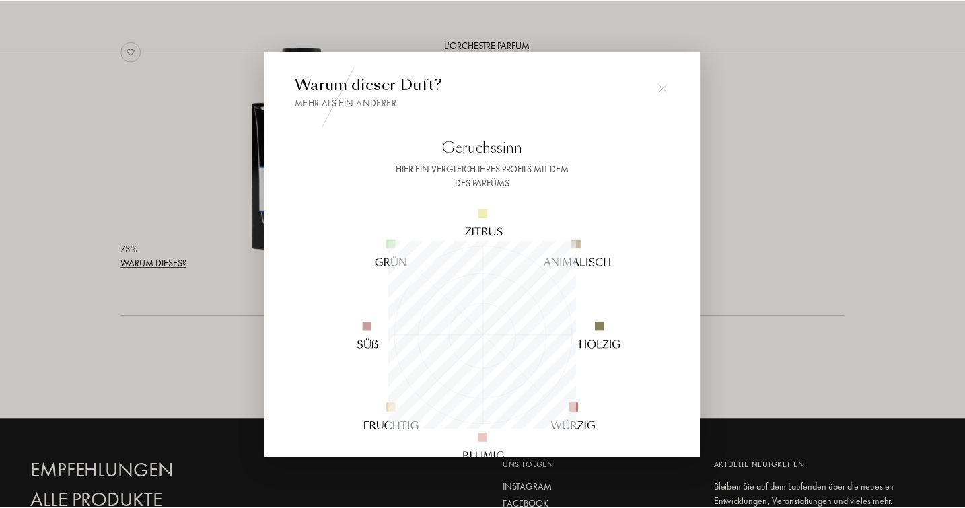
scroll to position [189, 189]
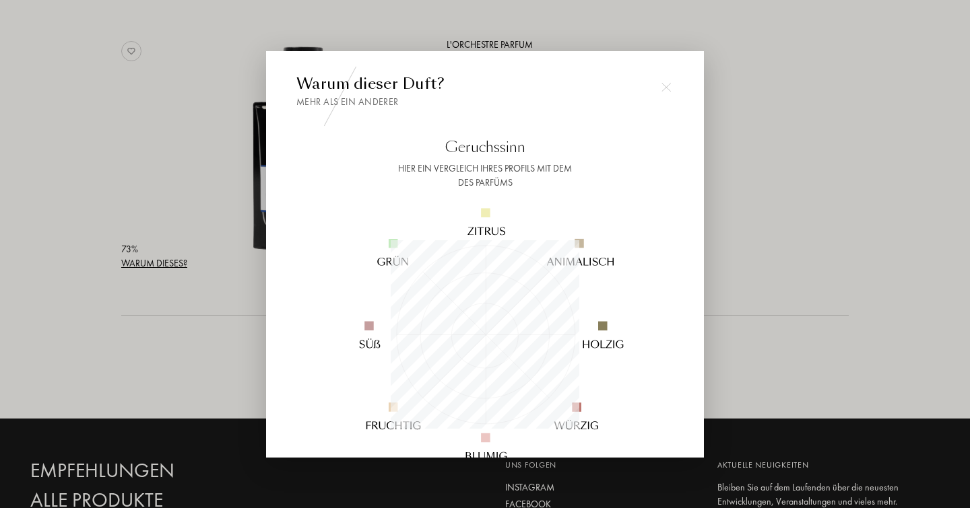
click at [664, 88] on img at bounding box center [665, 87] width 9 height 9
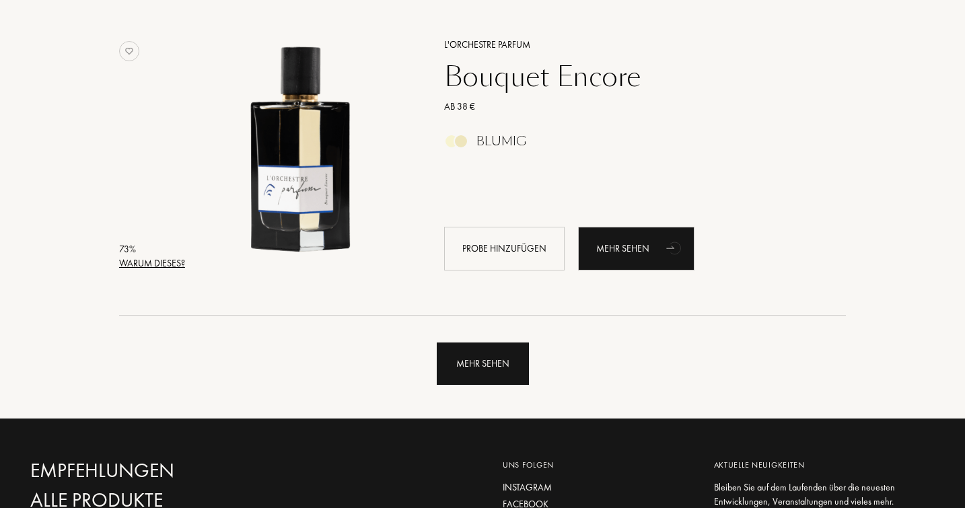
click at [500, 370] on div "Mehr sehen" at bounding box center [483, 364] width 92 height 42
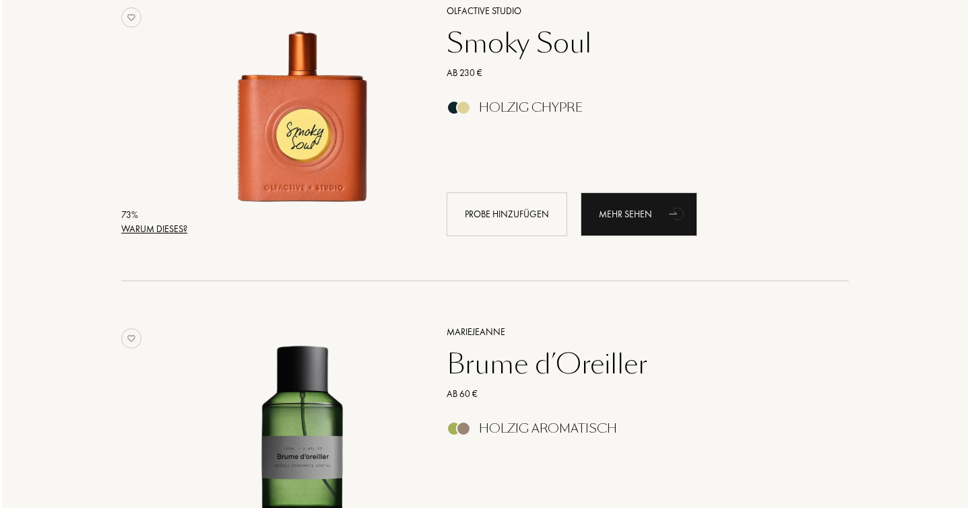
scroll to position [9897, 0]
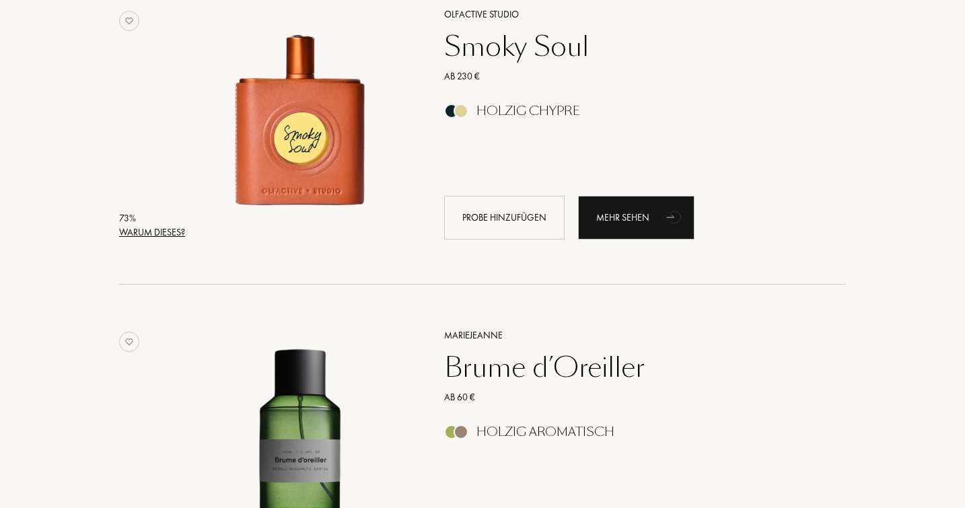
click at [163, 240] on div "Warum dieses?" at bounding box center [152, 233] width 66 height 14
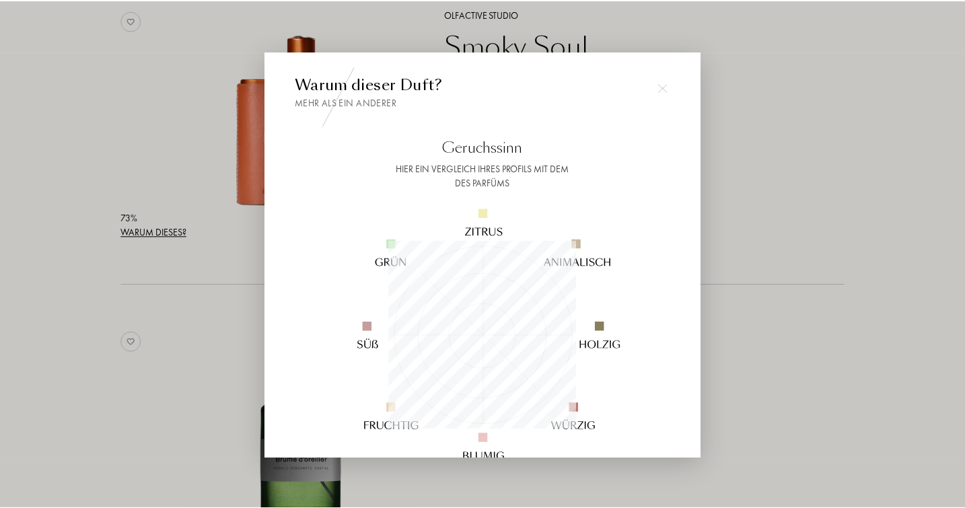
scroll to position [189, 189]
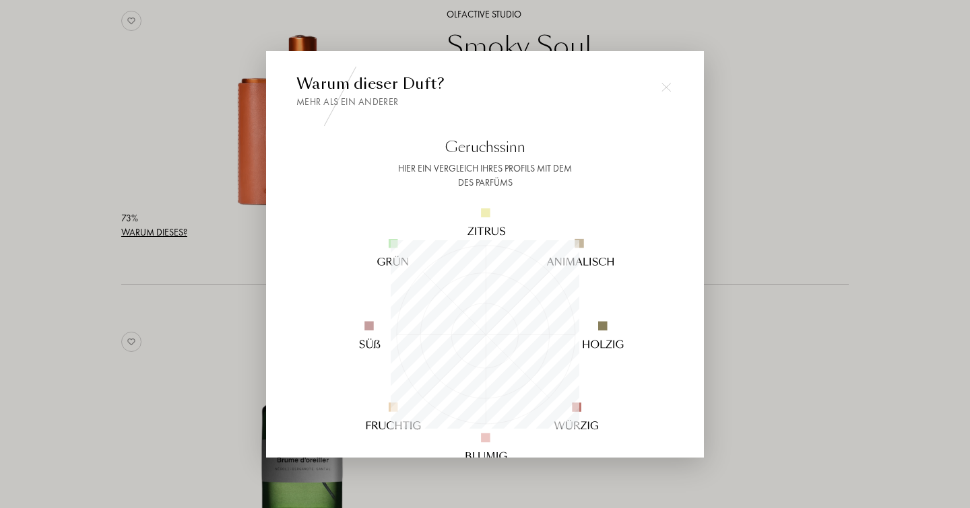
click at [667, 86] on img at bounding box center [665, 87] width 9 height 9
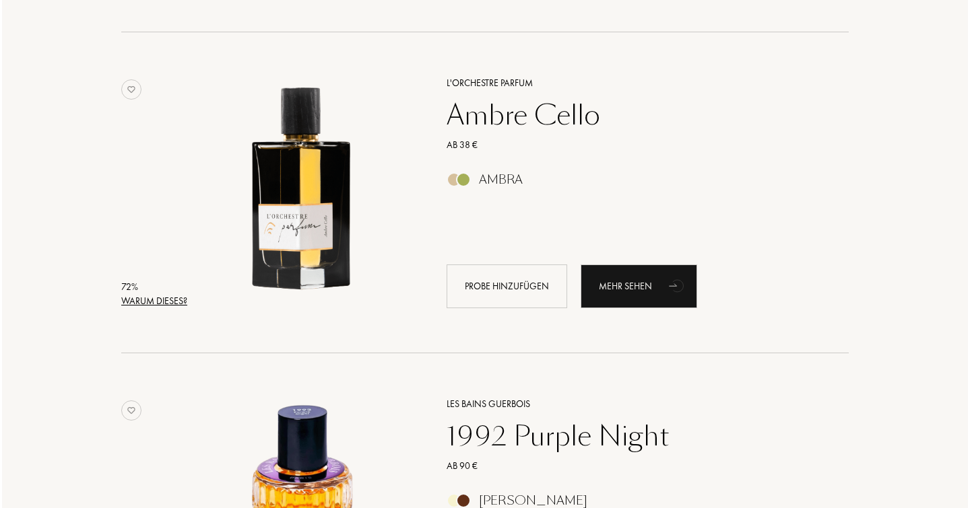
scroll to position [10472, 0]
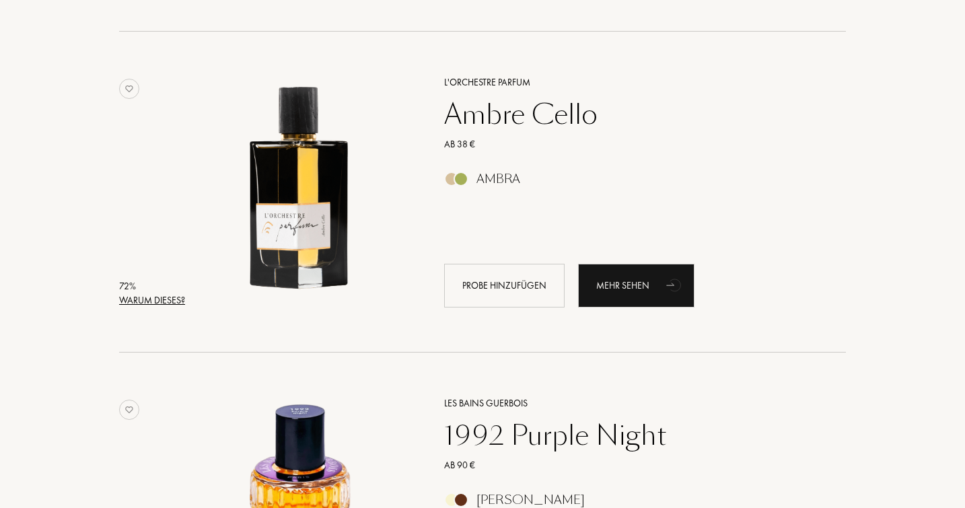
click at [169, 308] on div "Warum dieses?" at bounding box center [152, 301] width 66 height 14
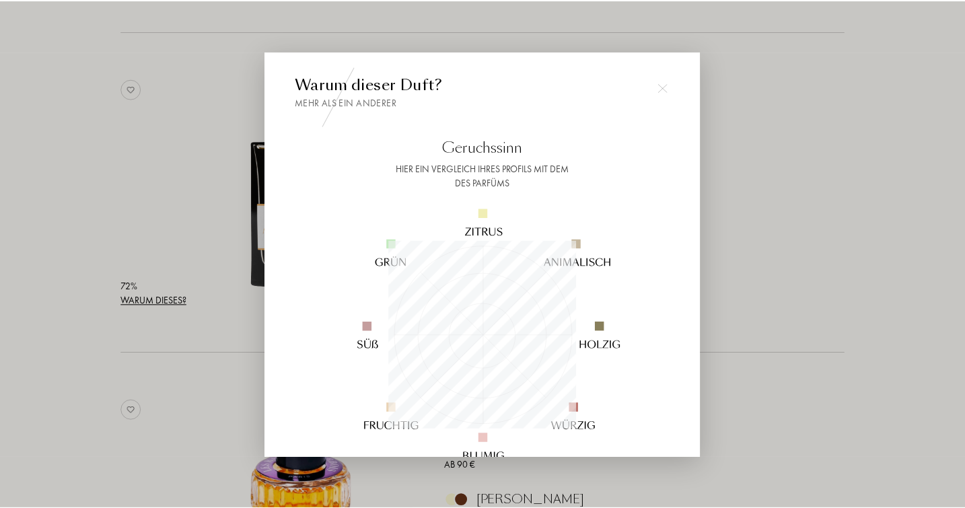
scroll to position [189, 189]
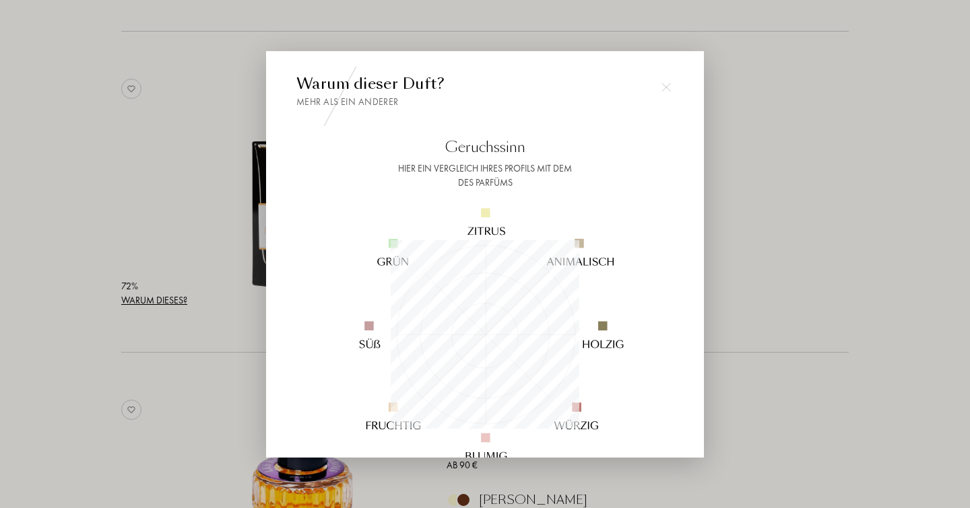
click at [666, 83] on img at bounding box center [665, 87] width 9 height 9
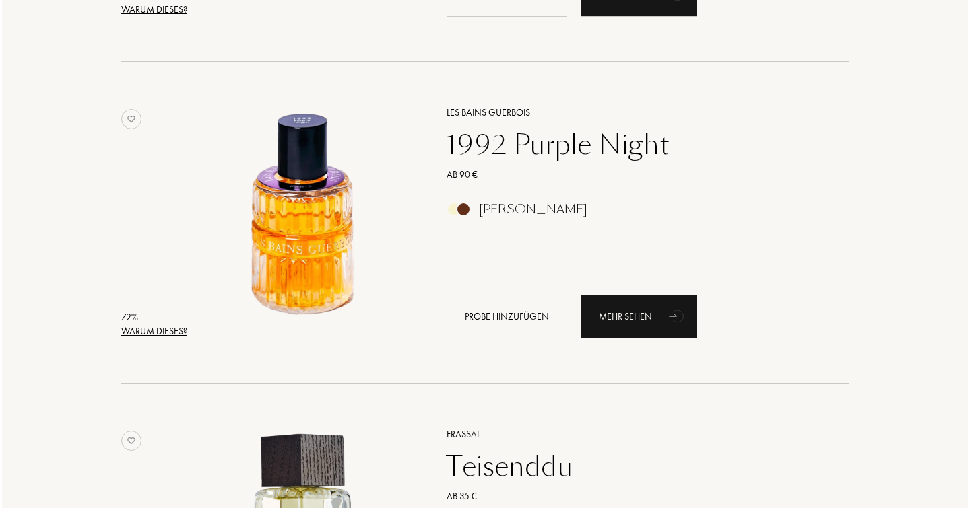
scroll to position [10767, 0]
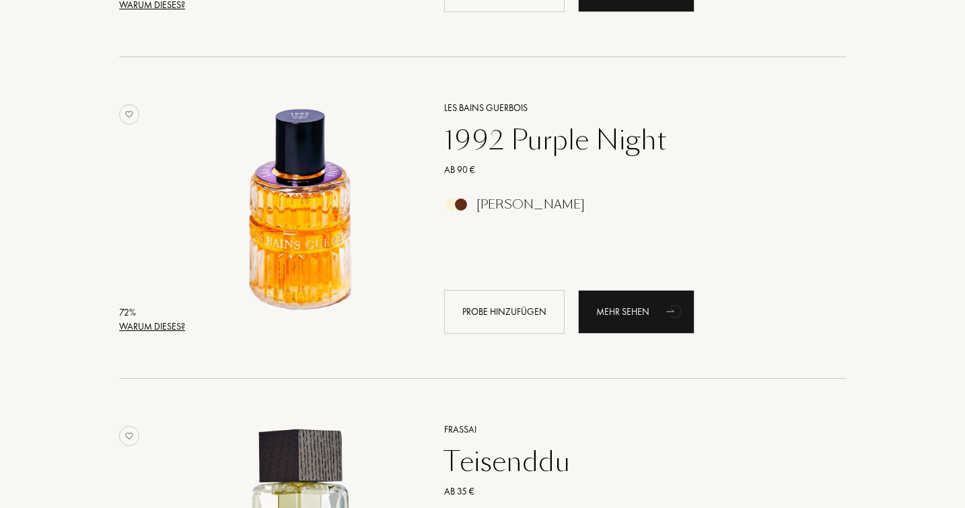
click at [173, 334] on div "Warum dieses?" at bounding box center [152, 327] width 66 height 14
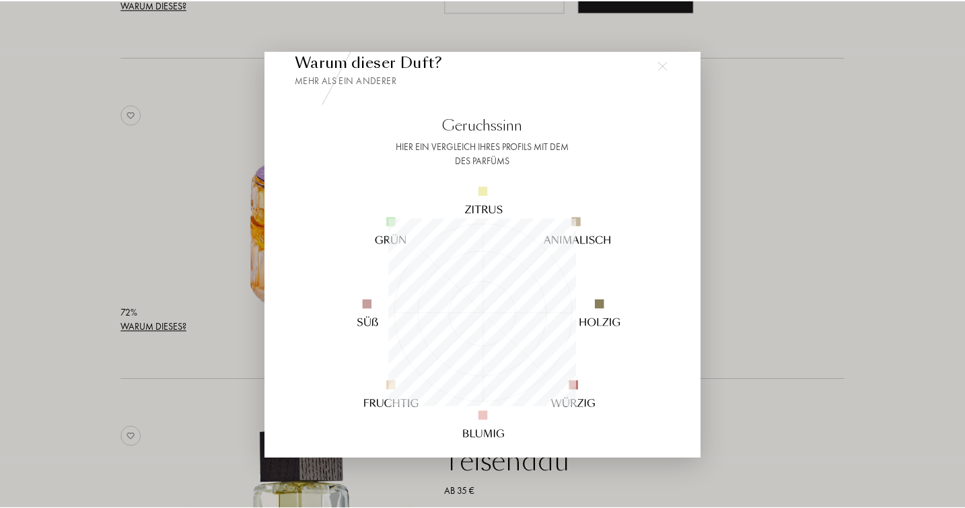
scroll to position [25, 0]
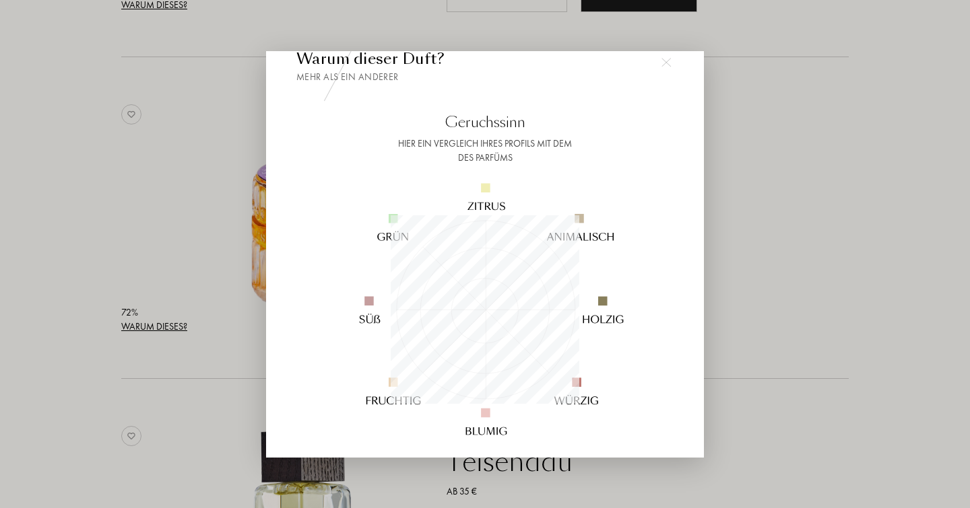
click at [665, 59] on img at bounding box center [665, 62] width 9 height 9
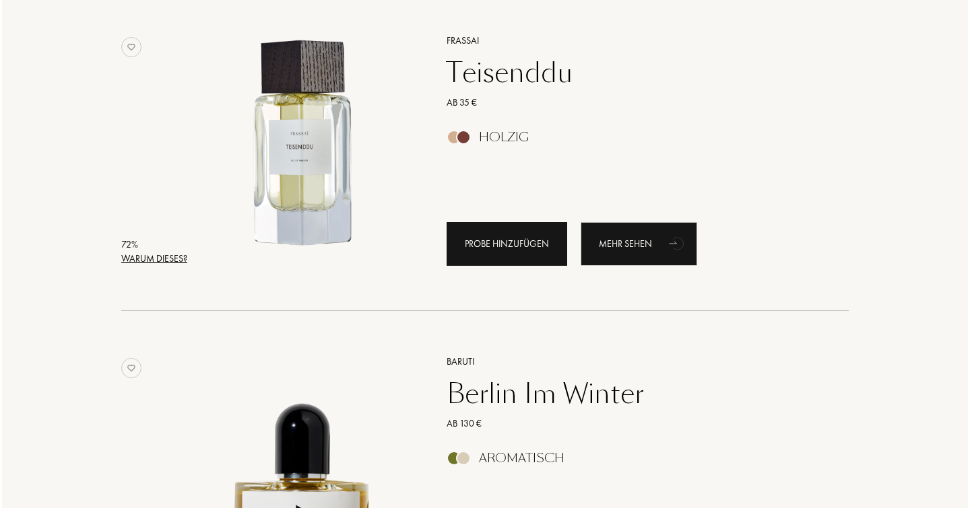
scroll to position [11158, 0]
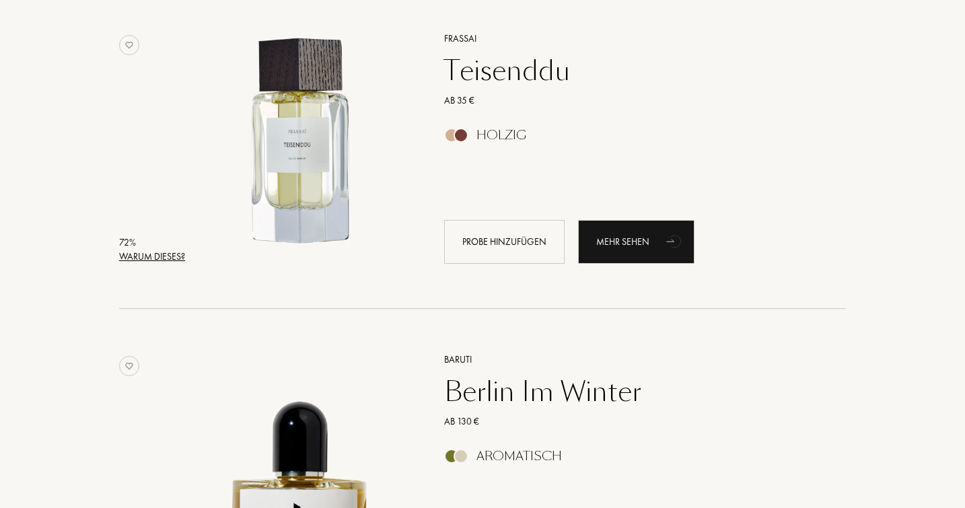
click at [164, 264] on div "Warum dieses?" at bounding box center [152, 257] width 66 height 14
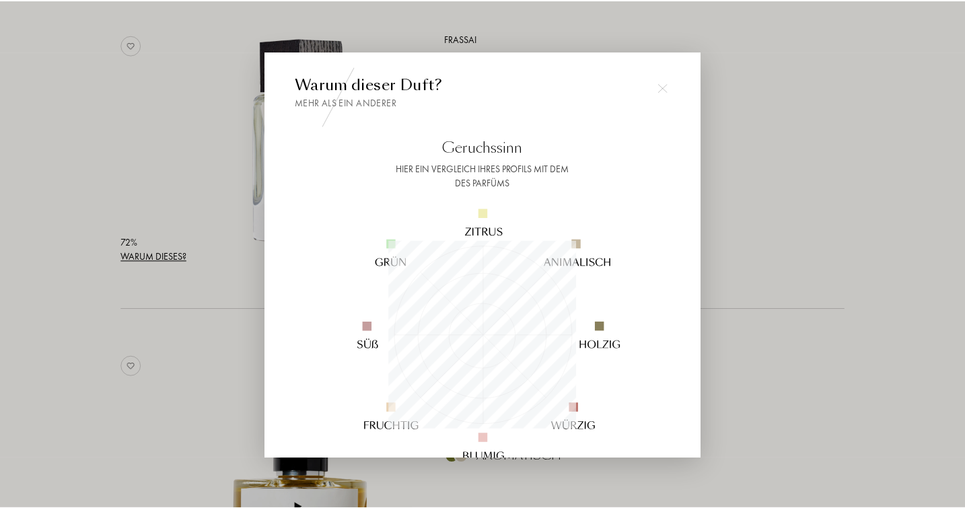
scroll to position [189, 189]
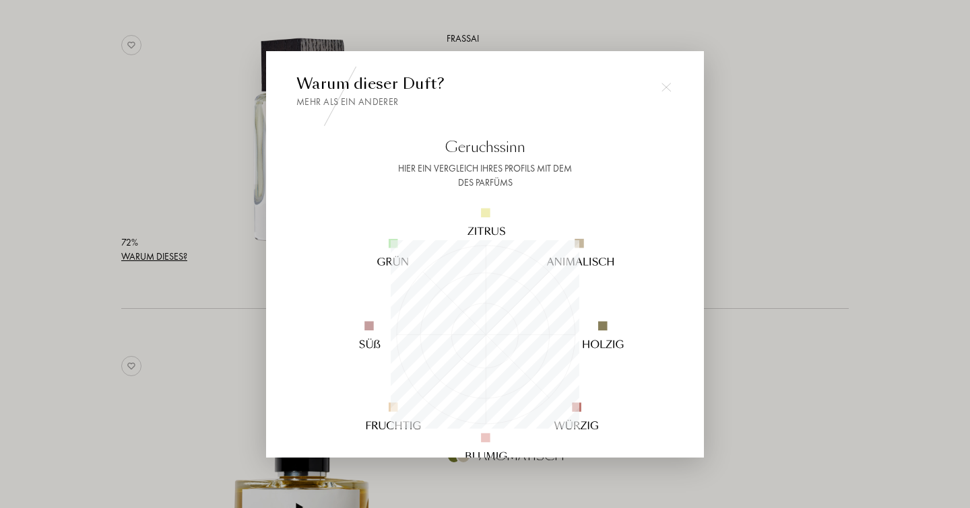
click at [665, 83] on img at bounding box center [665, 87] width 9 height 9
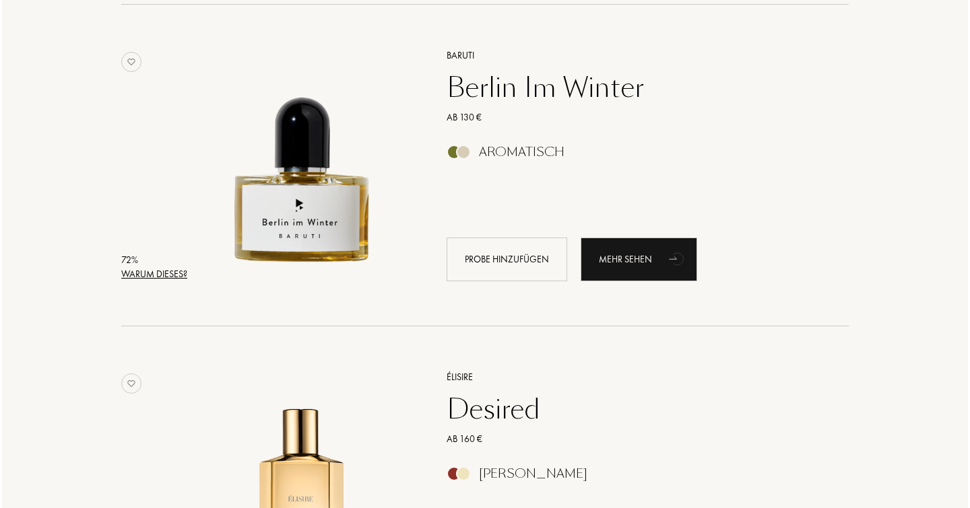
scroll to position [11466, 0]
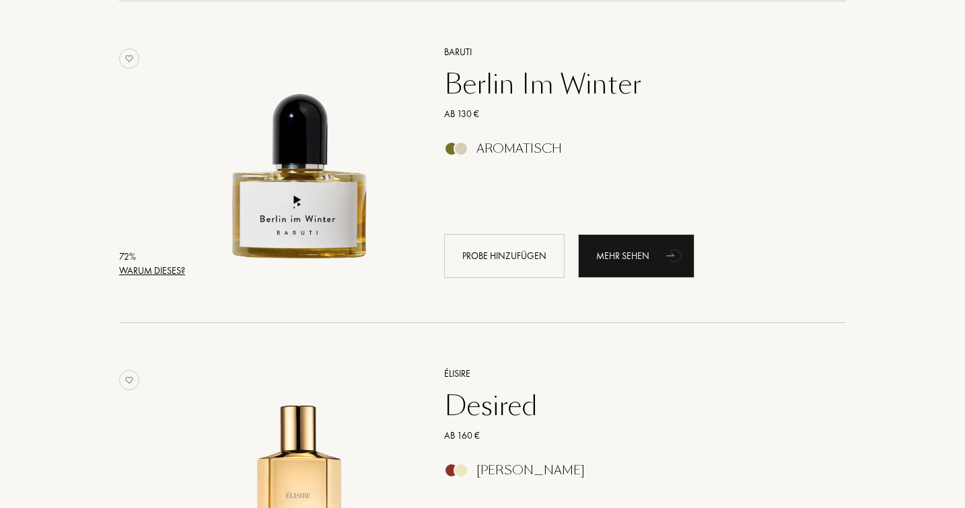
click at [170, 278] on div "Warum dieses?" at bounding box center [152, 271] width 66 height 14
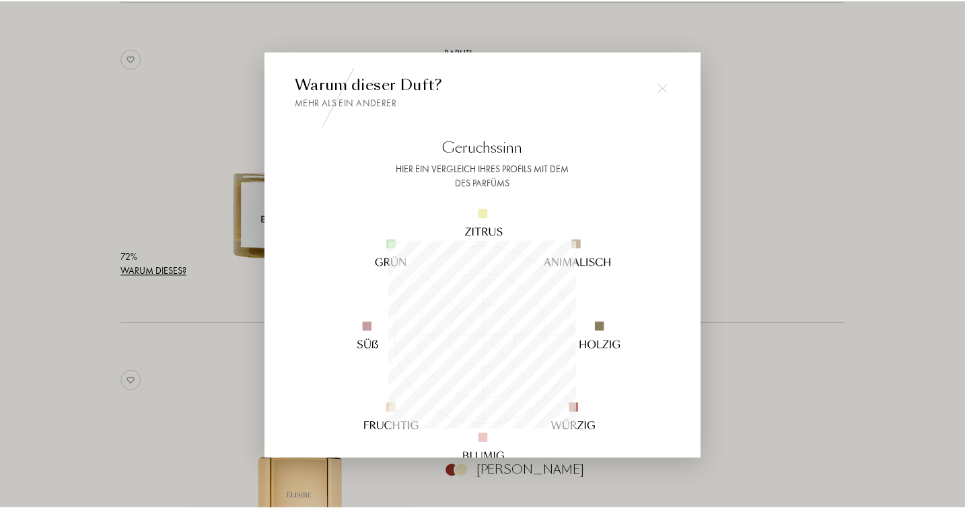
scroll to position [189, 189]
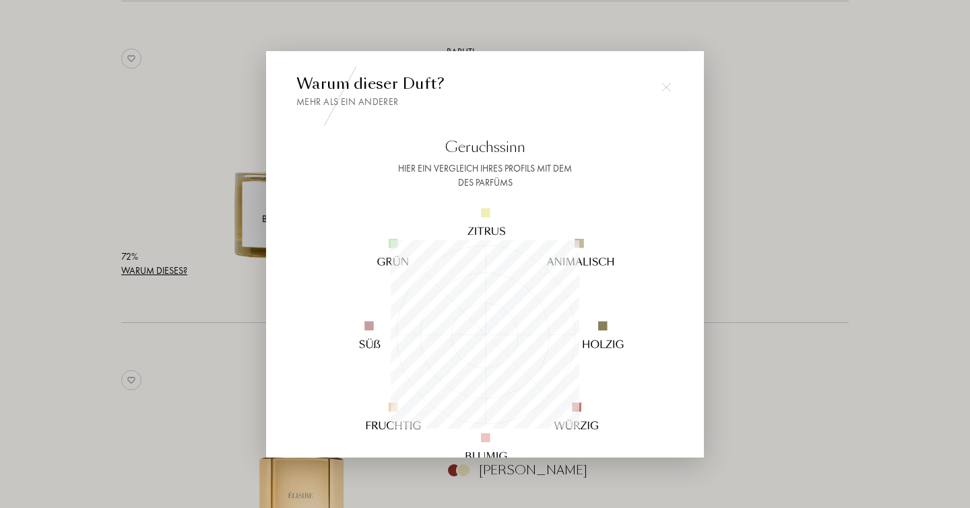
click at [663, 86] on img at bounding box center [665, 87] width 9 height 9
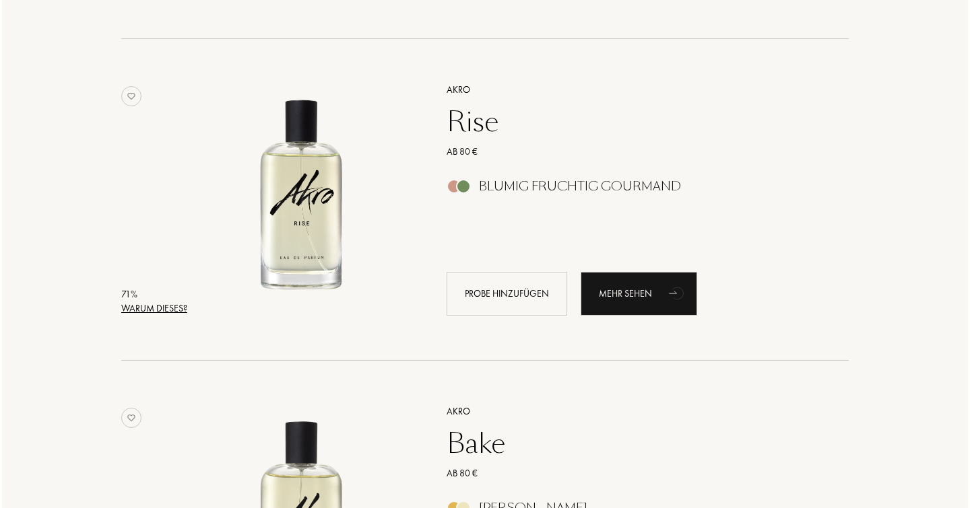
scroll to position [12081, 0]
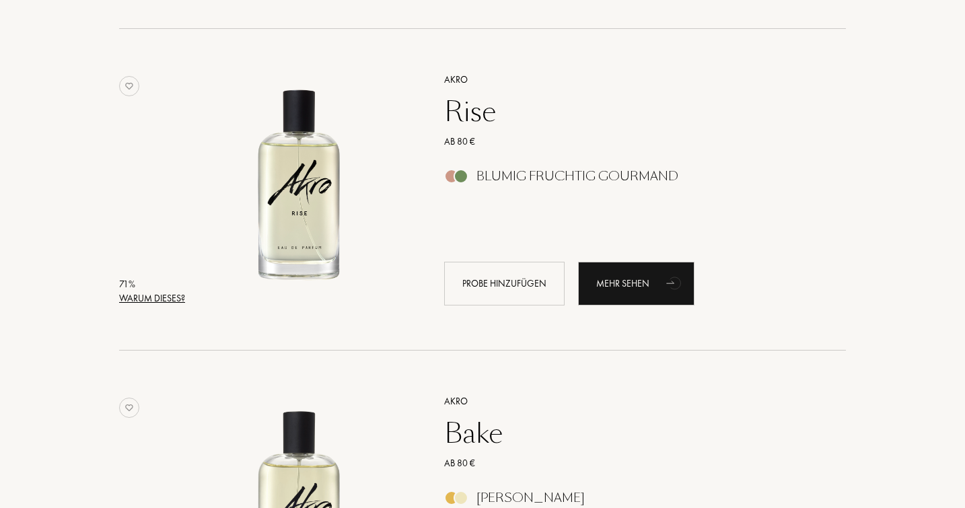
click at [171, 306] on div "Warum dieses?" at bounding box center [152, 299] width 66 height 14
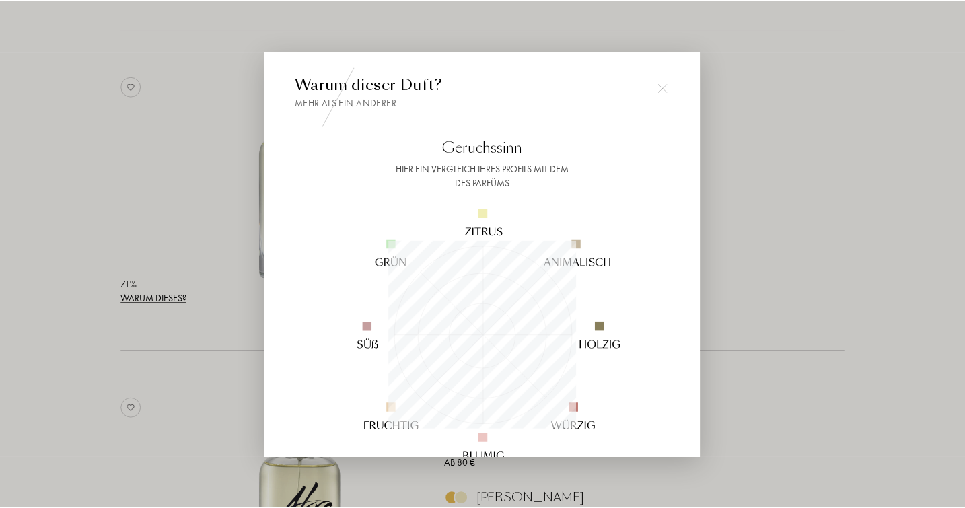
scroll to position [189, 189]
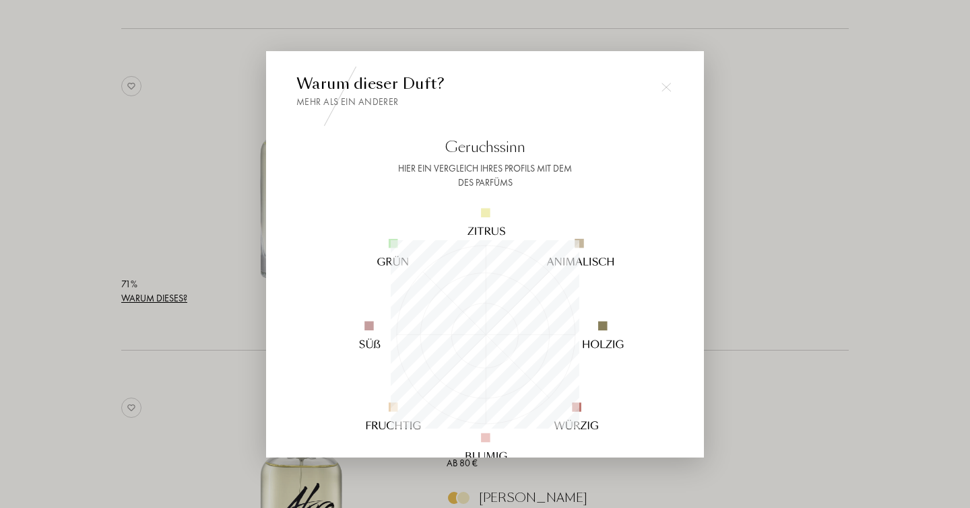
click at [665, 80] on div at bounding box center [665, 87] width 27 height 27
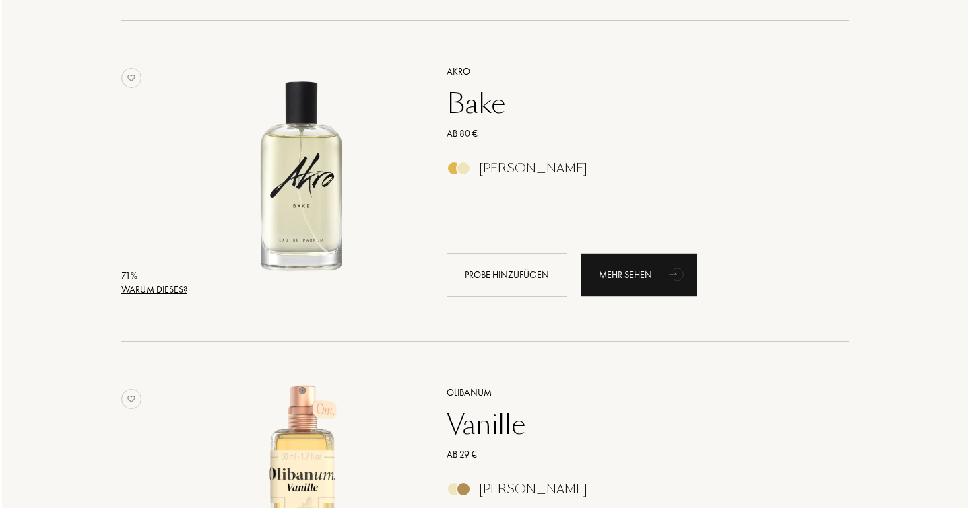
scroll to position [12413, 0]
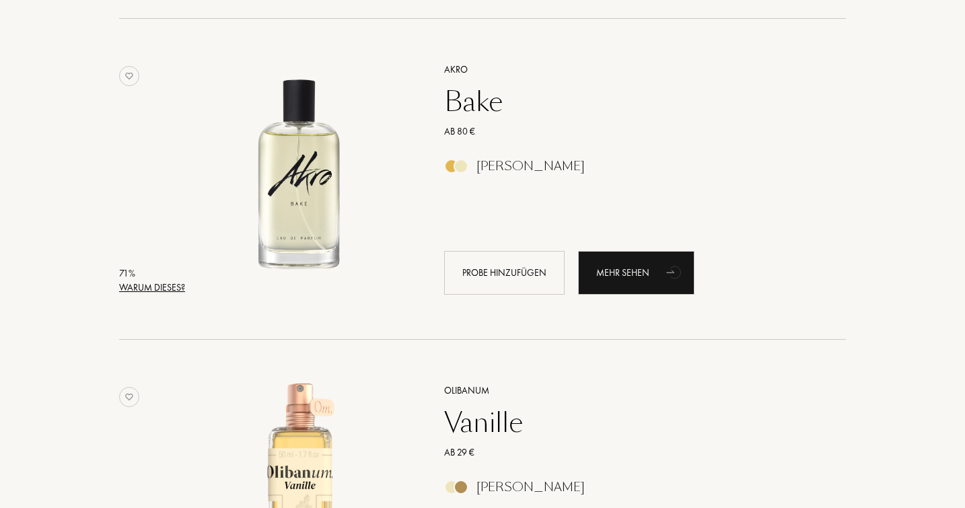
click at [154, 295] on div "Warum dieses?" at bounding box center [152, 288] width 66 height 14
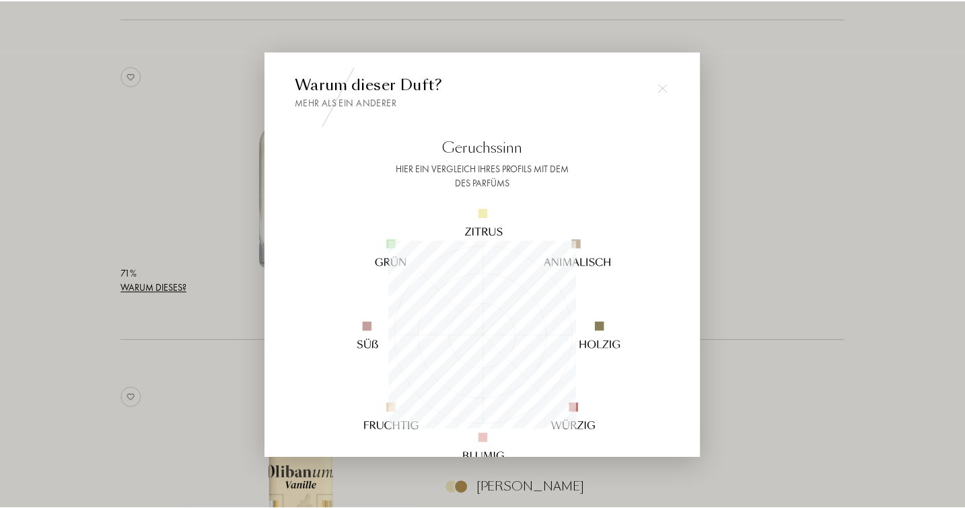
scroll to position [189, 189]
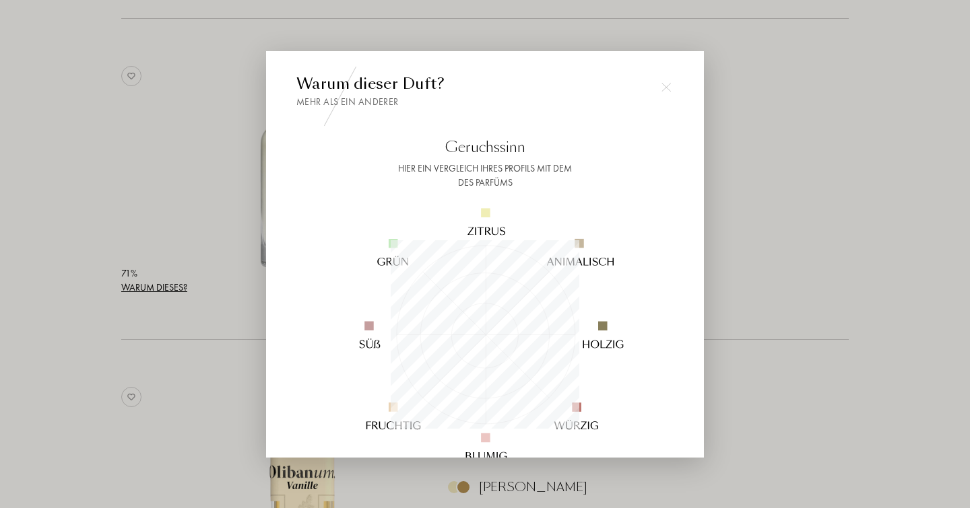
click at [667, 88] on img at bounding box center [665, 87] width 9 height 9
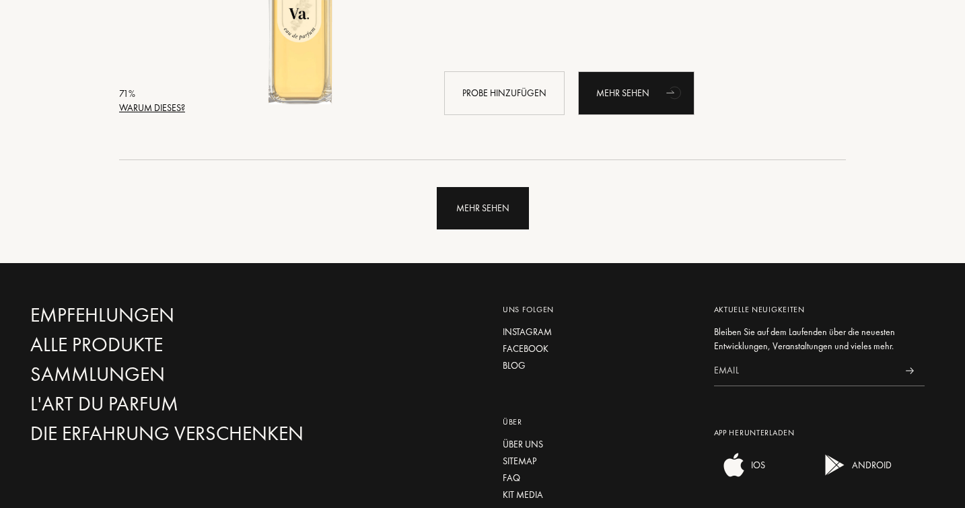
scroll to position [12916, 0]
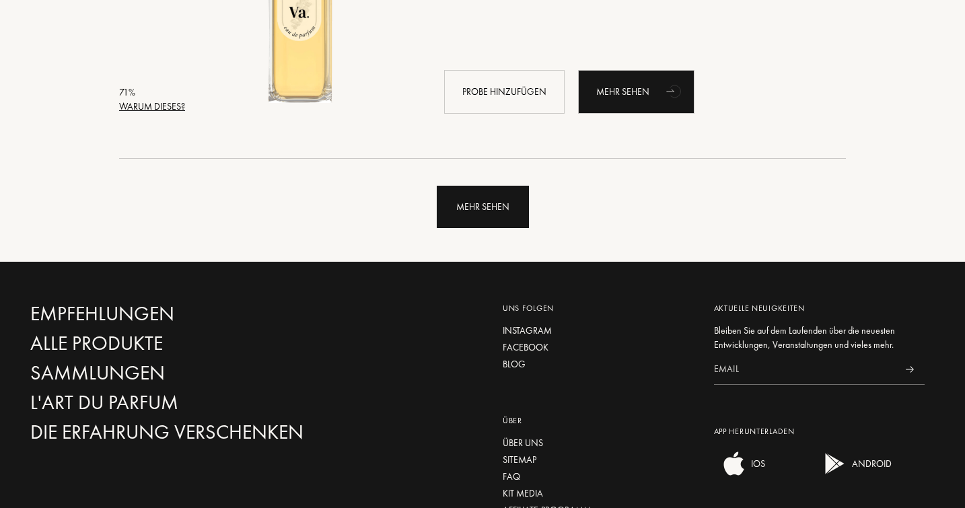
click at [473, 205] on div "Mehr sehen" at bounding box center [483, 207] width 92 height 42
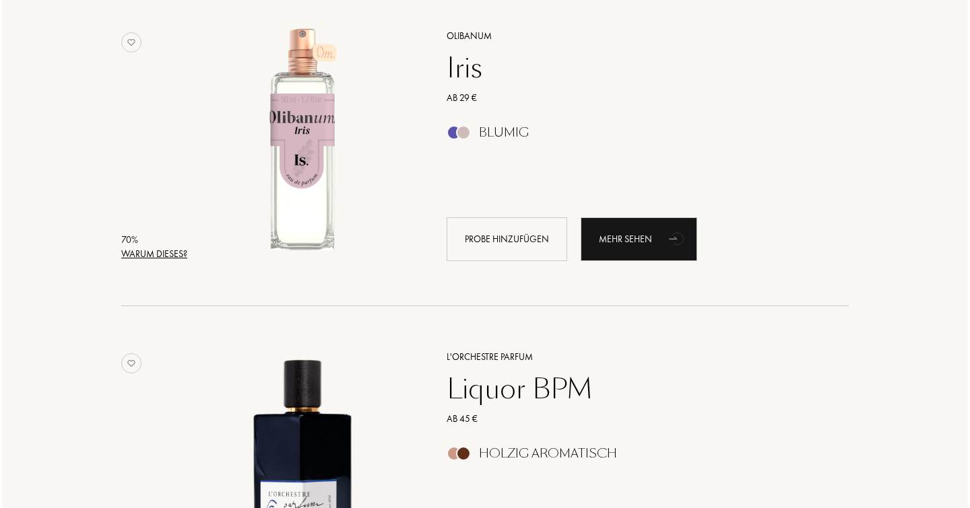
scroll to position [13102, 0]
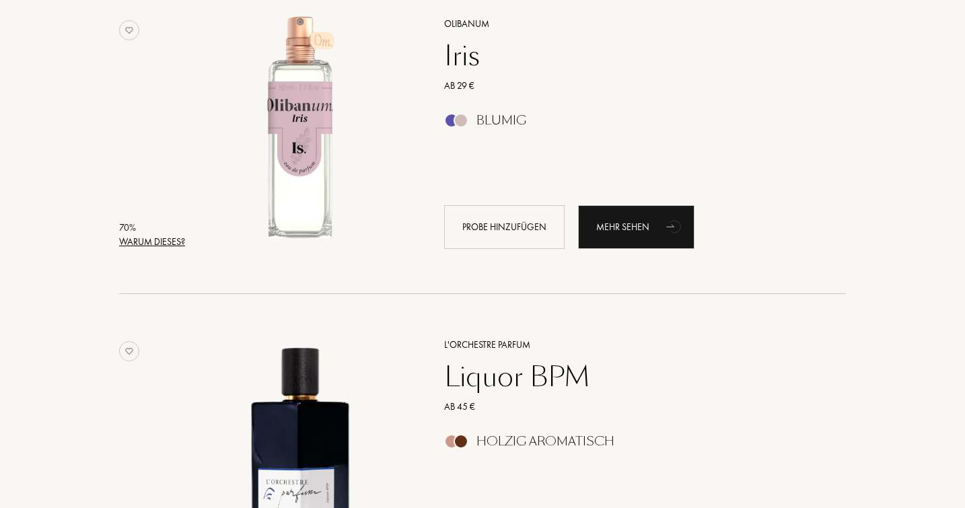
click at [164, 249] on div "Warum dieses?" at bounding box center [152, 242] width 66 height 14
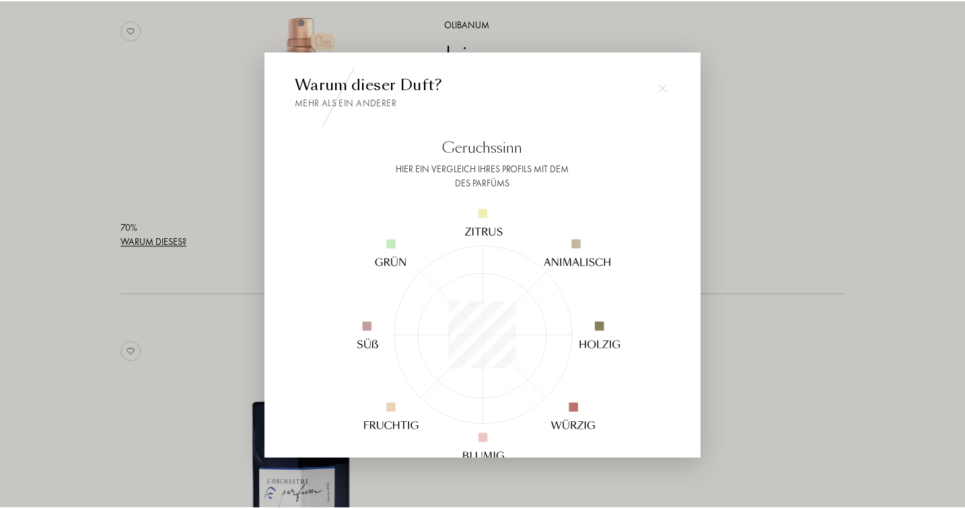
scroll to position [189, 189]
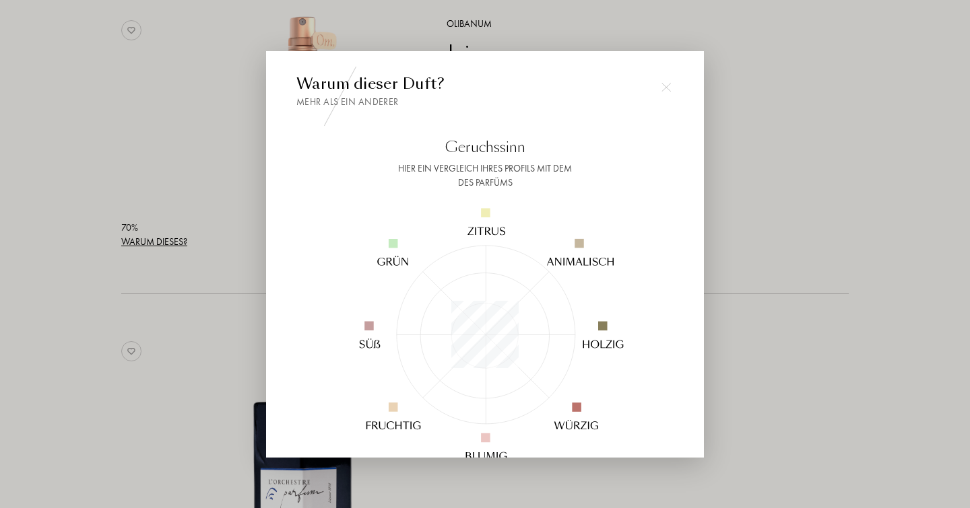
click at [663, 87] on img at bounding box center [665, 87] width 9 height 9
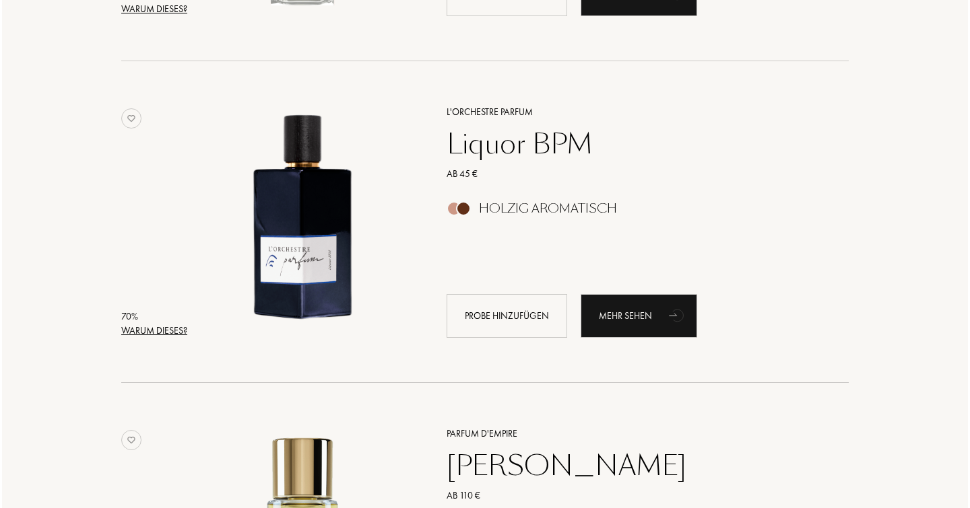
scroll to position [13337, 0]
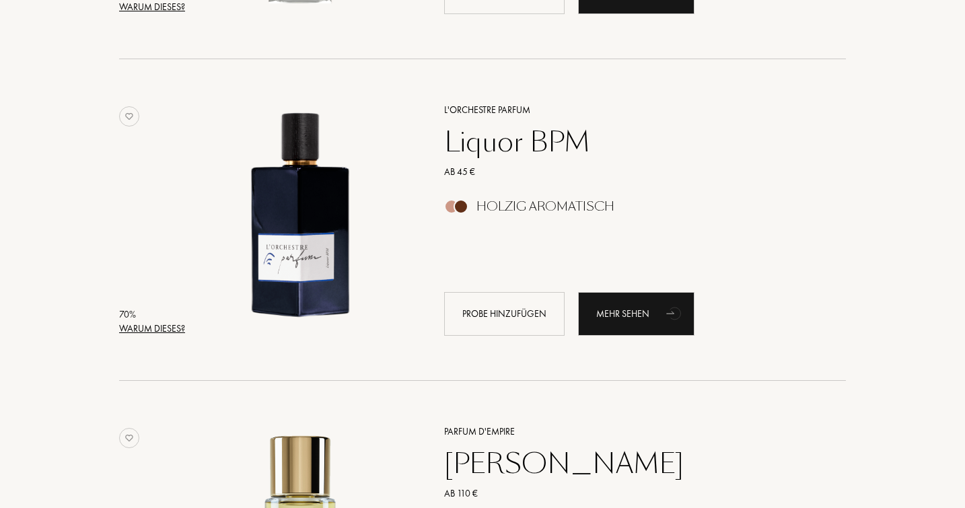
click at [162, 335] on div "Warum dieses?" at bounding box center [152, 329] width 66 height 14
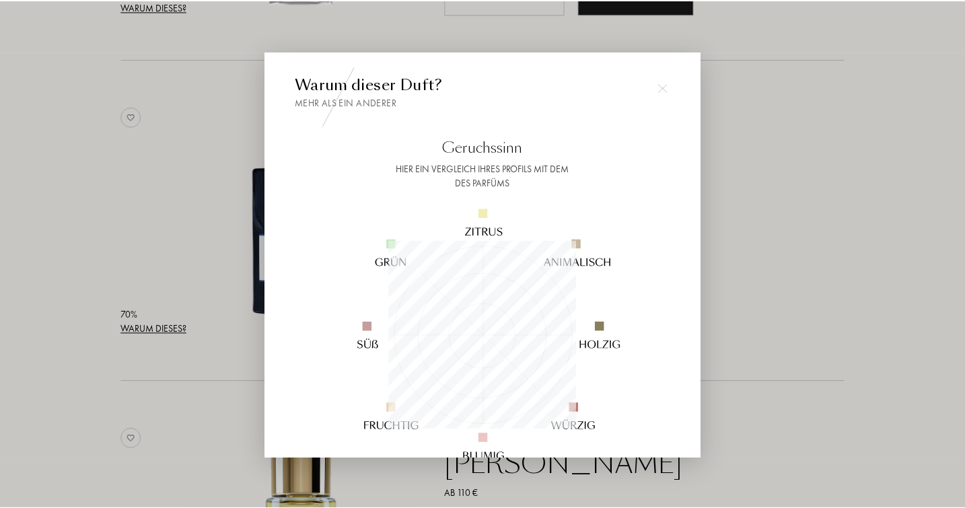
scroll to position [189, 189]
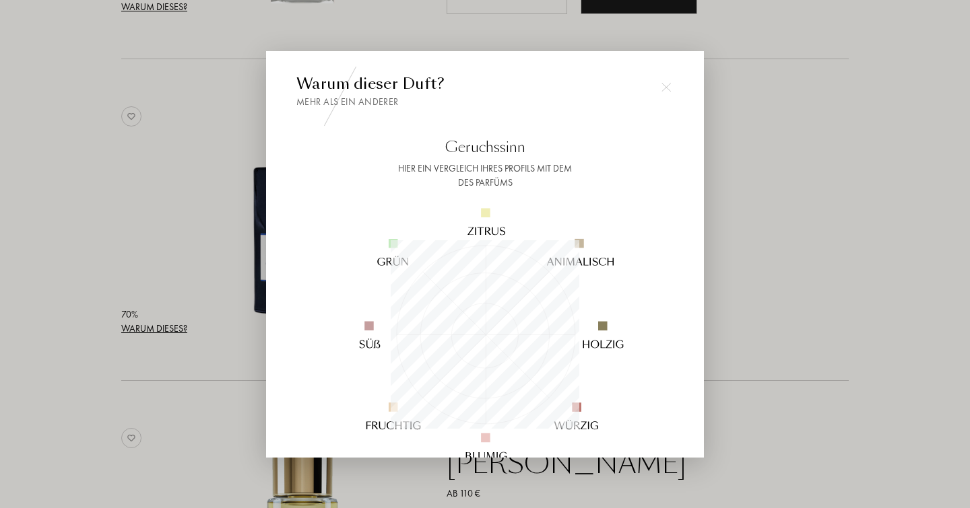
click at [664, 83] on img at bounding box center [665, 87] width 9 height 9
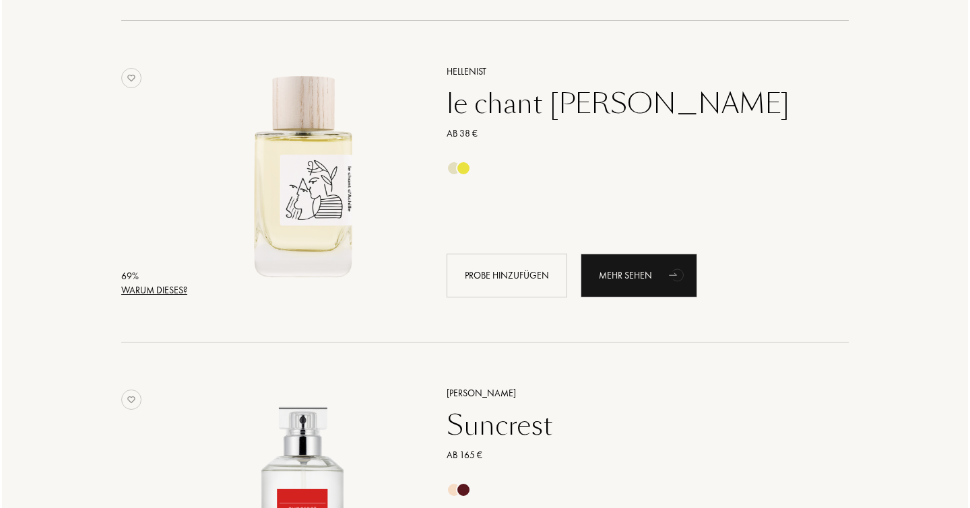
scroll to position [14665, 0]
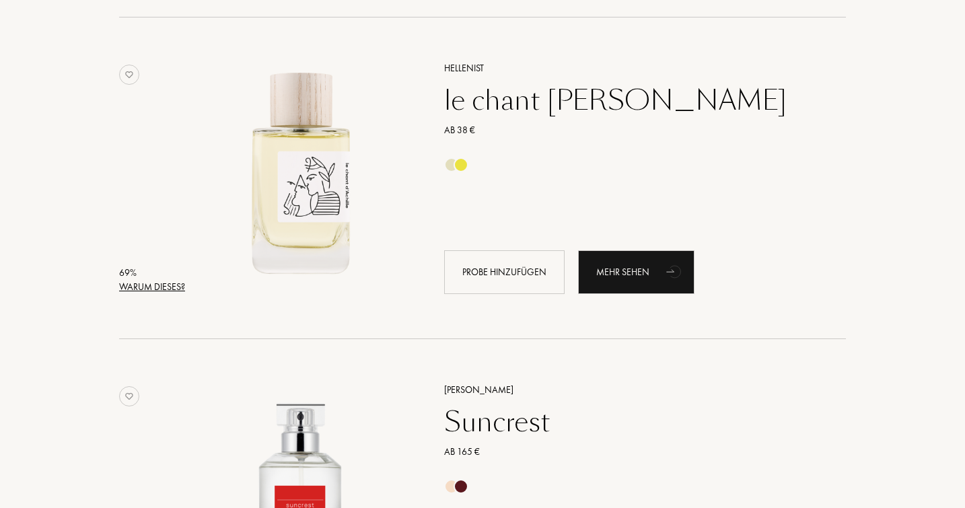
click at [170, 294] on div "Warum dieses?" at bounding box center [152, 287] width 66 height 14
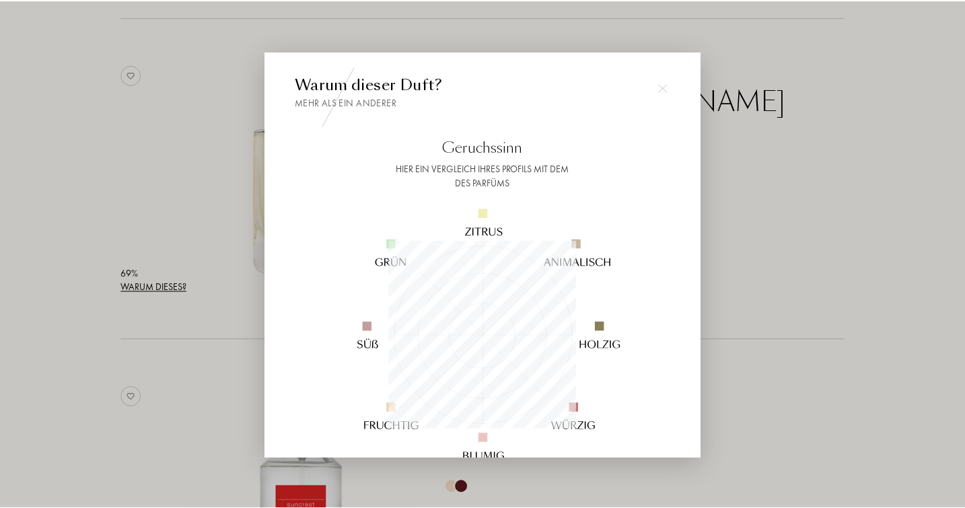
scroll to position [189, 189]
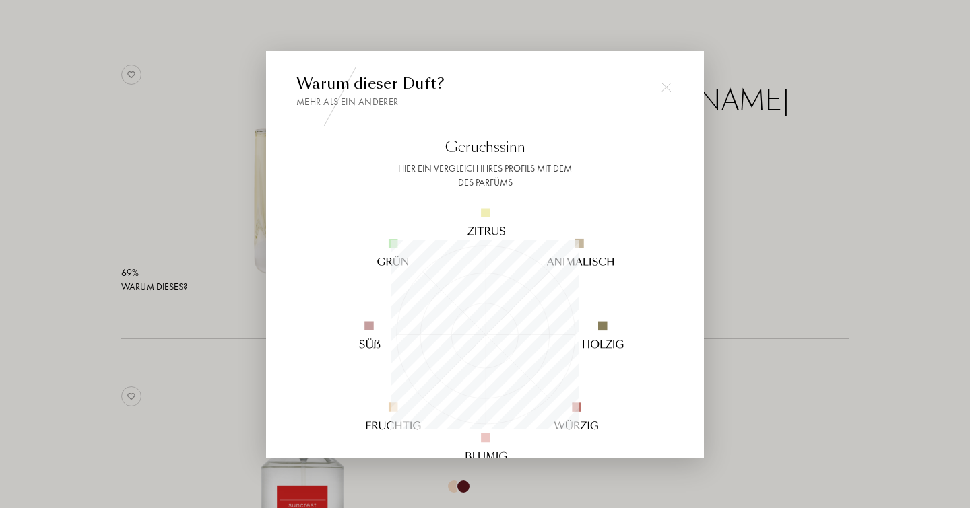
click at [663, 89] on img at bounding box center [665, 87] width 9 height 9
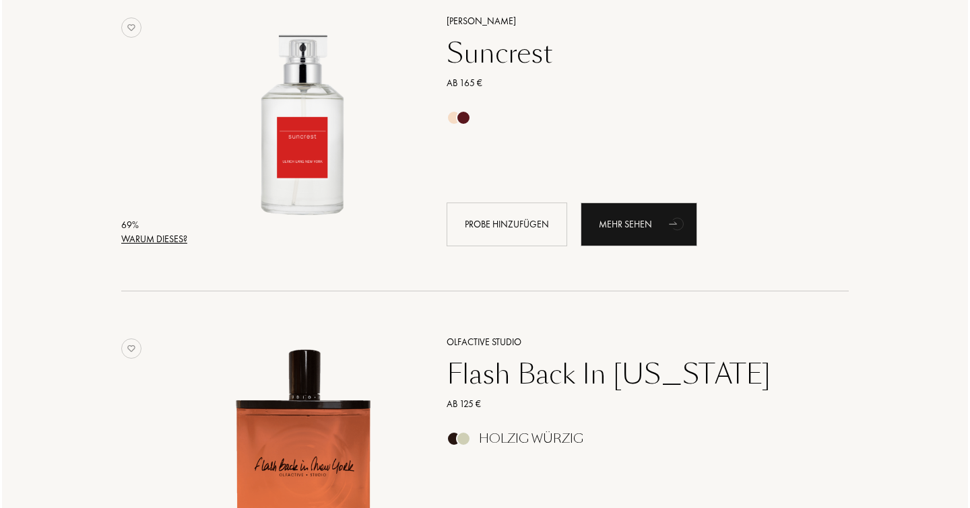
scroll to position [15027, 0]
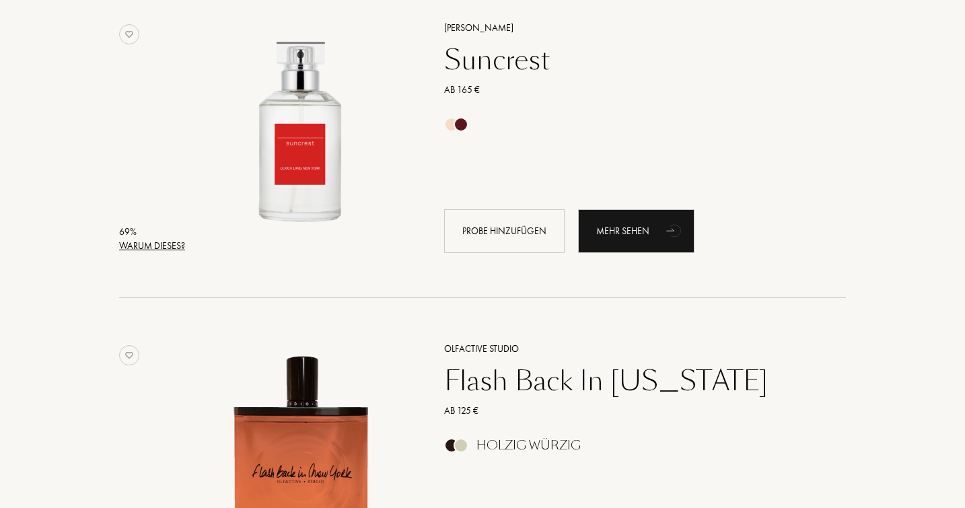
click at [166, 253] on div "Warum dieses?" at bounding box center [152, 246] width 66 height 14
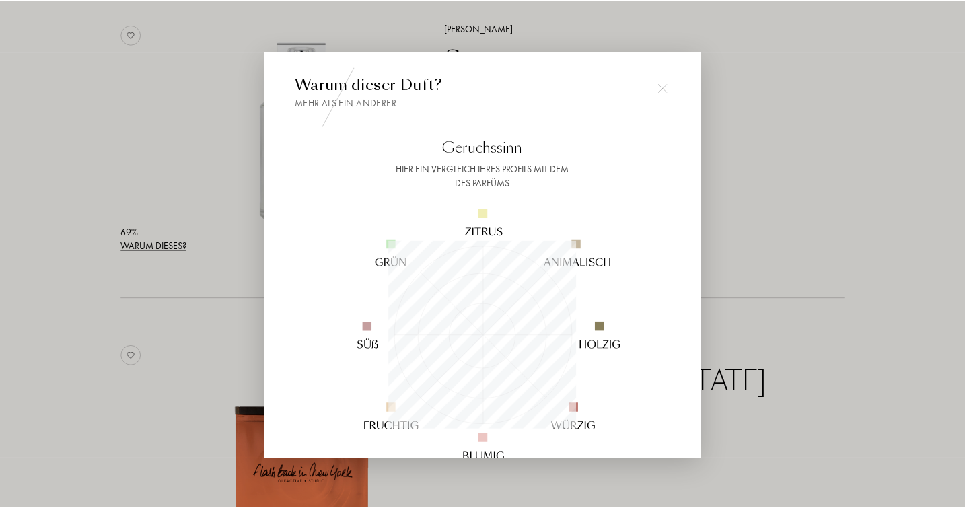
scroll to position [189, 189]
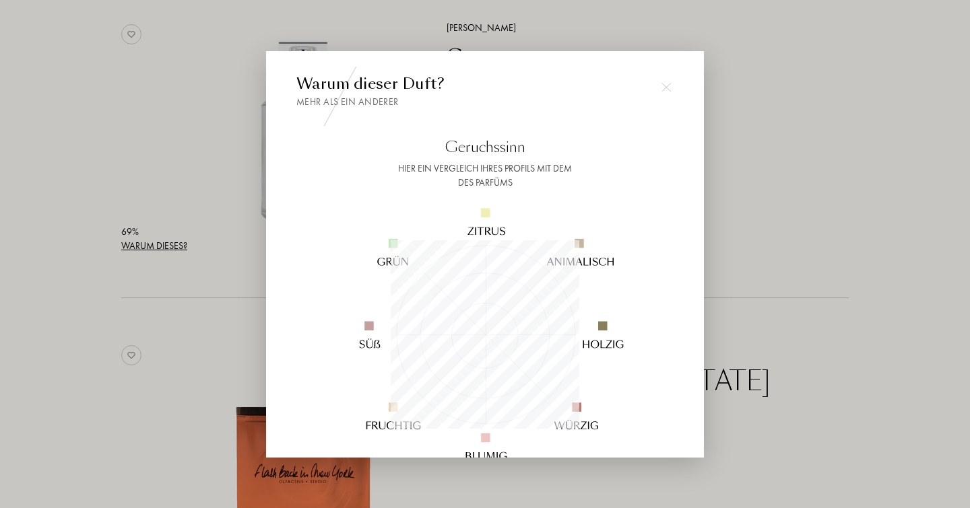
click at [667, 84] on img at bounding box center [665, 87] width 9 height 9
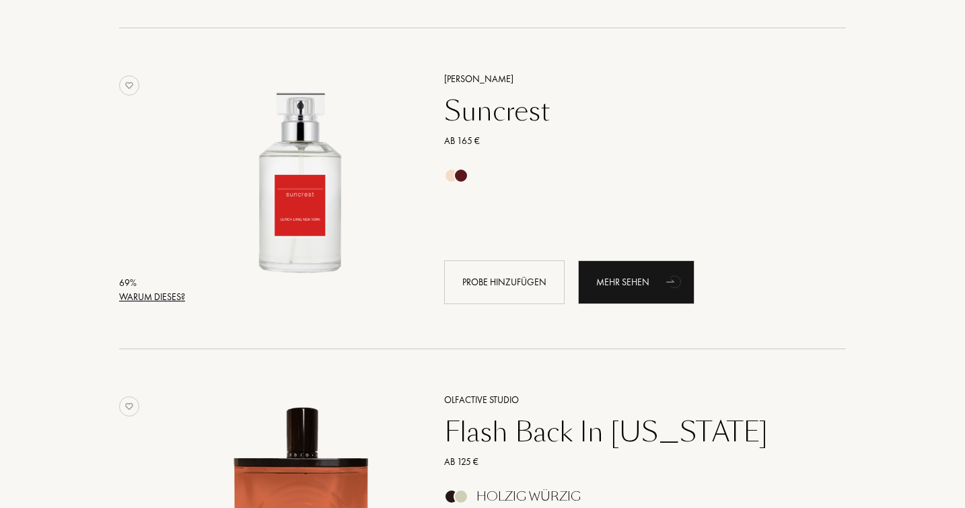
scroll to position [14973, 0]
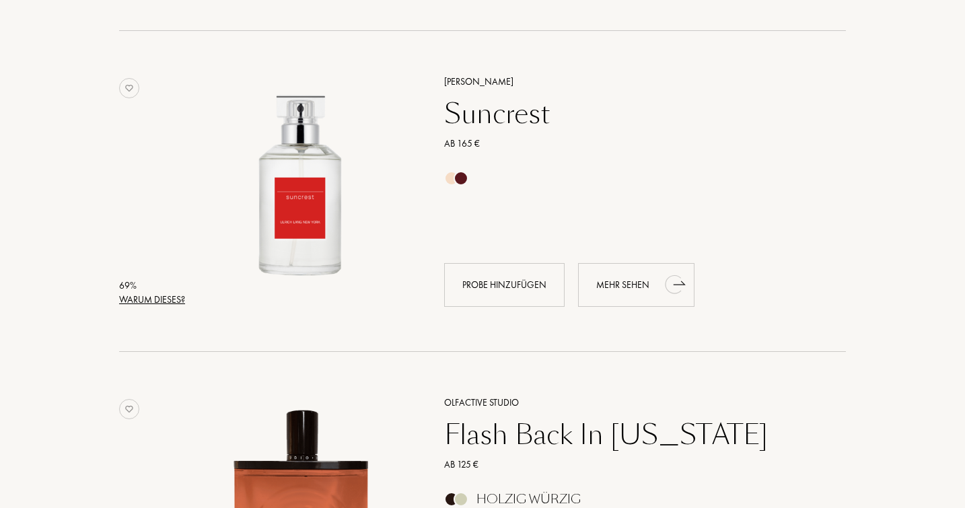
click at [655, 299] on div "Mehr sehen" at bounding box center [636, 285] width 116 height 44
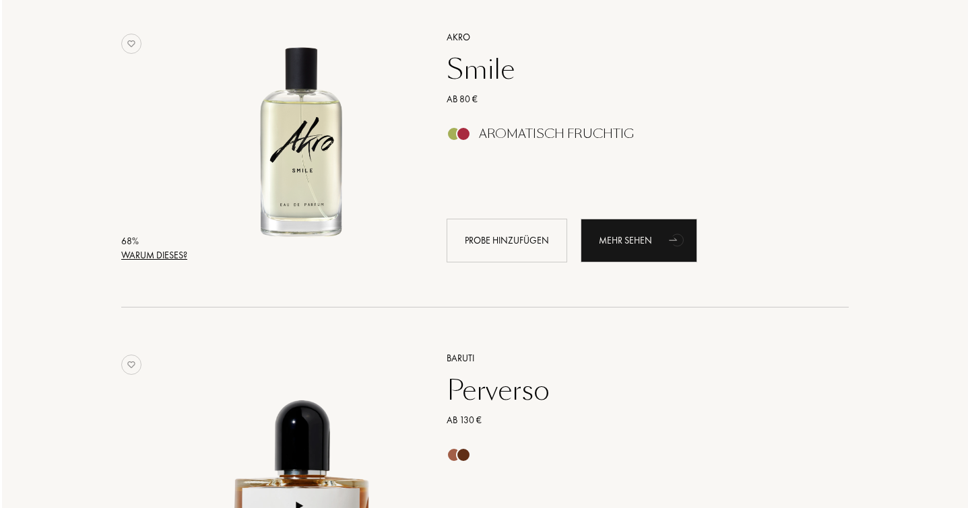
scroll to position [15676, 0]
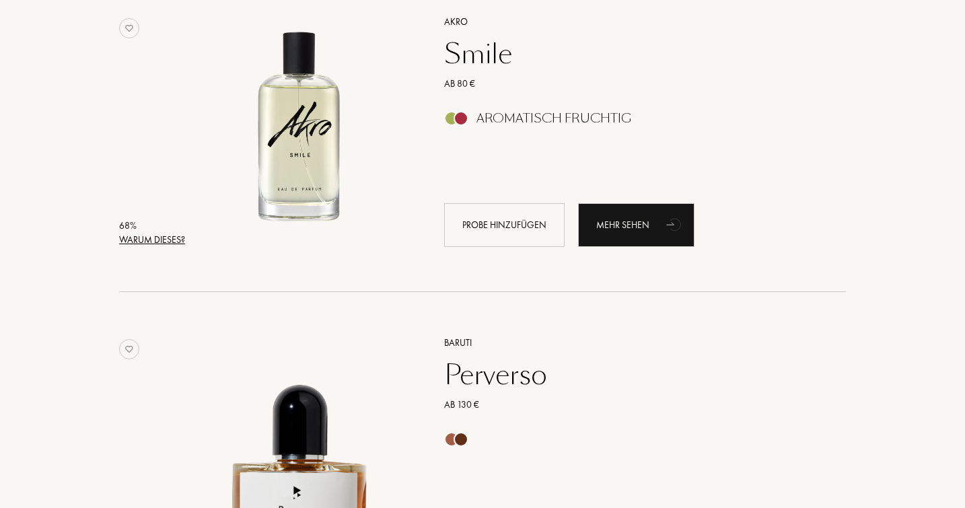
click at [159, 247] on div "Warum dieses?" at bounding box center [152, 240] width 66 height 14
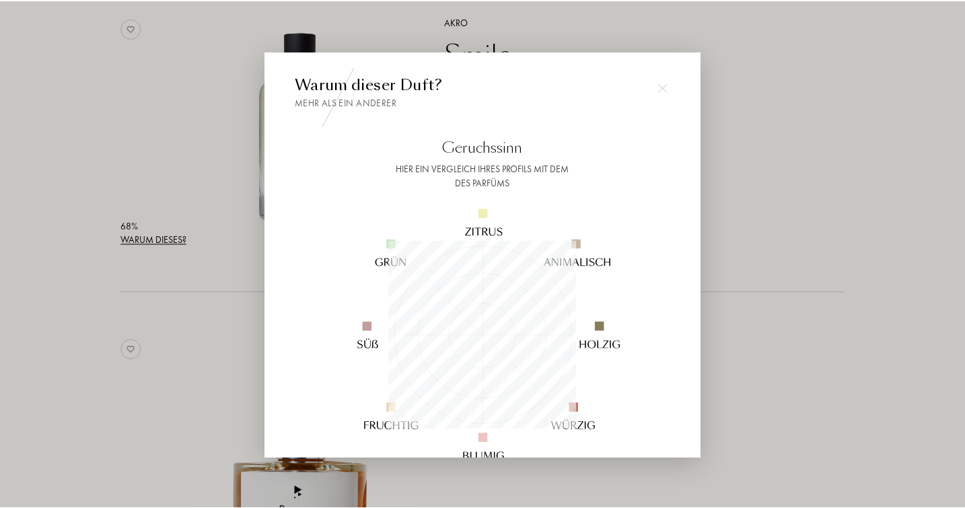
scroll to position [189, 189]
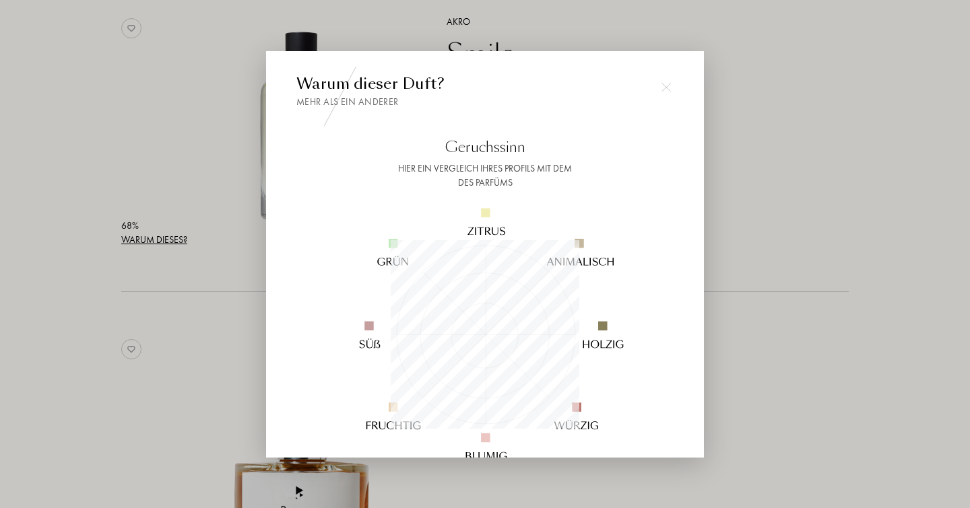
click at [669, 88] on img at bounding box center [665, 87] width 9 height 9
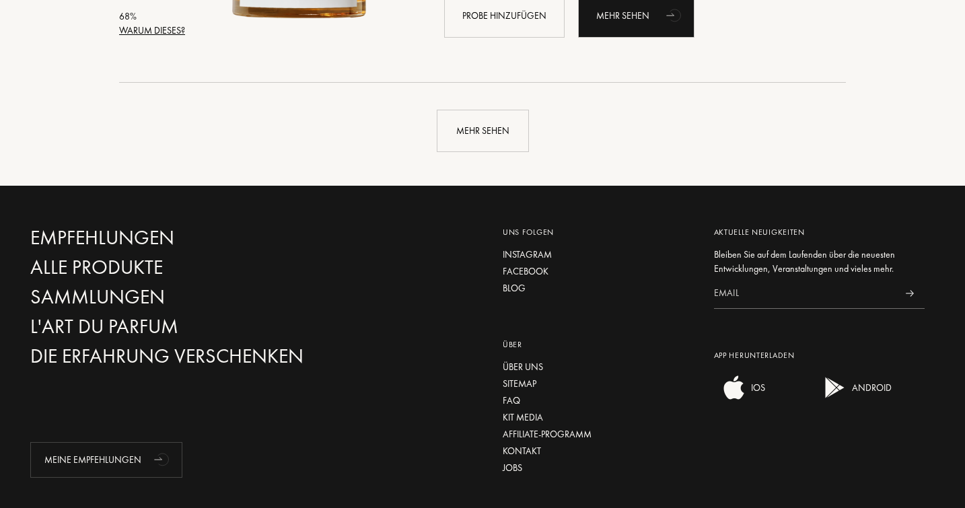
scroll to position [16213, 0]
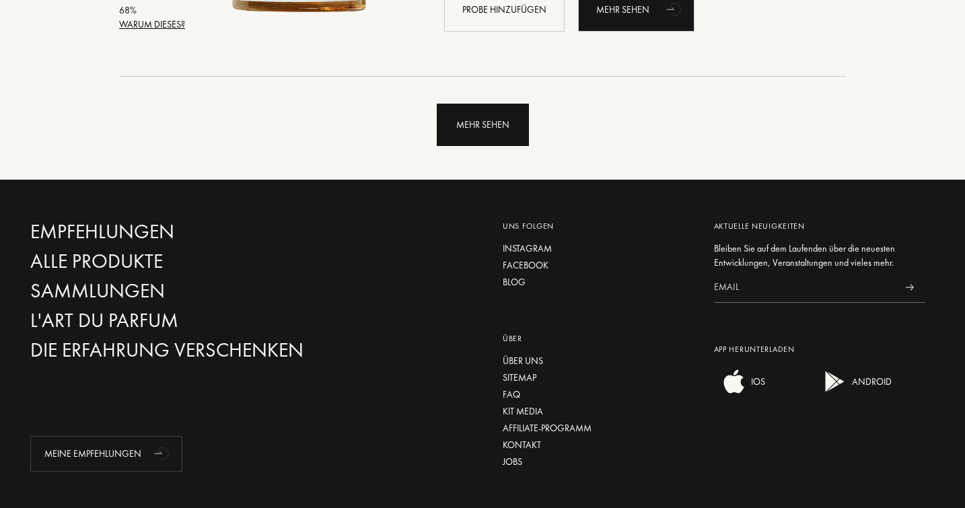
click at [465, 143] on div "Mehr sehen" at bounding box center [483, 125] width 92 height 42
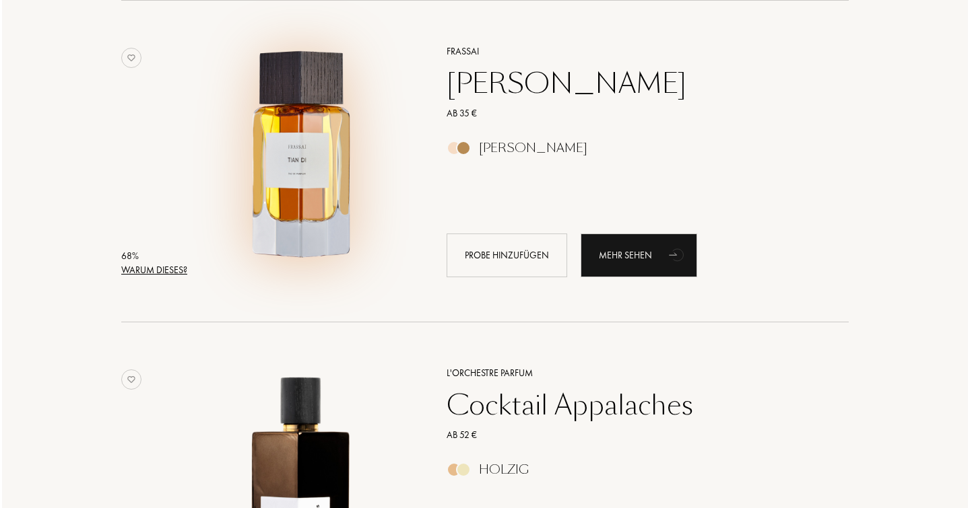
scroll to position [16614, 0]
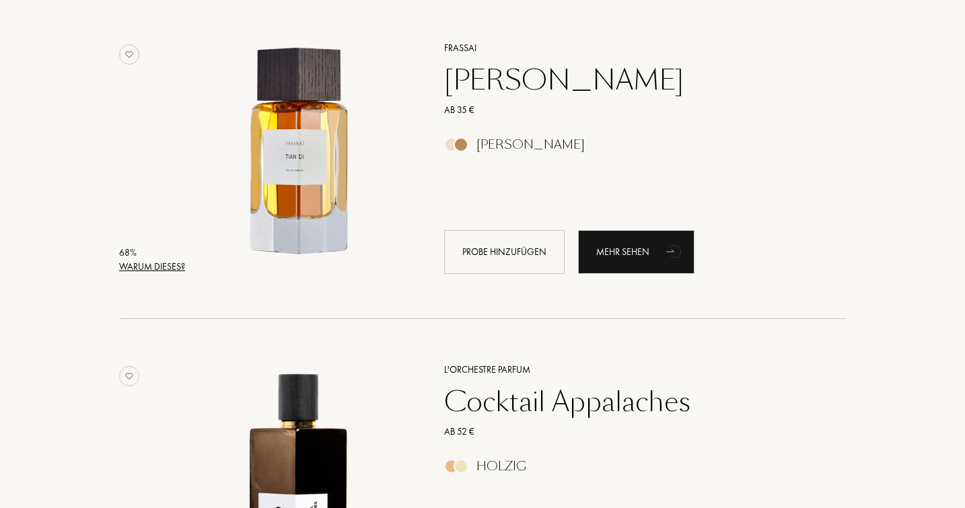
click at [158, 274] on div "Warum dieses?" at bounding box center [152, 267] width 66 height 14
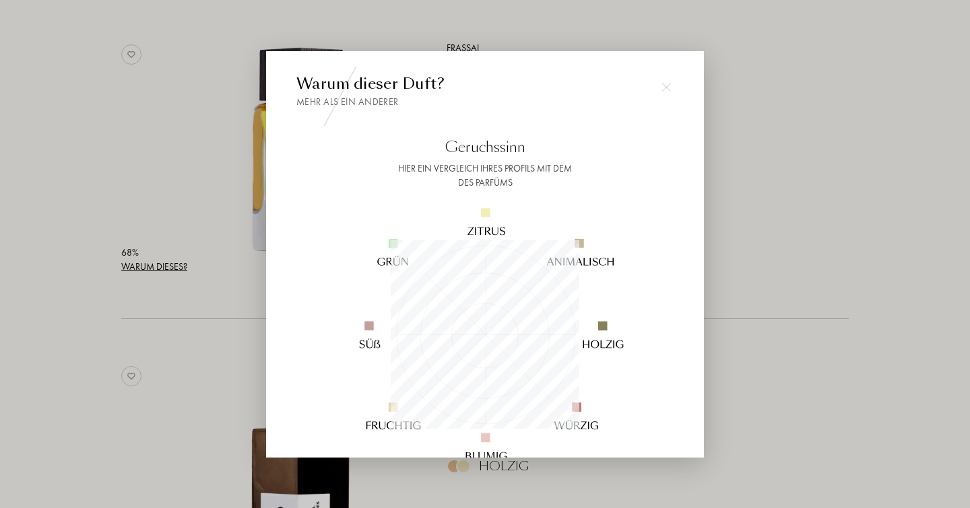
scroll to position [189, 189]
click at [663, 87] on img at bounding box center [665, 87] width 9 height 9
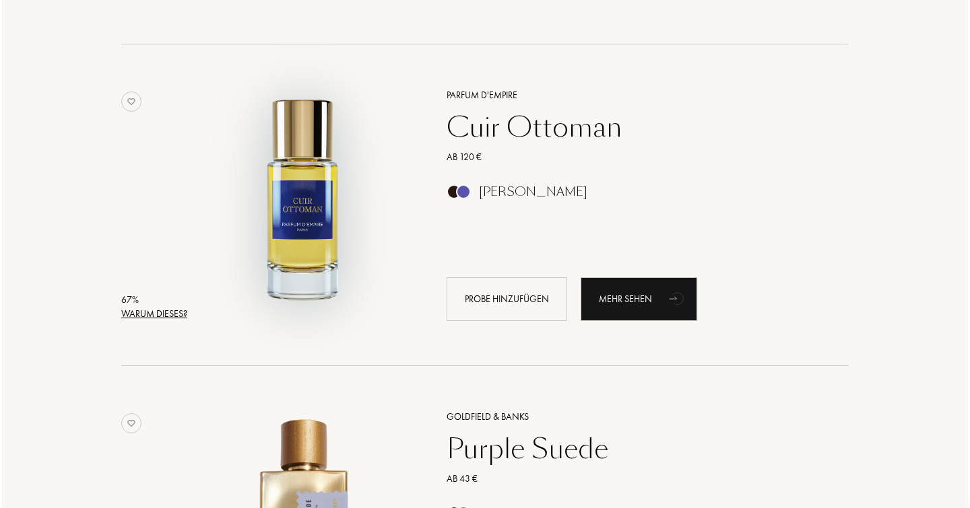
scroll to position [17216, 0]
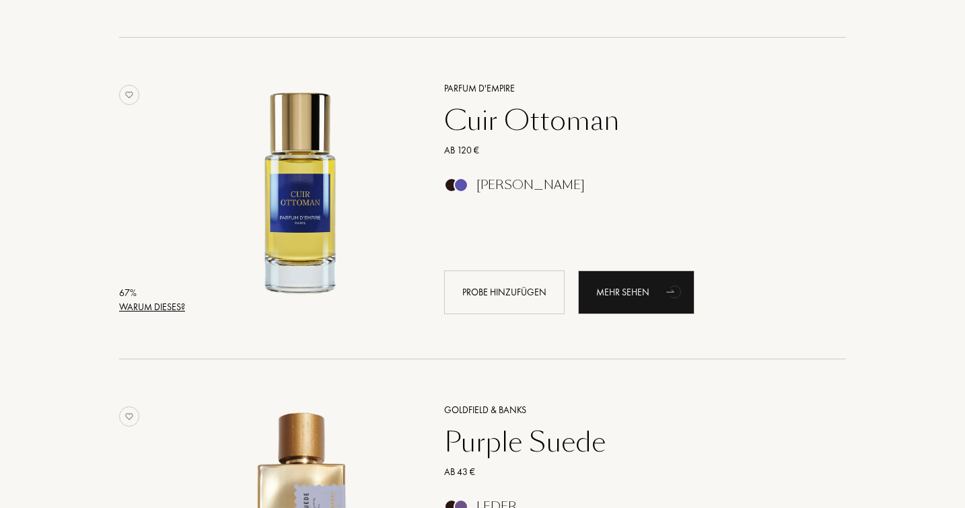
click at [143, 314] on div "Warum dieses?" at bounding box center [152, 307] width 66 height 14
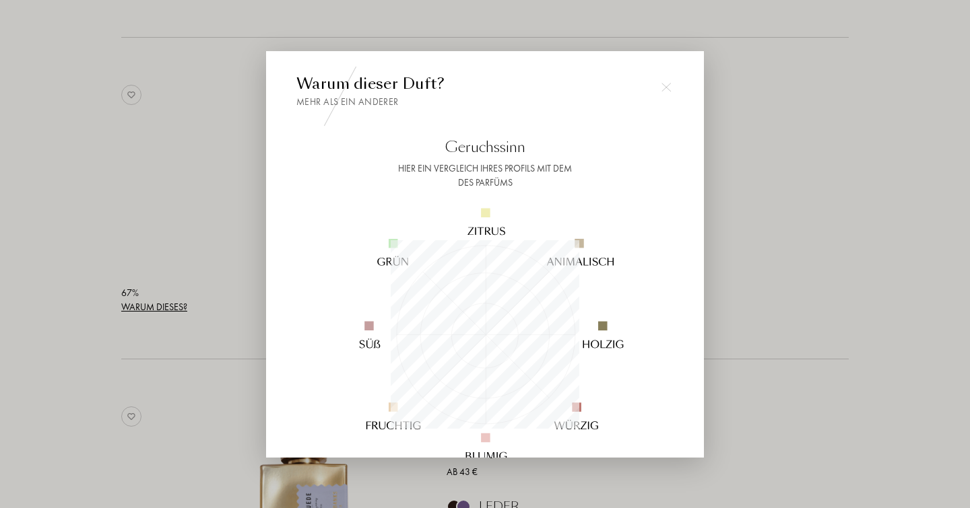
scroll to position [189, 189]
click at [665, 89] on img at bounding box center [665, 87] width 9 height 9
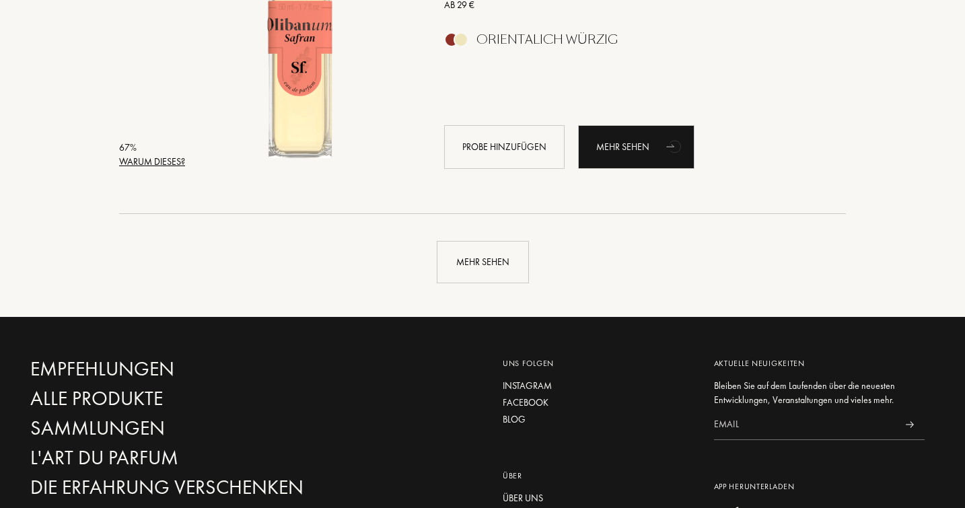
scroll to position [19316, 0]
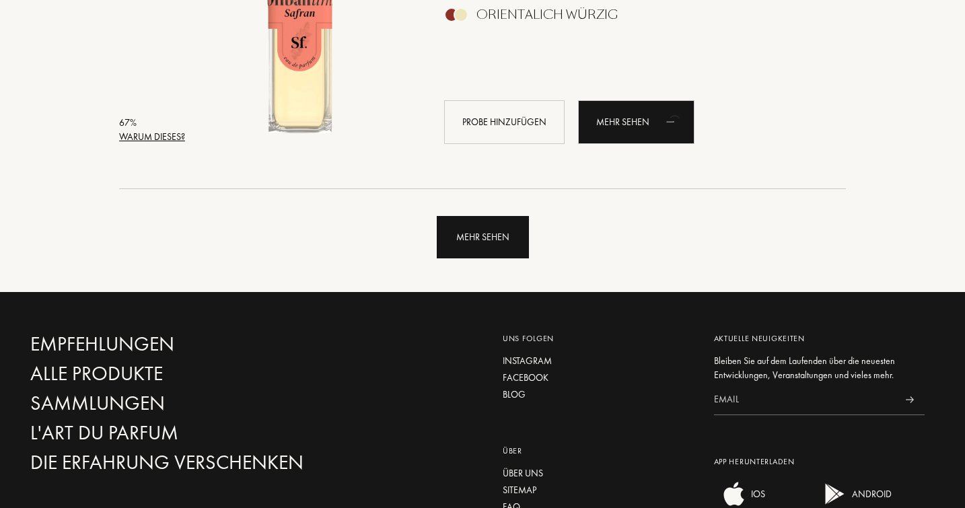
click at [506, 246] on div "Mehr sehen" at bounding box center [483, 237] width 92 height 42
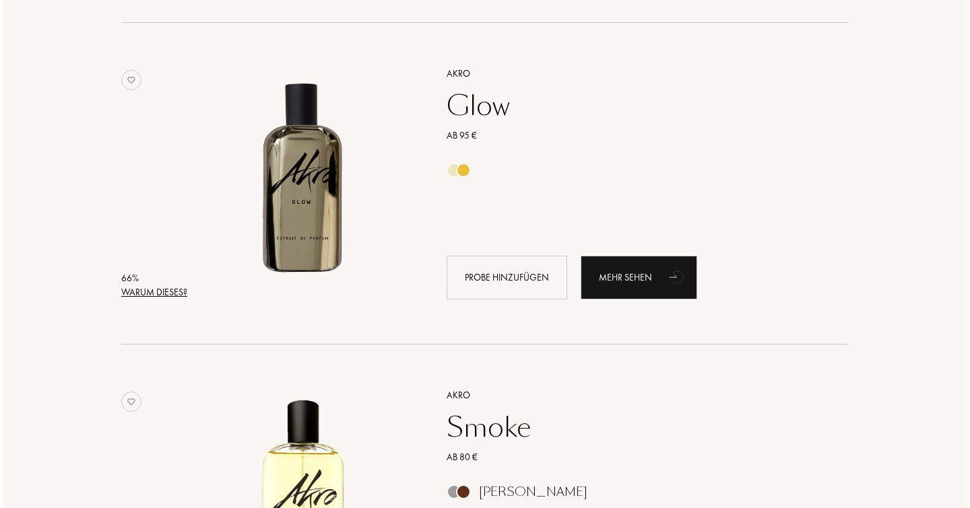
scroll to position [19806, 0]
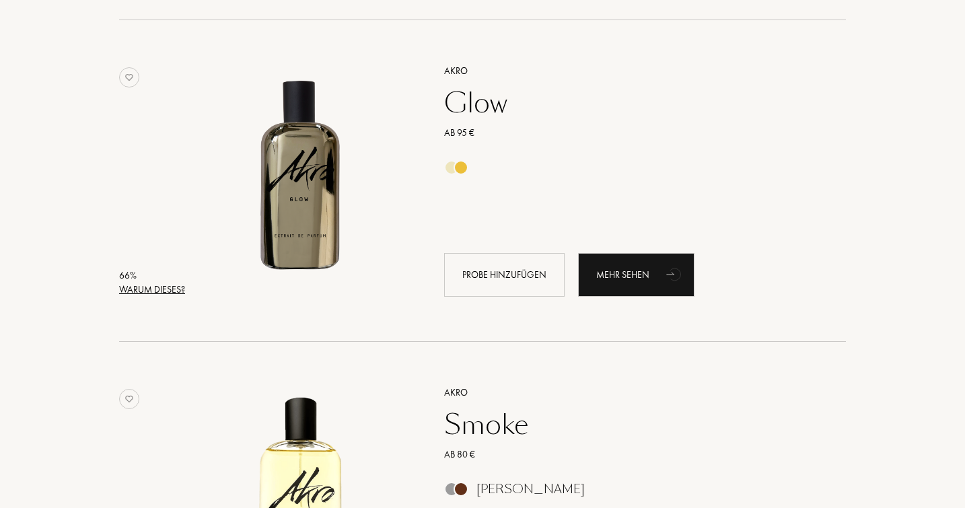
click at [165, 297] on div "Warum dieses?" at bounding box center [152, 290] width 66 height 14
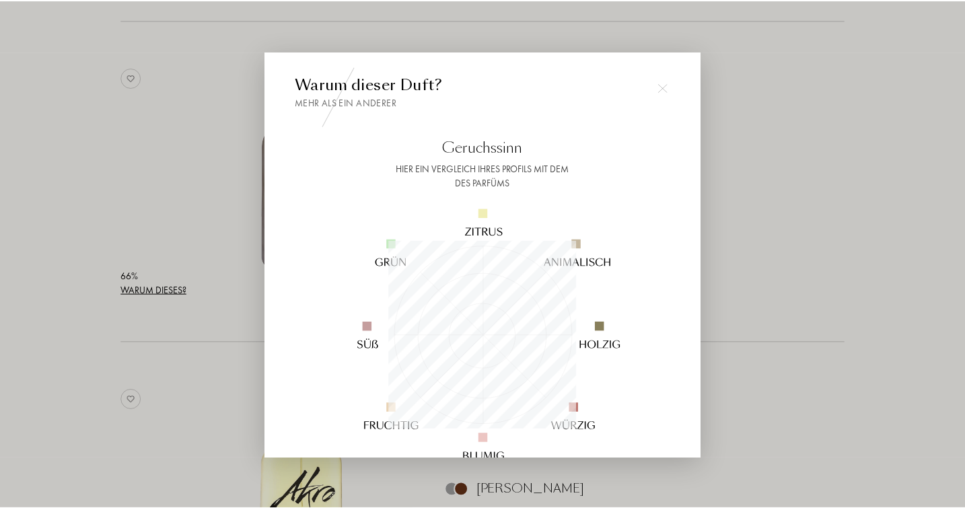
scroll to position [189, 189]
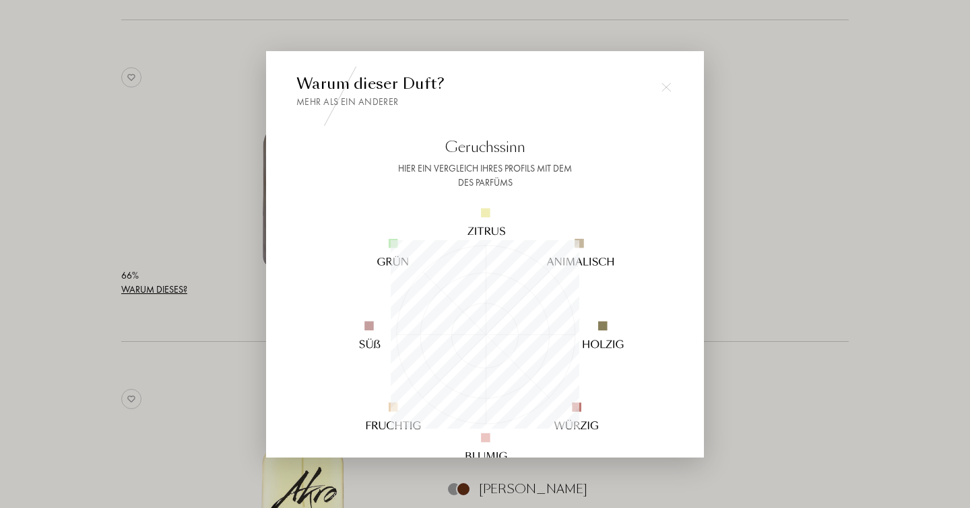
click at [665, 86] on img at bounding box center [665, 87] width 9 height 9
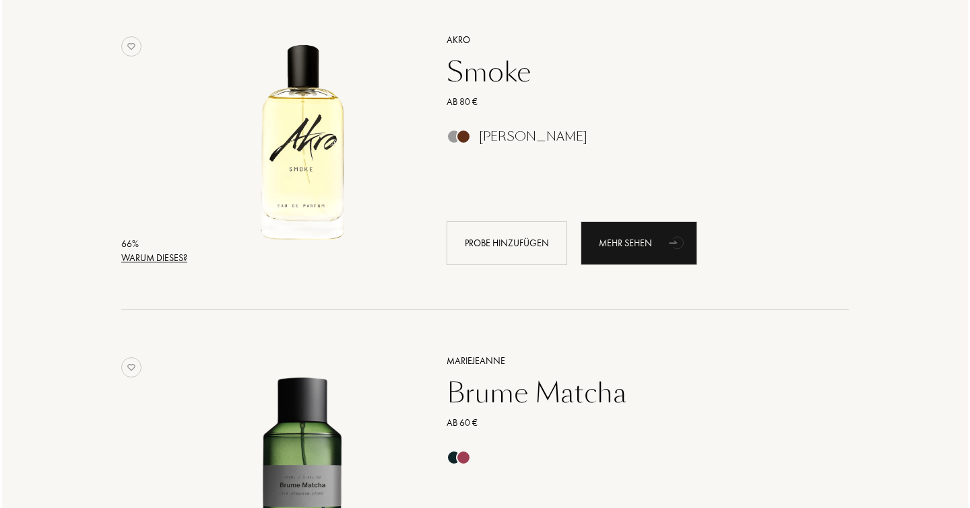
scroll to position [20162, 0]
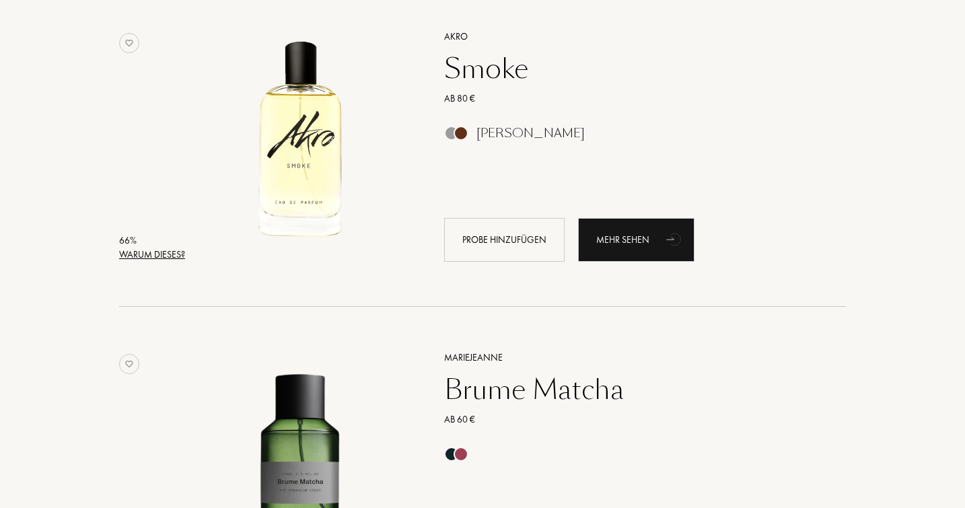
click at [178, 262] on div "Warum dieses?" at bounding box center [152, 255] width 66 height 14
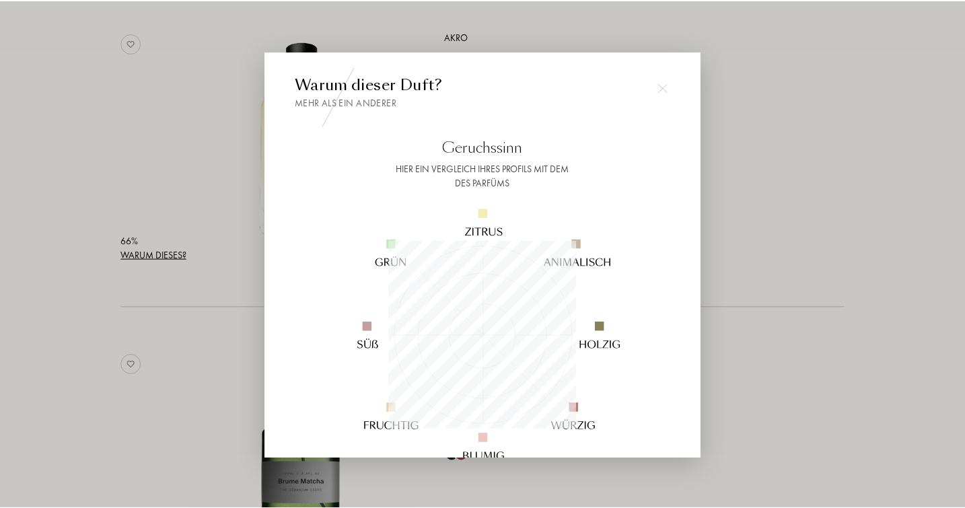
scroll to position [189, 189]
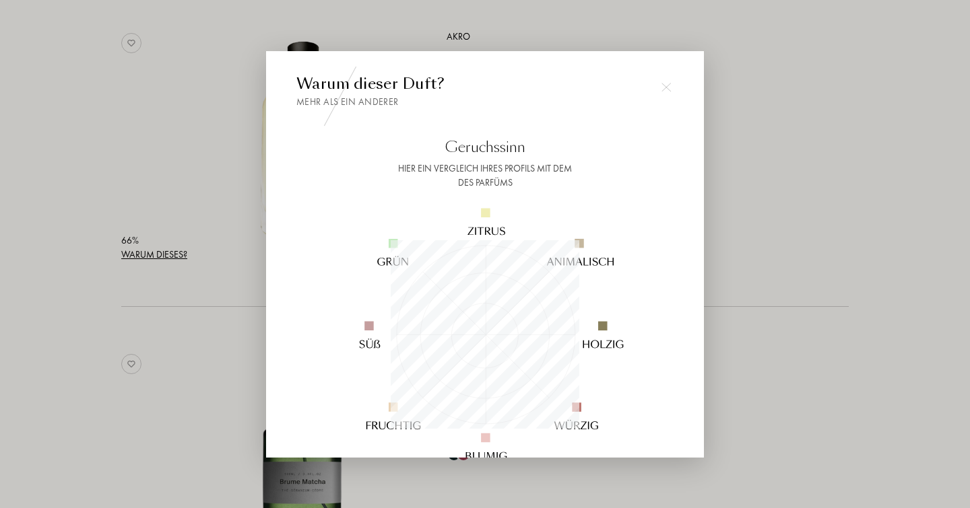
click at [667, 85] on img at bounding box center [665, 87] width 9 height 9
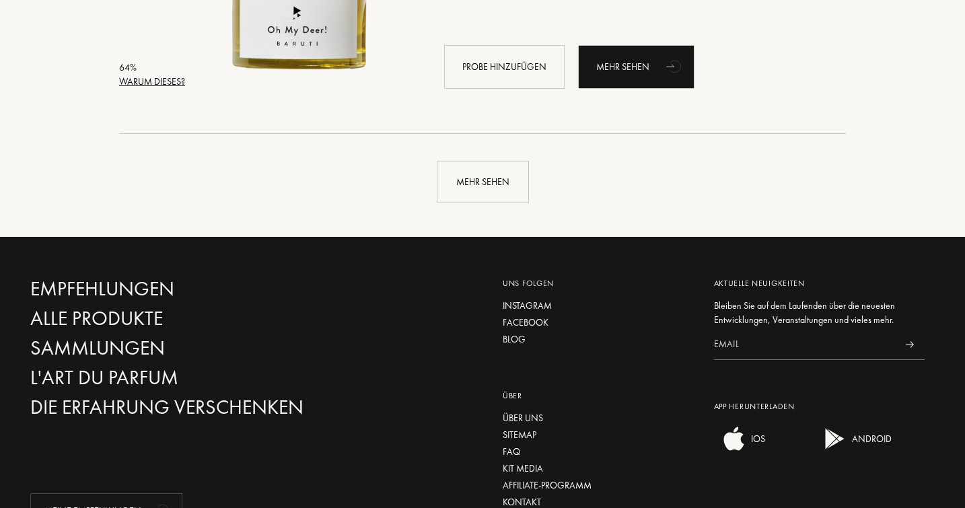
scroll to position [22602, 0]
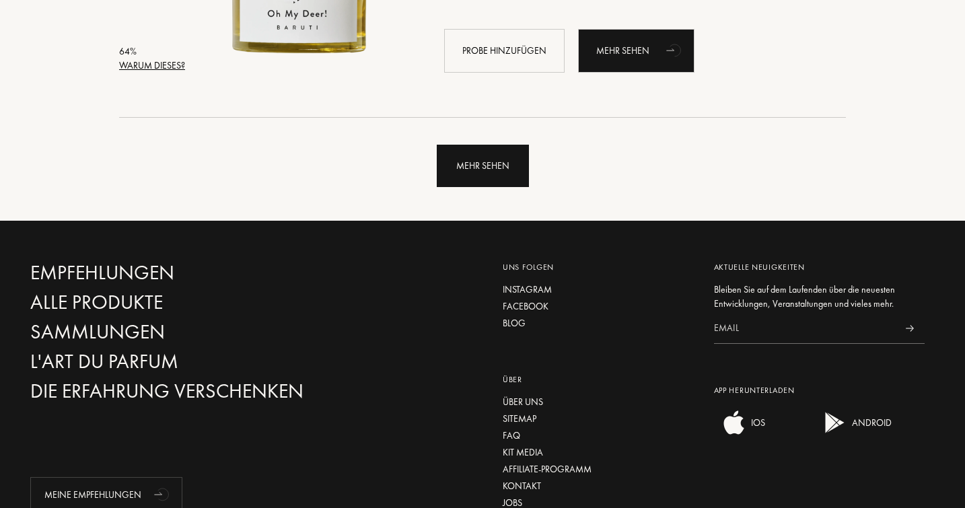
click at [457, 187] on div "Mehr sehen" at bounding box center [483, 166] width 92 height 42
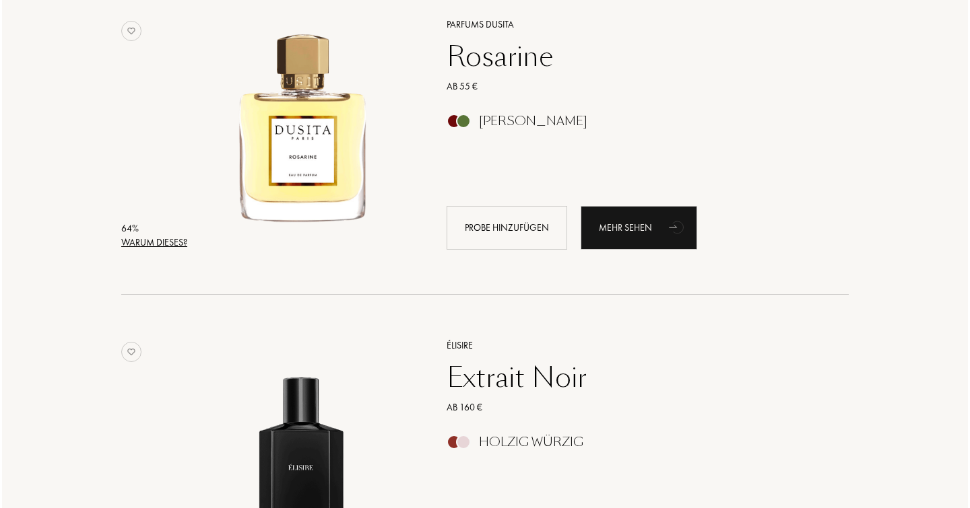
scroll to position [22742, 0]
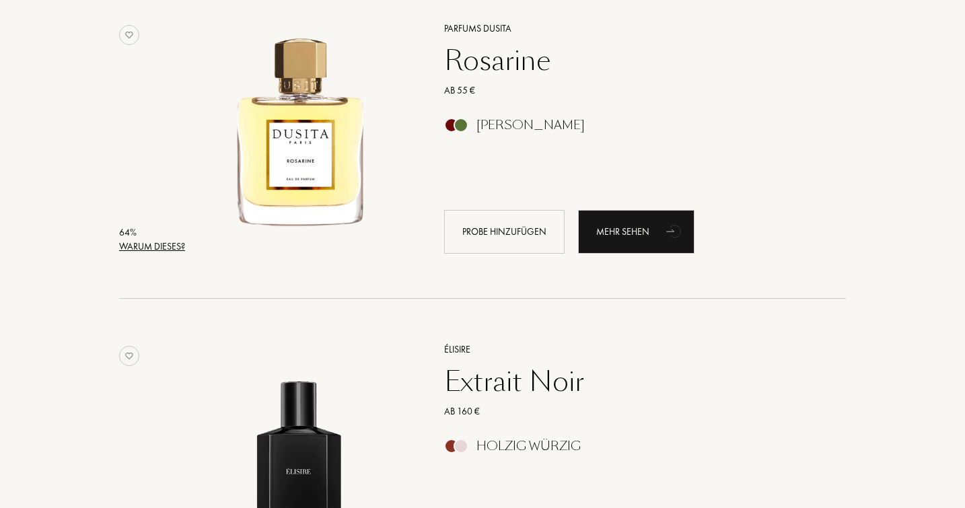
click at [166, 254] on div "Warum dieses?" at bounding box center [152, 247] width 66 height 14
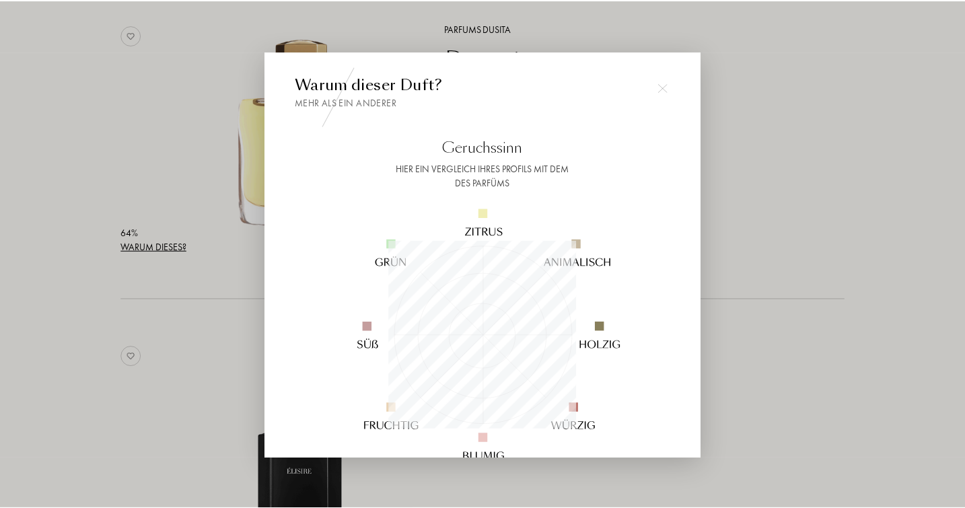
scroll to position [189, 189]
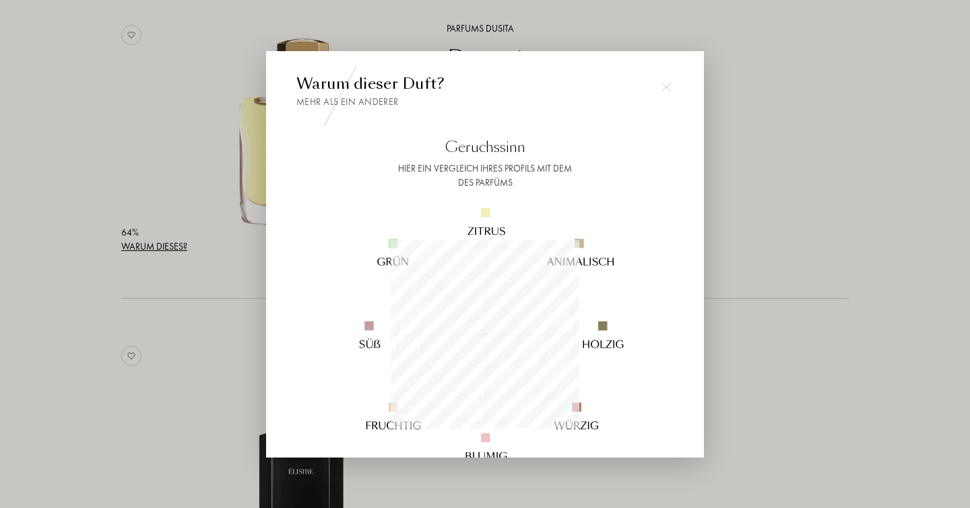
click at [665, 88] on img at bounding box center [665, 87] width 9 height 9
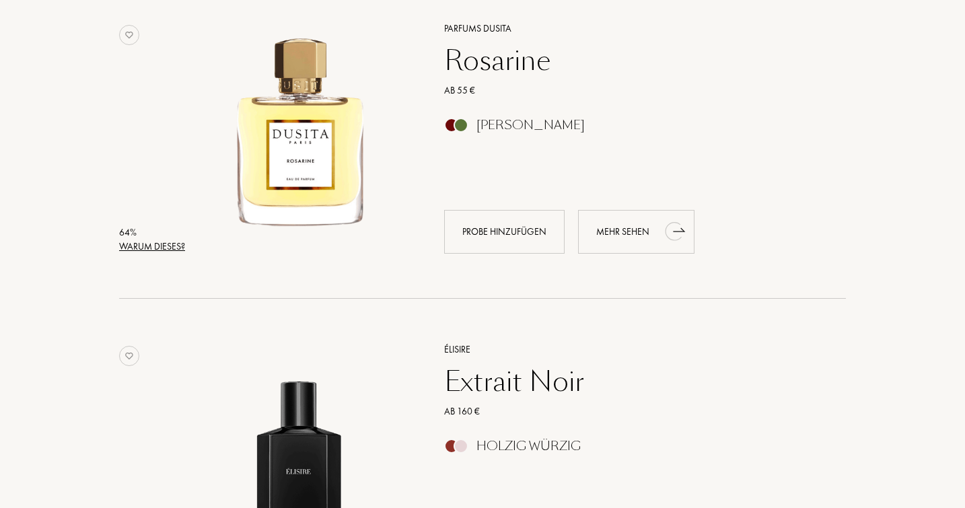
click at [620, 251] on div "Mehr sehen" at bounding box center [636, 232] width 116 height 44
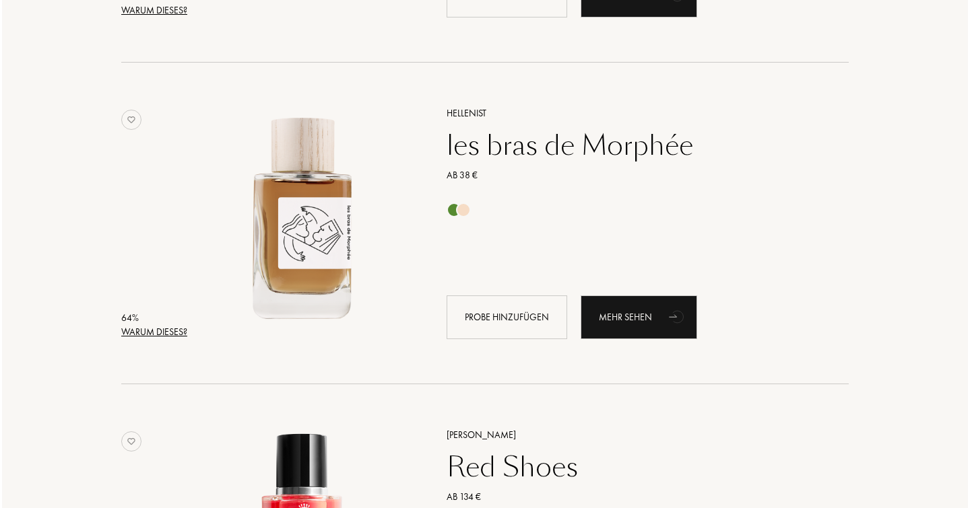
scroll to position [23622, 0]
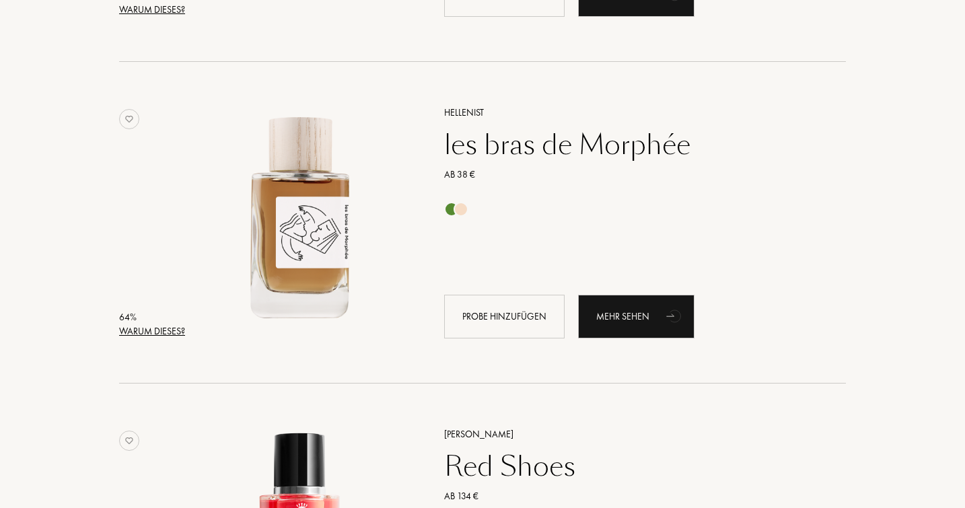
click at [141, 339] on div "Warum dieses?" at bounding box center [152, 332] width 66 height 14
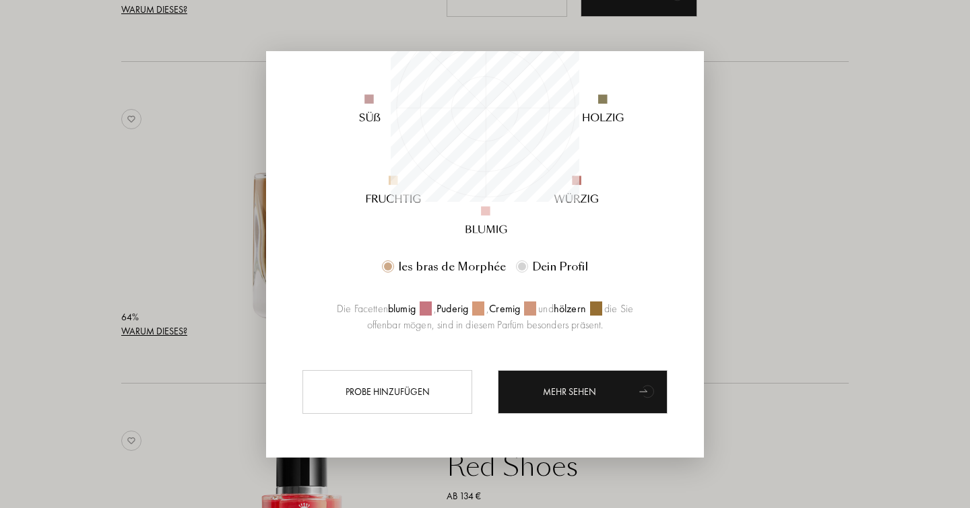
scroll to position [227, 0]
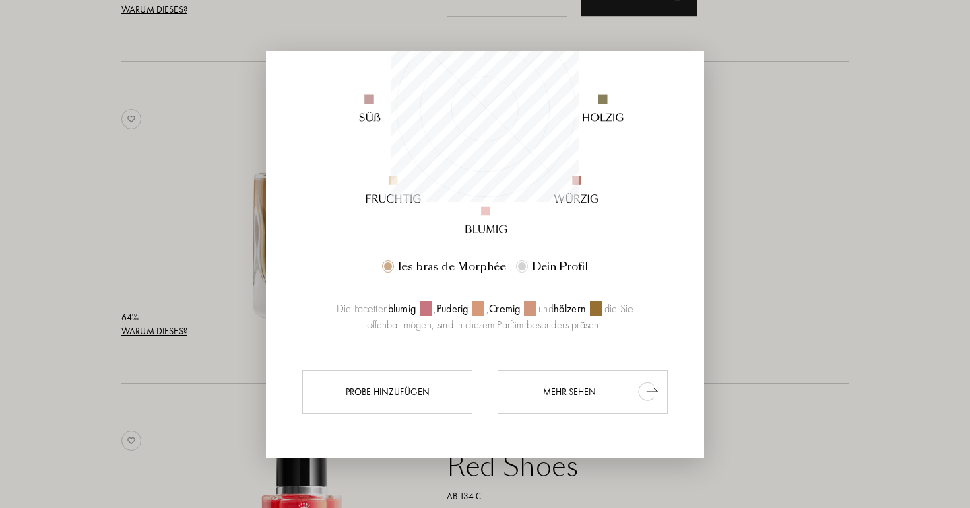
click at [566, 391] on div "Mehr sehen" at bounding box center [583, 392] width 170 height 44
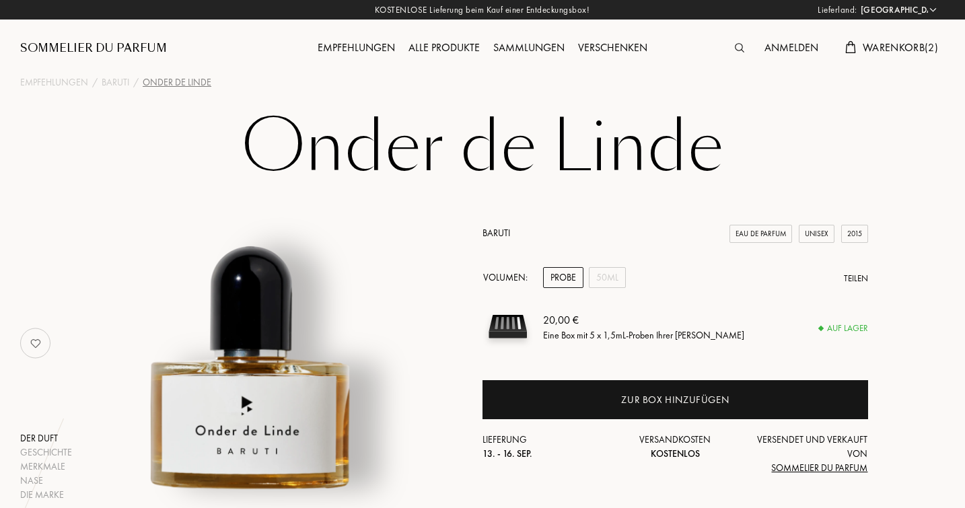
select select "DE"
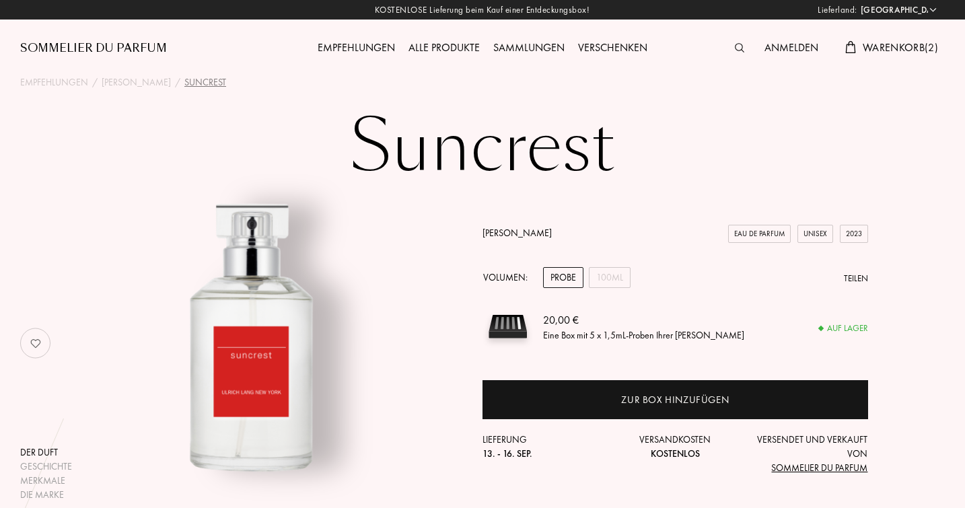
select select "DE"
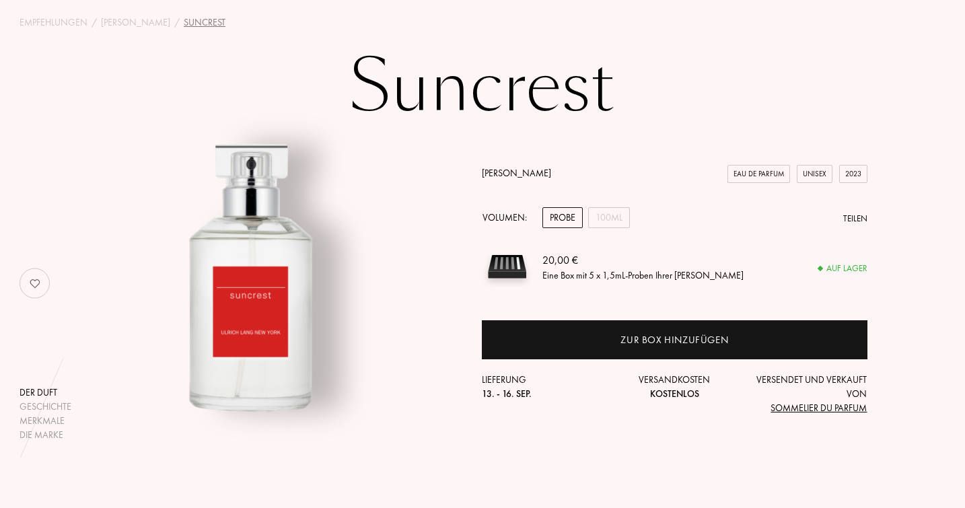
scroll to position [62, 1]
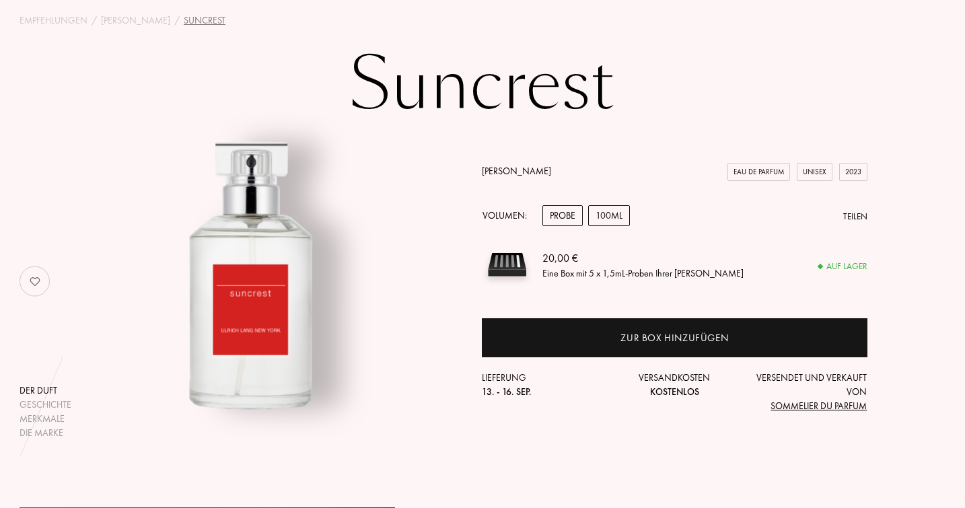
click at [611, 216] on div "100mL" at bounding box center [609, 215] width 42 height 21
click at [571, 212] on div "Probe" at bounding box center [563, 215] width 40 height 21
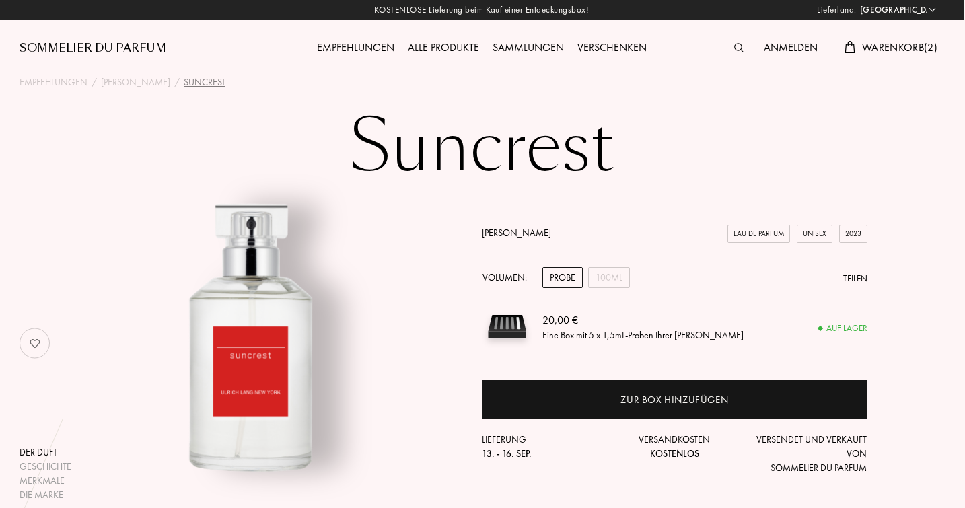
scroll to position [0, 1]
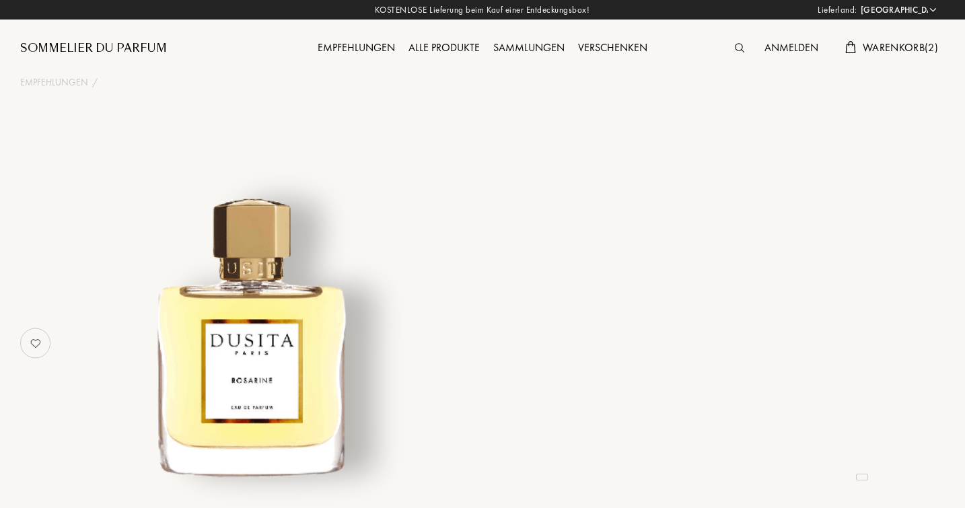
select select "DE"
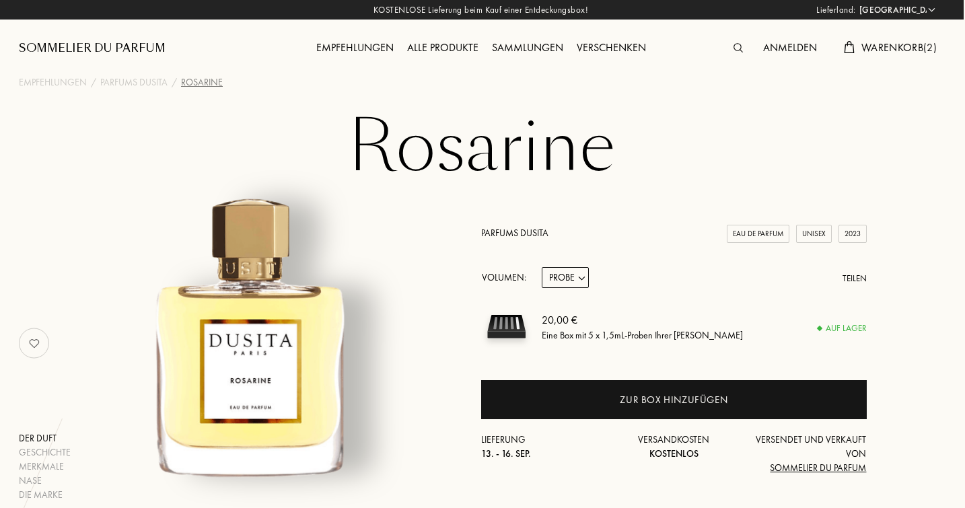
scroll to position [0, 1]
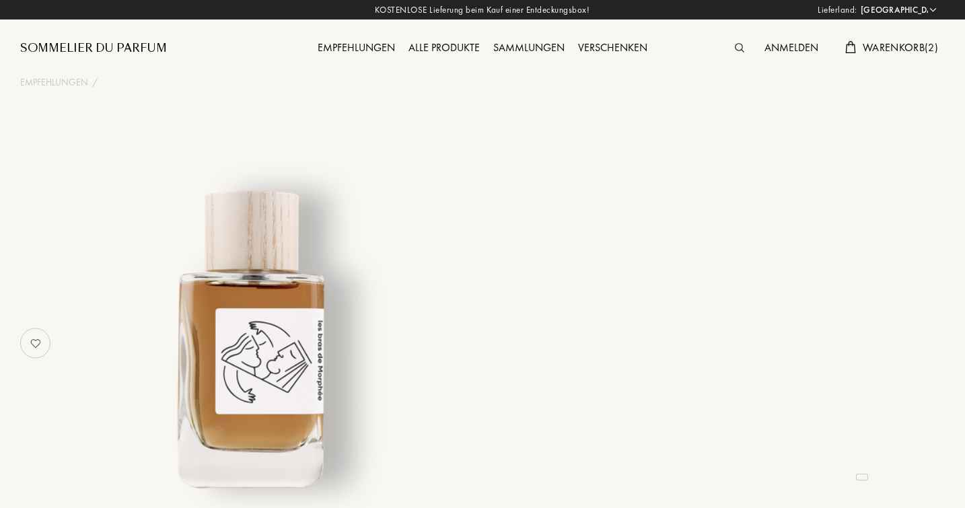
select select "DE"
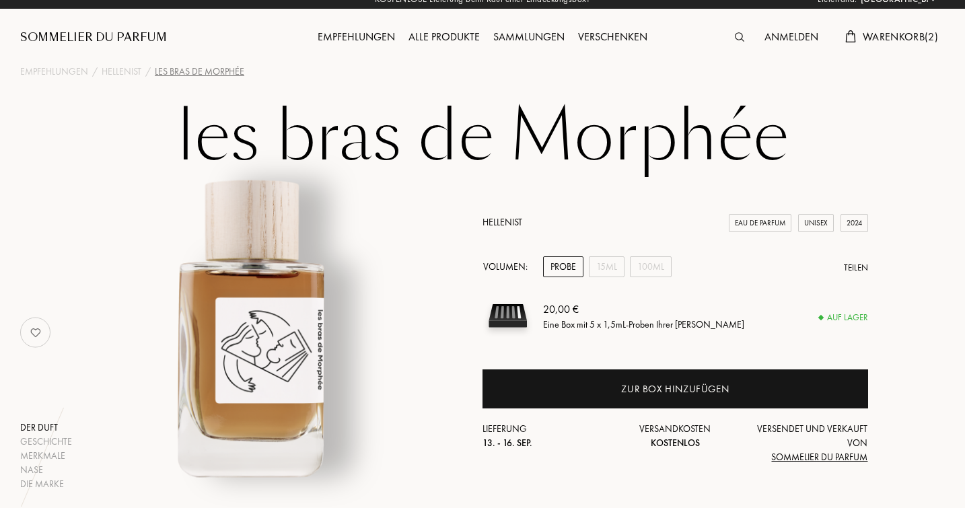
scroll to position [28, 0]
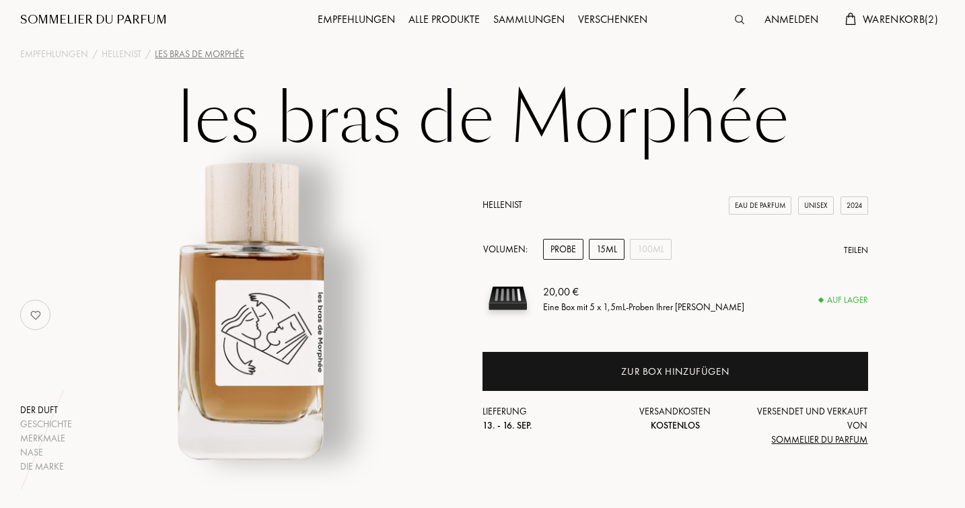
click at [609, 253] on div "15mL" at bounding box center [607, 249] width 36 height 21
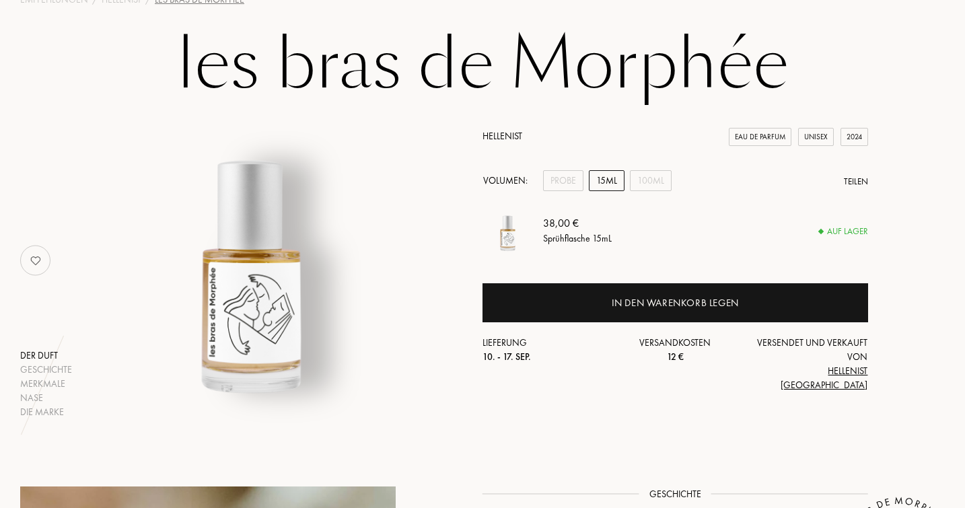
scroll to position [87, 0]
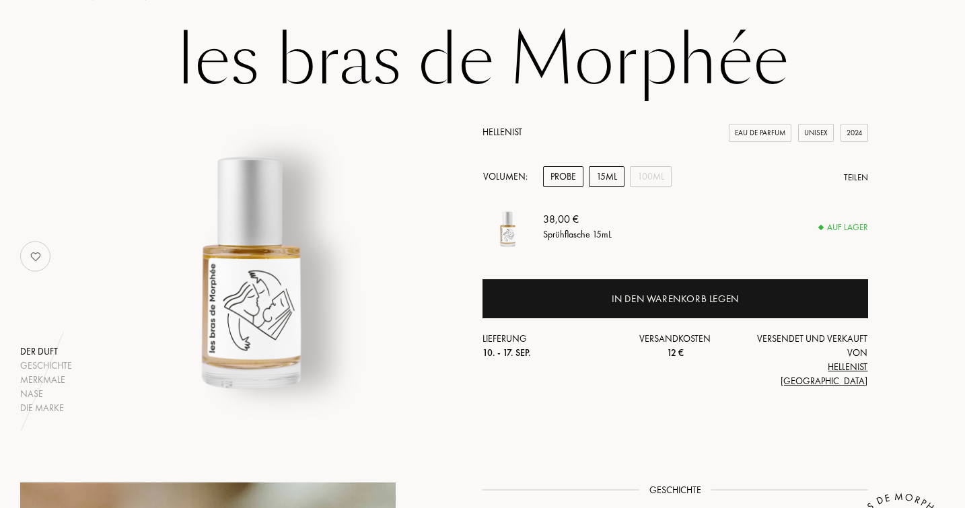
click at [570, 187] on div "Probe" at bounding box center [563, 176] width 40 height 21
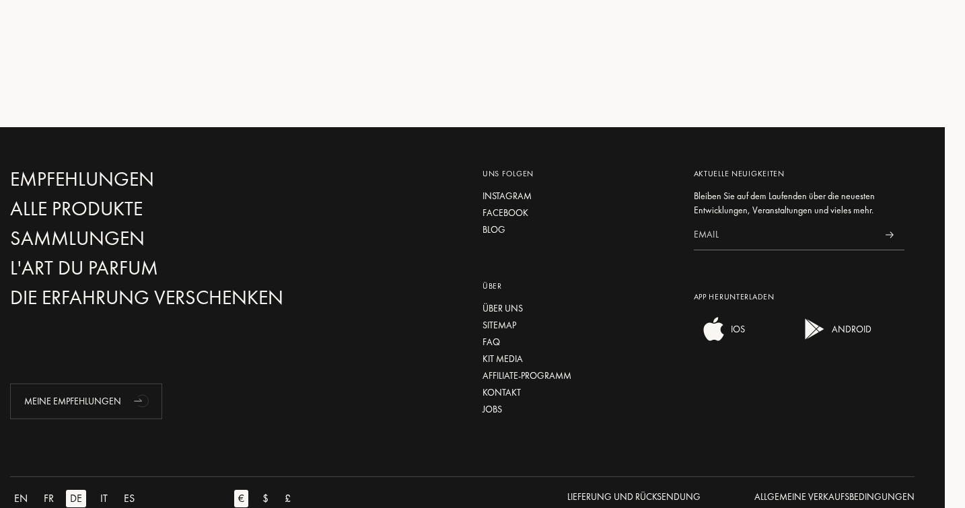
scroll to position [2288, 20]
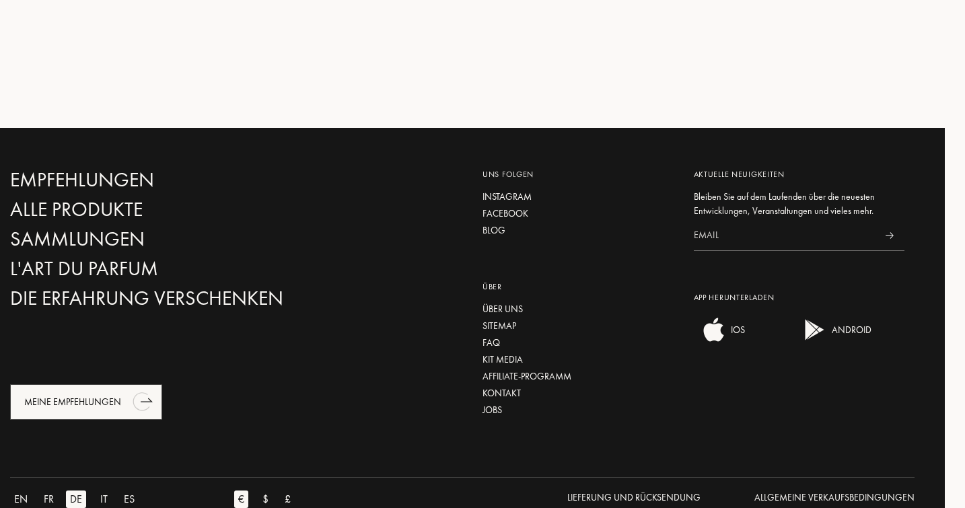
click at [83, 384] on div "Meine Empfehlungen" at bounding box center [86, 402] width 152 height 36
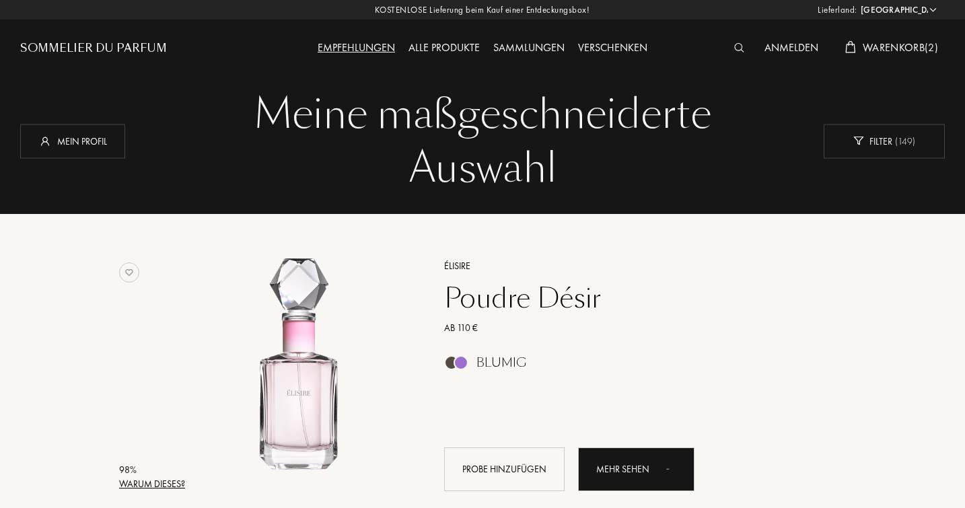
select select "DE"
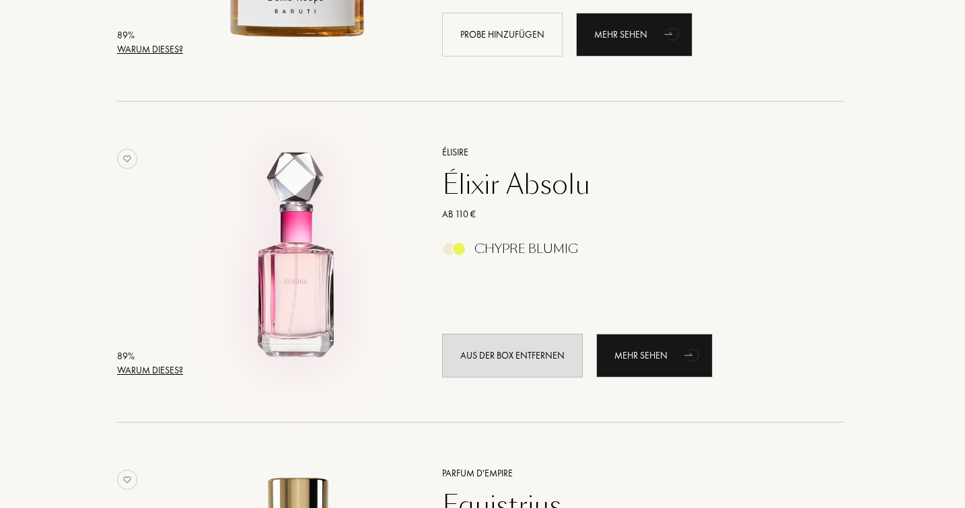
scroll to position [2049, 2]
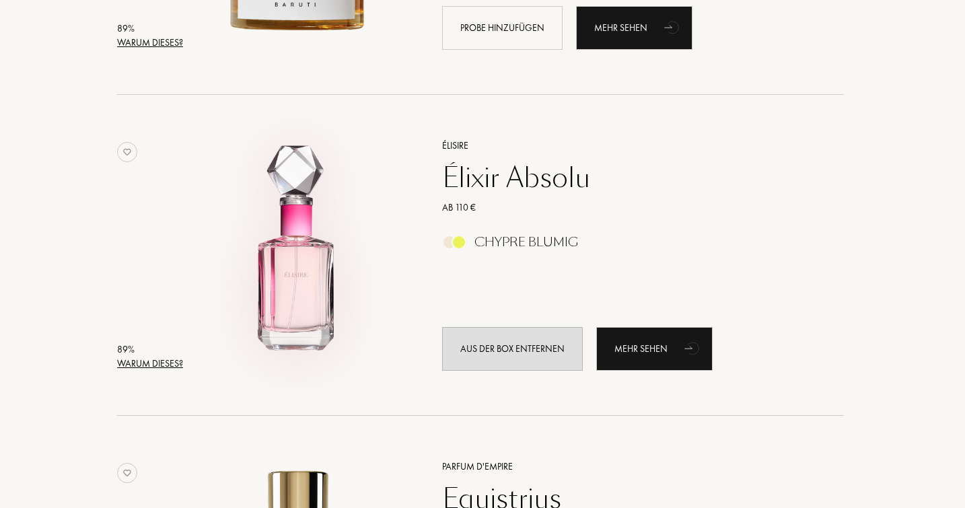
click at [304, 296] on img at bounding box center [298, 249] width 224 height 224
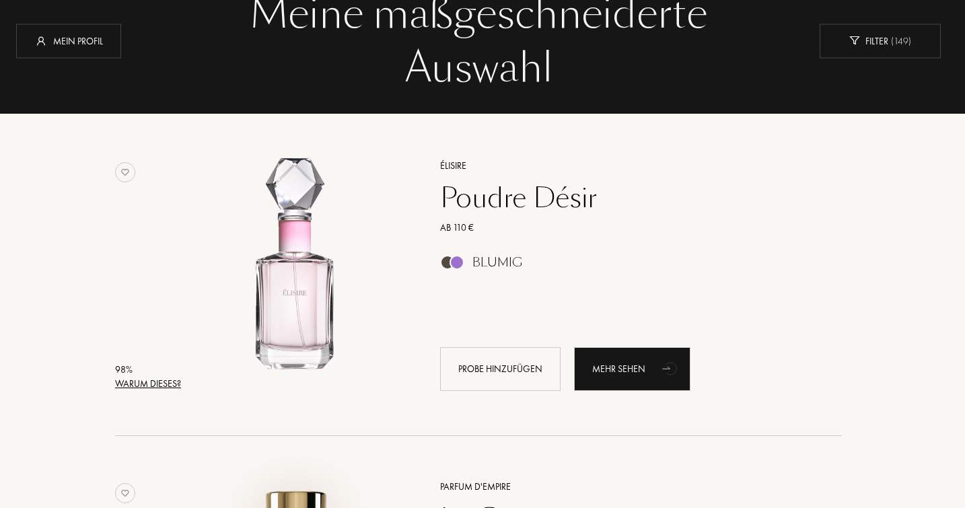
scroll to position [98, 4]
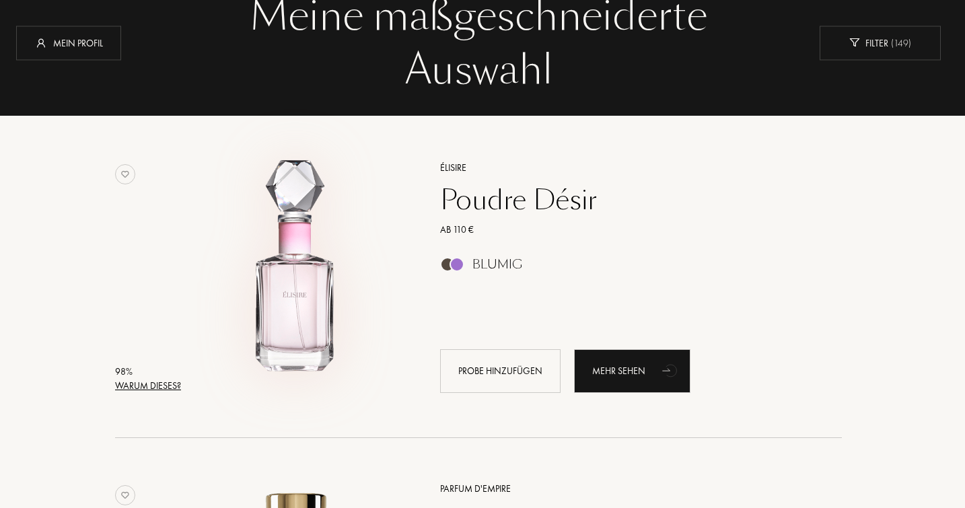
click at [281, 265] on img at bounding box center [296, 271] width 224 height 224
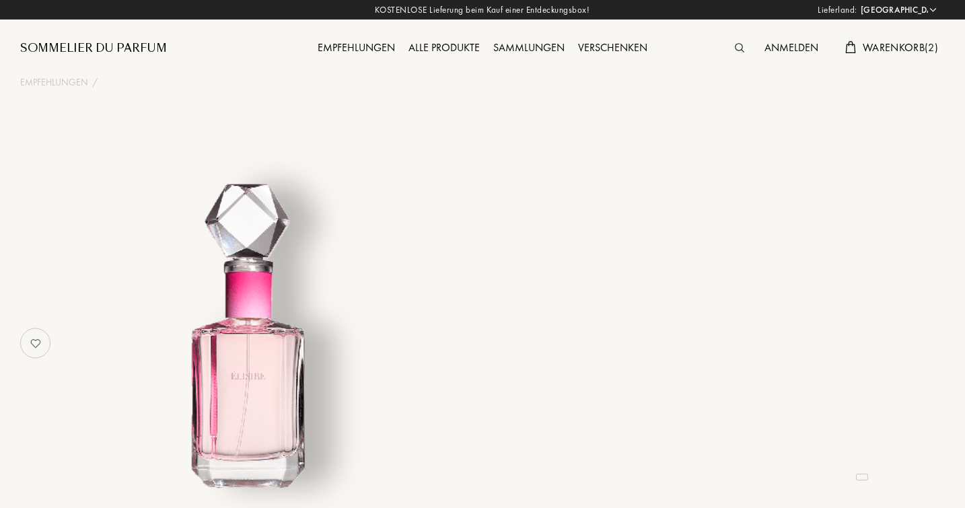
select select "DE"
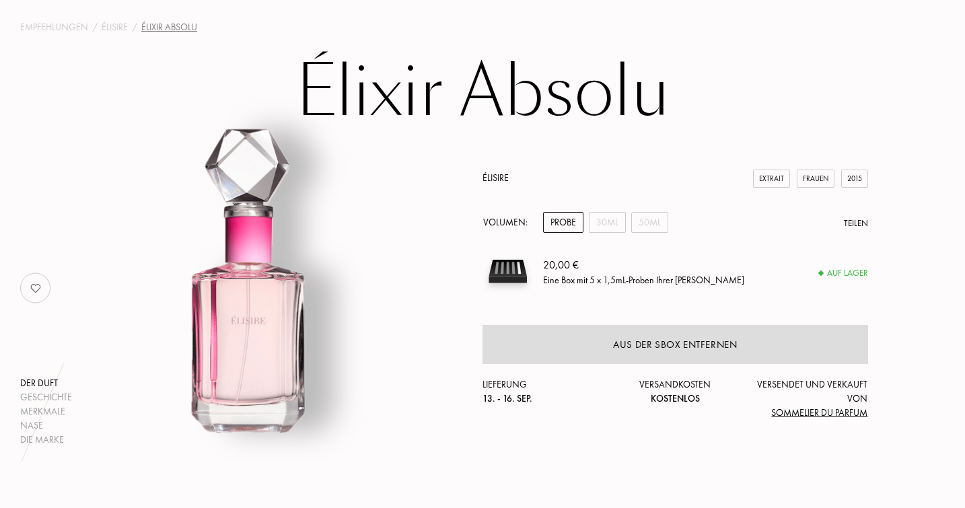
scroll to position [74, 0]
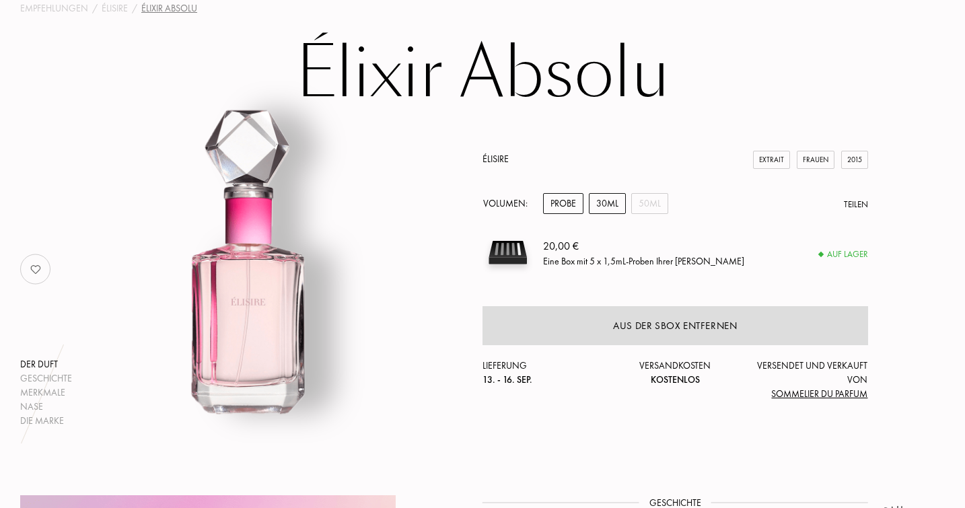
click at [610, 196] on div "30mL" at bounding box center [607, 203] width 37 height 21
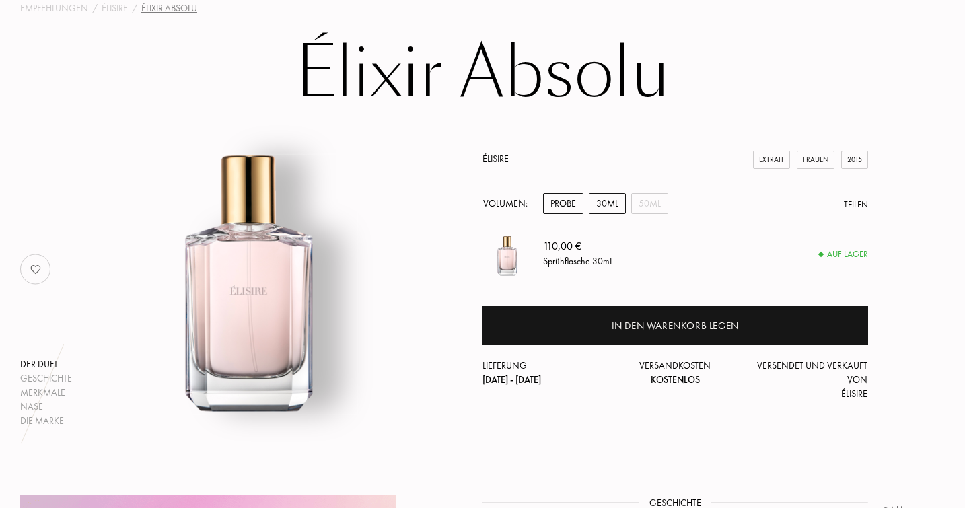
click at [569, 199] on div "Probe" at bounding box center [563, 203] width 40 height 21
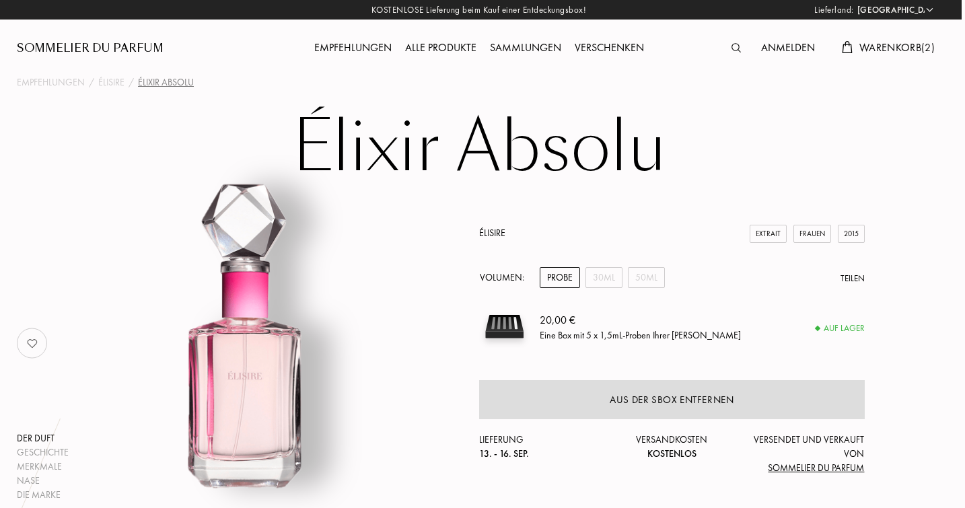
scroll to position [0, 3]
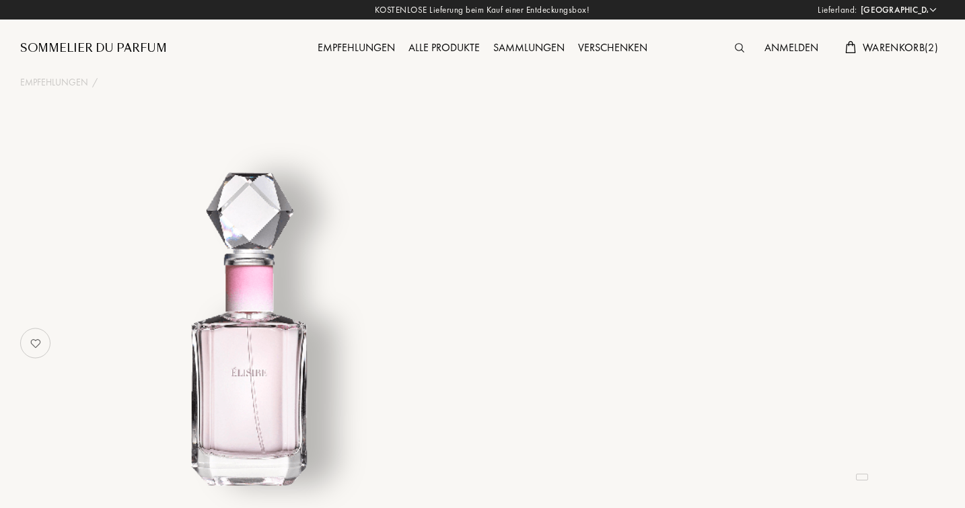
select select "DE"
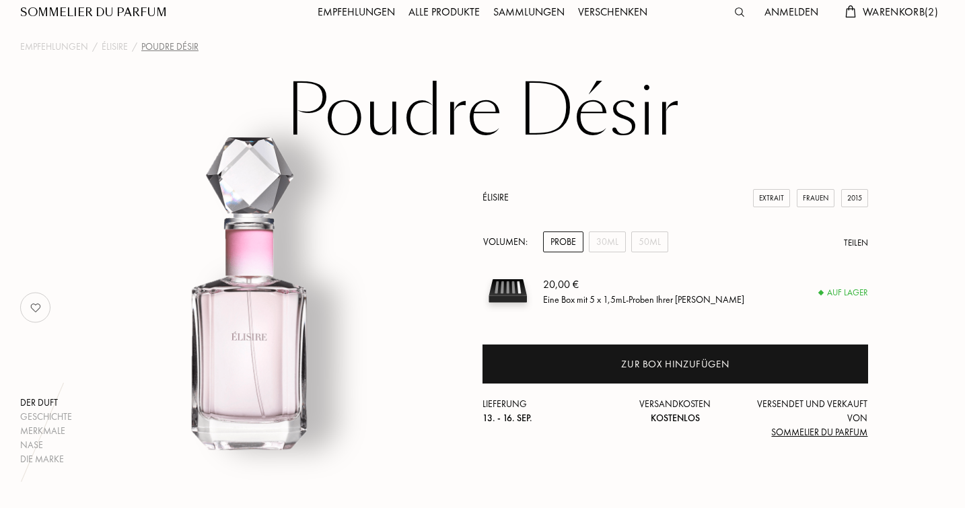
scroll to position [52, 0]
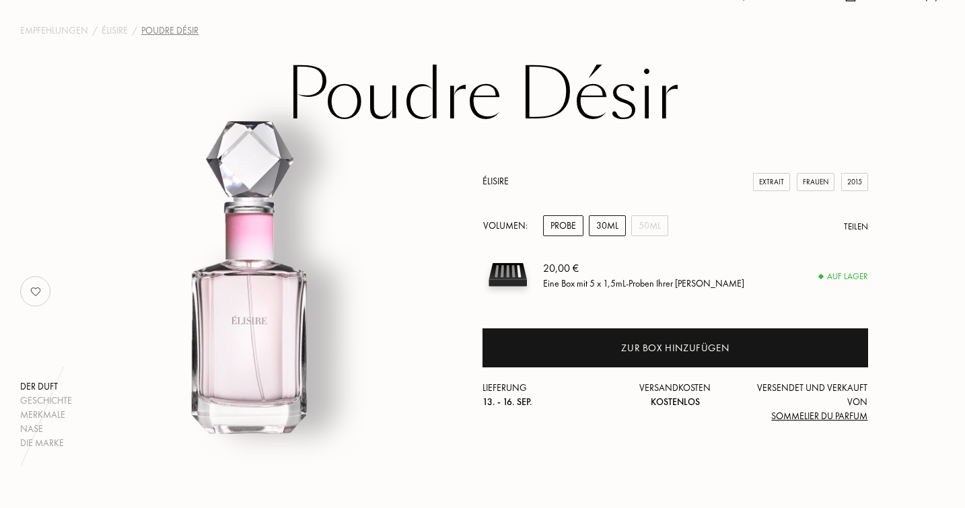
click at [610, 228] on div "30mL" at bounding box center [607, 225] width 37 height 21
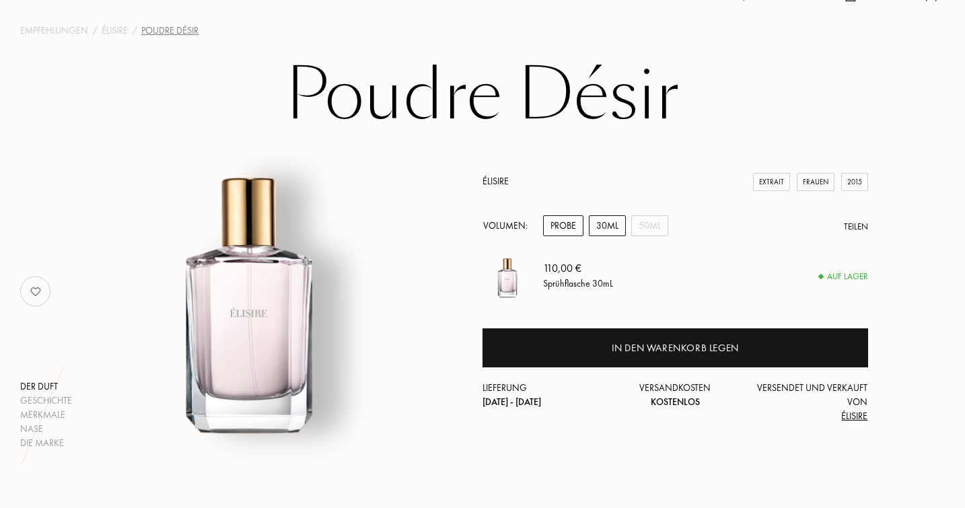
click at [566, 228] on div "Probe" at bounding box center [563, 225] width 40 height 21
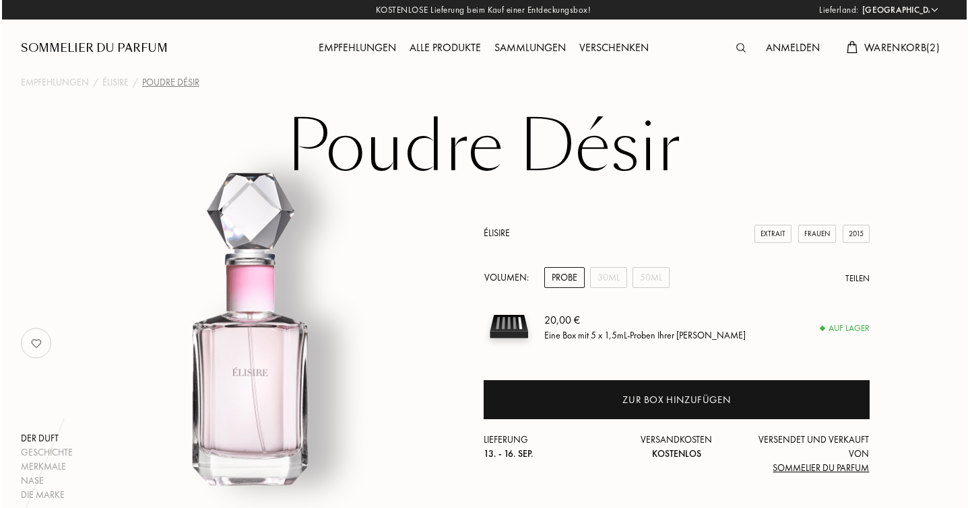
scroll to position [0, 1]
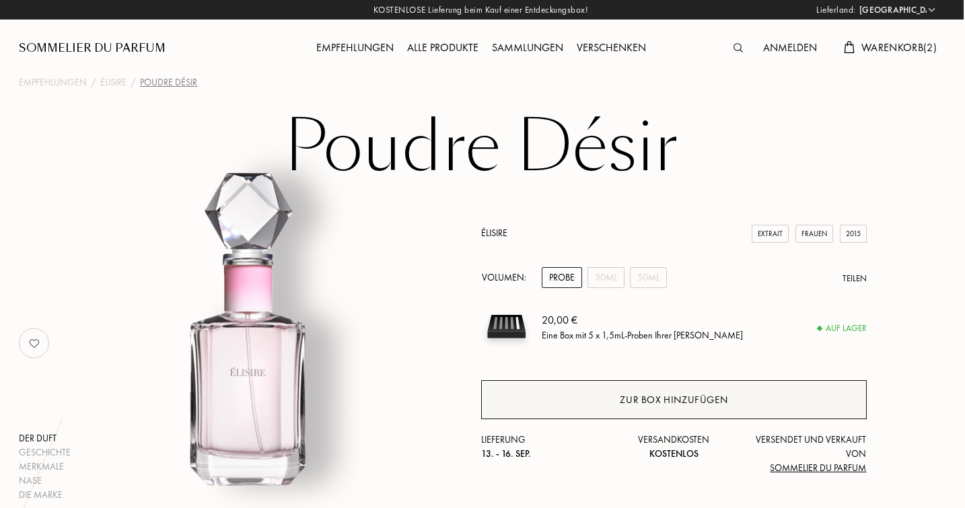
click at [658, 394] on div "Zur Box hinzufügen" at bounding box center [674, 400] width 108 height 15
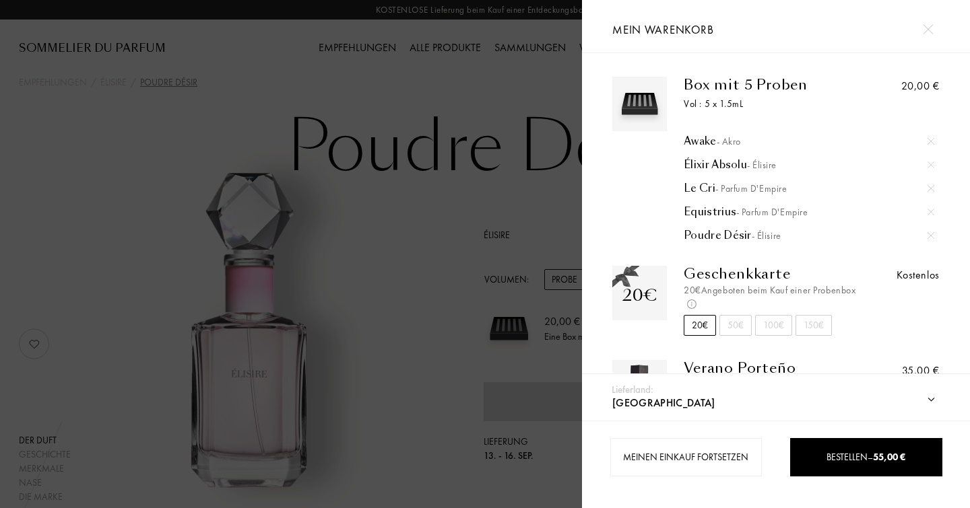
click at [825, 425] on div "Meinen Einkauf fortsetzen Bestellen – 55,00 €" at bounding box center [776, 465] width 388 height 88
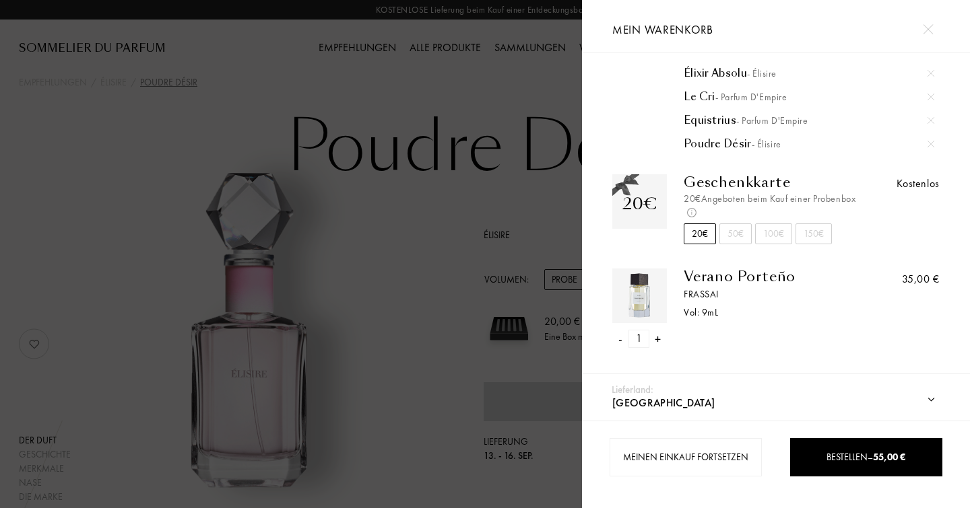
scroll to position [90, 0]
click at [722, 276] on div "Verano Porteño" at bounding box center [770, 278] width 174 height 16
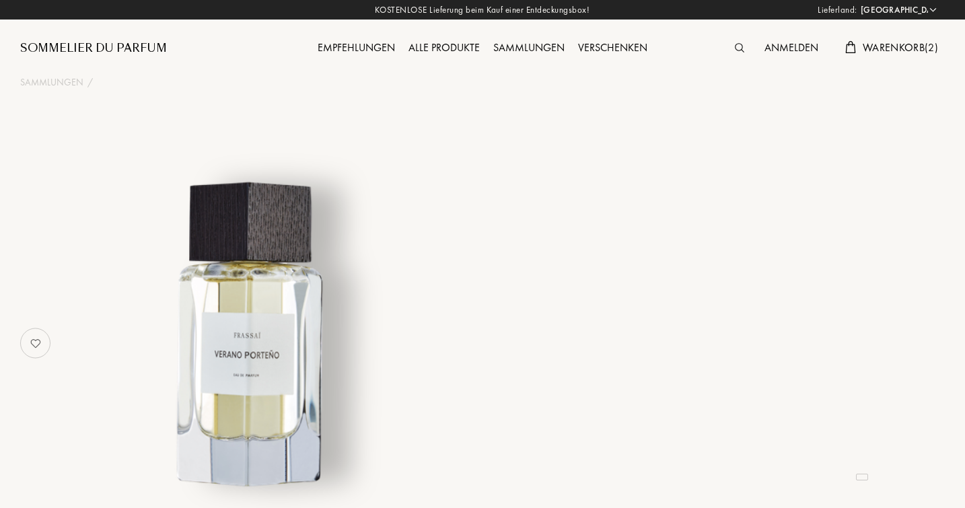
select select "DE"
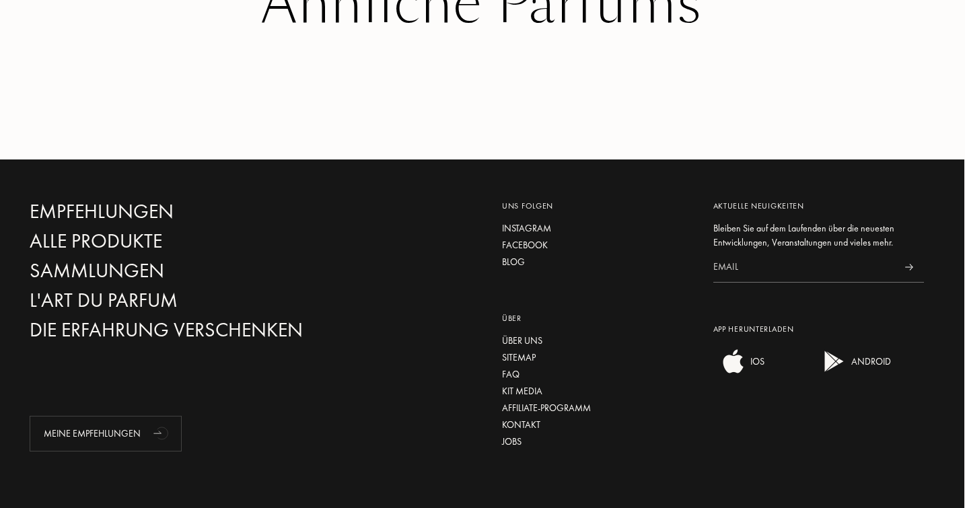
scroll to position [2344, 1]
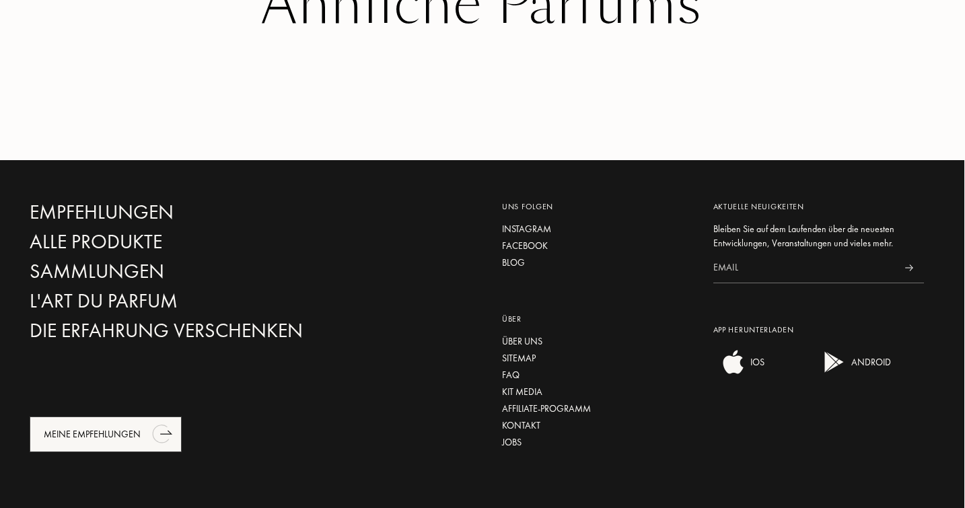
click at [114, 417] on div "Meine Empfehlungen" at bounding box center [106, 435] width 152 height 36
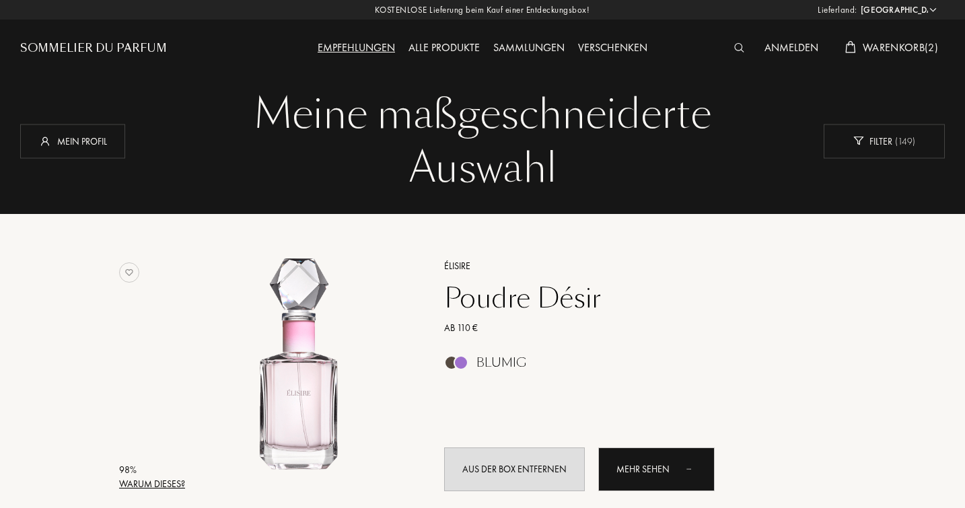
select select "DE"
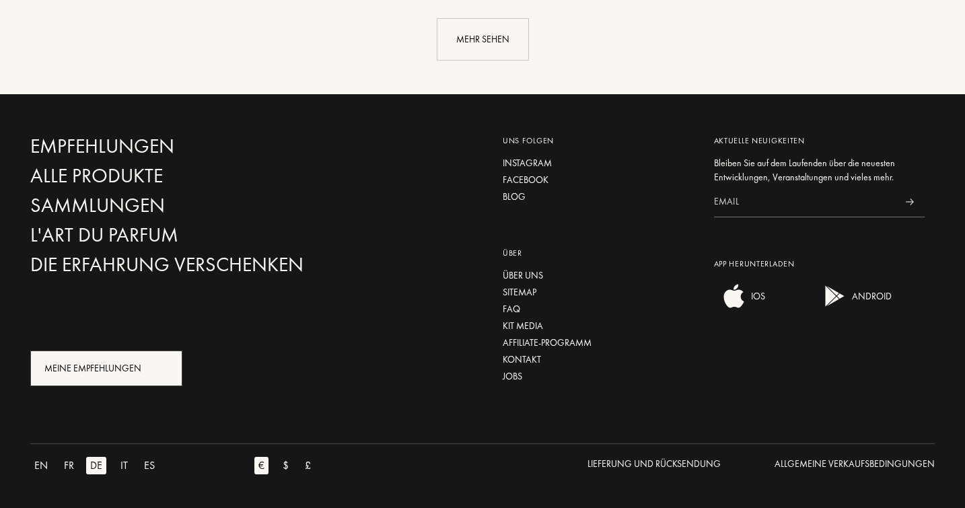
scroll to position [3441, 0]
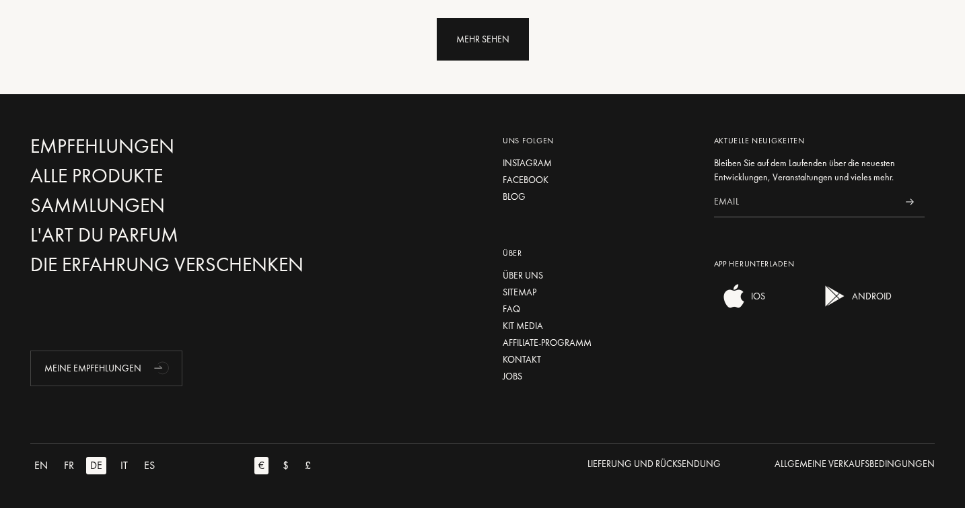
click at [479, 27] on div "Mehr sehen" at bounding box center [483, 39] width 92 height 42
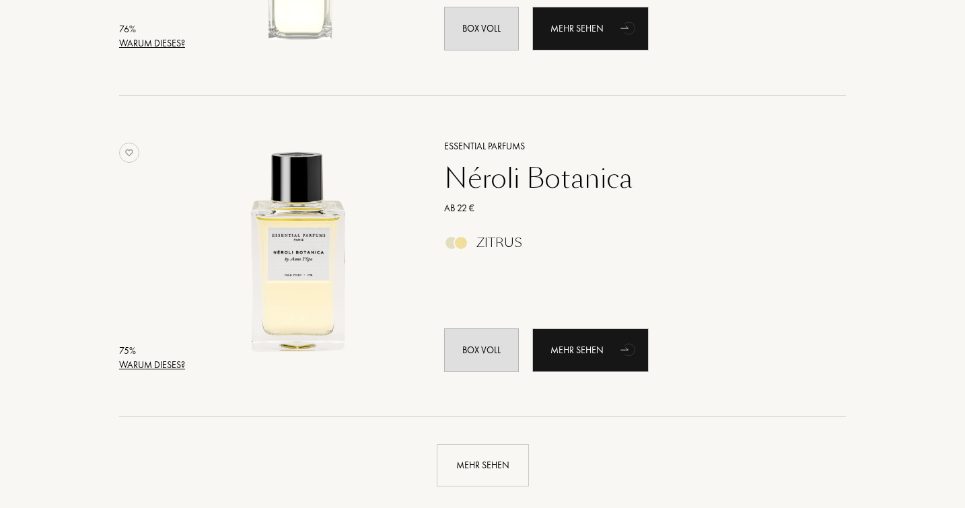
scroll to position [6243, 0]
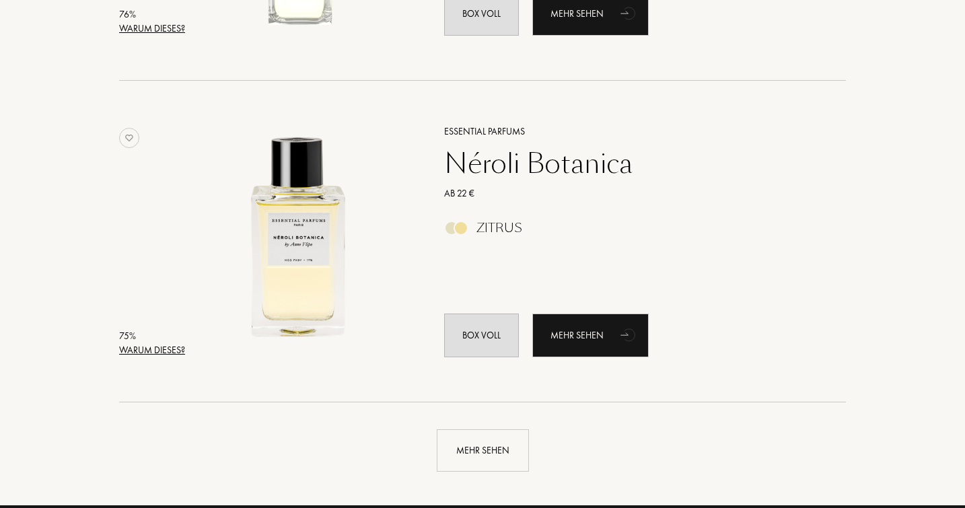
click at [501, 162] on div "Néroli Botanica" at bounding box center [630, 163] width 393 height 32
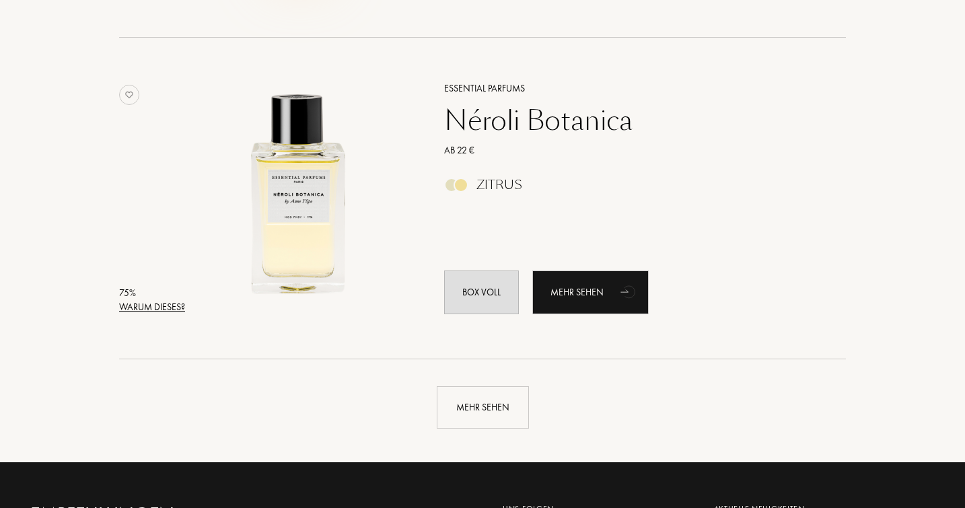
scroll to position [6325, 0]
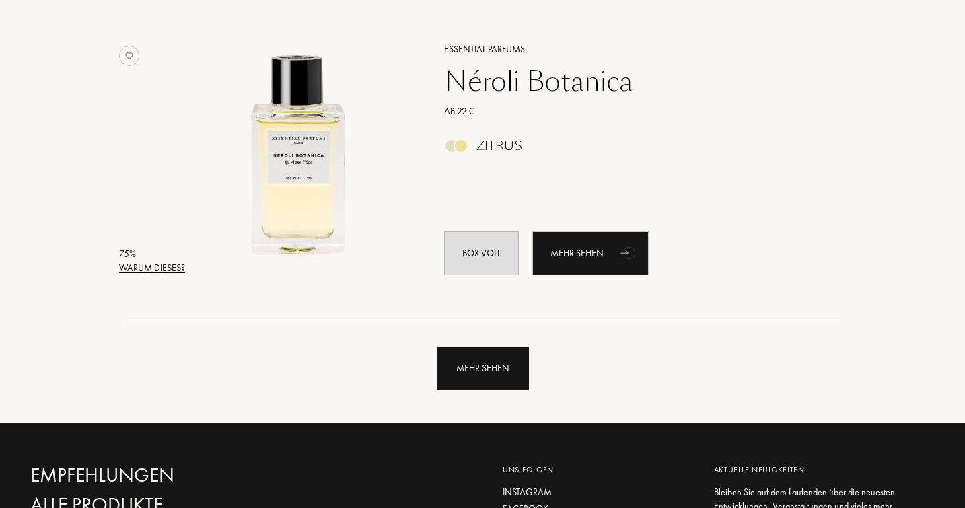
click at [471, 370] on div "Mehr sehen" at bounding box center [483, 368] width 92 height 42
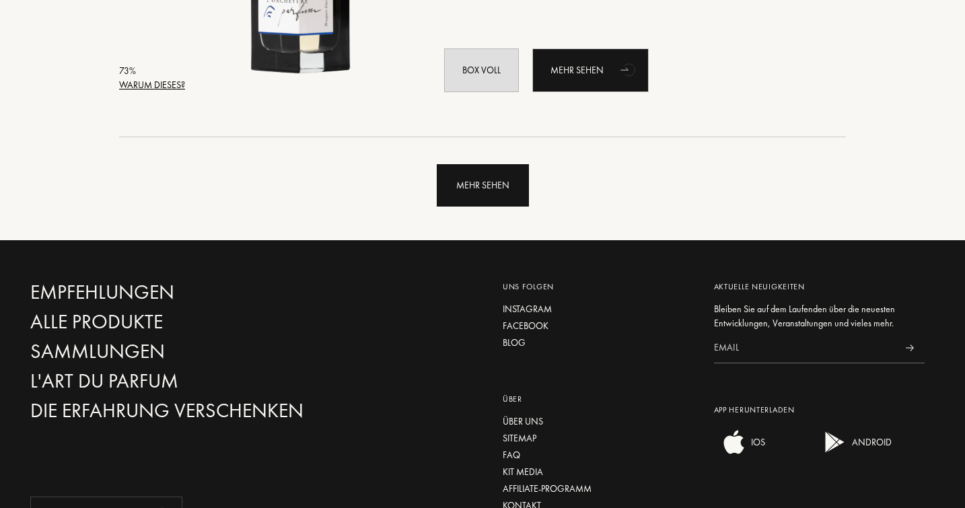
scroll to position [9724, 0]
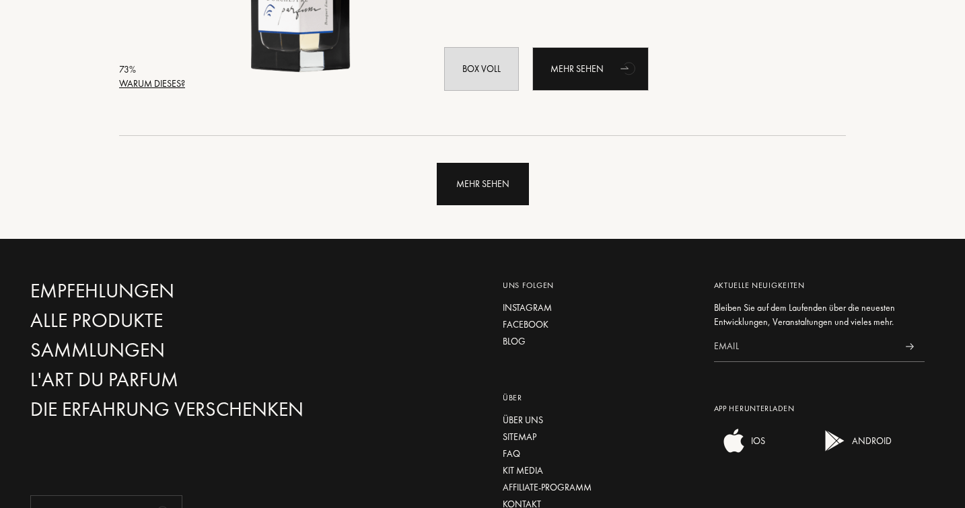
click at [479, 203] on div "Mehr sehen" at bounding box center [483, 184] width 92 height 42
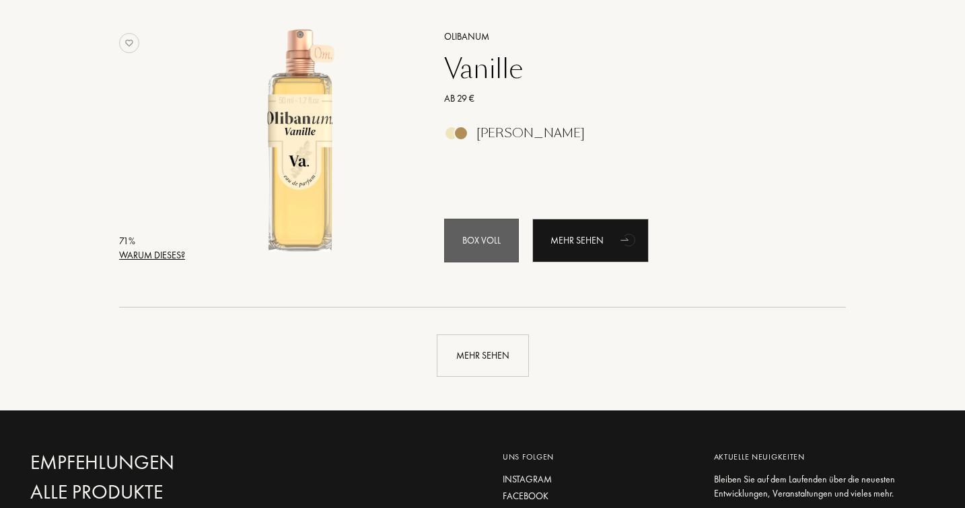
scroll to position [12762, 0]
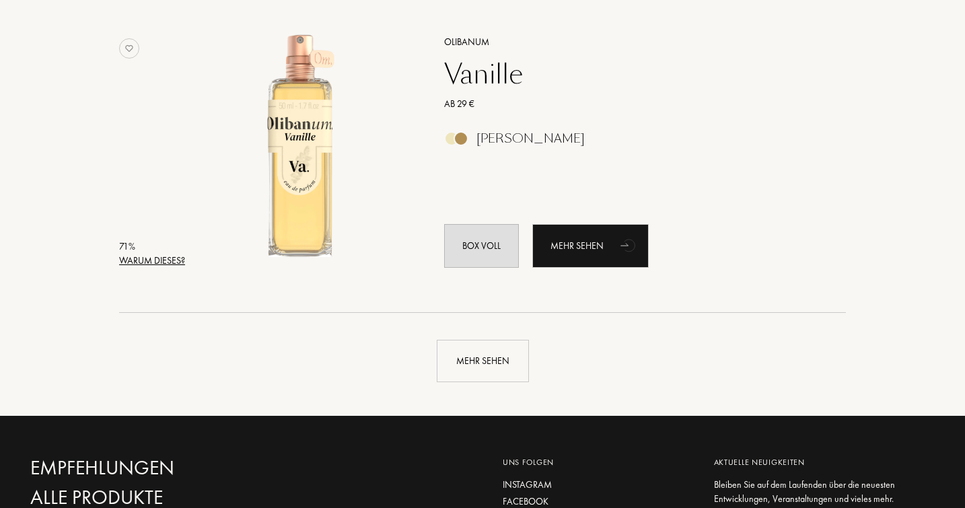
click at [471, 80] on div "Vanille" at bounding box center [630, 74] width 393 height 32
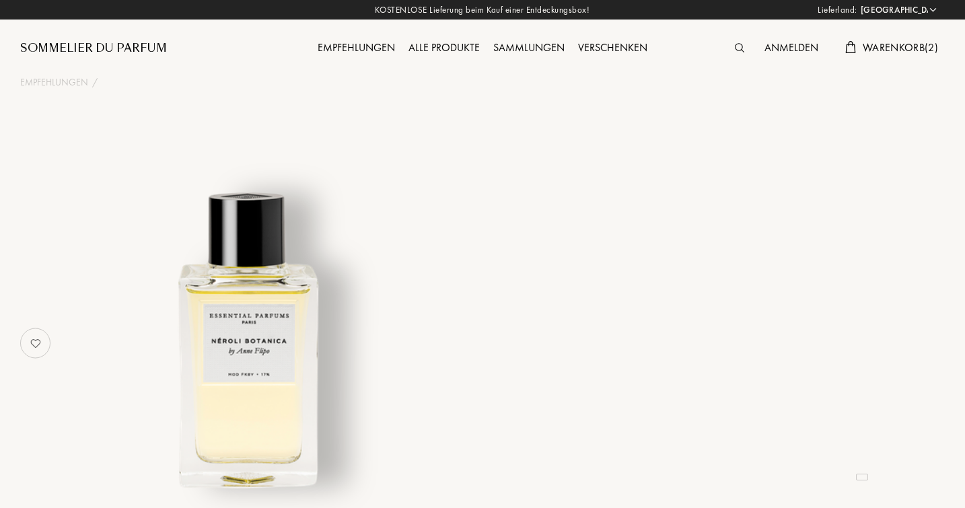
select select "DE"
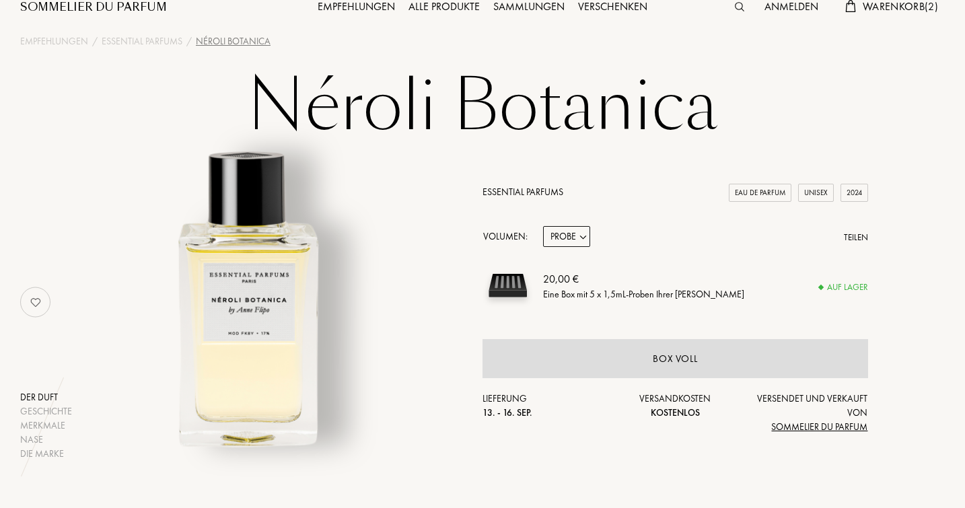
scroll to position [42, 0]
select select "1"
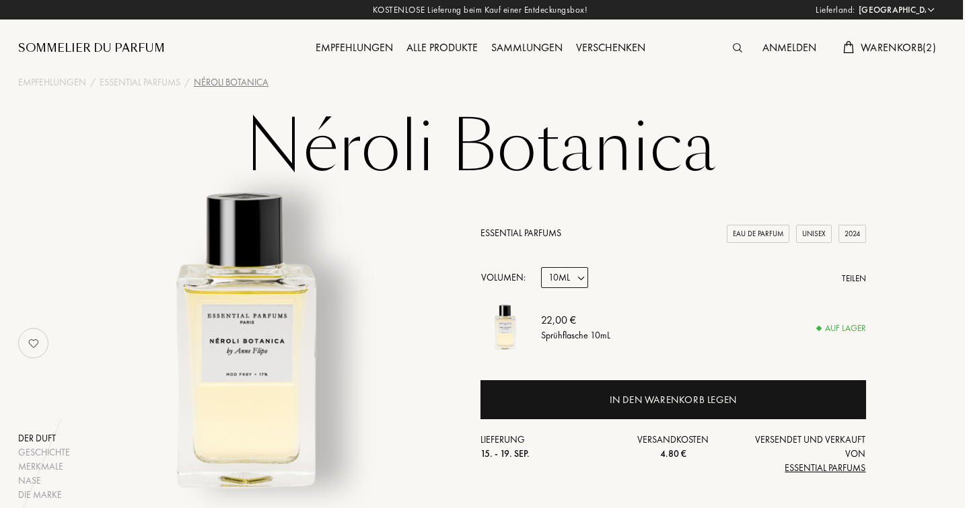
scroll to position [0, 2]
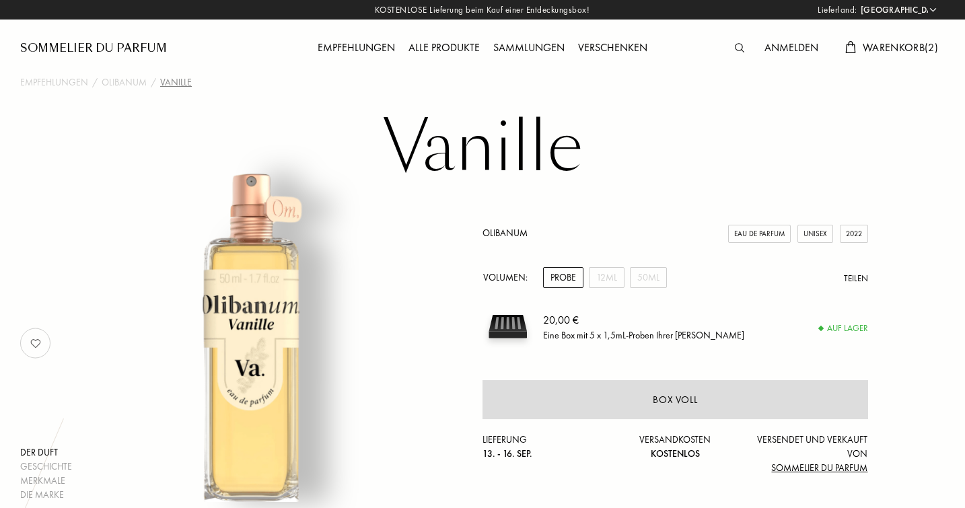
select select "DE"
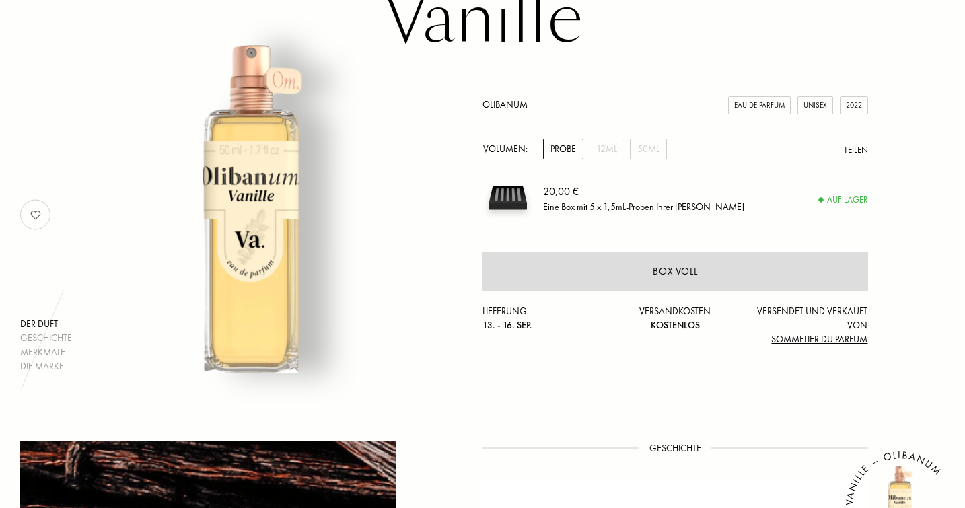
scroll to position [139, 0]
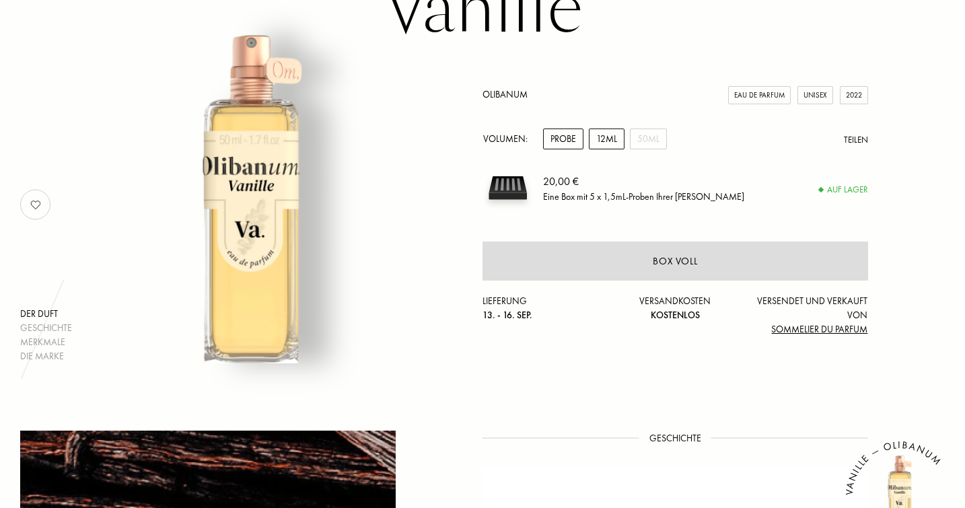
click at [613, 138] on div "12mL" at bounding box center [607, 139] width 36 height 21
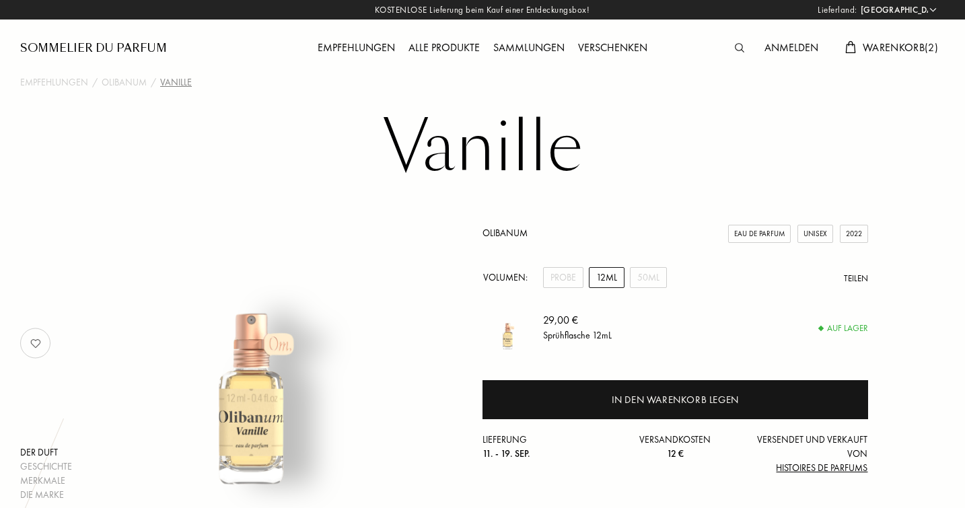
scroll to position [0, 0]
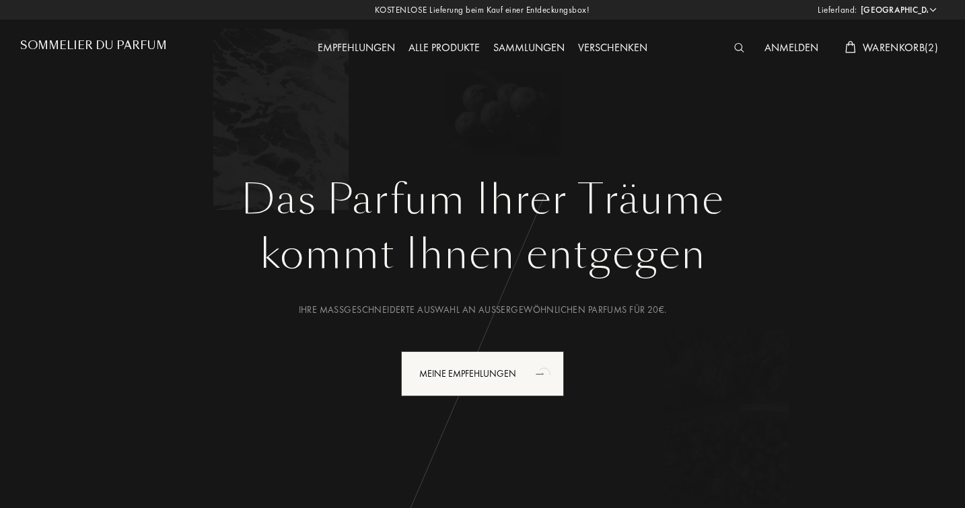
select select "DE"
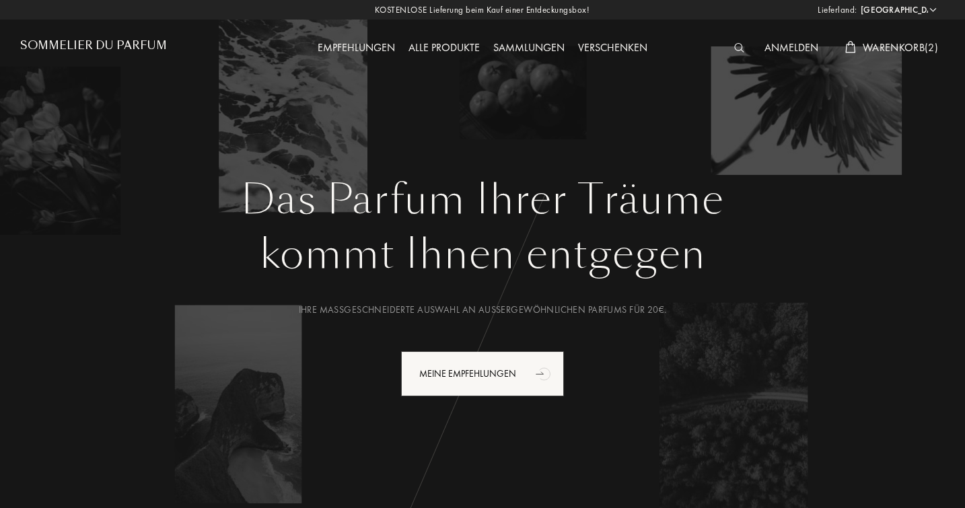
click at [889, 43] on span "Warenkorb ( 2 )" at bounding box center [900, 47] width 75 height 14
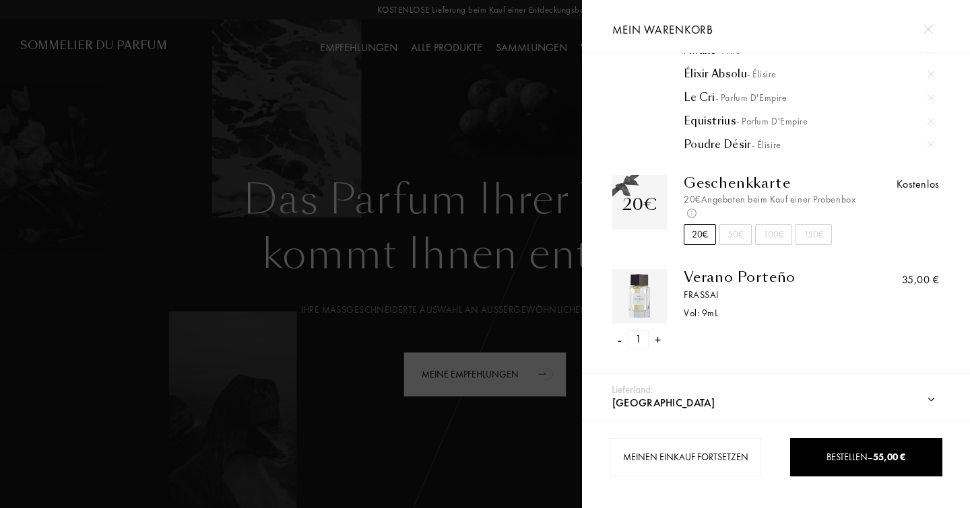
scroll to position [90, 0]
click at [619, 339] on div "-" at bounding box center [620, 340] width 4 height 18
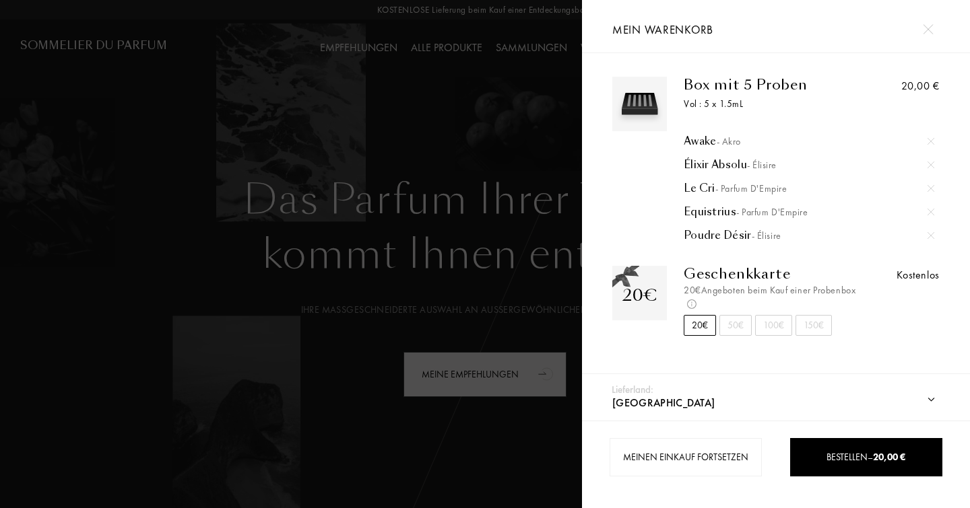
scroll to position [0, 0]
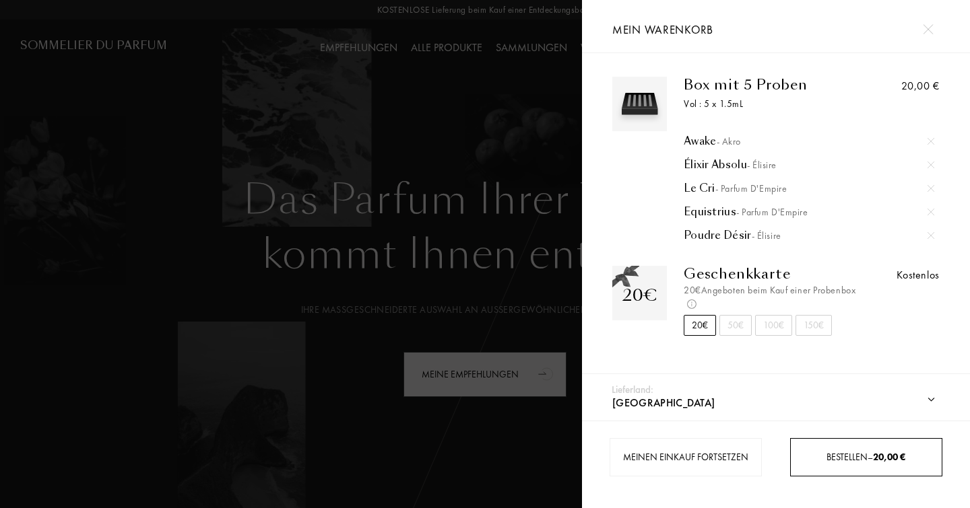
click at [848, 460] on span "Bestellen – 20,00 €" at bounding box center [865, 457] width 79 height 12
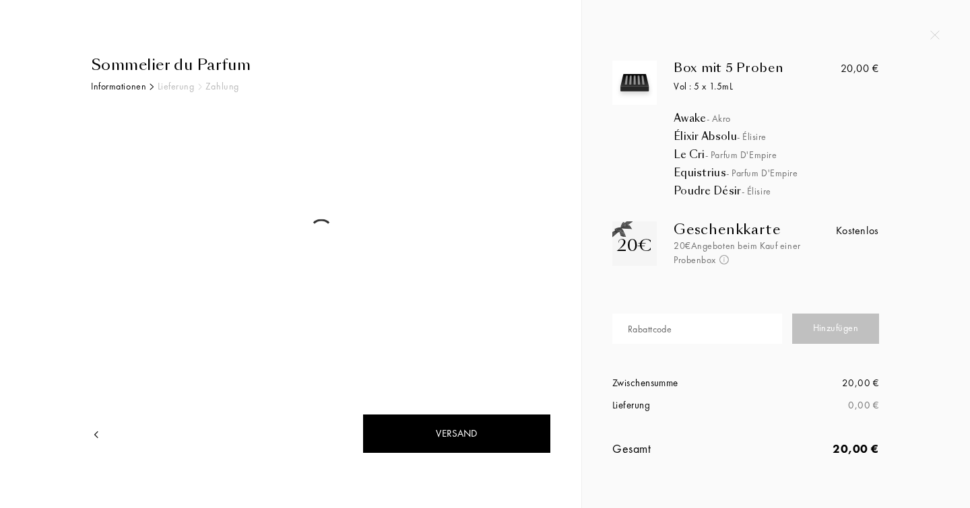
select select "DE"
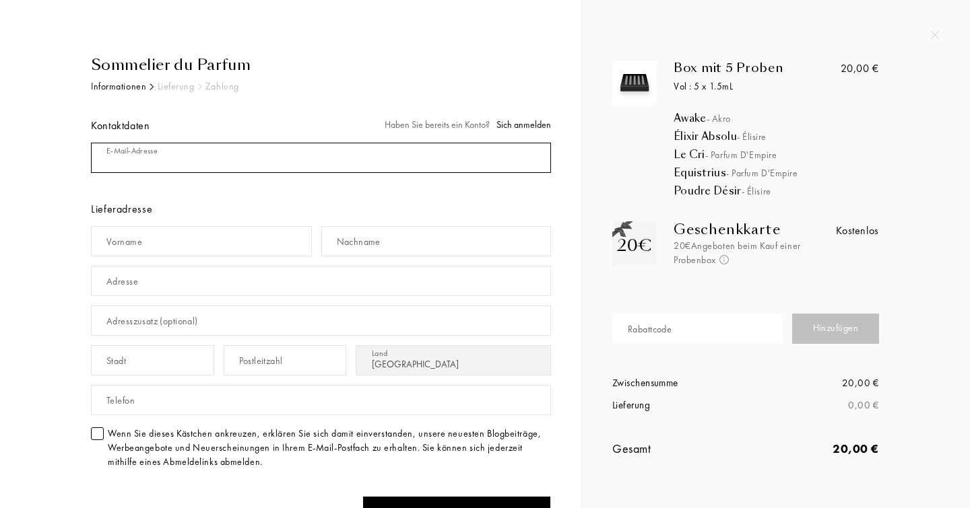
type input "[EMAIL_ADDRESS][DOMAIN_NAME]"
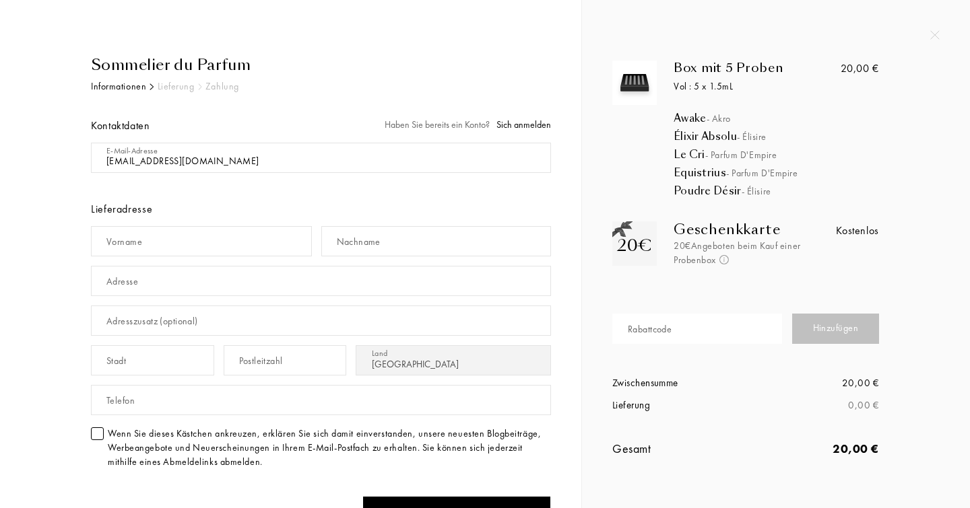
click at [535, 123] on span "Sich anmelden" at bounding box center [523, 124] width 55 height 12
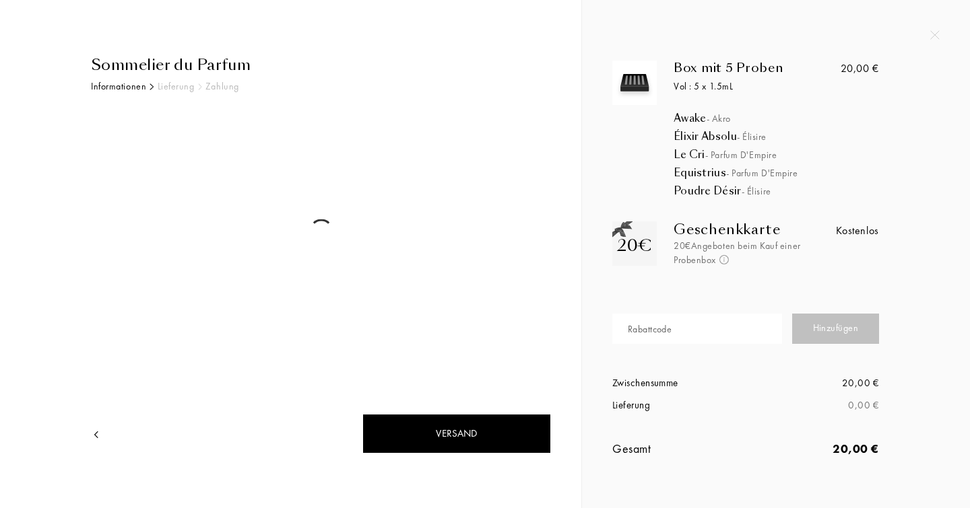
select select "DE"
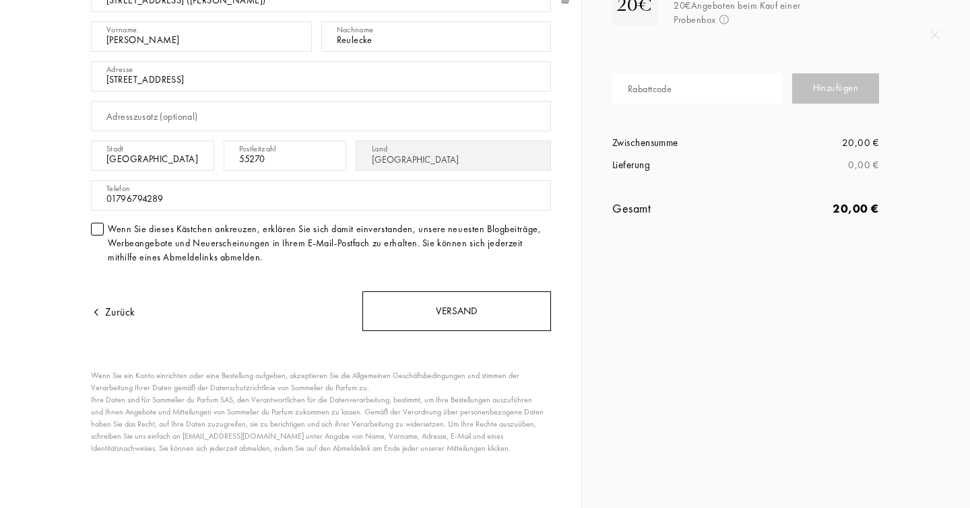
scroll to position [240, 0]
click at [457, 309] on div "Versand" at bounding box center [456, 312] width 189 height 40
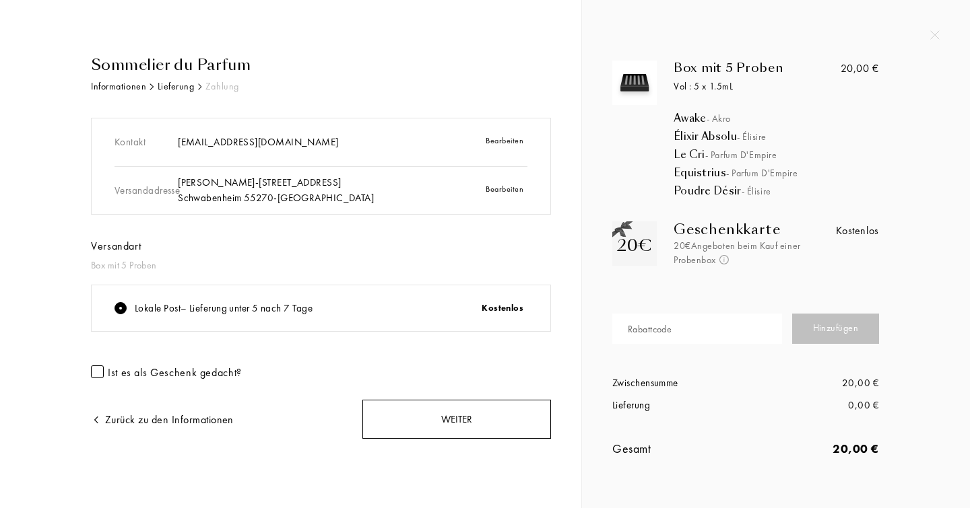
click at [458, 419] on div "Weiter" at bounding box center [456, 420] width 189 height 40
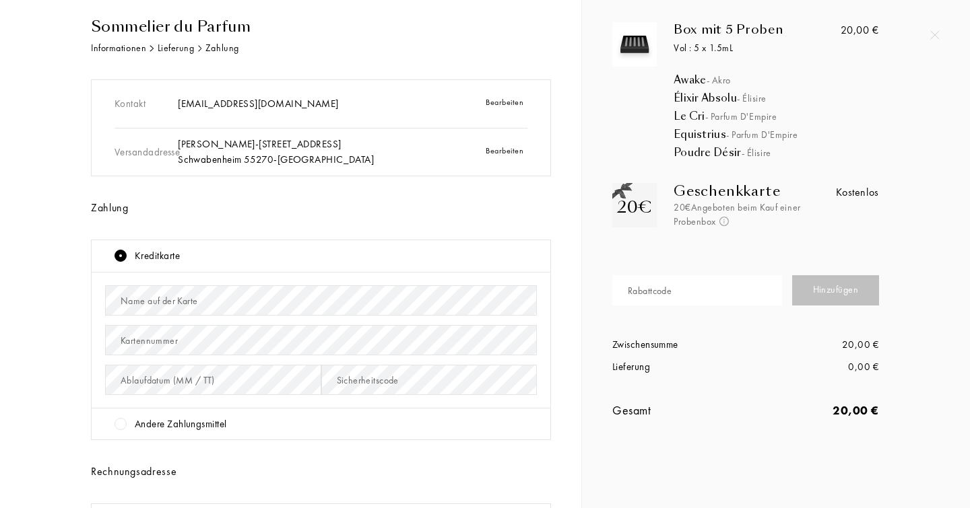
scroll to position [38, 0]
click at [123, 422] on div at bounding box center [120, 425] width 12 height 12
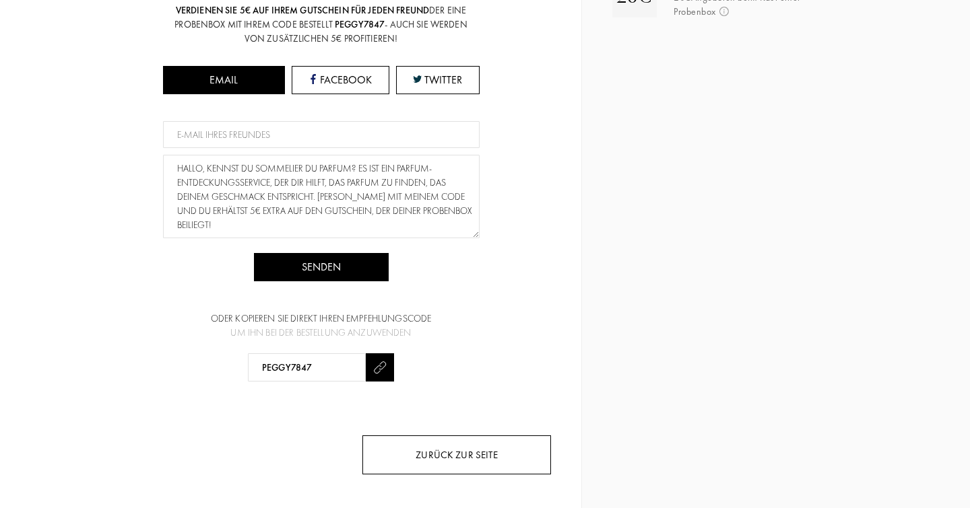
scroll to position [248, 0]
